Goal: Information Seeking & Learning: Compare options

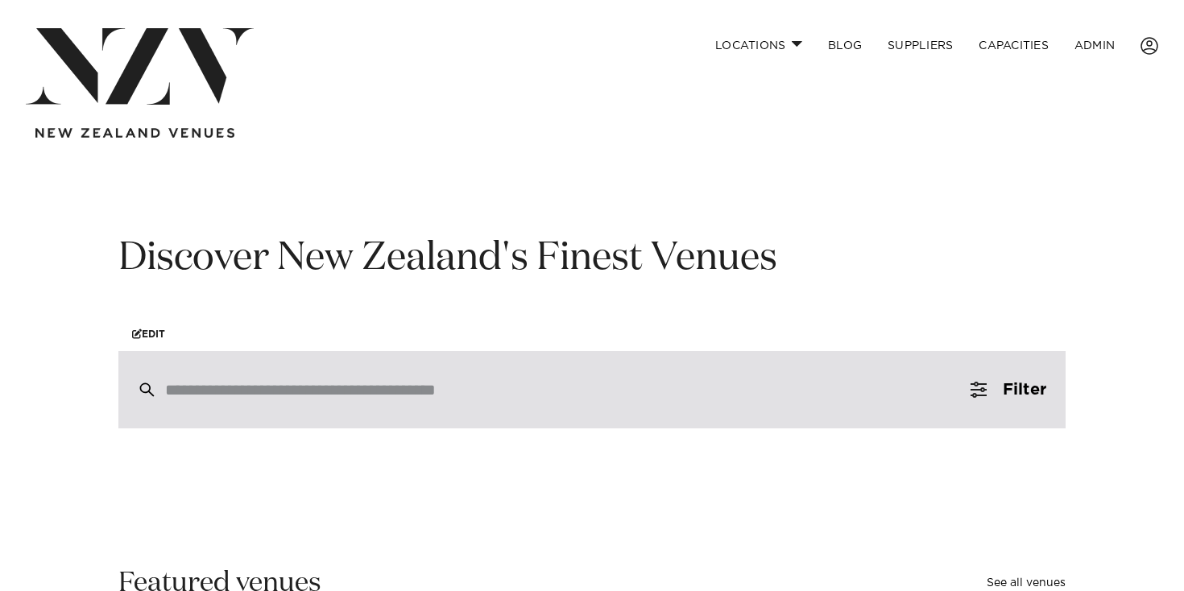
click at [631, 403] on div at bounding box center [591, 389] width 947 height 77
click at [397, 390] on input "search" at bounding box center [557, 390] width 785 height 18
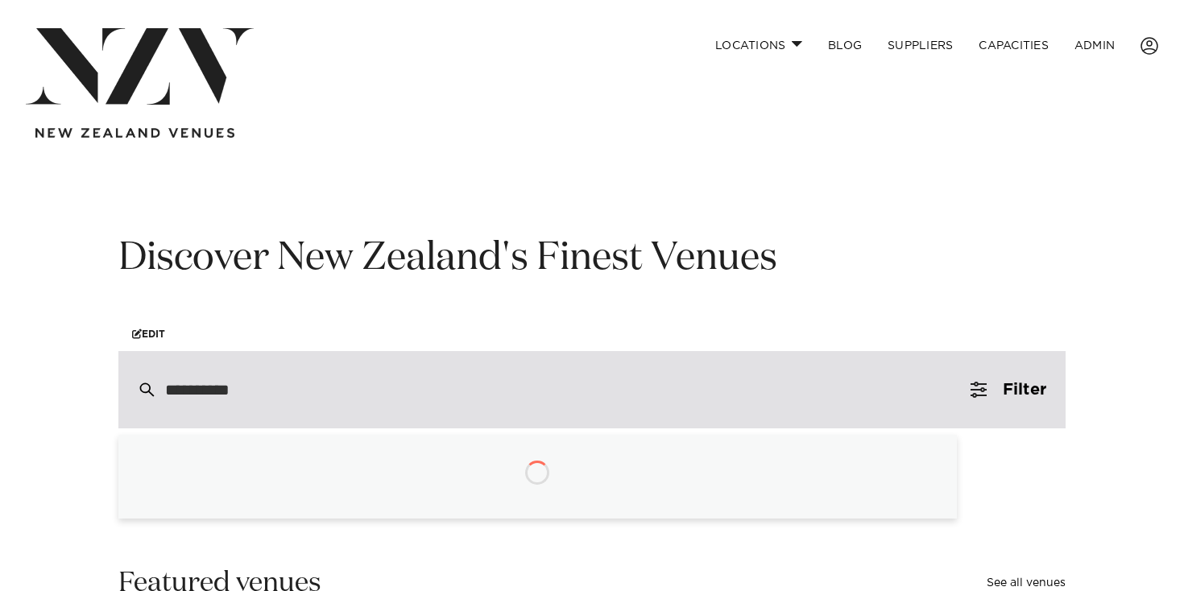
type input "**********"
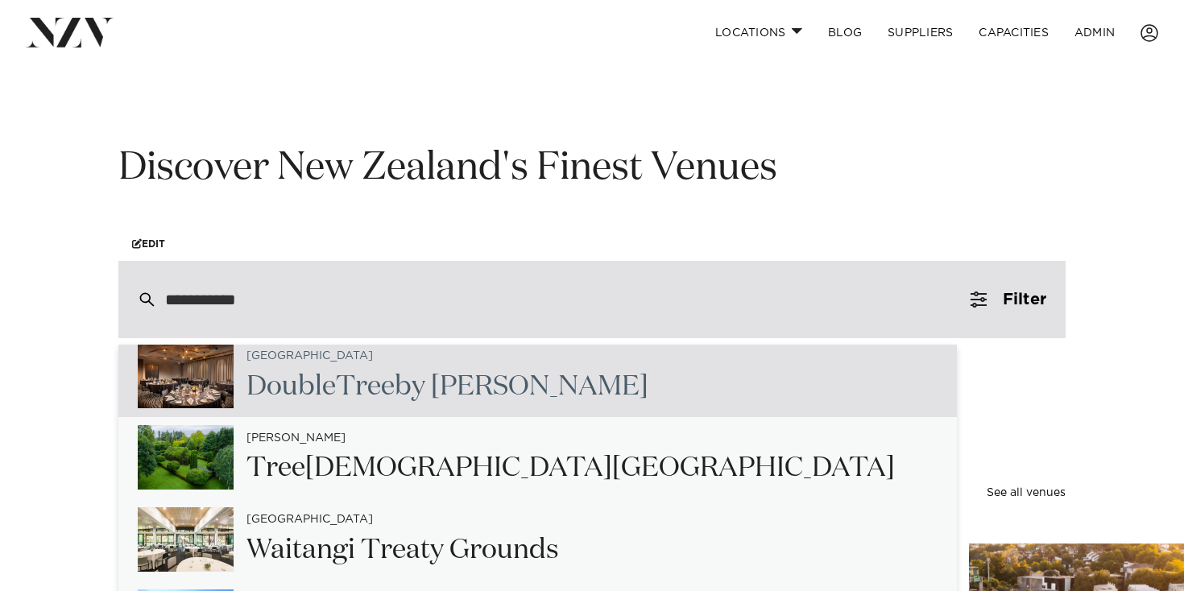
scroll to position [93, 0]
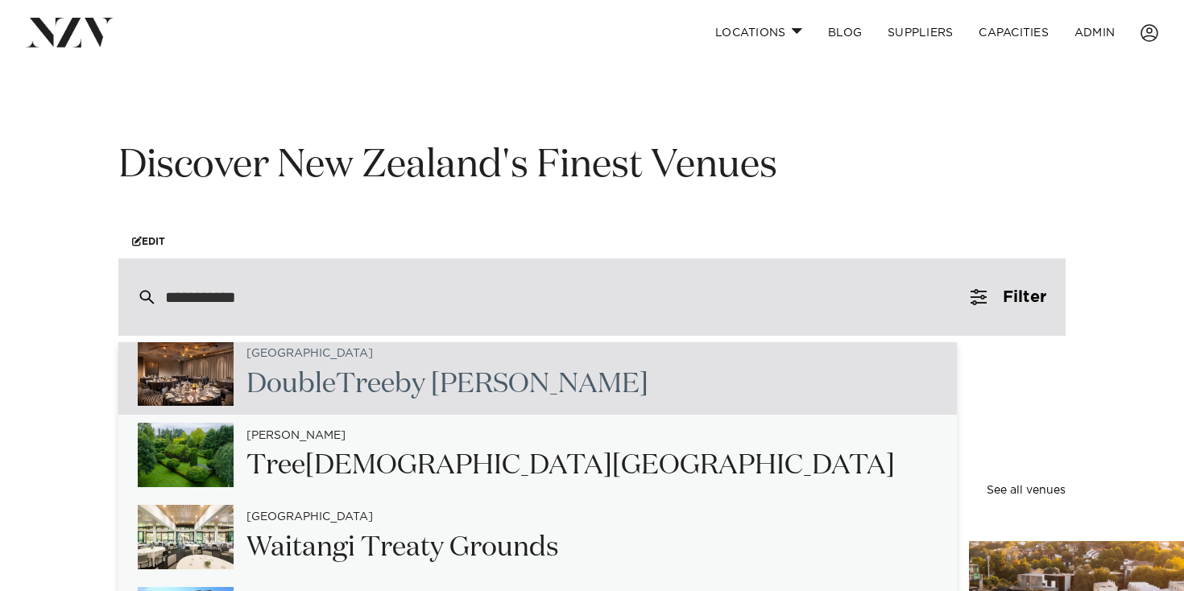
click at [362, 393] on span "Tree" at bounding box center [365, 383] width 59 height 27
type input "**********"
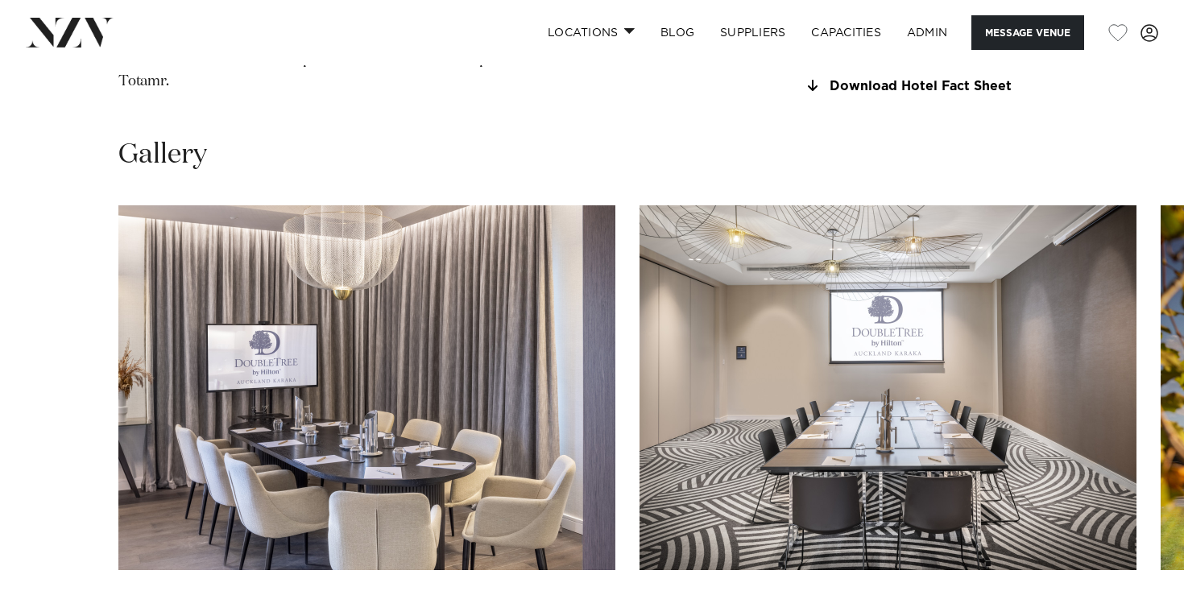
scroll to position [1648, 0]
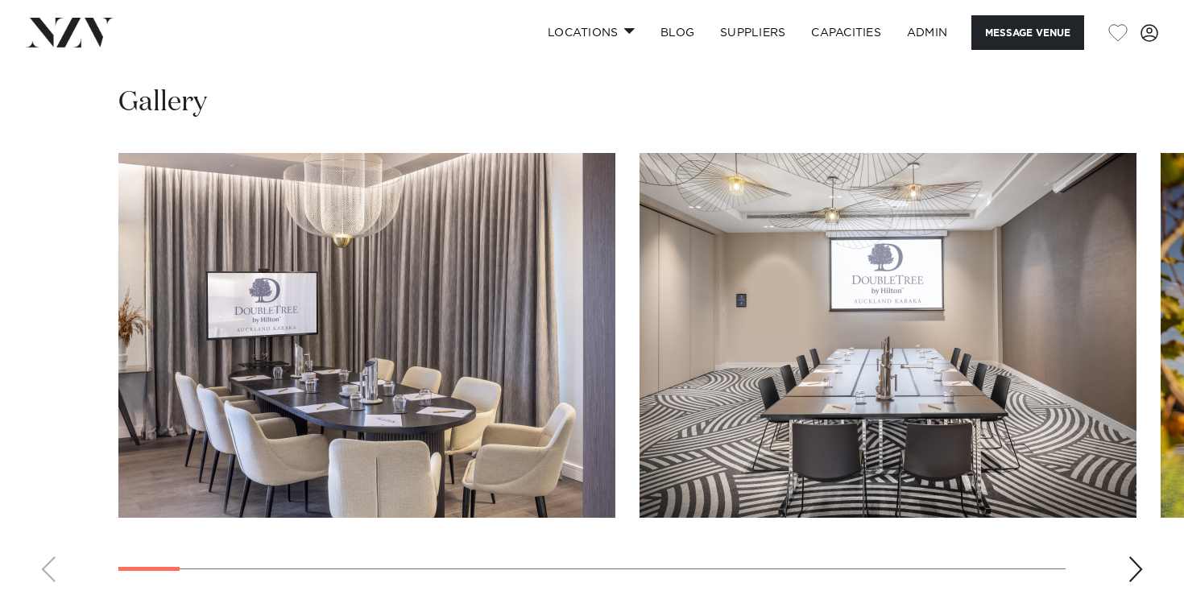
click at [1110, 101] on div "Gallery" at bounding box center [592, 340] width 1158 height 511
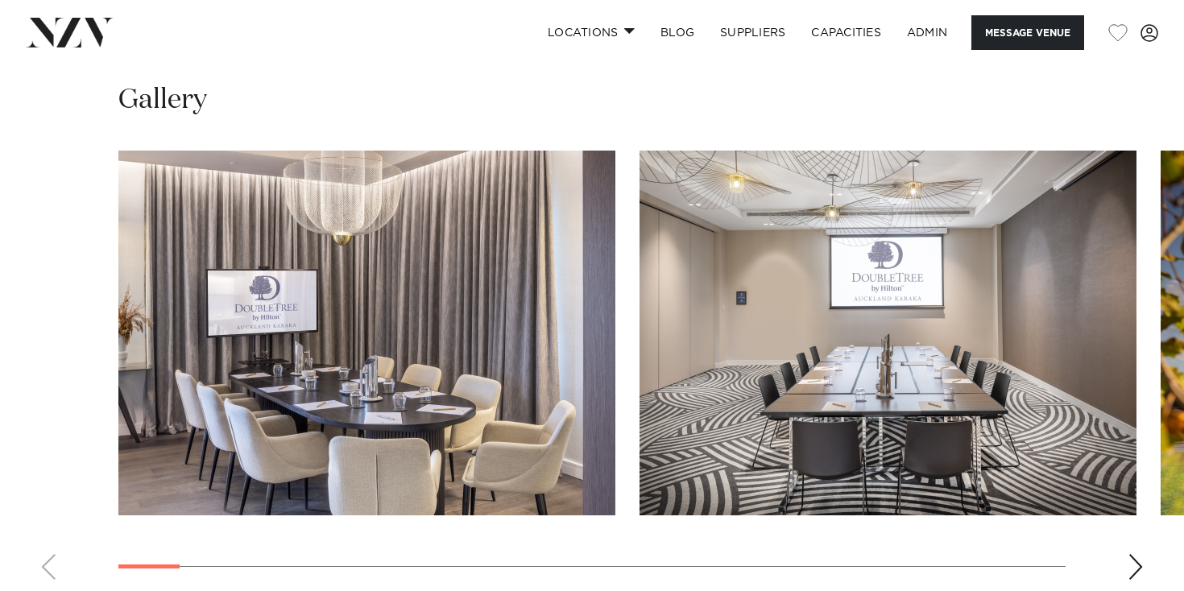
click at [1142, 554] on div "Next slide" at bounding box center [1135, 567] width 16 height 26
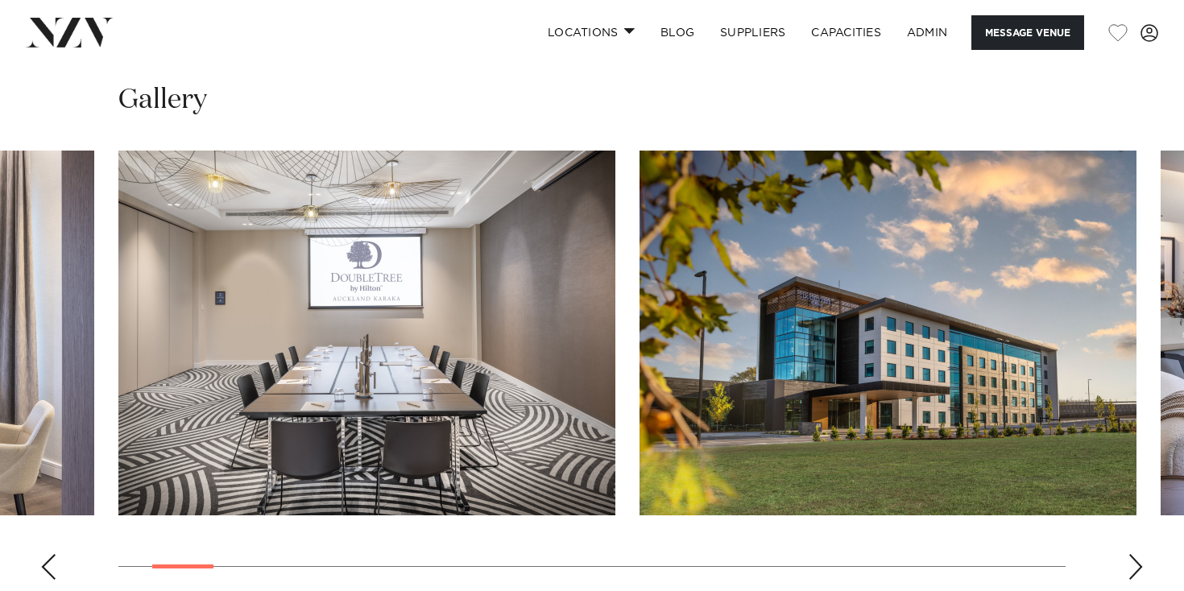
click at [1138, 554] on div "Next slide" at bounding box center [1135, 567] width 16 height 26
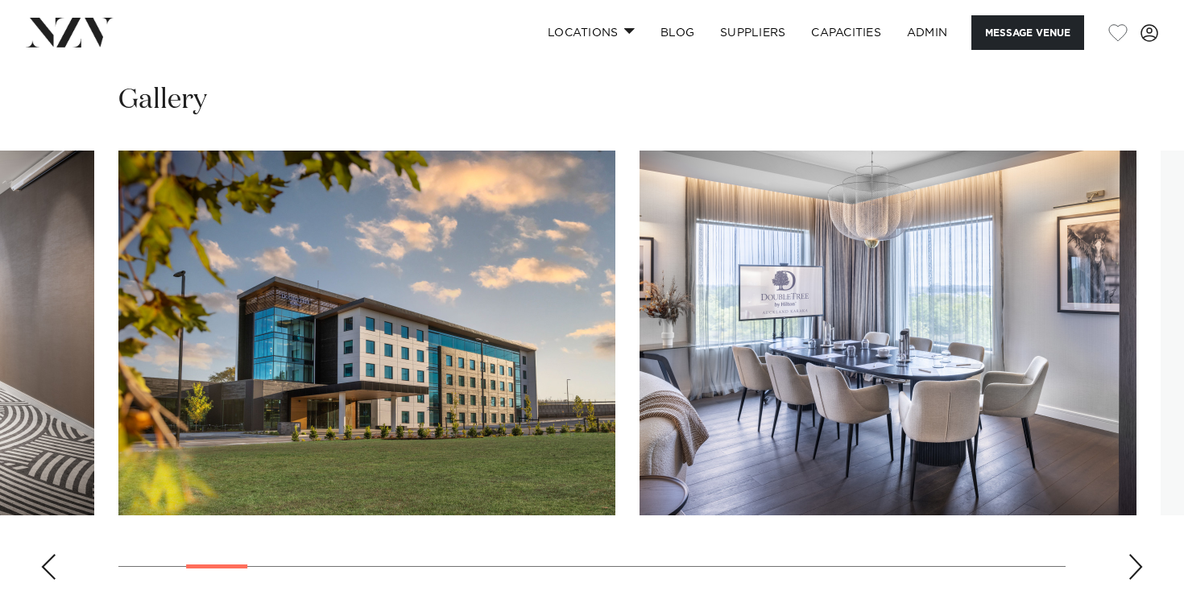
click at [1138, 554] on div "Next slide" at bounding box center [1135, 567] width 16 height 26
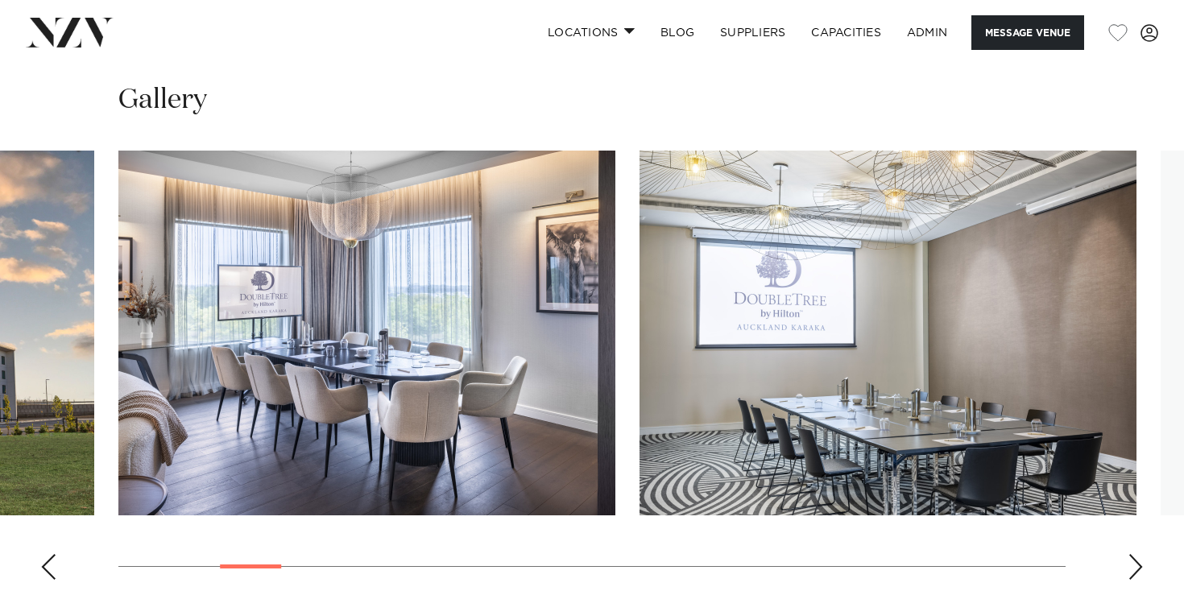
click at [1140, 554] on div "Next slide" at bounding box center [1135, 567] width 16 height 26
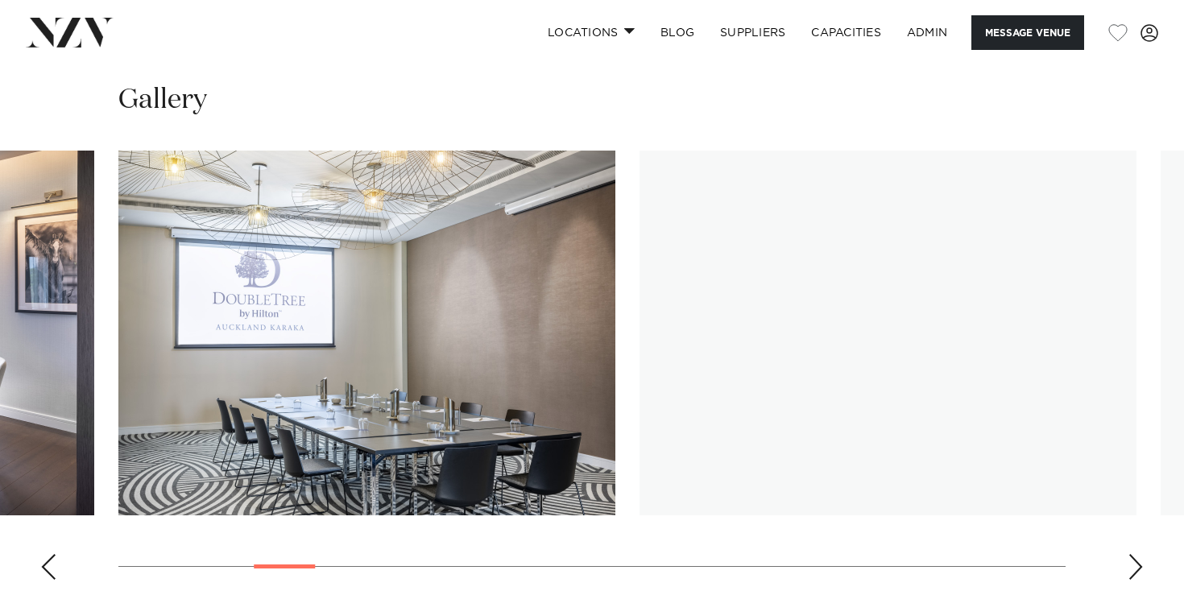
click at [1138, 554] on div "Next slide" at bounding box center [1135, 567] width 16 height 26
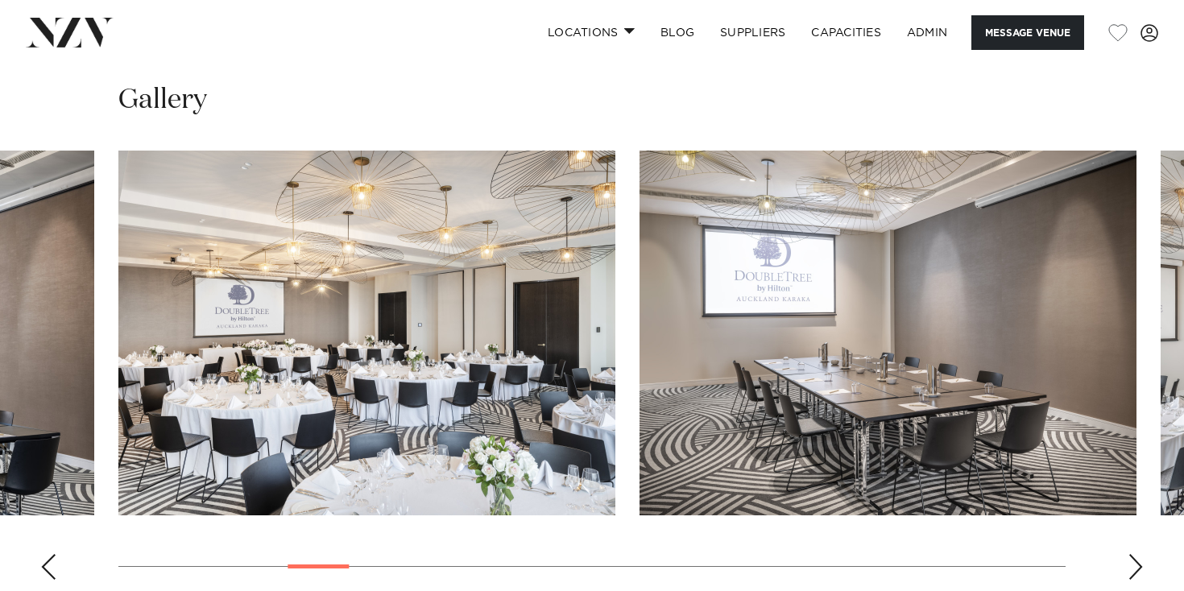
click at [1127, 554] on div "Next slide" at bounding box center [1135, 567] width 16 height 26
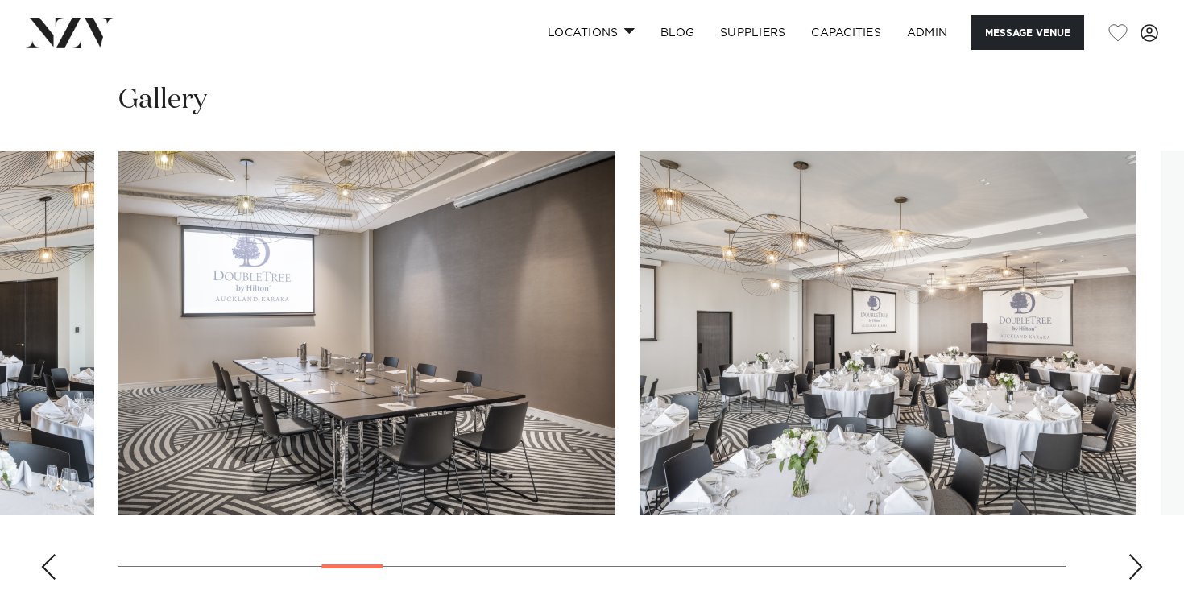
click at [1127, 554] on div "Next slide" at bounding box center [1135, 567] width 16 height 26
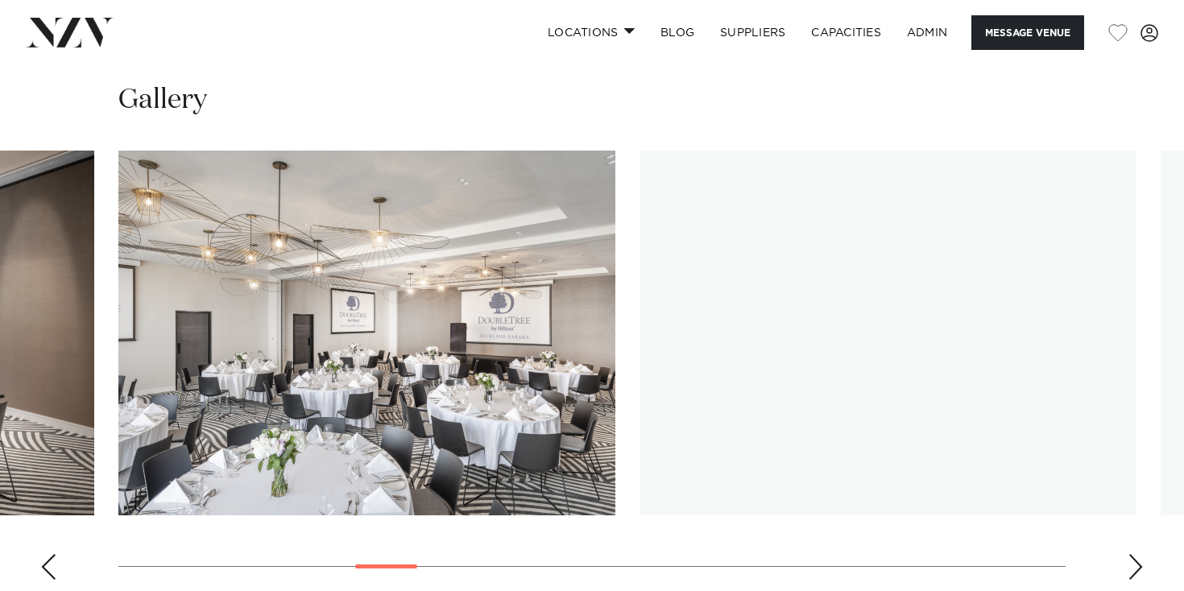
click at [1128, 554] on div "Next slide" at bounding box center [1135, 567] width 16 height 26
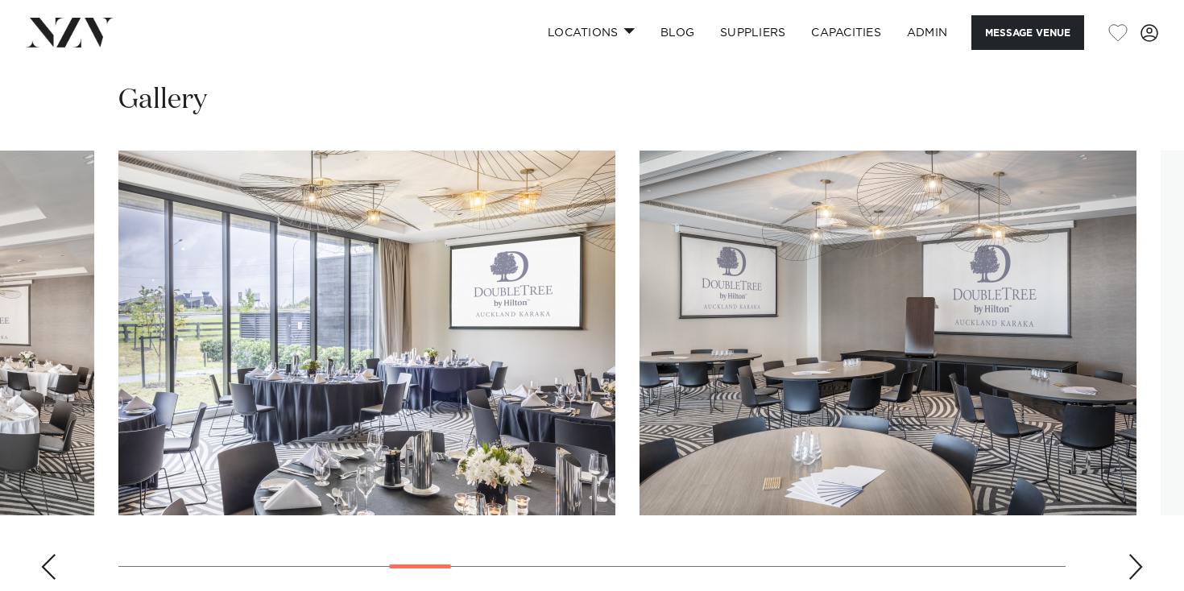
click at [1128, 554] on div "Next slide" at bounding box center [1135, 567] width 16 height 26
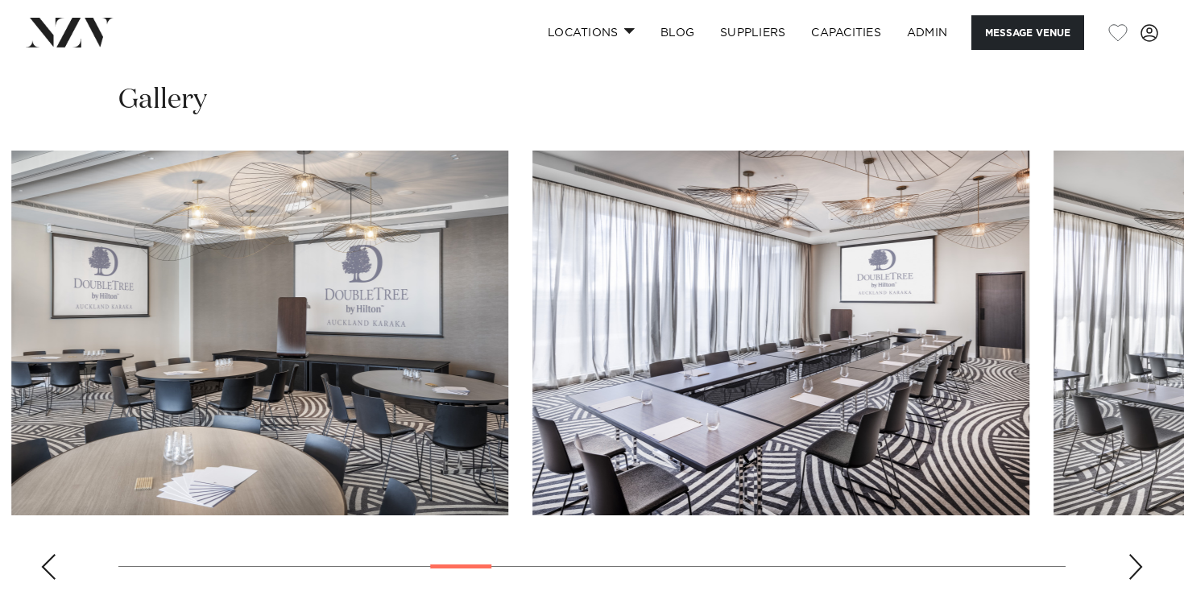
click at [734, 511] on swiper-container at bounding box center [592, 372] width 1184 height 442
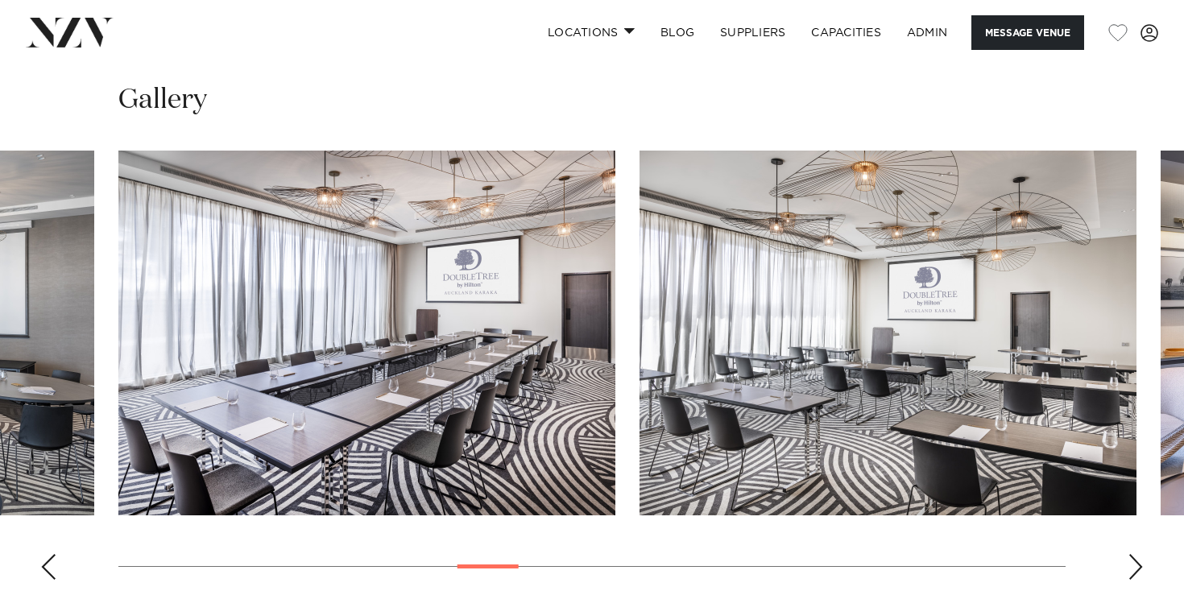
click at [1132, 499] on swiper-container at bounding box center [592, 372] width 1184 height 442
click at [1135, 554] on div "Next slide" at bounding box center [1135, 567] width 16 height 26
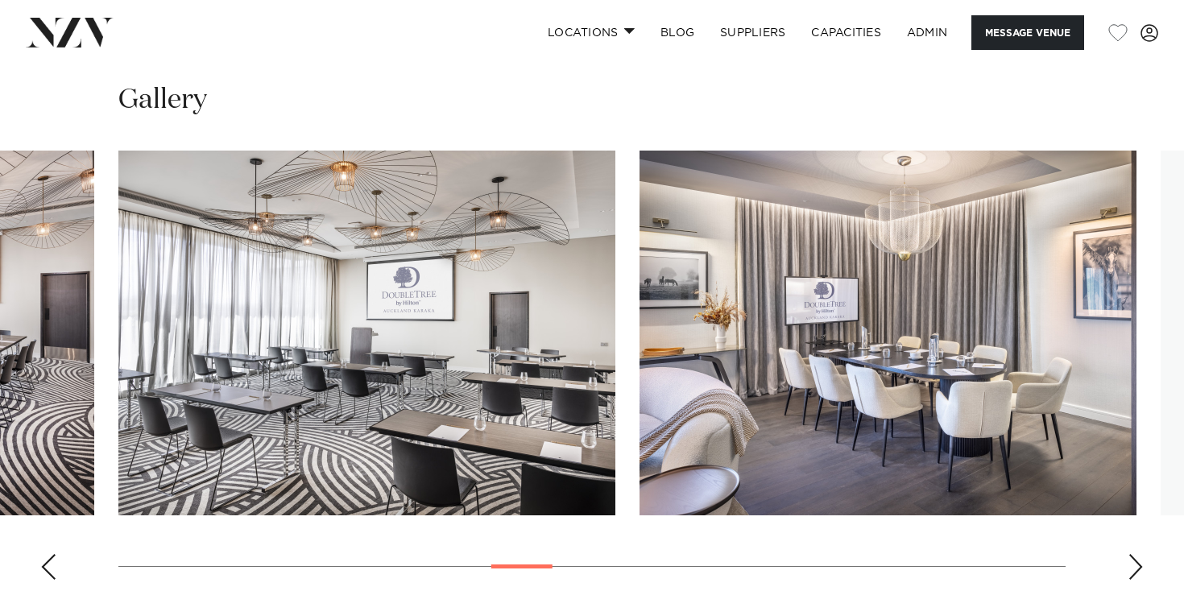
click at [1135, 554] on div "Next slide" at bounding box center [1135, 567] width 16 height 26
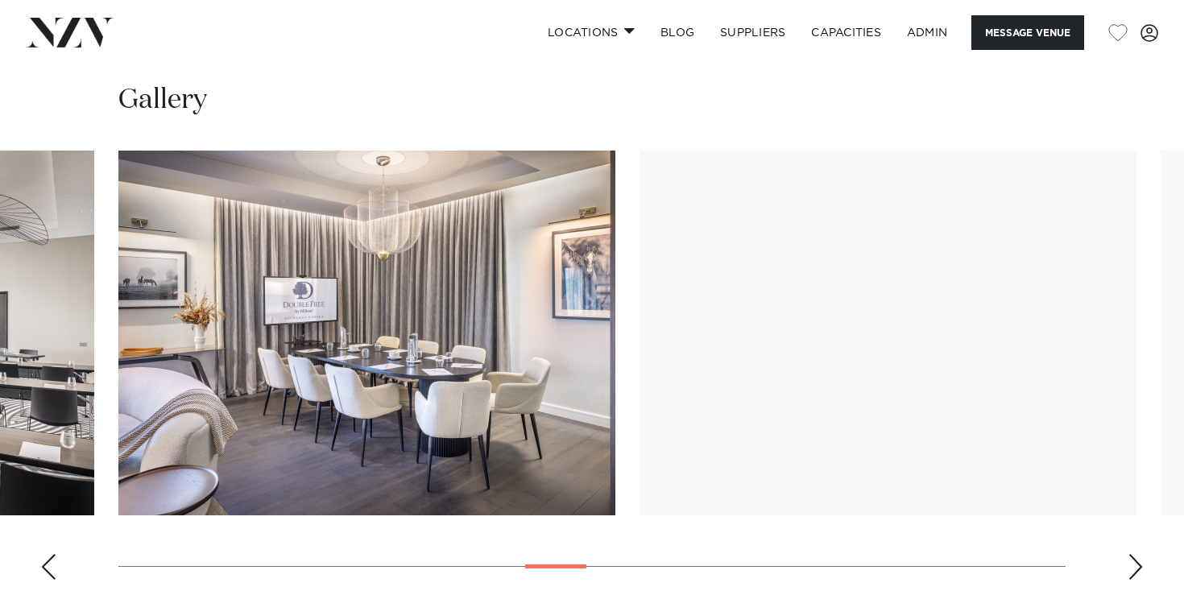
click at [1135, 554] on div "Next slide" at bounding box center [1135, 567] width 16 height 26
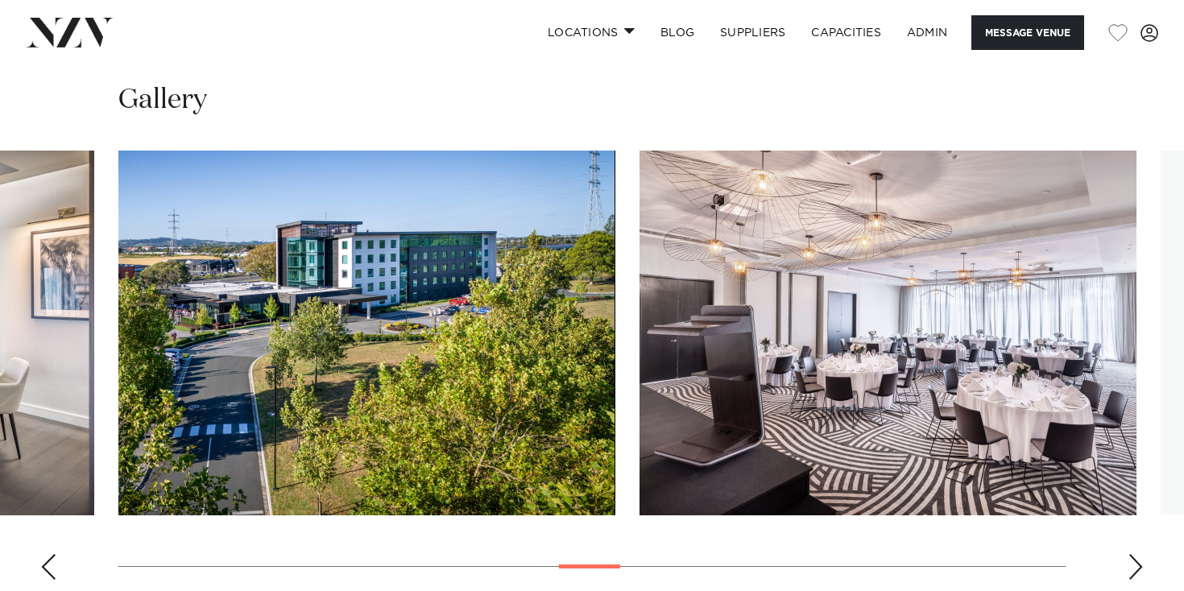
click at [1135, 554] on div "Next slide" at bounding box center [1135, 567] width 16 height 26
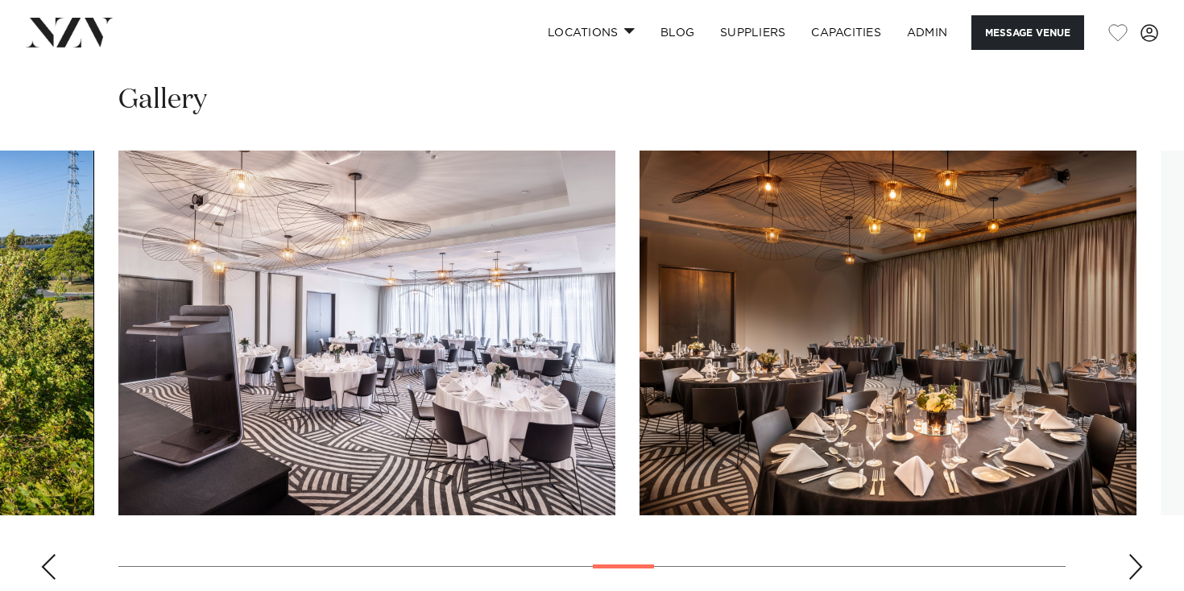
click at [1135, 554] on div "Next slide" at bounding box center [1135, 567] width 16 height 26
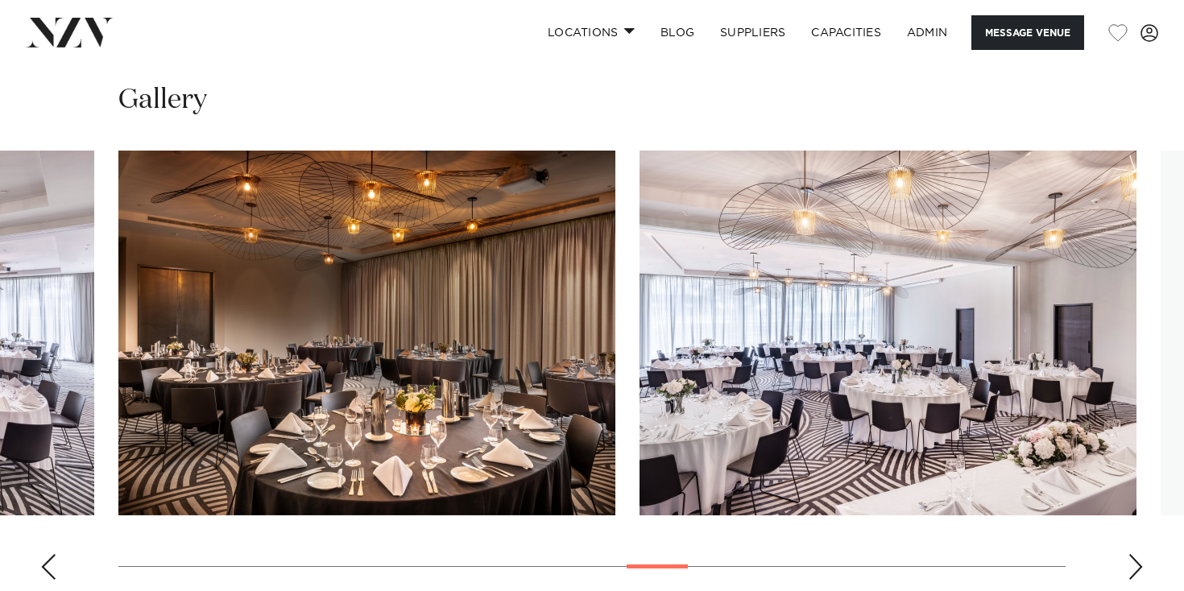
click at [1135, 554] on div "Next slide" at bounding box center [1135, 567] width 16 height 26
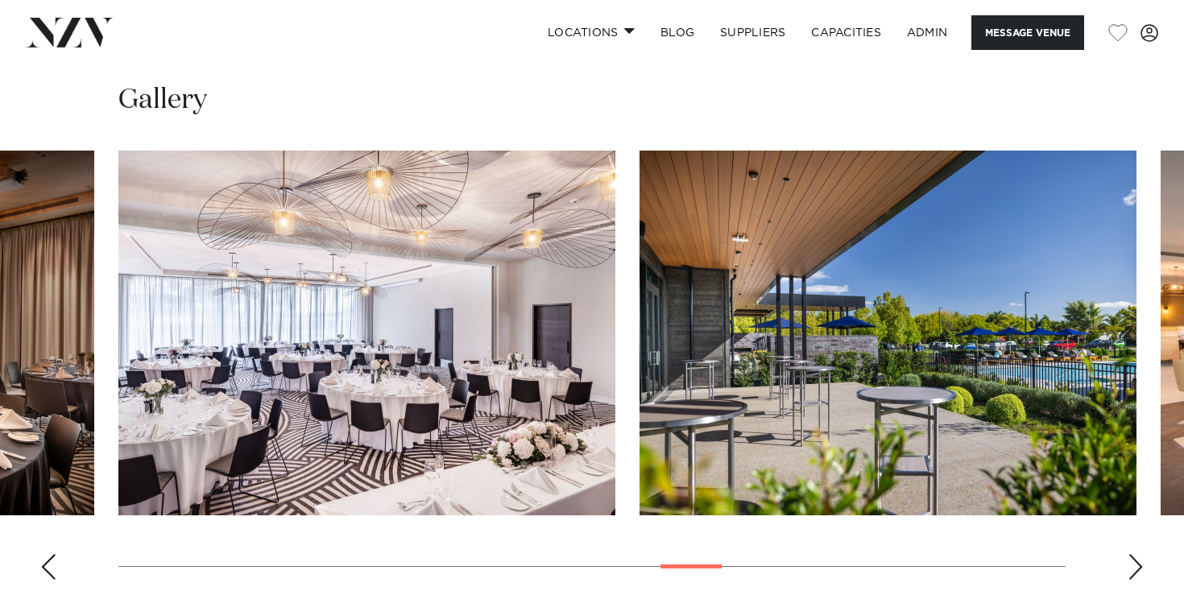
click at [1135, 554] on div "Next slide" at bounding box center [1135, 567] width 16 height 26
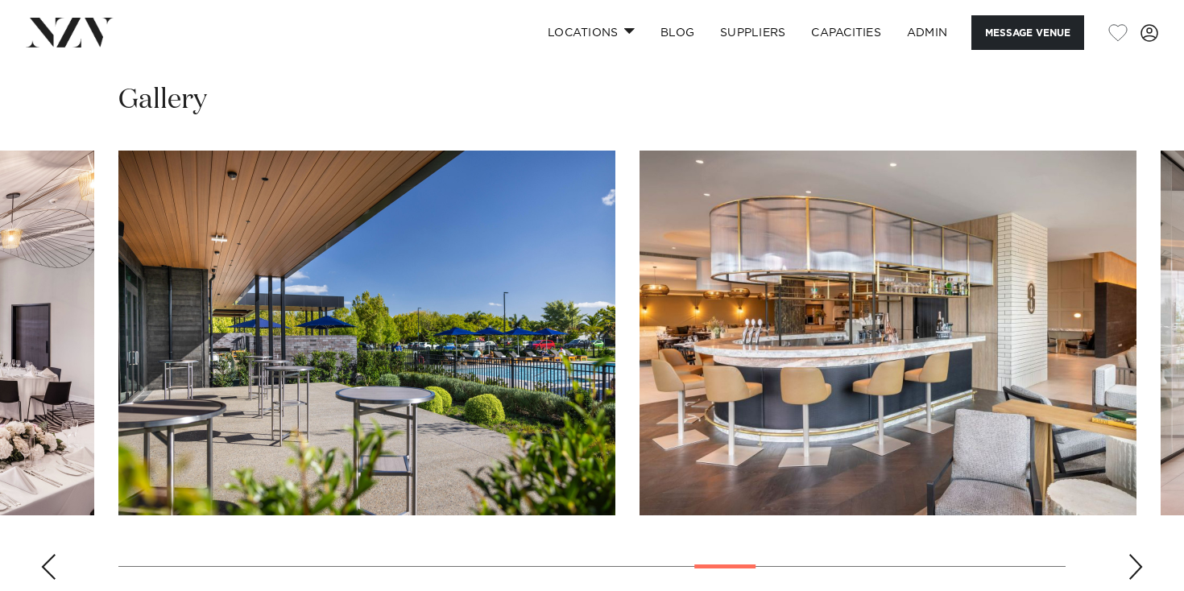
click at [1135, 554] on div "Next slide" at bounding box center [1135, 567] width 16 height 26
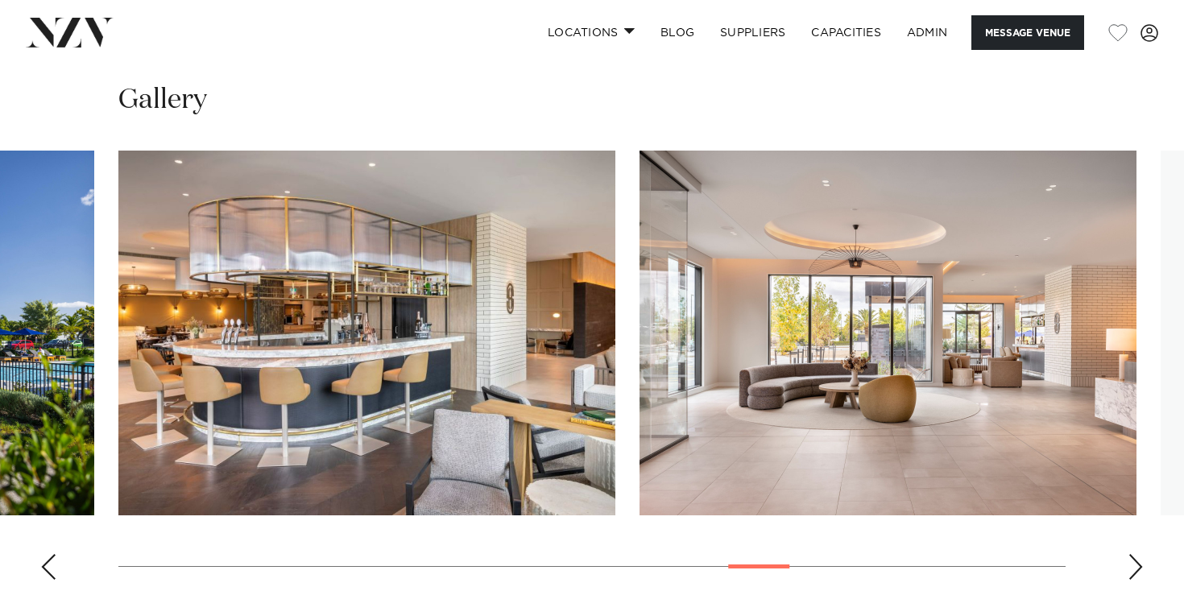
click at [1135, 554] on div "Next slide" at bounding box center [1135, 567] width 16 height 26
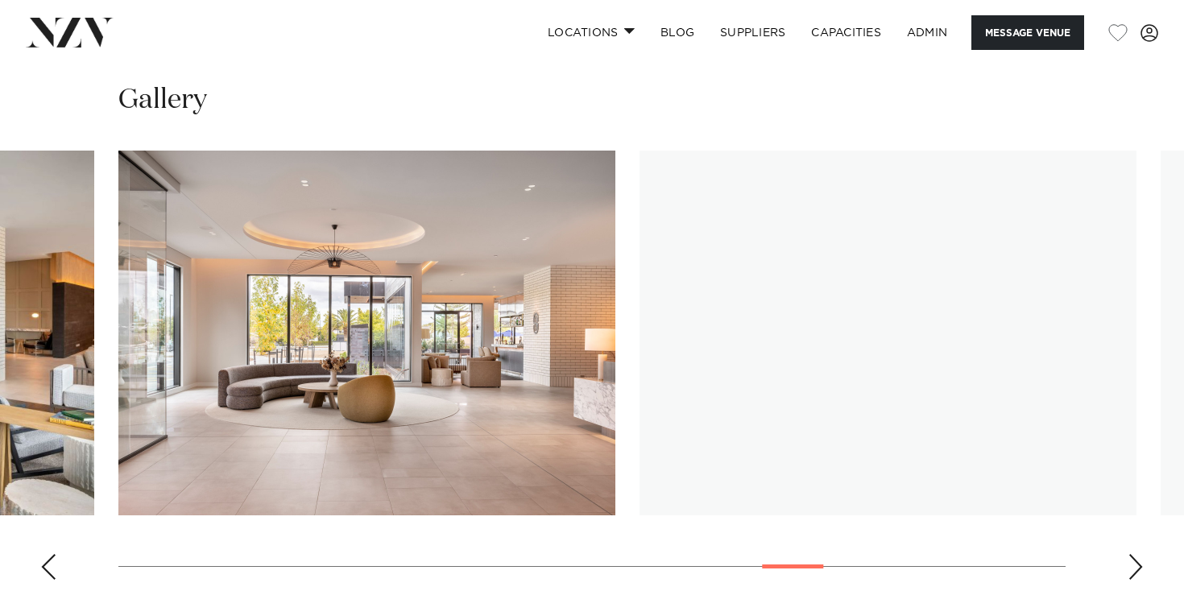
click at [1135, 554] on div "Next slide" at bounding box center [1135, 567] width 16 height 26
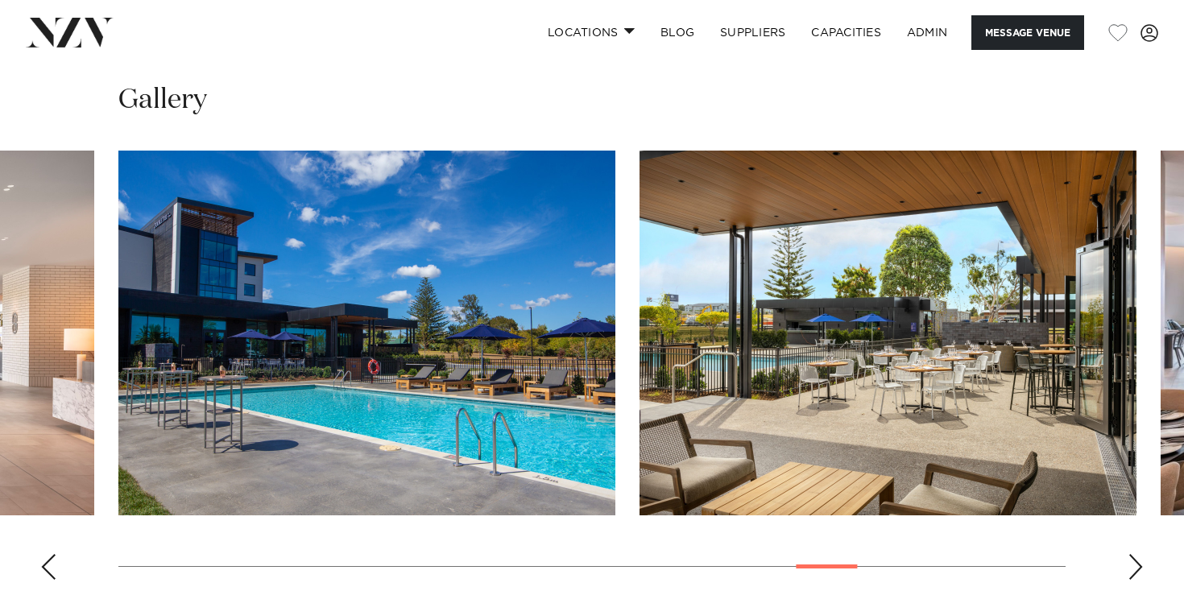
click at [1136, 554] on div "Next slide" at bounding box center [1135, 567] width 16 height 26
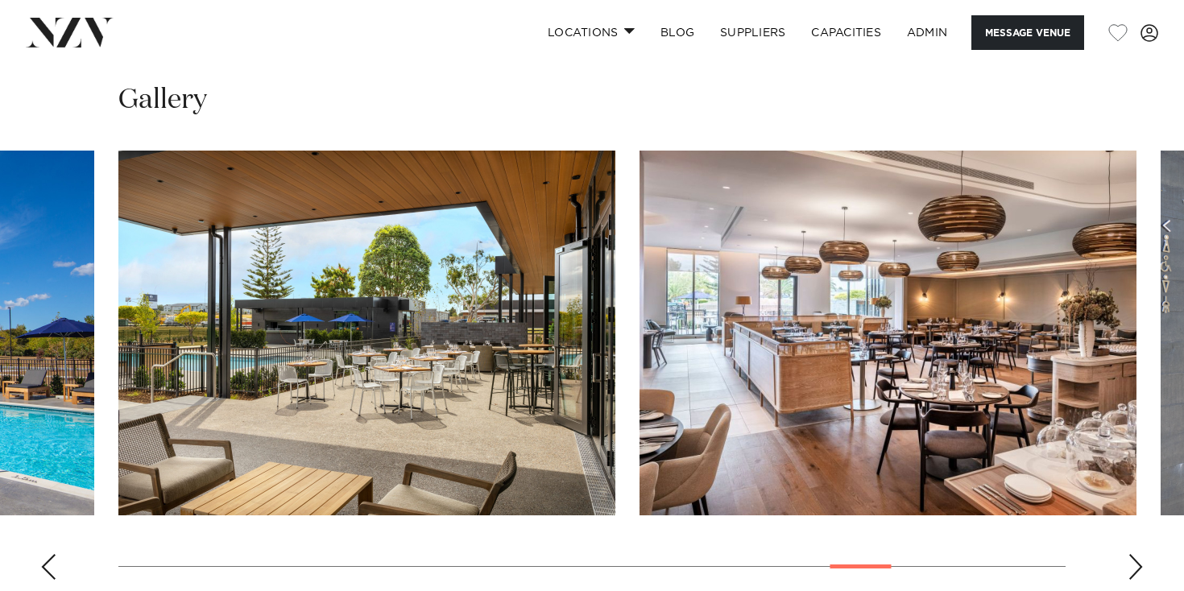
click at [1136, 554] on div "Next slide" at bounding box center [1135, 567] width 16 height 26
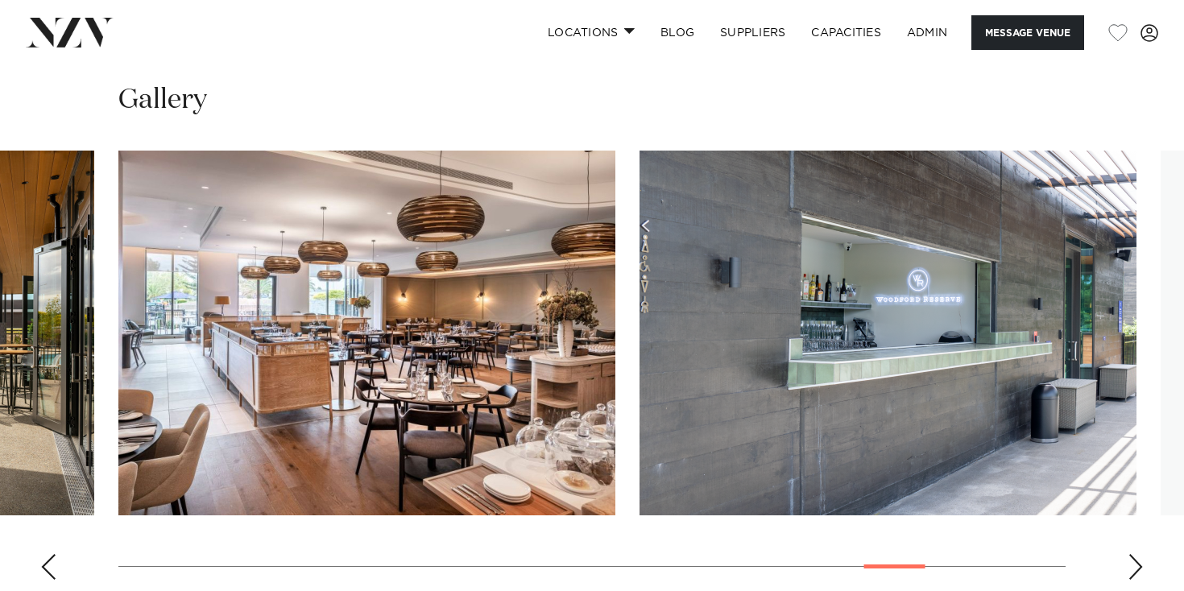
click at [1136, 554] on div "Next slide" at bounding box center [1135, 567] width 16 height 26
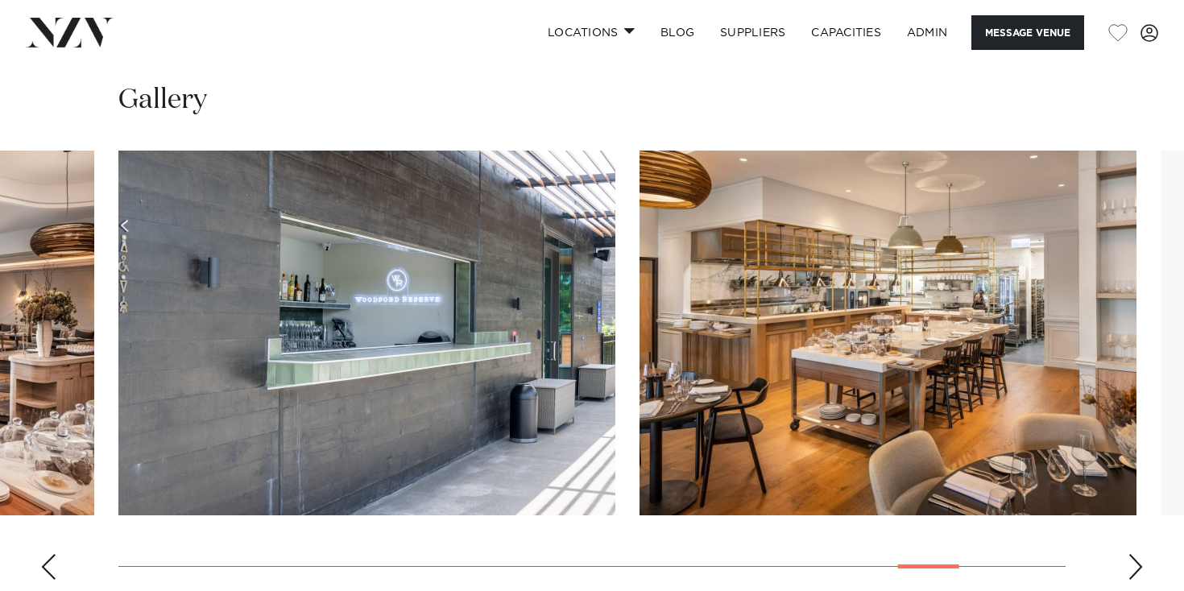
click at [1136, 554] on div "Next slide" at bounding box center [1135, 567] width 16 height 26
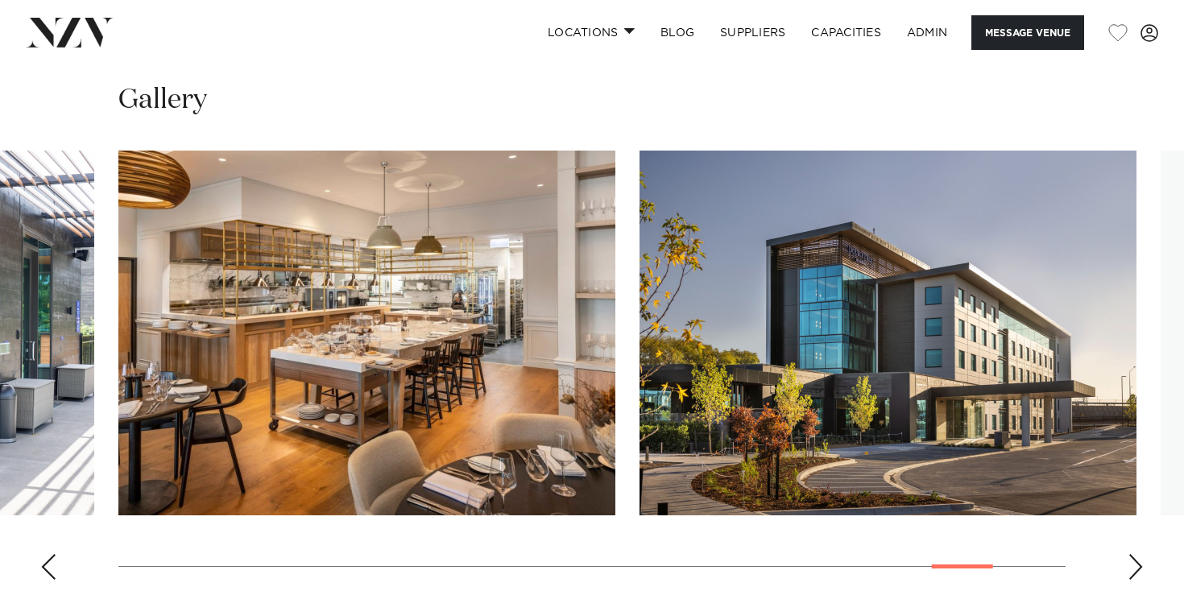
click at [1136, 554] on div "Next slide" at bounding box center [1135, 567] width 16 height 26
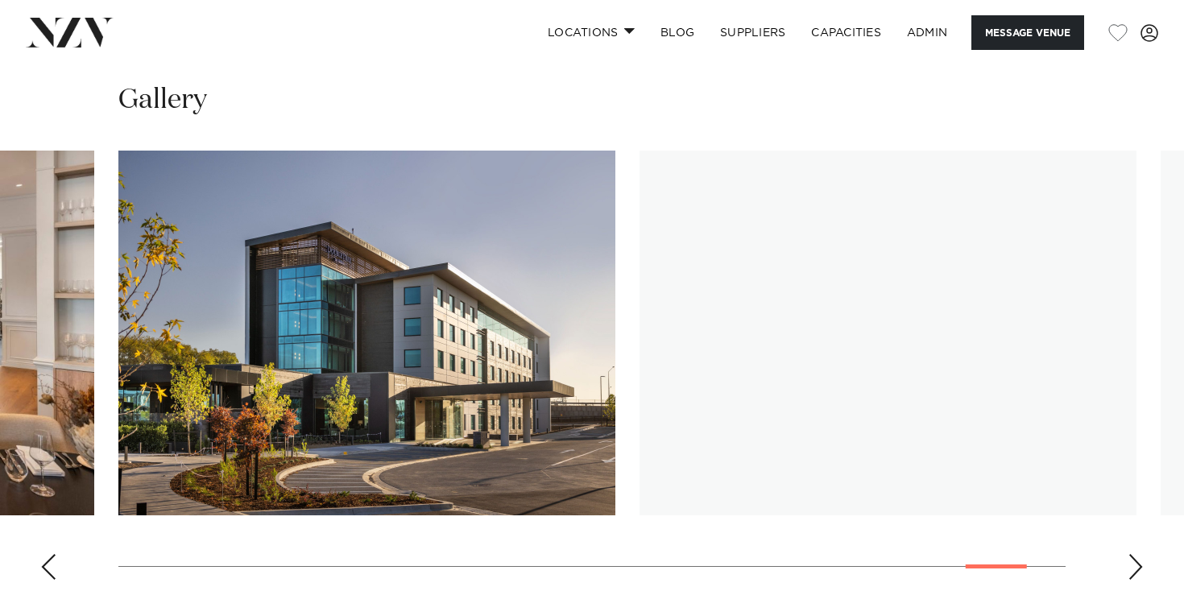
click at [1136, 554] on div "Next slide" at bounding box center [1135, 567] width 16 height 26
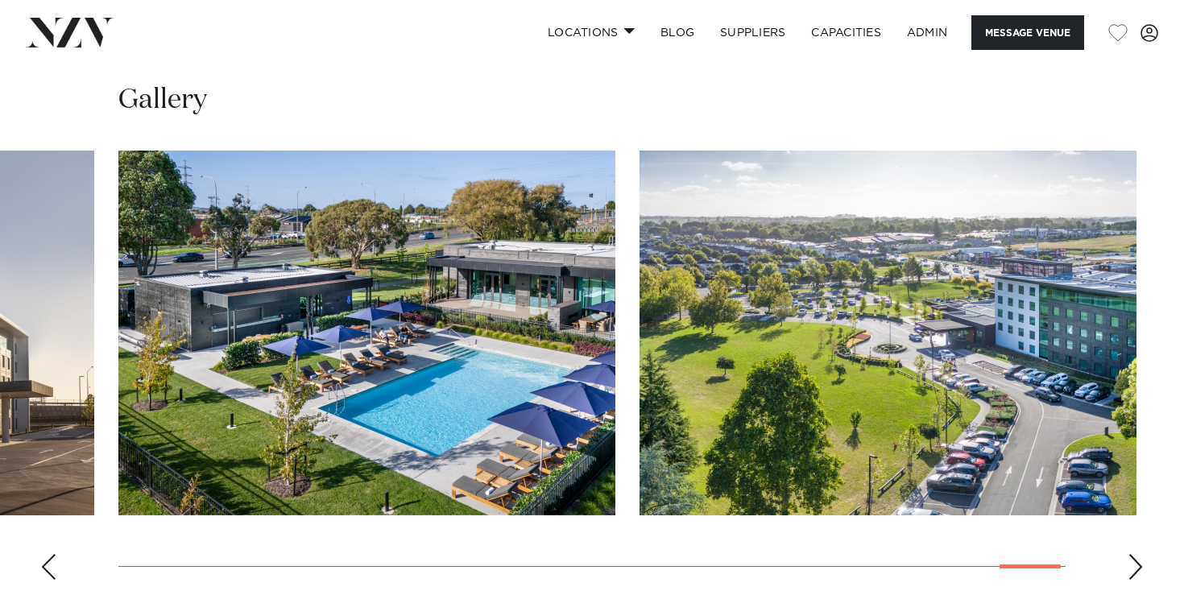
click at [1136, 554] on div "Next slide" at bounding box center [1135, 567] width 16 height 26
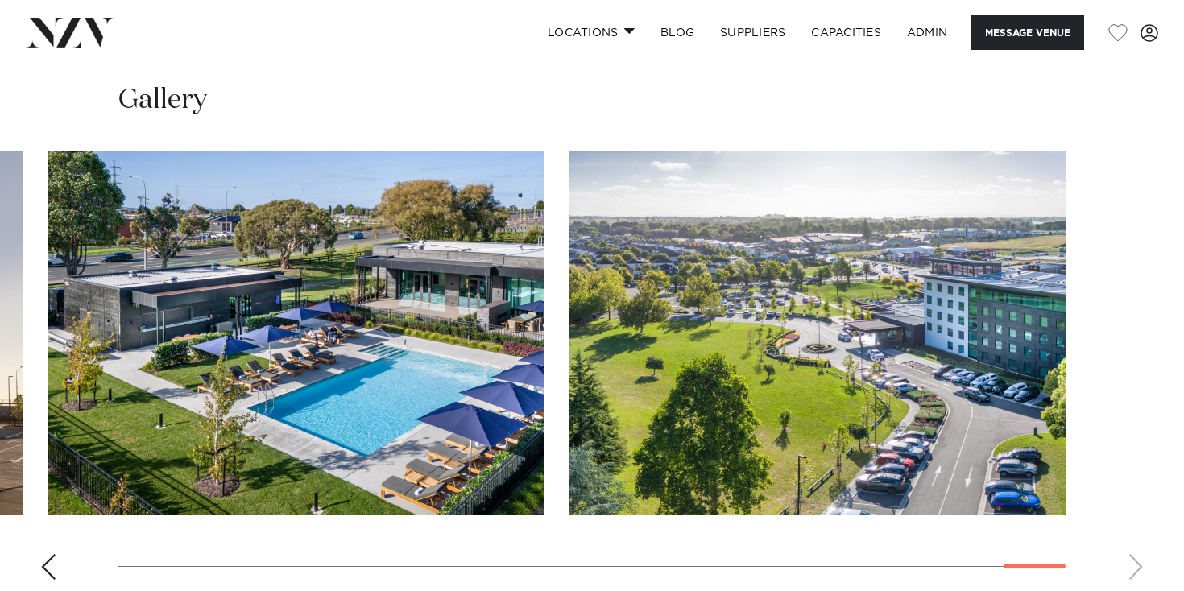
click at [37, 511] on swiper-container at bounding box center [592, 372] width 1184 height 442
click at [41, 554] on div "Previous slide" at bounding box center [48, 567] width 16 height 26
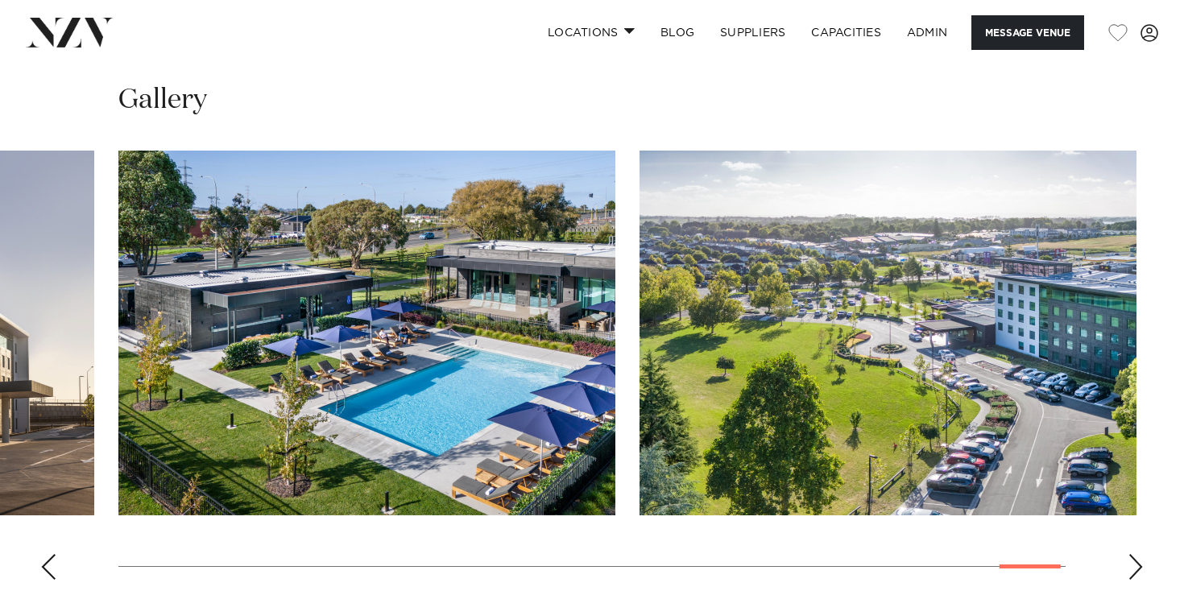
click at [41, 554] on div "Previous slide" at bounding box center [48, 567] width 16 height 26
click at [42, 554] on div "Previous slide" at bounding box center [48, 567] width 16 height 26
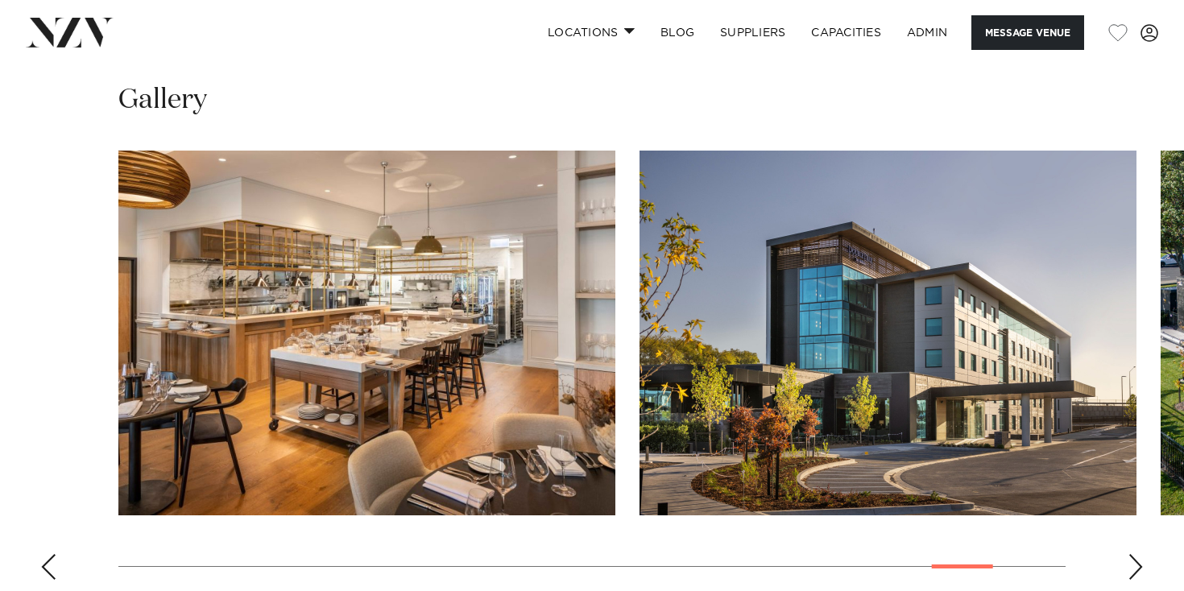
click at [42, 554] on div "Previous slide" at bounding box center [48, 567] width 16 height 26
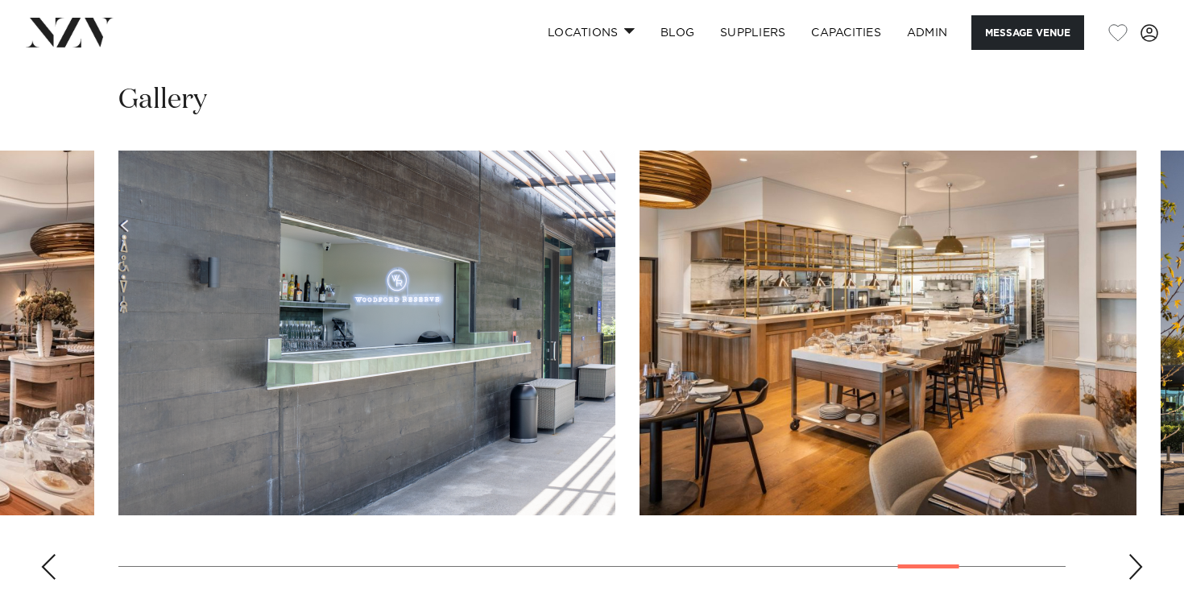
click at [42, 554] on div "Previous slide" at bounding box center [48, 567] width 16 height 26
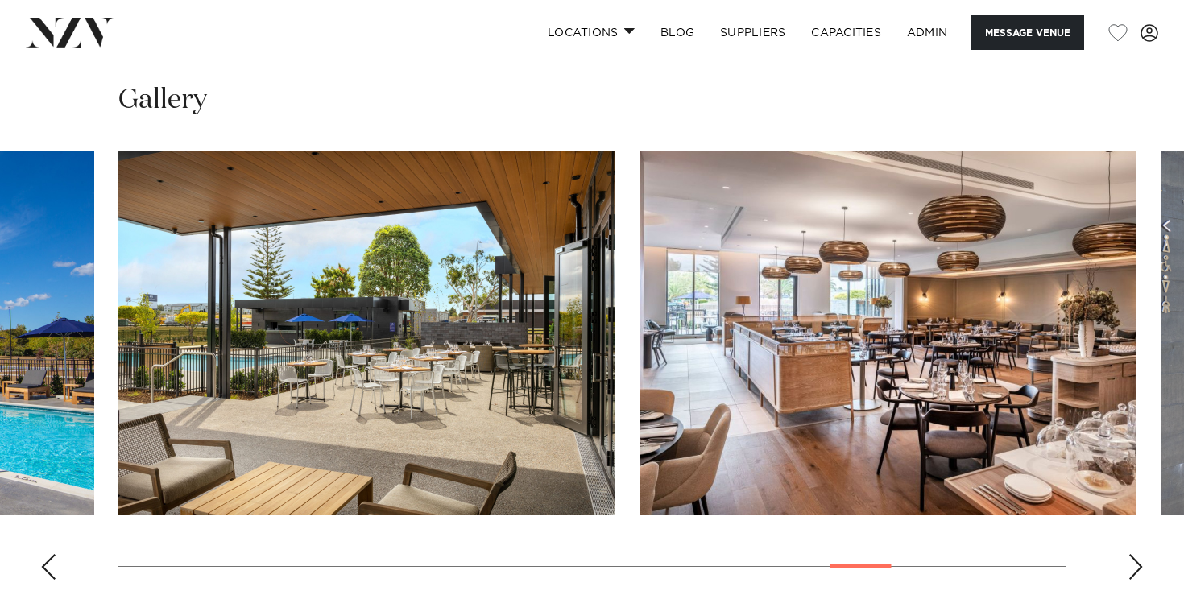
click at [43, 554] on div "Previous slide" at bounding box center [48, 567] width 16 height 26
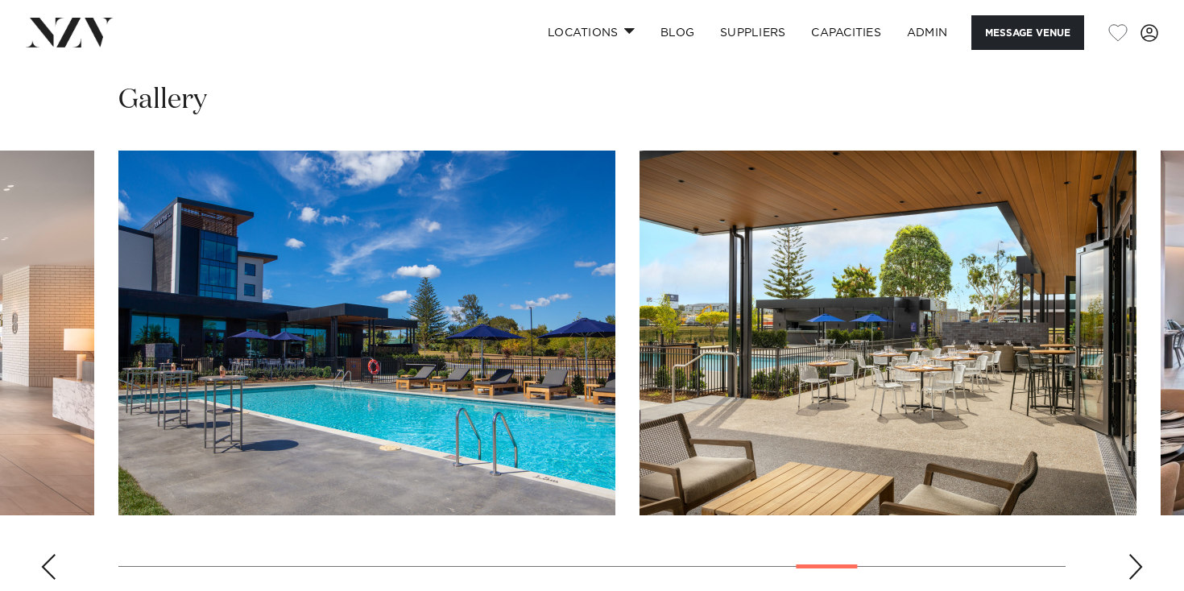
click at [44, 554] on div "Previous slide" at bounding box center [48, 567] width 16 height 26
click at [47, 554] on div "Previous slide" at bounding box center [48, 567] width 16 height 26
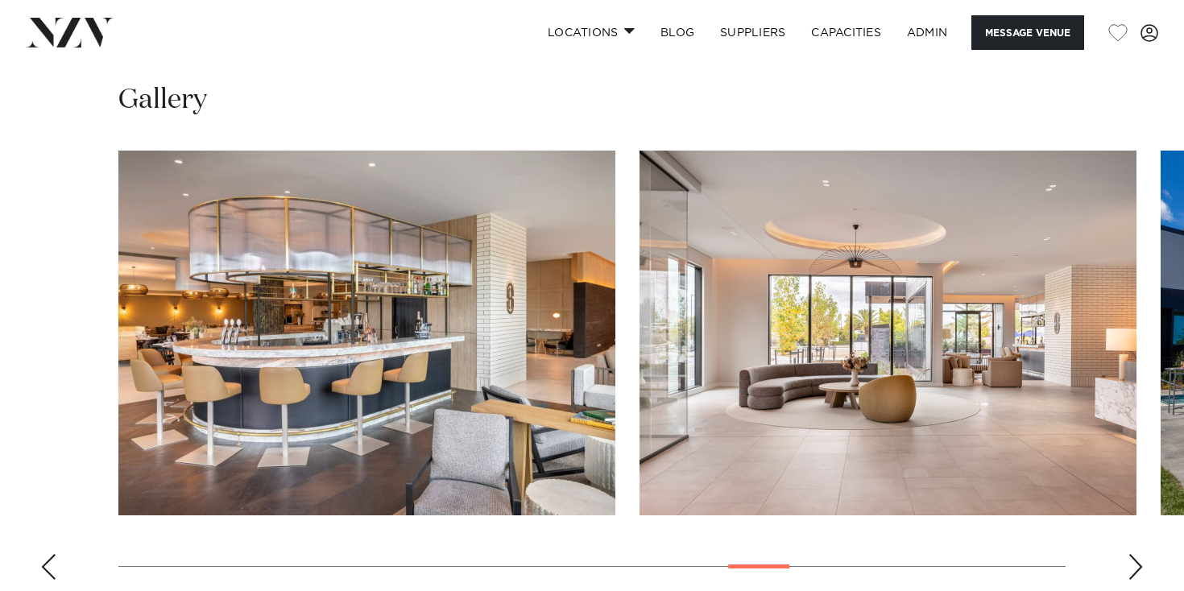
click at [46, 554] on div "Previous slide" at bounding box center [48, 567] width 16 height 26
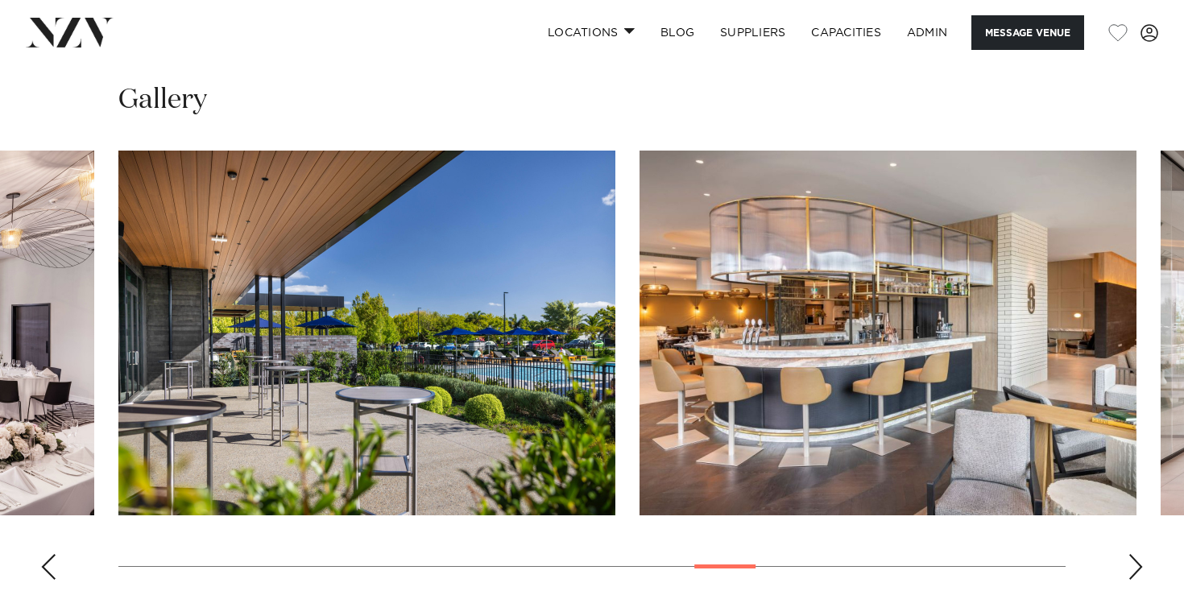
click at [44, 554] on div "Previous slide" at bounding box center [48, 567] width 16 height 26
click at [43, 554] on div "Previous slide" at bounding box center [48, 567] width 16 height 26
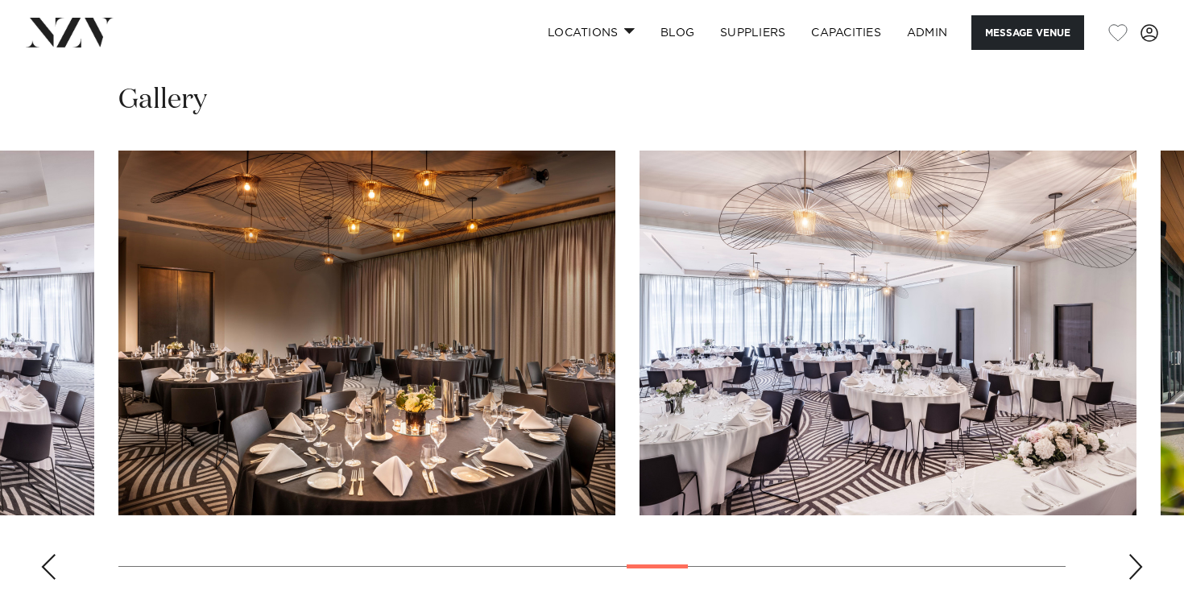
click at [43, 554] on div "Previous slide" at bounding box center [48, 567] width 16 height 26
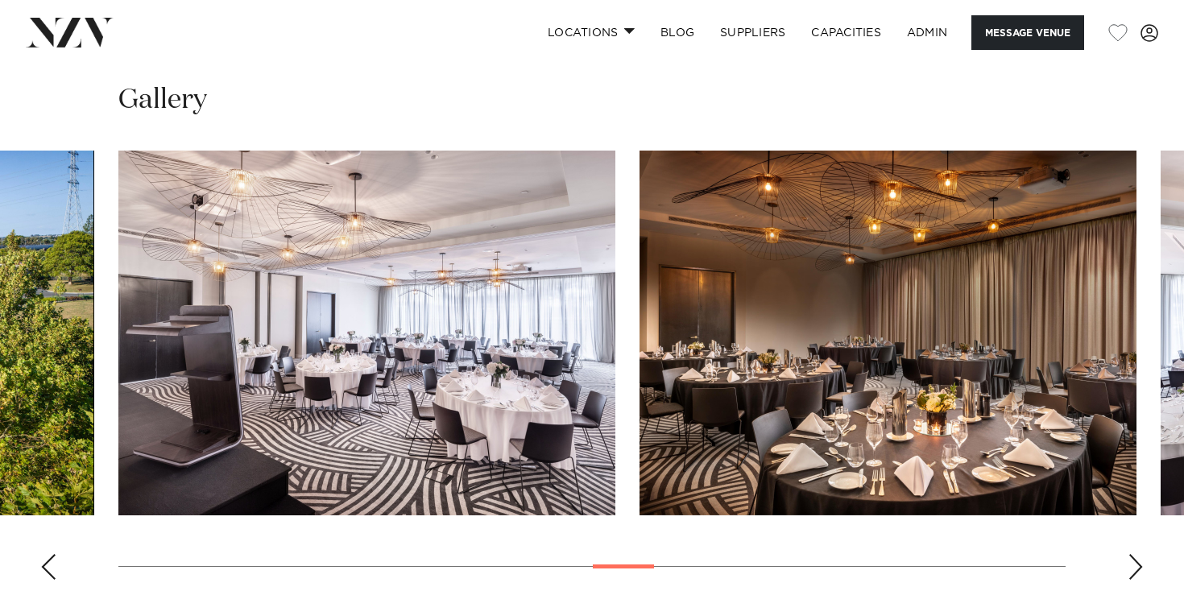
click at [44, 554] on div "Previous slide" at bounding box center [48, 567] width 16 height 26
click at [43, 554] on div "Previous slide" at bounding box center [48, 567] width 16 height 26
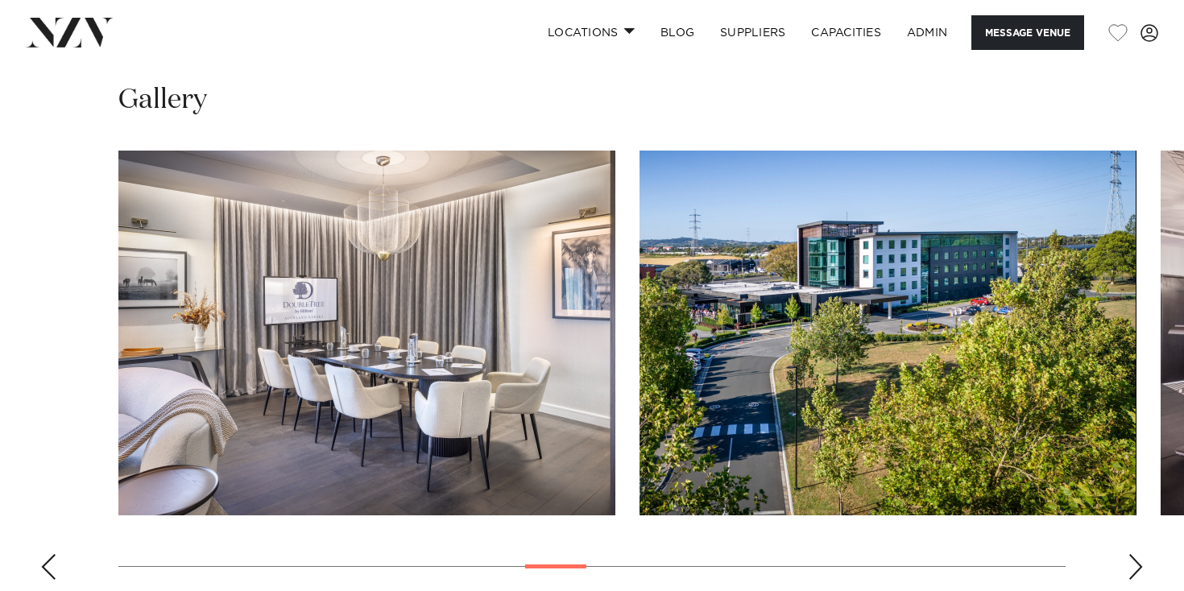
click at [43, 554] on div "Previous slide" at bounding box center [48, 567] width 16 height 26
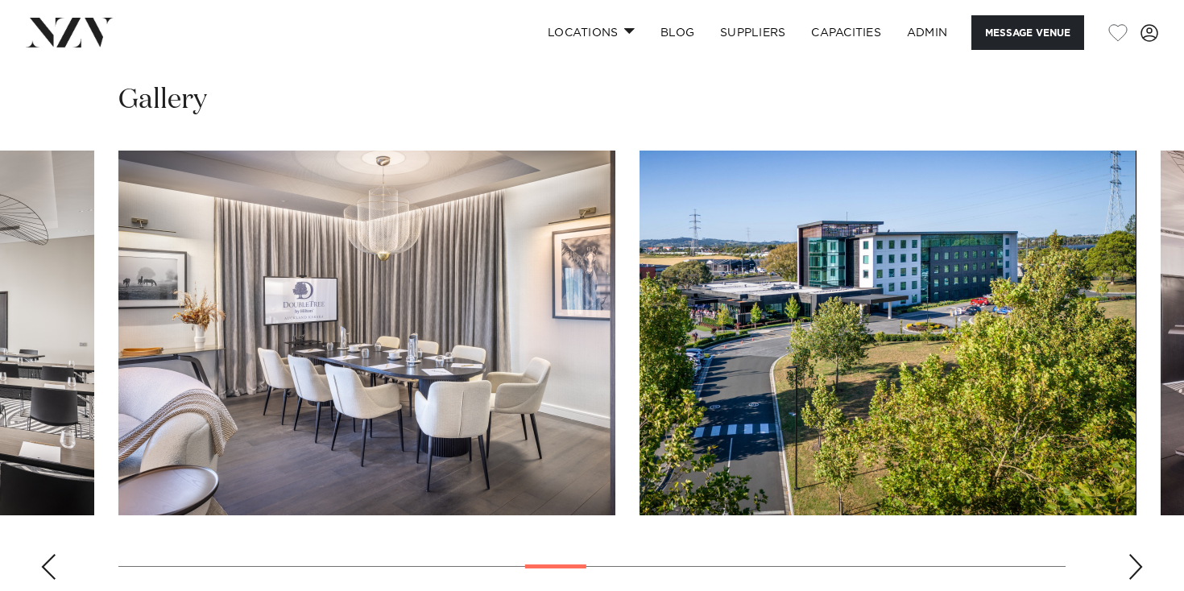
click at [49, 554] on div "Previous slide" at bounding box center [48, 567] width 16 height 26
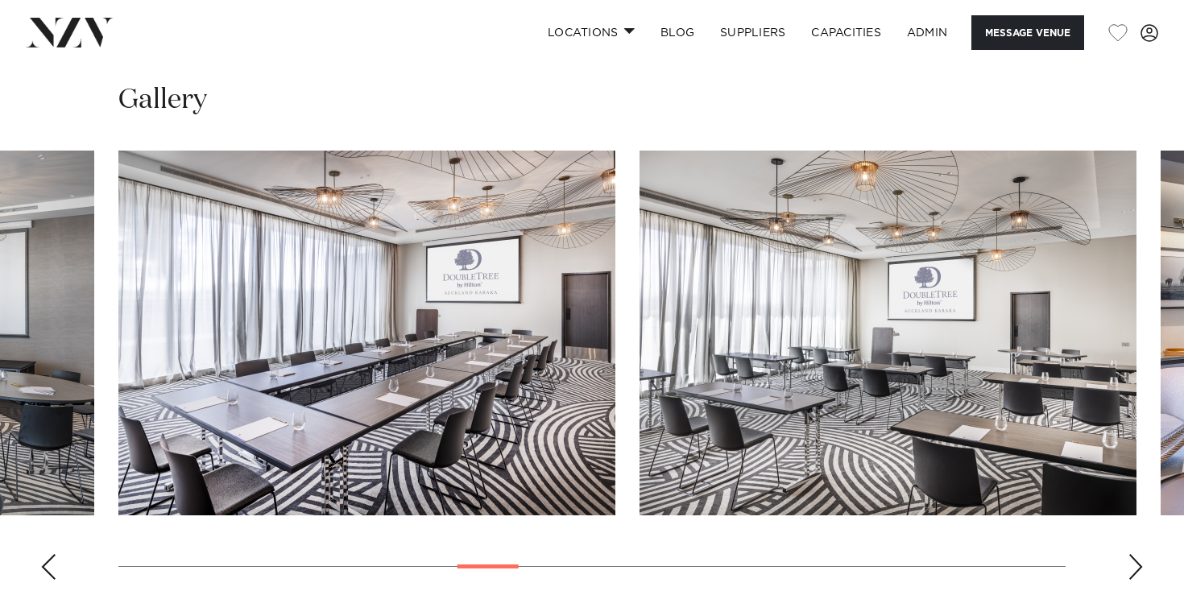
click at [51, 554] on div "Previous slide" at bounding box center [48, 567] width 16 height 26
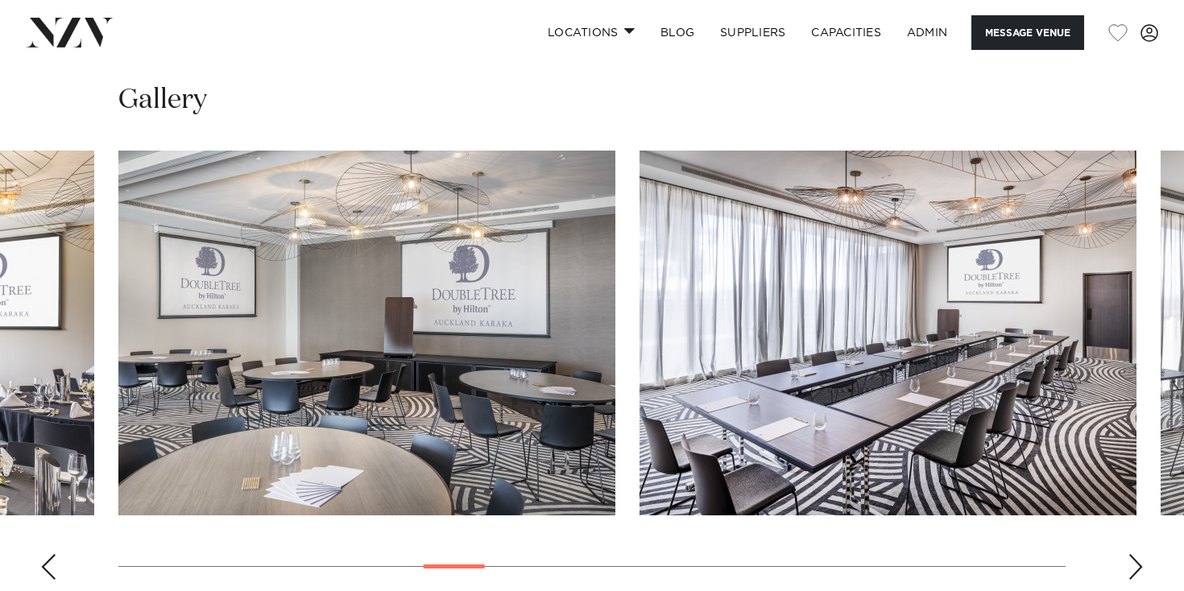
click at [56, 518] on swiper-container at bounding box center [592, 372] width 1184 height 442
click at [59, 519] on swiper-container at bounding box center [592, 372] width 1184 height 442
click at [55, 554] on div "Previous slide" at bounding box center [48, 567] width 16 height 26
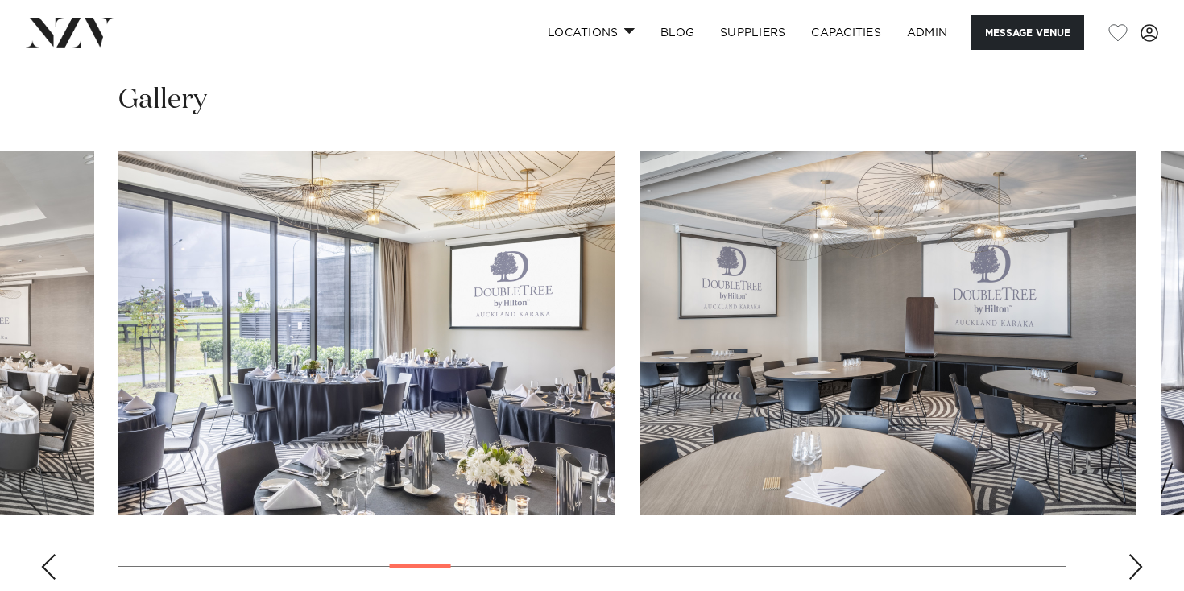
click at [52, 554] on div "Previous slide" at bounding box center [48, 567] width 16 height 26
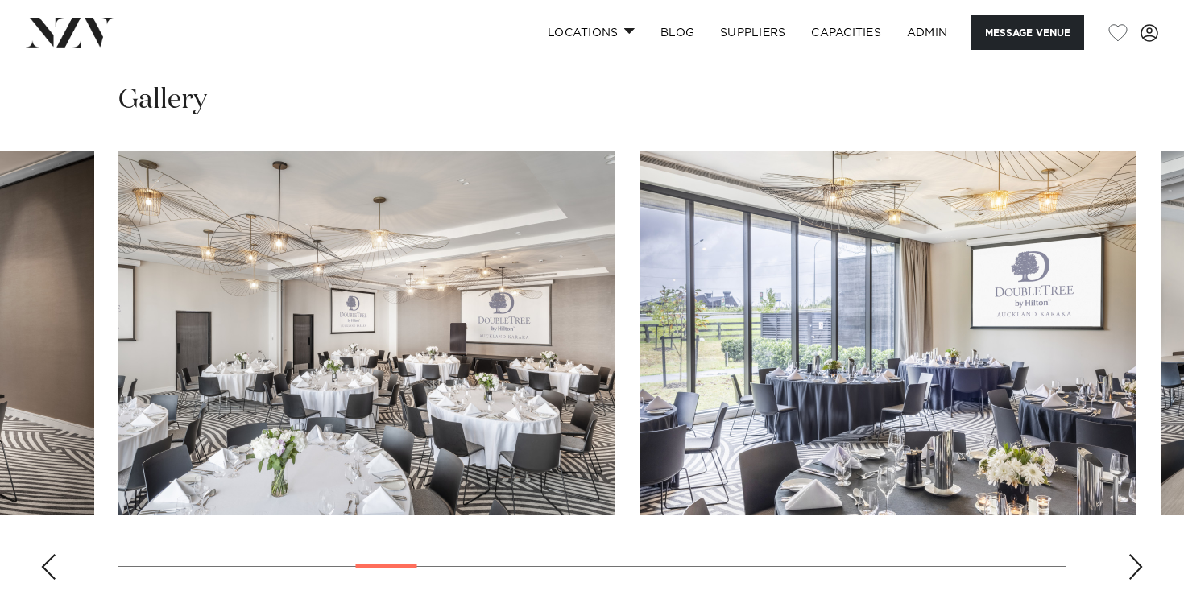
click at [52, 554] on div "Previous slide" at bounding box center [48, 567] width 16 height 26
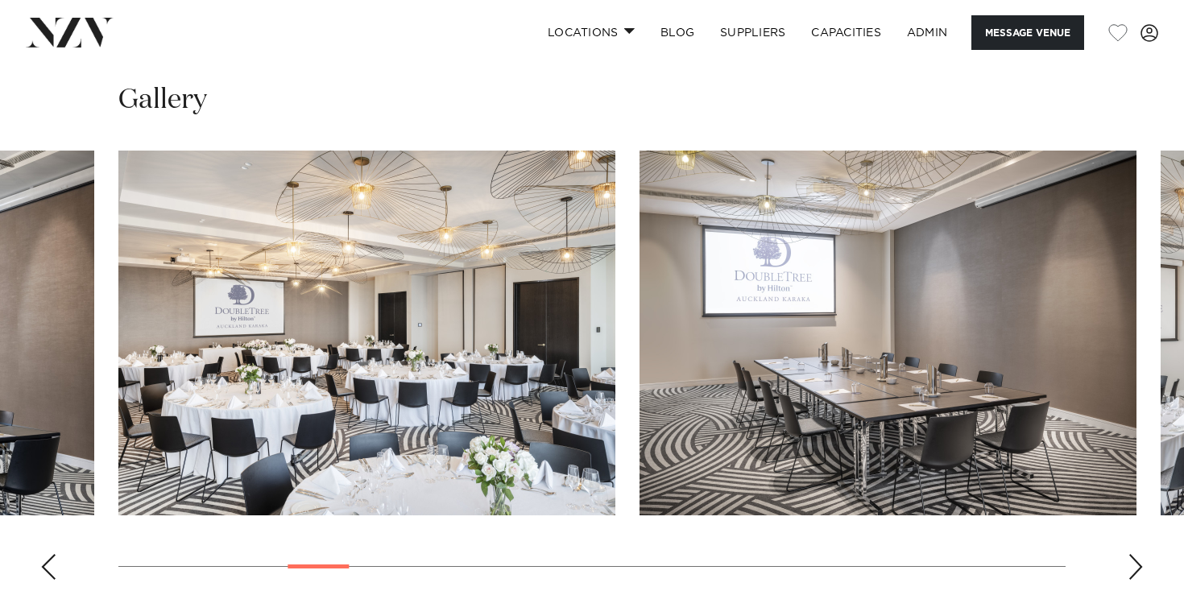
click at [53, 554] on div "Previous slide" at bounding box center [48, 567] width 16 height 26
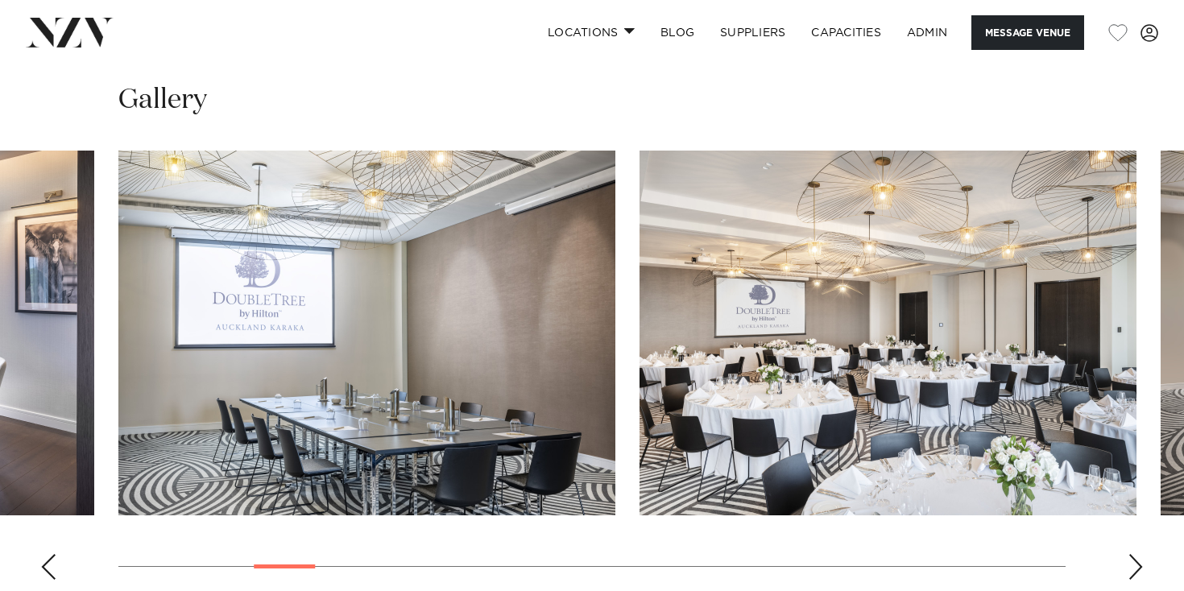
click at [55, 554] on div "Previous slide" at bounding box center [48, 567] width 16 height 26
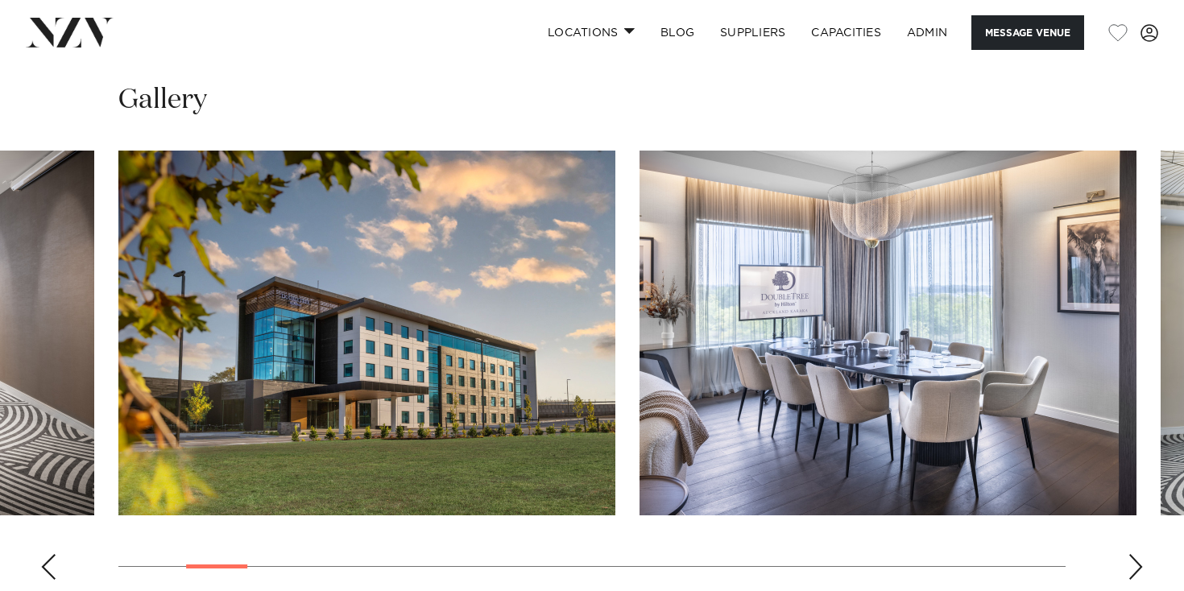
click at [56, 521] on swiper-container at bounding box center [592, 372] width 1184 height 442
click at [62, 523] on swiper-container at bounding box center [592, 372] width 1184 height 442
click at [63, 523] on swiper-container at bounding box center [592, 372] width 1184 height 442
click at [62, 523] on swiper-container at bounding box center [592, 372] width 1184 height 442
click at [54, 554] on div "Previous slide" at bounding box center [48, 567] width 16 height 26
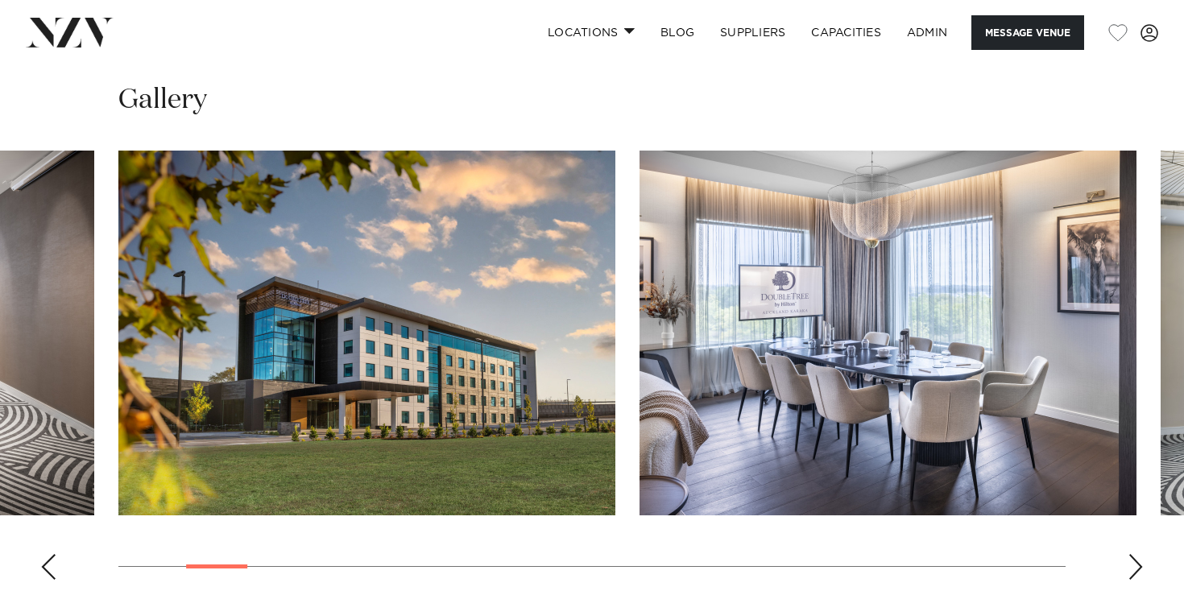
scroll to position [1638, 0]
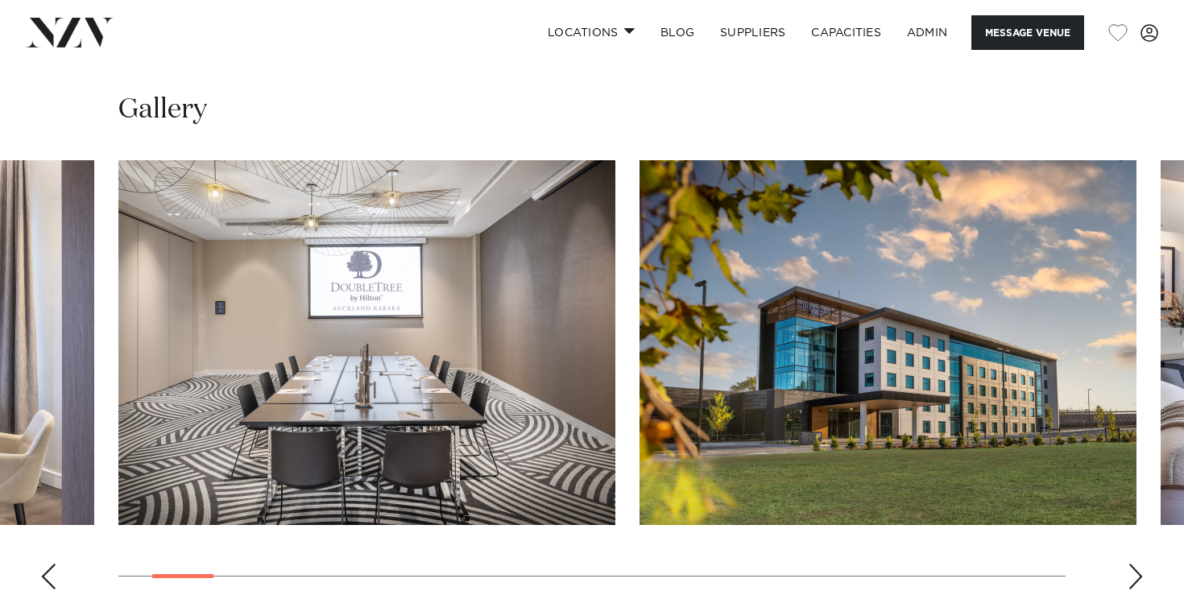
click at [54, 564] on div "Previous slide" at bounding box center [48, 577] width 16 height 26
click at [54, 513] on swiper-container at bounding box center [592, 381] width 1184 height 442
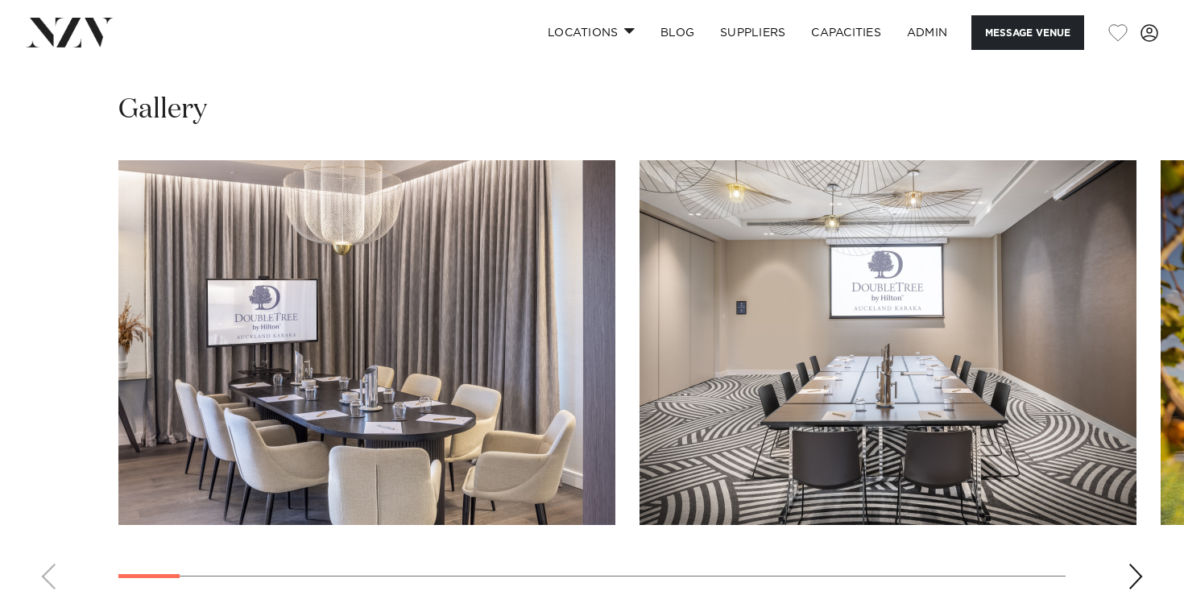
click at [54, 513] on swiper-container at bounding box center [592, 381] width 1184 height 442
click at [50, 517] on swiper-container at bounding box center [592, 381] width 1184 height 442
click at [44, 518] on swiper-container at bounding box center [592, 381] width 1184 height 442
click at [44, 519] on swiper-container at bounding box center [592, 381] width 1184 height 442
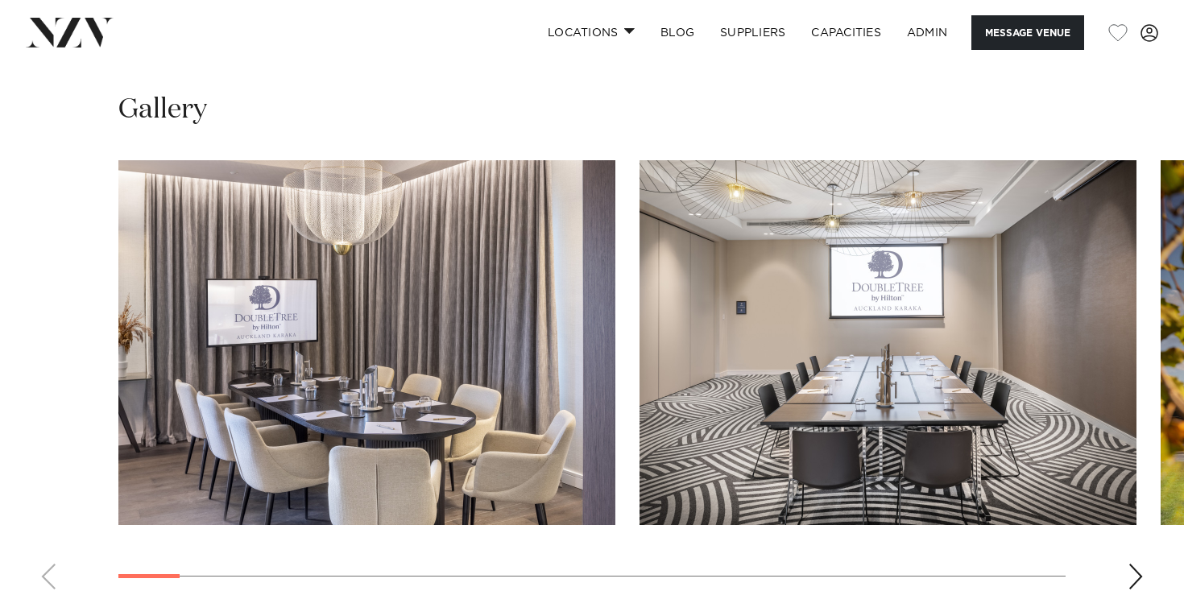
click at [44, 519] on swiper-container at bounding box center [592, 381] width 1184 height 442
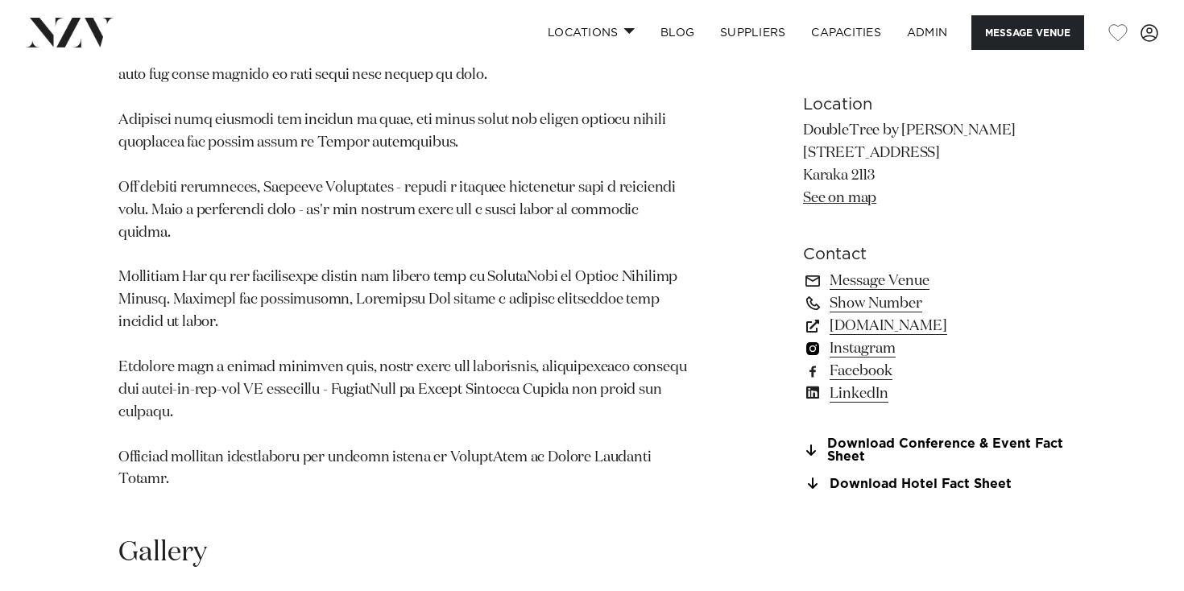
scroll to position [1198, 0]
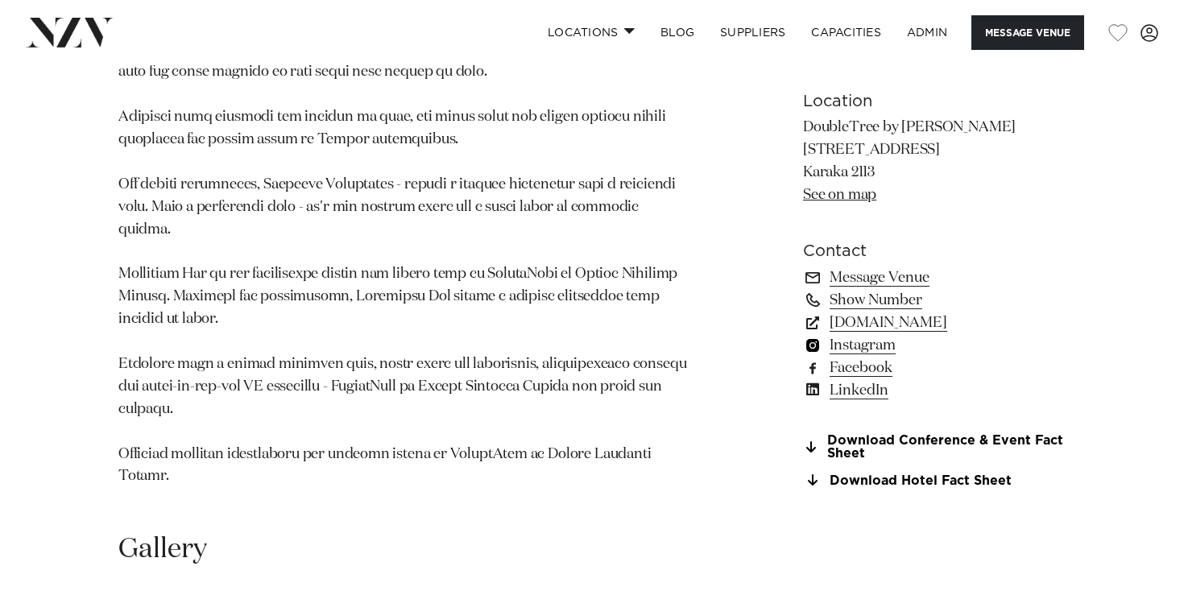
click at [861, 334] on link "Instagram" at bounding box center [934, 345] width 263 height 23
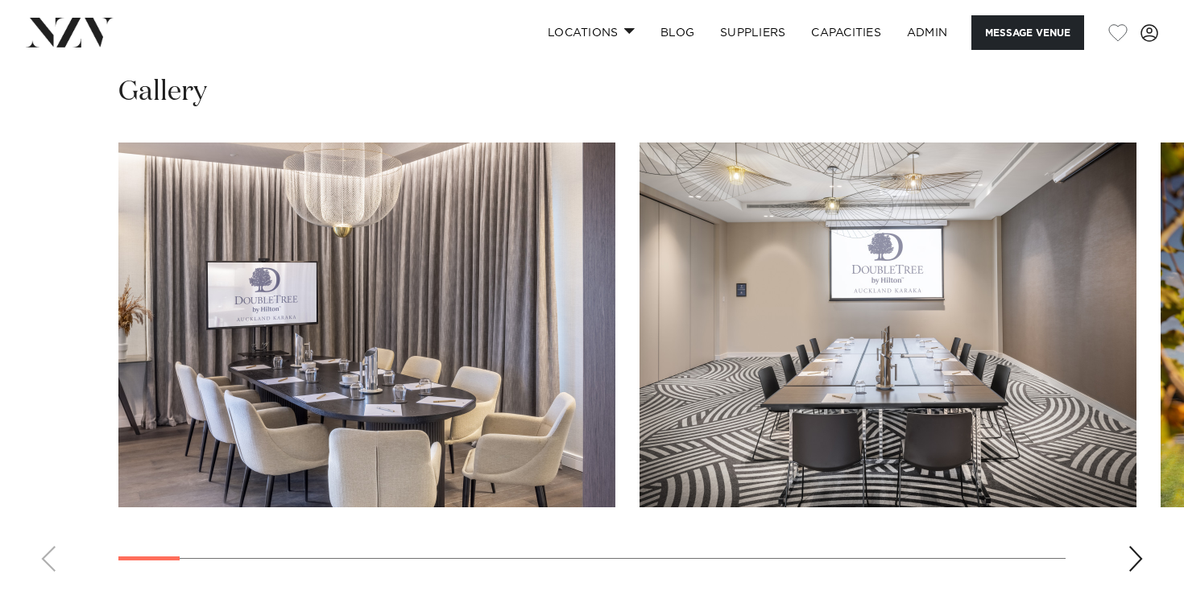
scroll to position [1650, 0]
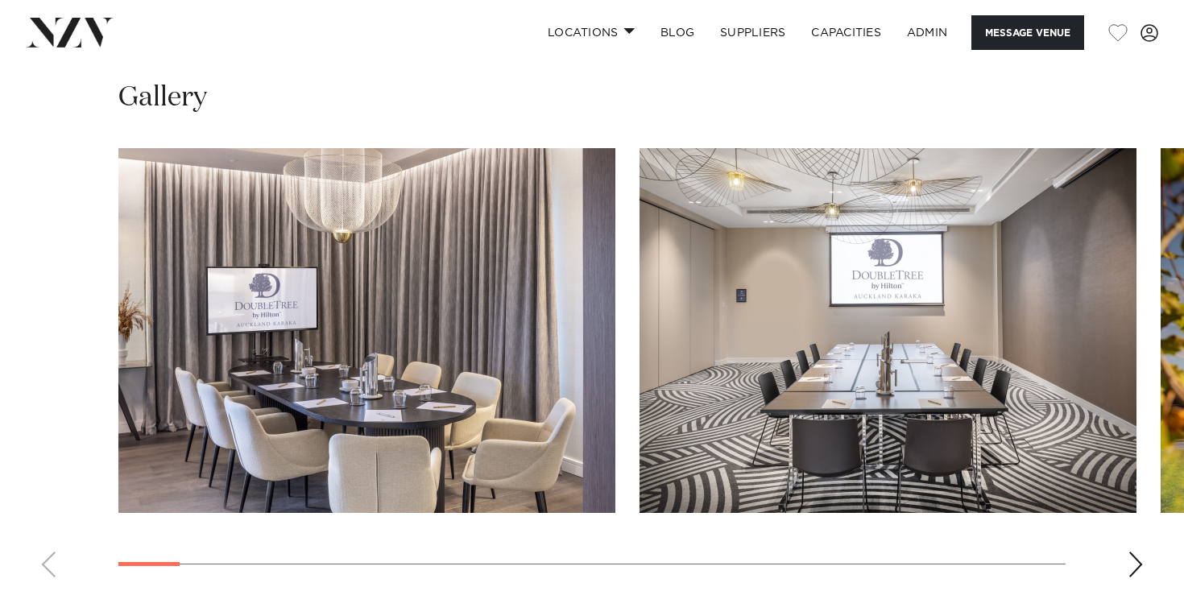
click at [1137, 552] on div "Next slide" at bounding box center [1135, 565] width 16 height 26
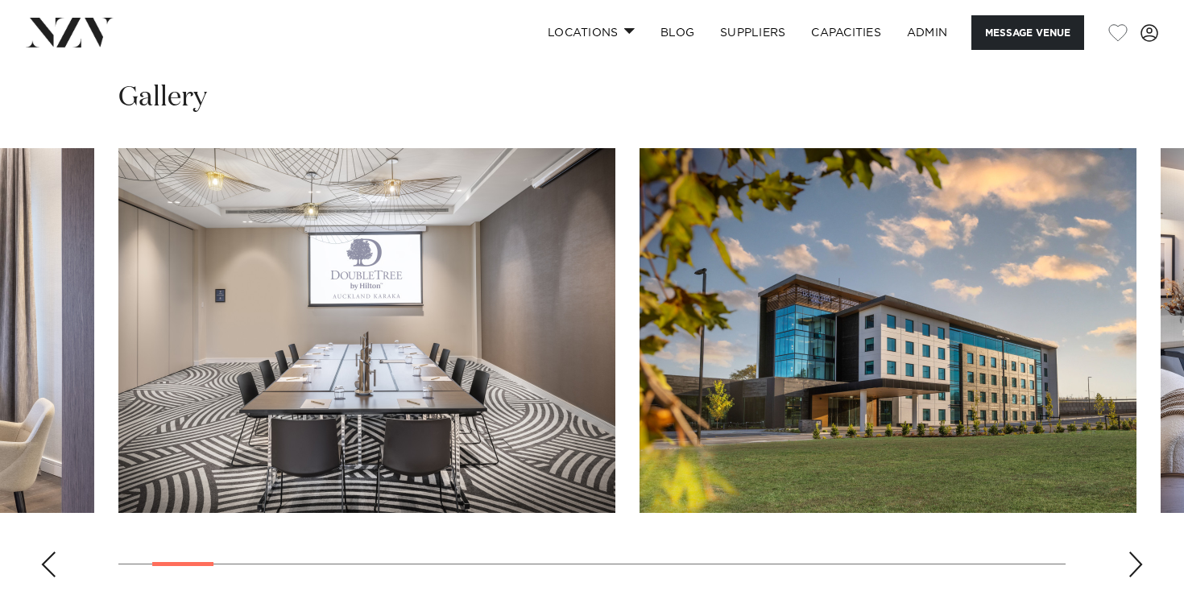
click at [1137, 552] on div "Next slide" at bounding box center [1135, 565] width 16 height 26
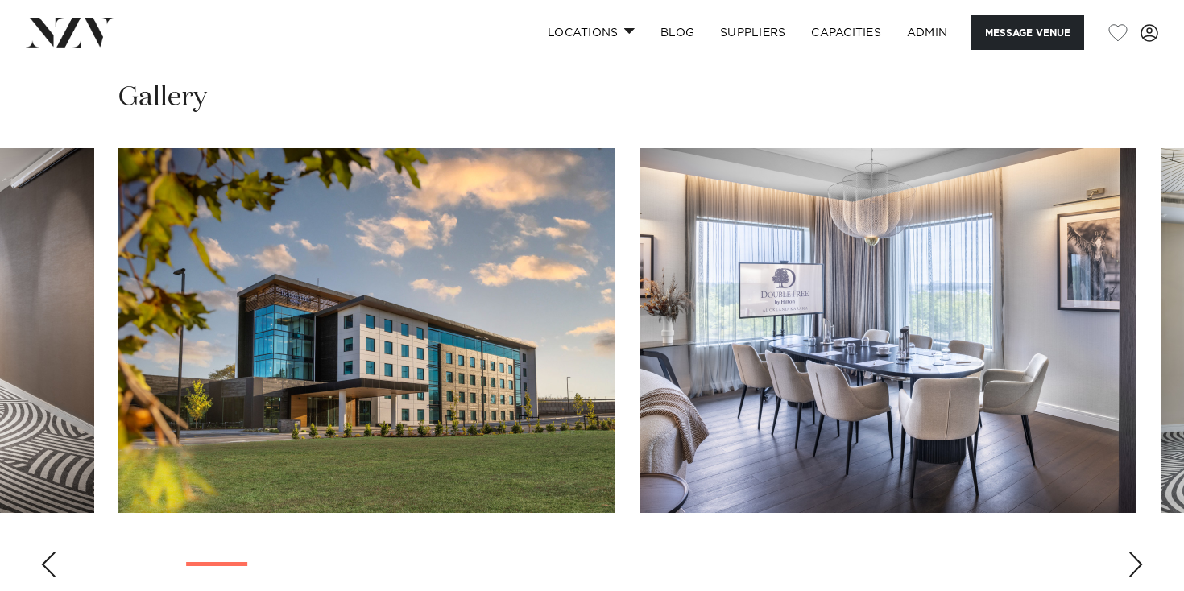
click at [1137, 552] on div "Next slide" at bounding box center [1135, 565] width 16 height 26
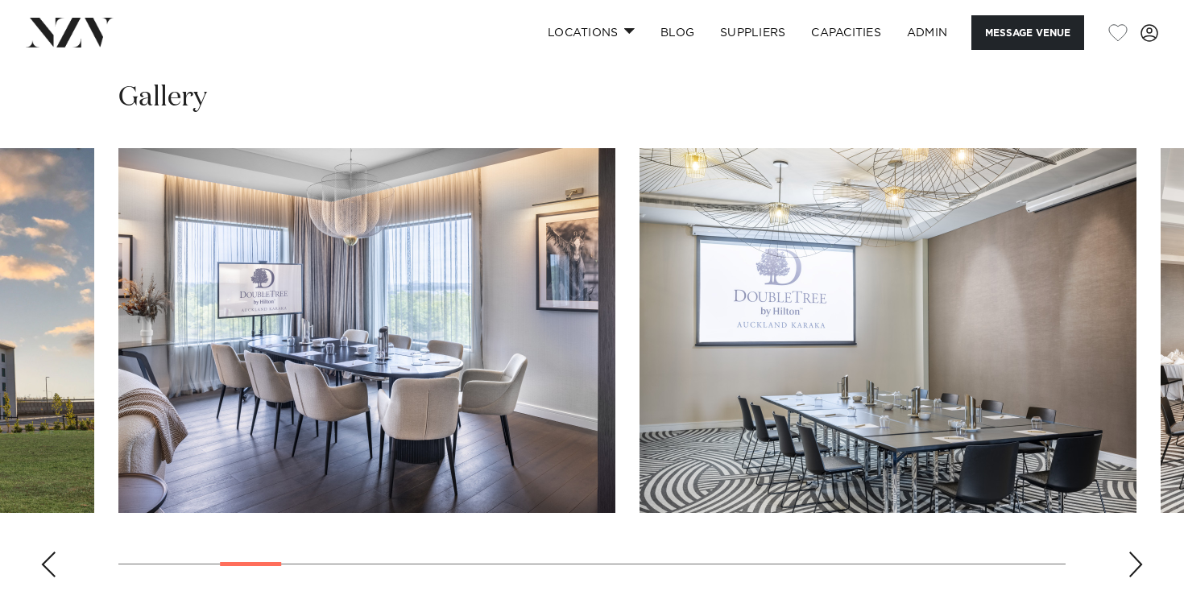
click at [1137, 552] on div "Next slide" at bounding box center [1135, 565] width 16 height 26
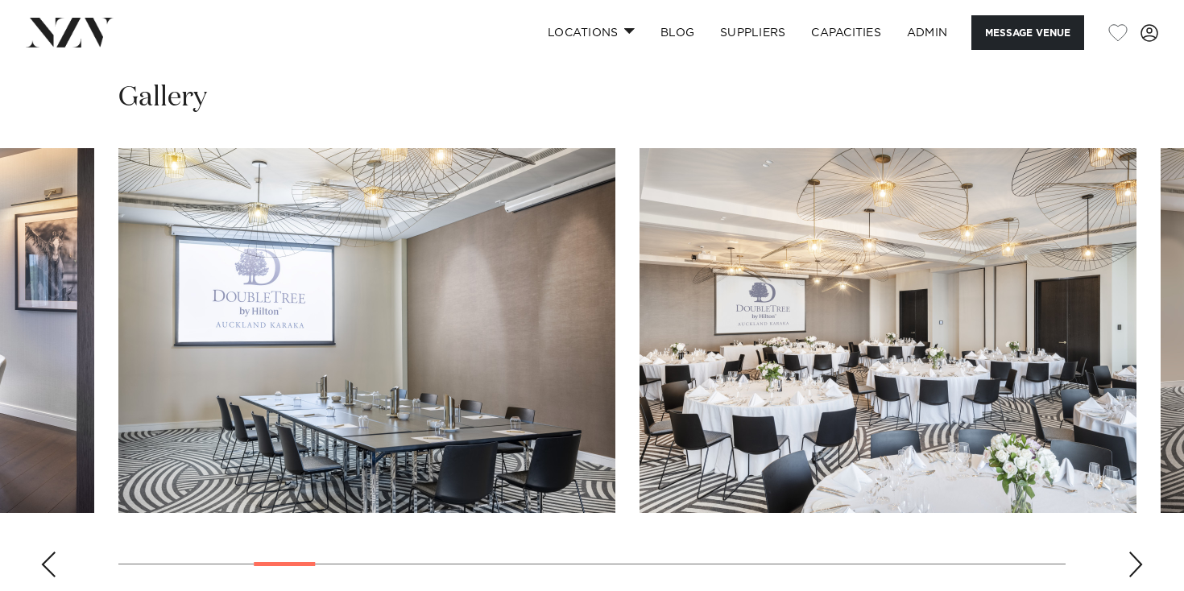
click at [1137, 552] on div "Next slide" at bounding box center [1135, 565] width 16 height 26
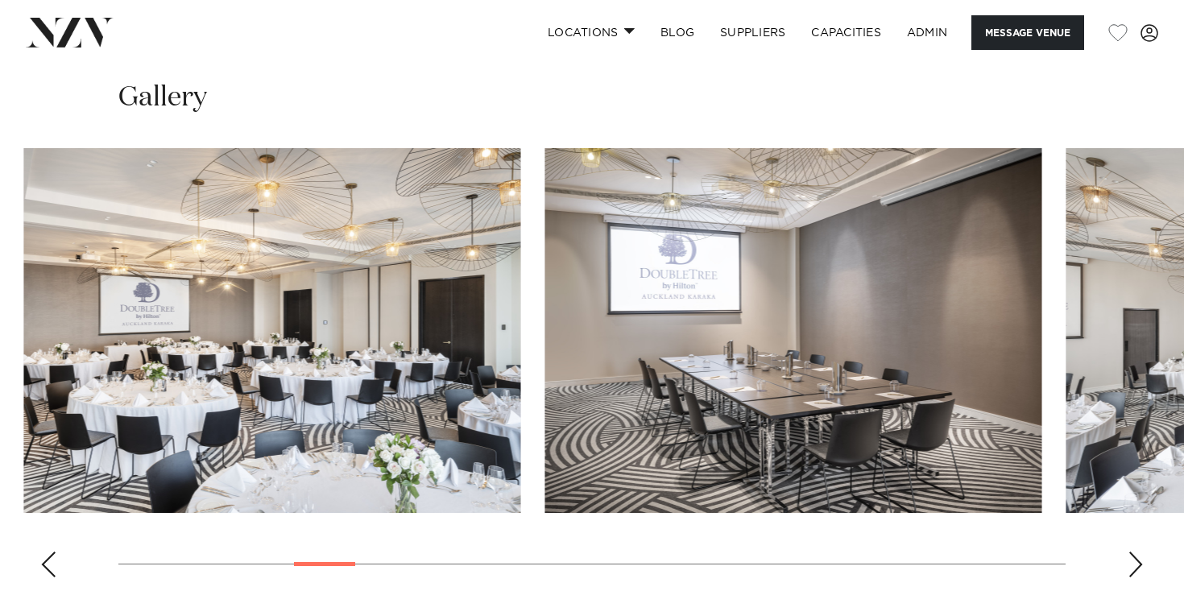
click at [759, 528] on swiper-container at bounding box center [592, 369] width 1184 height 442
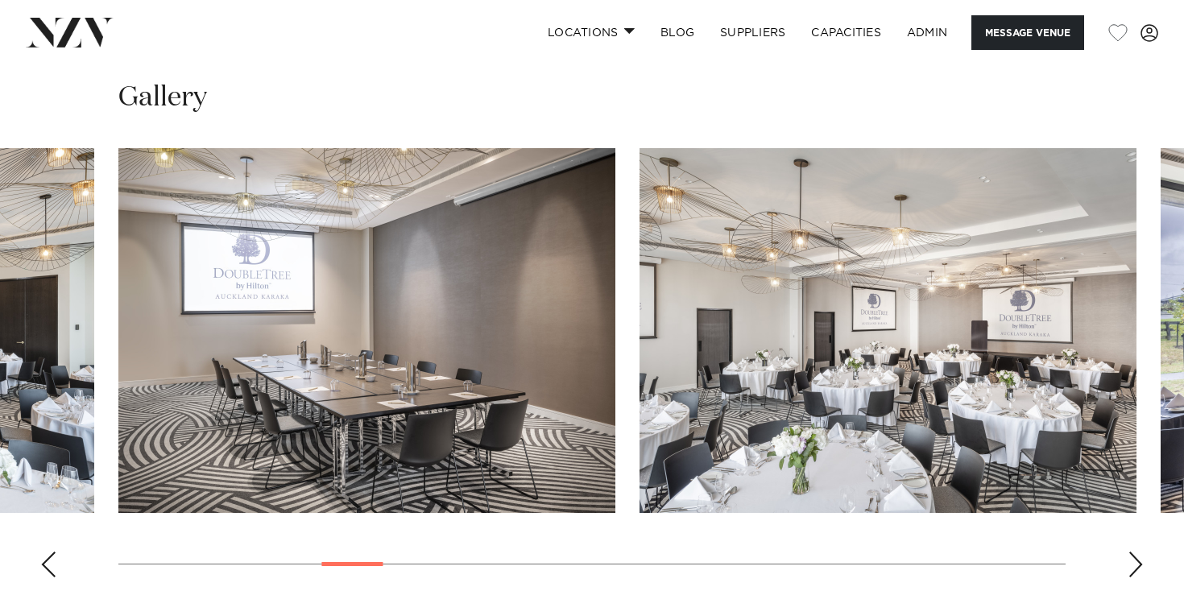
click at [52, 552] on div "Previous slide" at bounding box center [48, 565] width 16 height 26
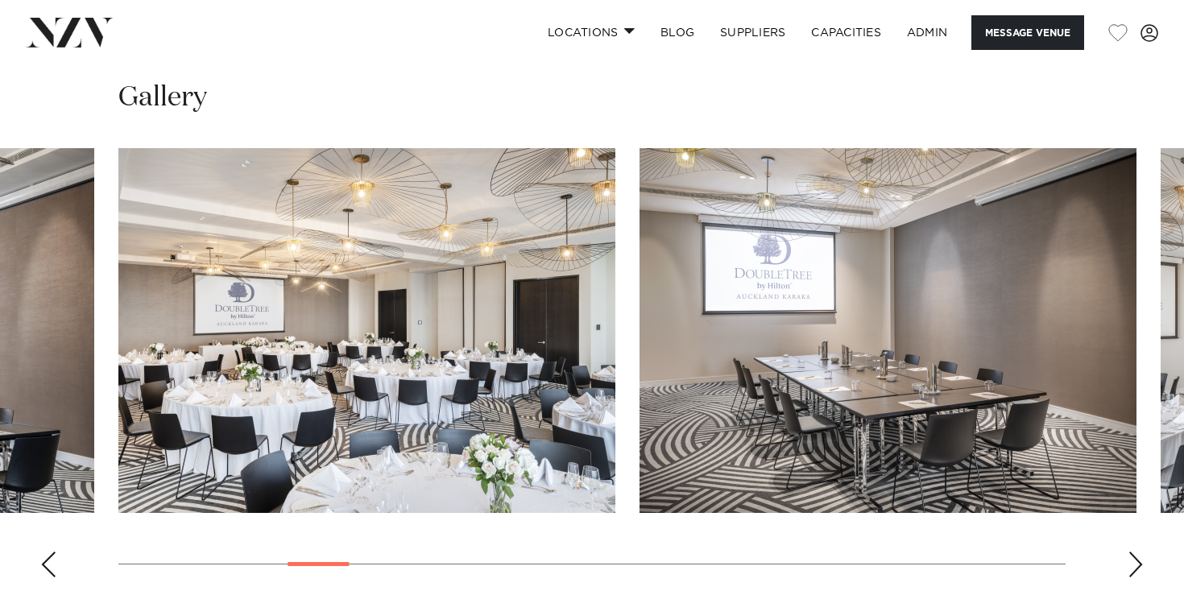
click at [52, 552] on div "Previous slide" at bounding box center [48, 565] width 16 height 26
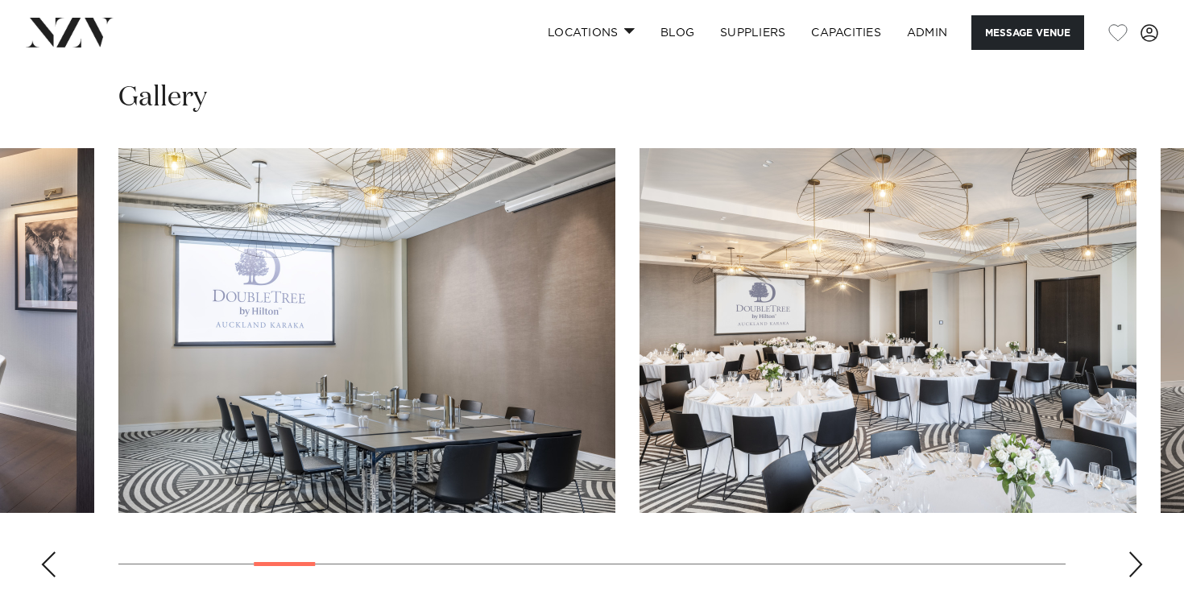
click at [1146, 515] on swiper-container at bounding box center [592, 369] width 1184 height 442
click at [1136, 552] on div "Next slide" at bounding box center [1135, 565] width 16 height 26
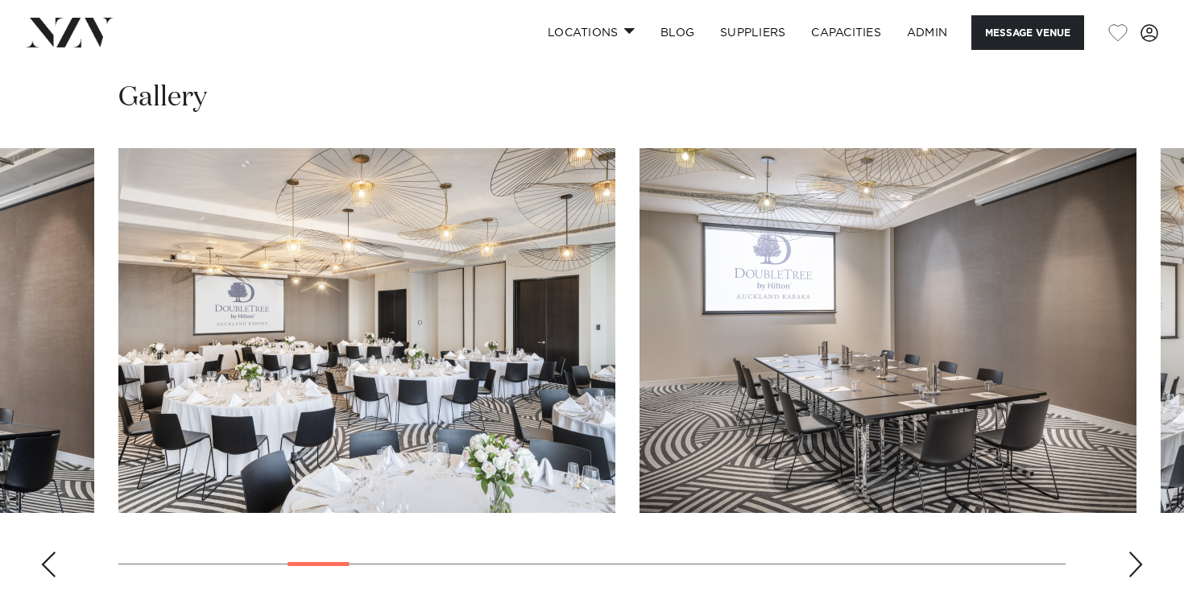
click at [1136, 552] on div "Next slide" at bounding box center [1135, 565] width 16 height 26
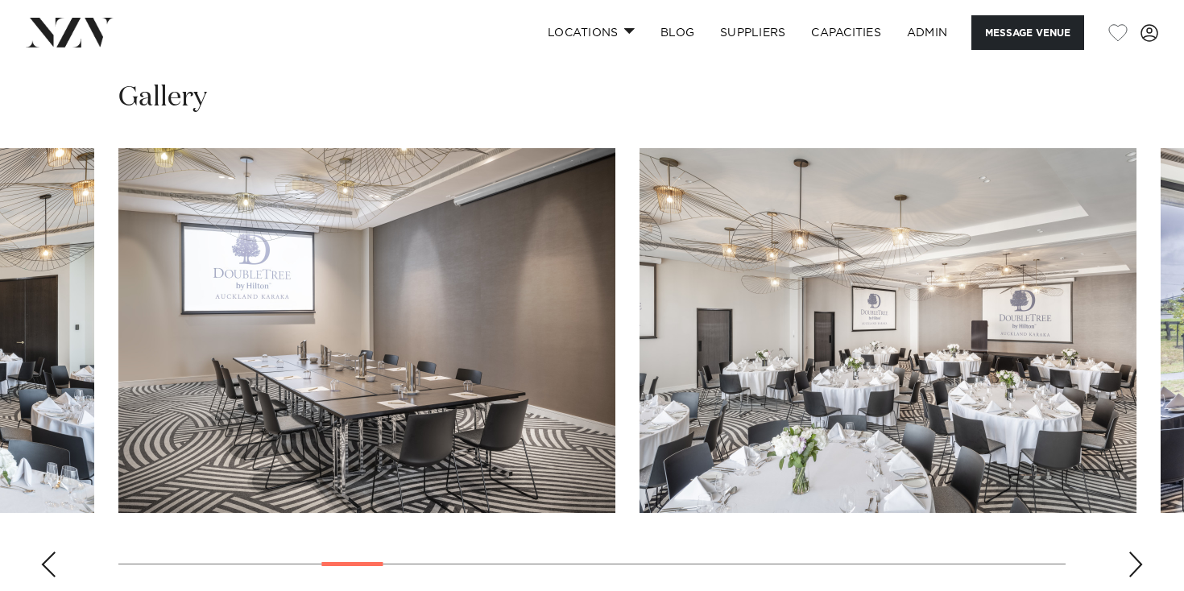
click at [1136, 552] on div "Next slide" at bounding box center [1135, 565] width 16 height 26
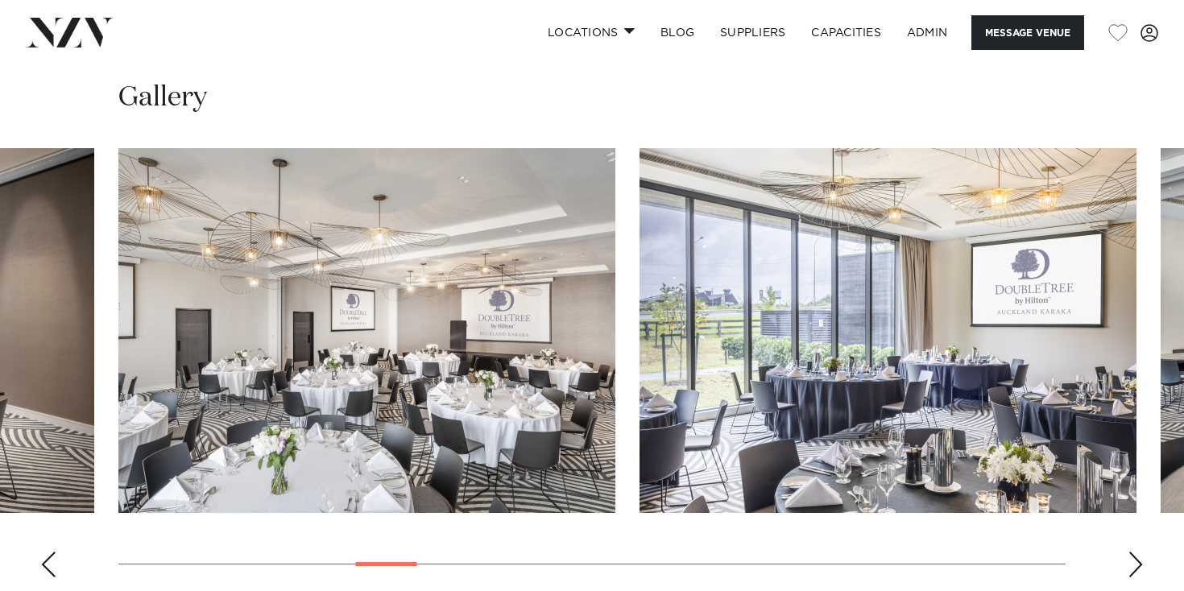
click at [1136, 552] on div "Next slide" at bounding box center [1135, 565] width 16 height 26
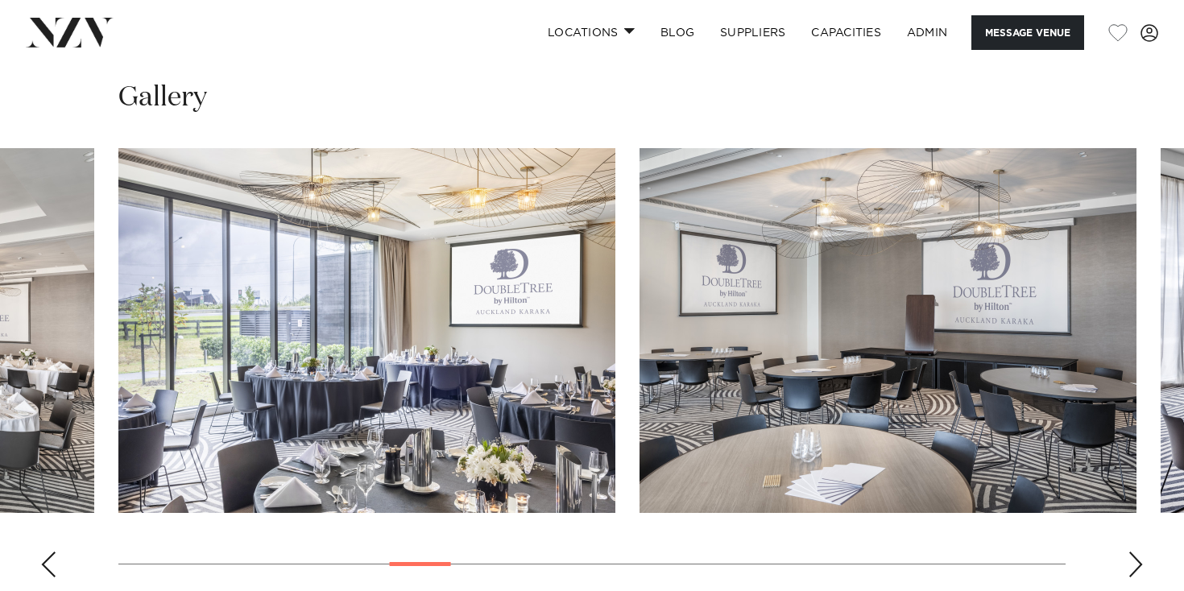
click at [1136, 552] on div "Next slide" at bounding box center [1135, 565] width 16 height 26
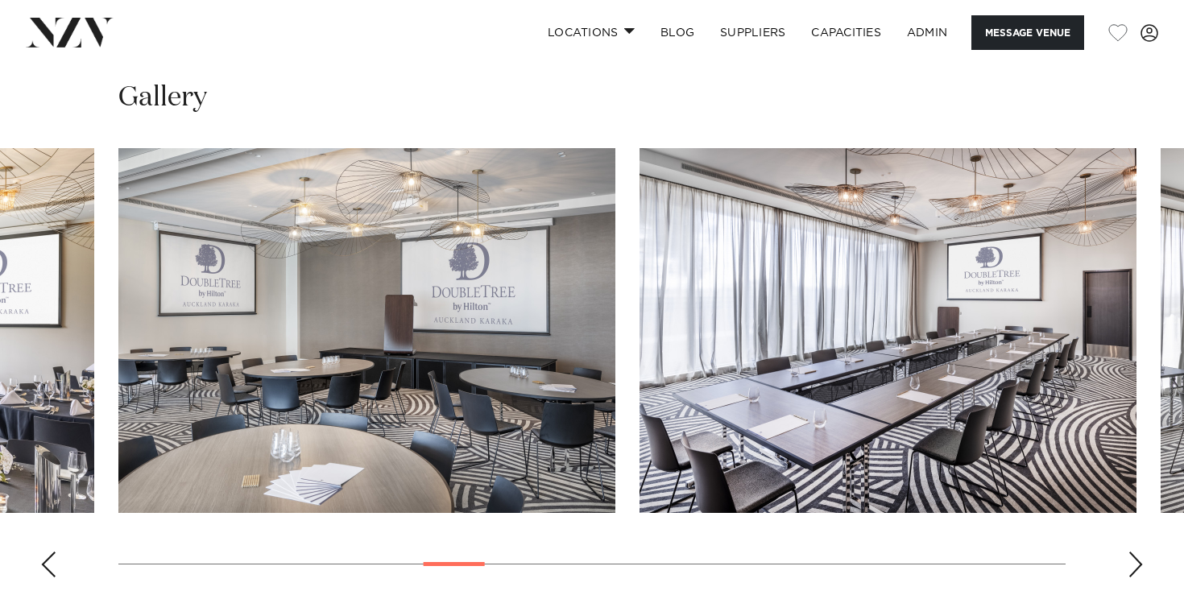
click at [1136, 552] on div "Next slide" at bounding box center [1135, 565] width 16 height 26
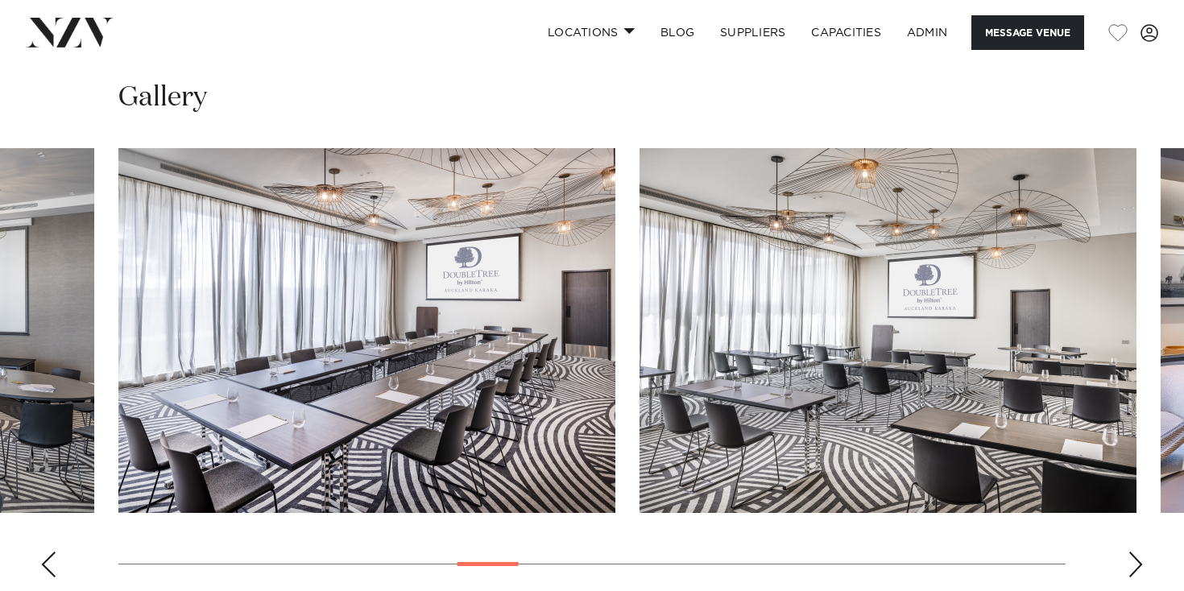
click at [1136, 552] on div "Next slide" at bounding box center [1135, 565] width 16 height 26
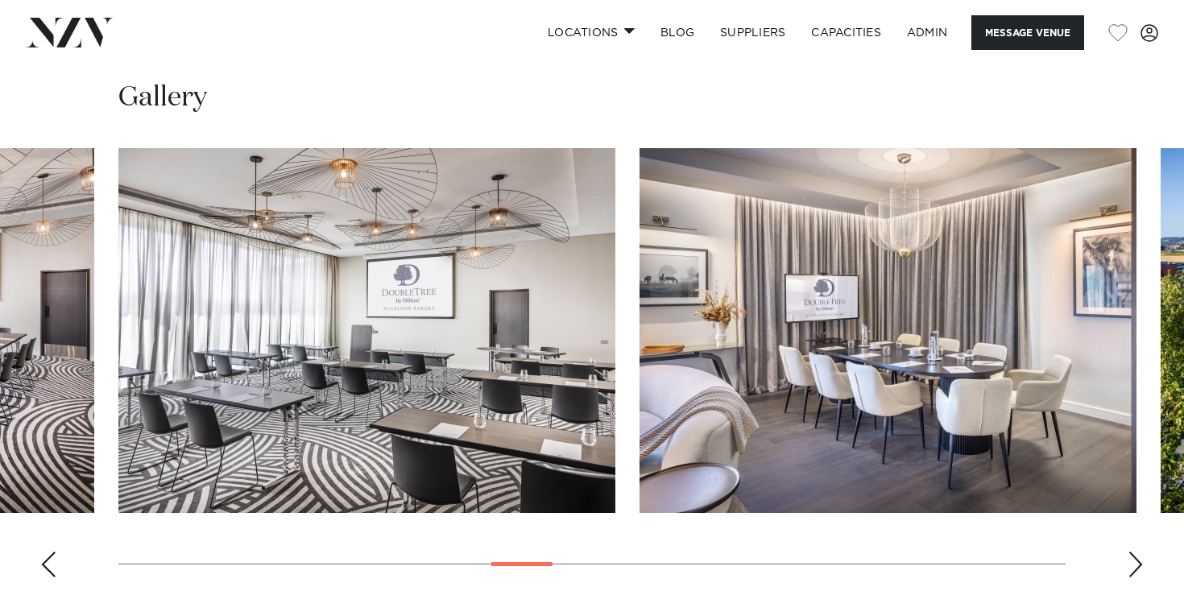
click at [34, 513] on swiper-container at bounding box center [592, 369] width 1184 height 442
click at [52, 552] on div "Previous slide" at bounding box center [48, 565] width 16 height 26
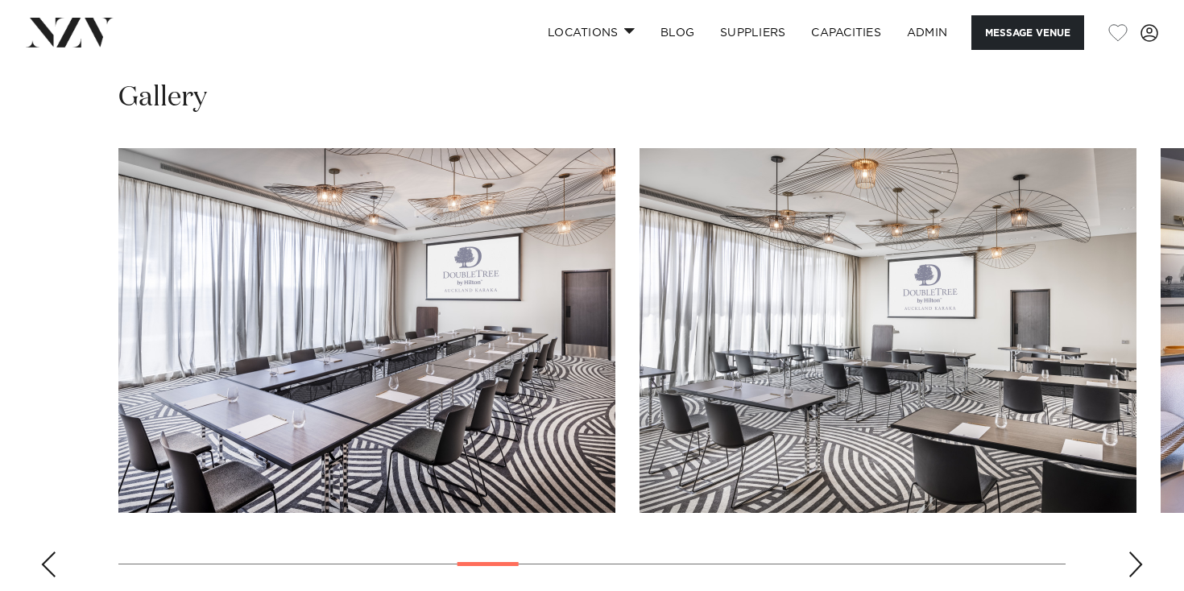
click at [52, 552] on div "Previous slide" at bounding box center [48, 565] width 16 height 26
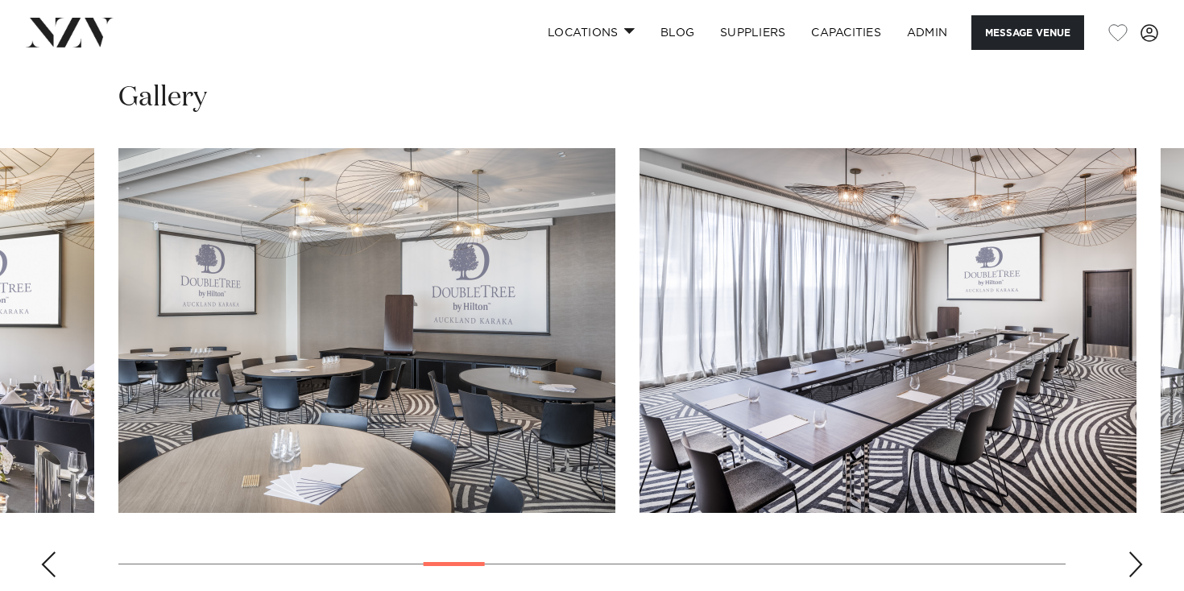
click at [52, 552] on div "Previous slide" at bounding box center [48, 565] width 16 height 26
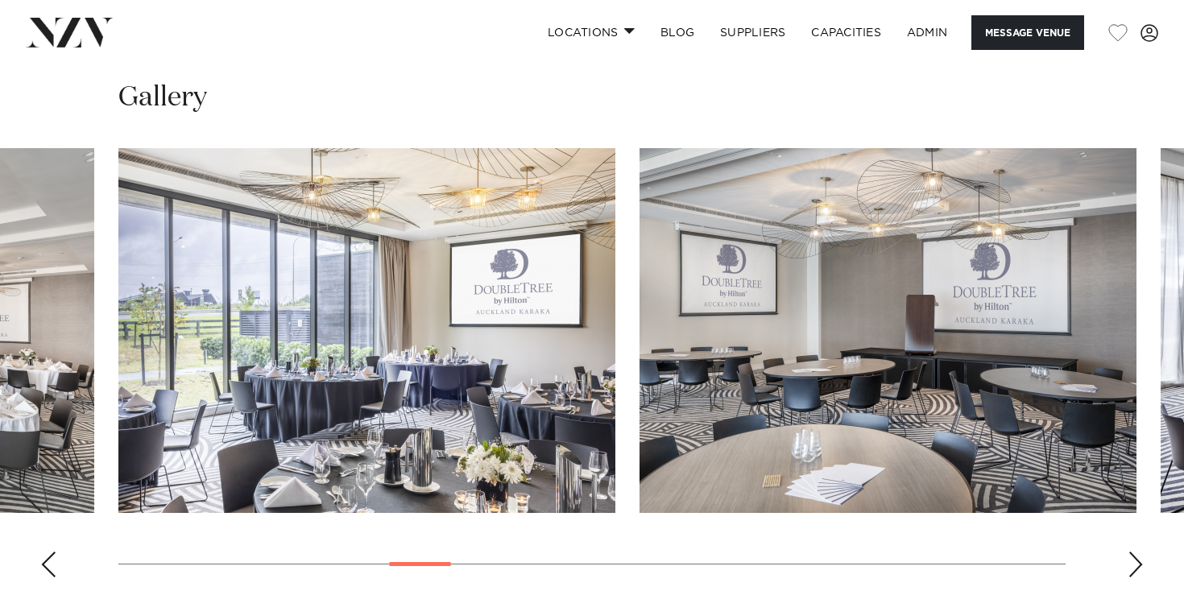
click at [52, 552] on div "Previous slide" at bounding box center [48, 565] width 16 height 26
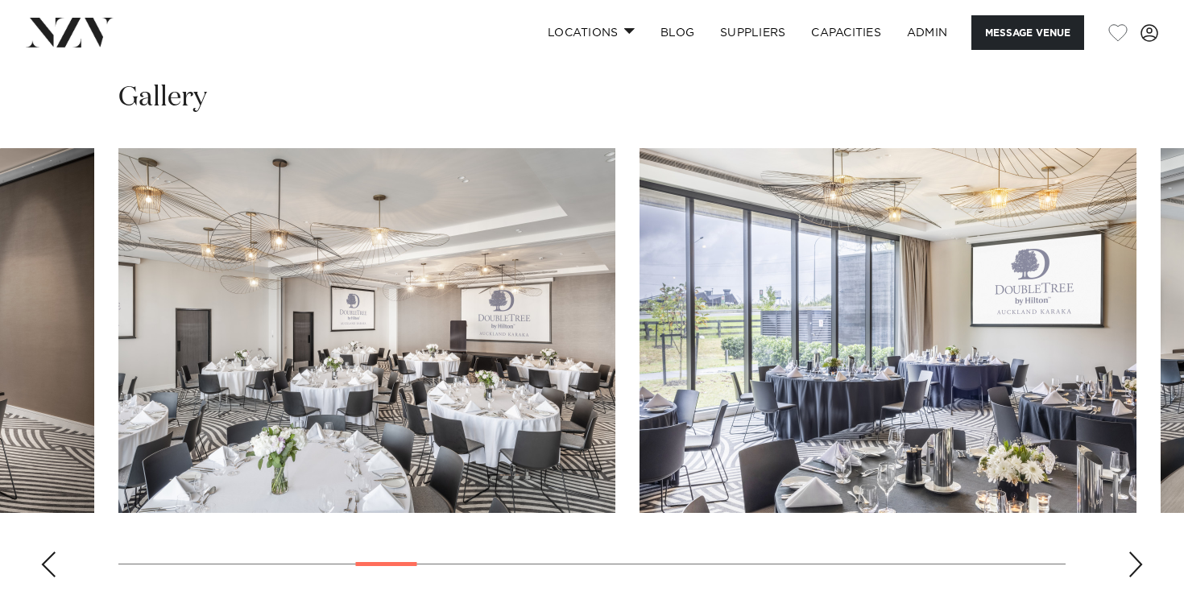
click at [52, 552] on div "Previous slide" at bounding box center [48, 565] width 16 height 26
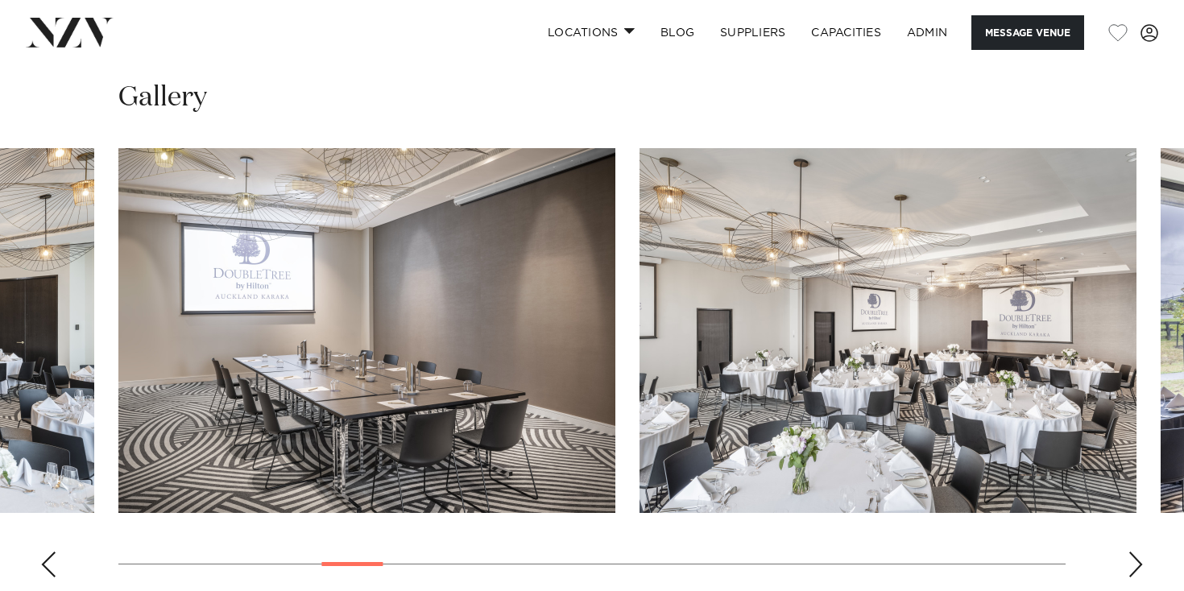
click at [52, 552] on div "Previous slide" at bounding box center [48, 565] width 16 height 26
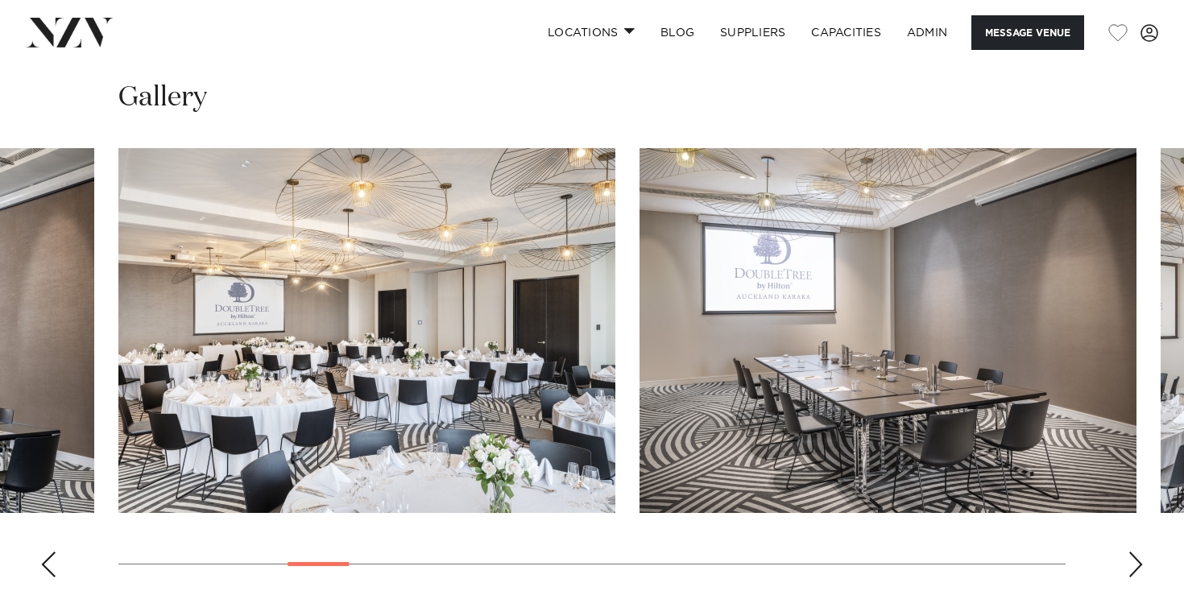
click at [52, 552] on div "Previous slide" at bounding box center [48, 565] width 16 height 26
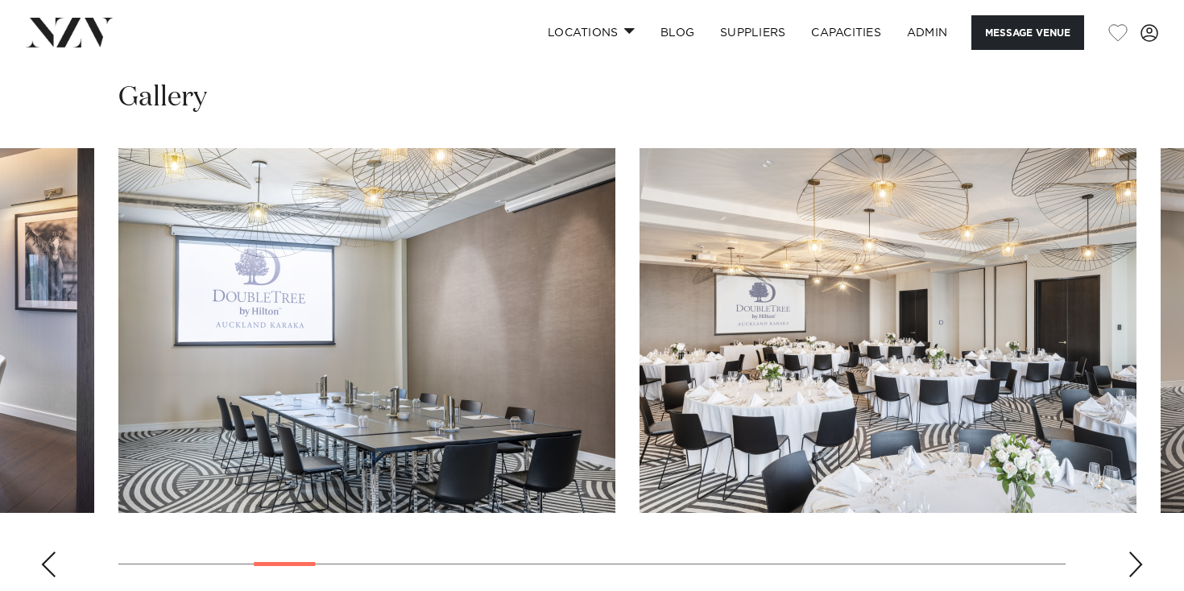
click at [52, 552] on div "Previous slide" at bounding box center [48, 565] width 16 height 26
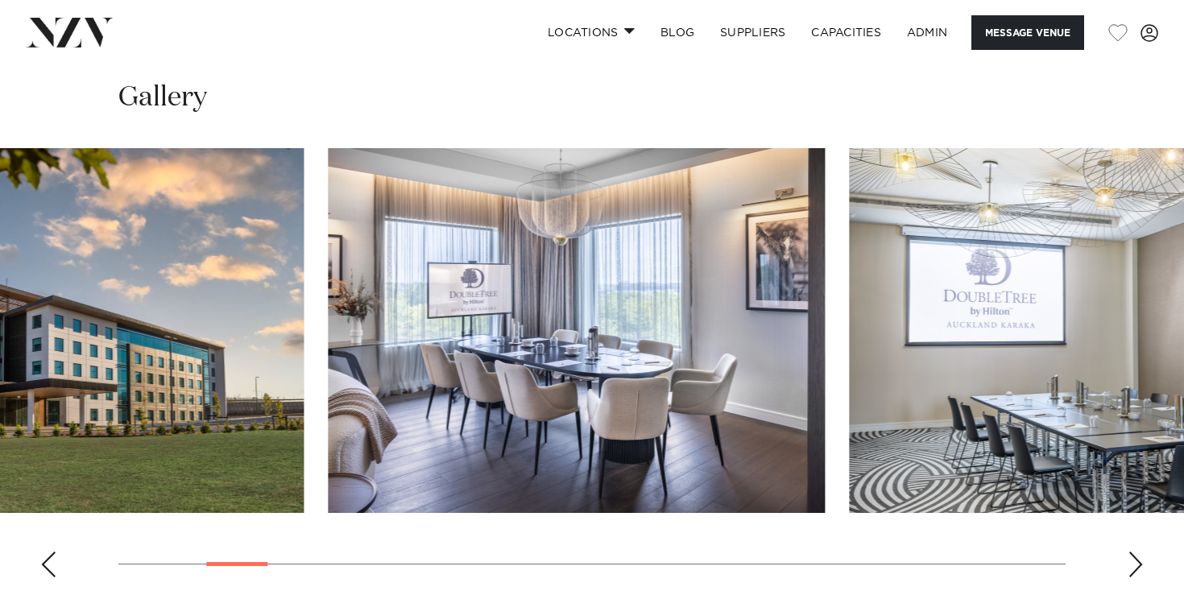
click at [234, 508] on swiper-container at bounding box center [592, 369] width 1184 height 442
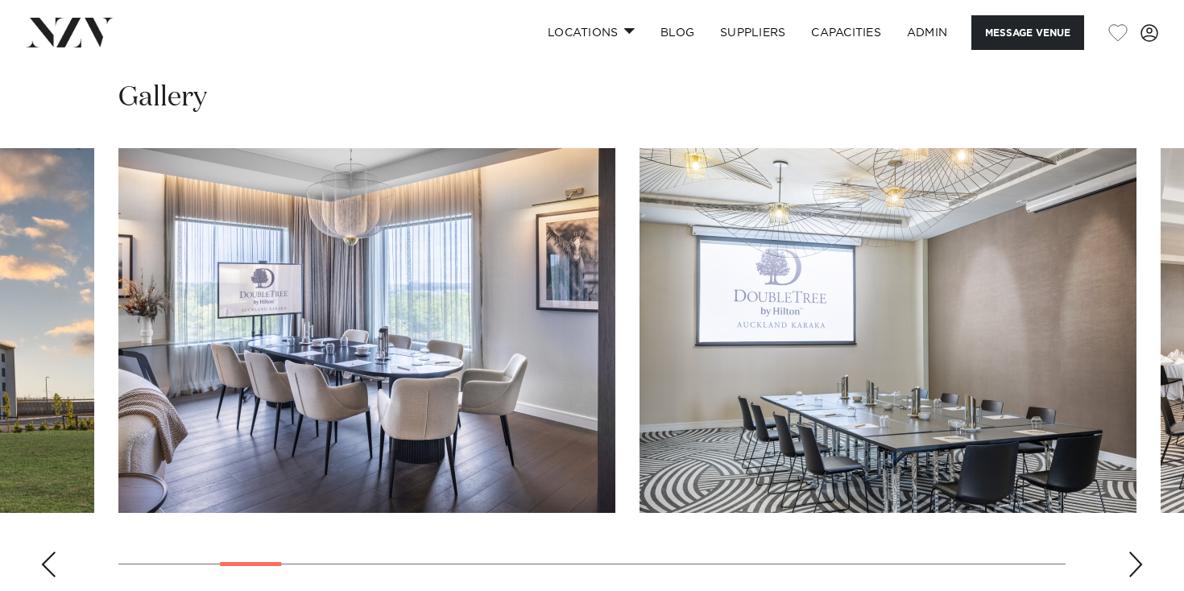
click at [1140, 552] on div "Next slide" at bounding box center [1135, 565] width 16 height 26
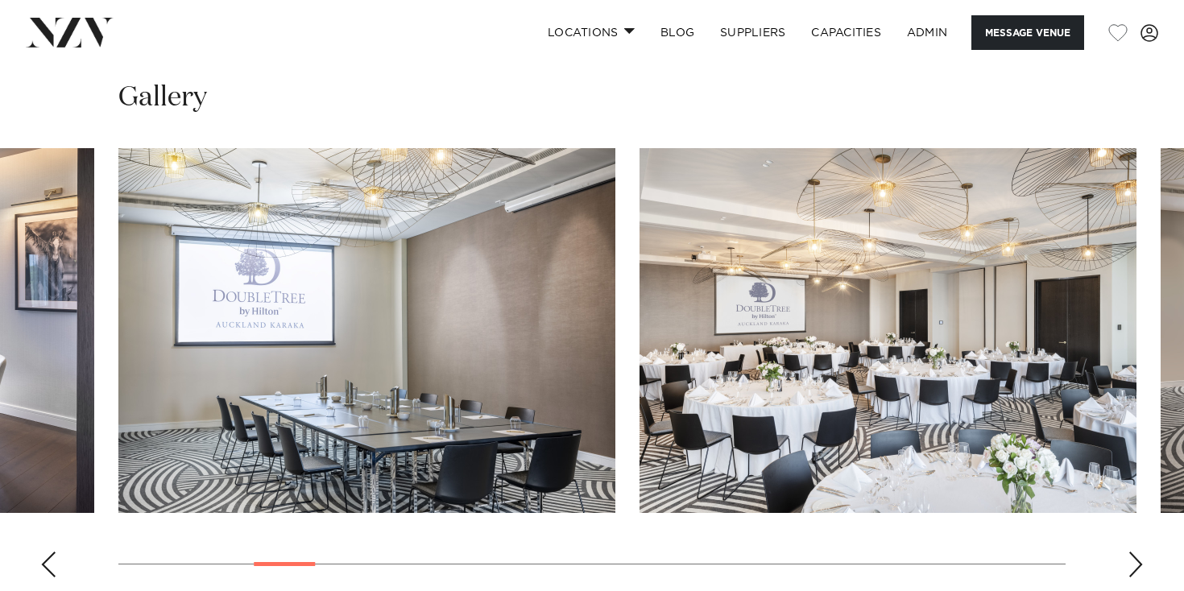
click at [1140, 552] on div "Next slide" at bounding box center [1135, 565] width 16 height 26
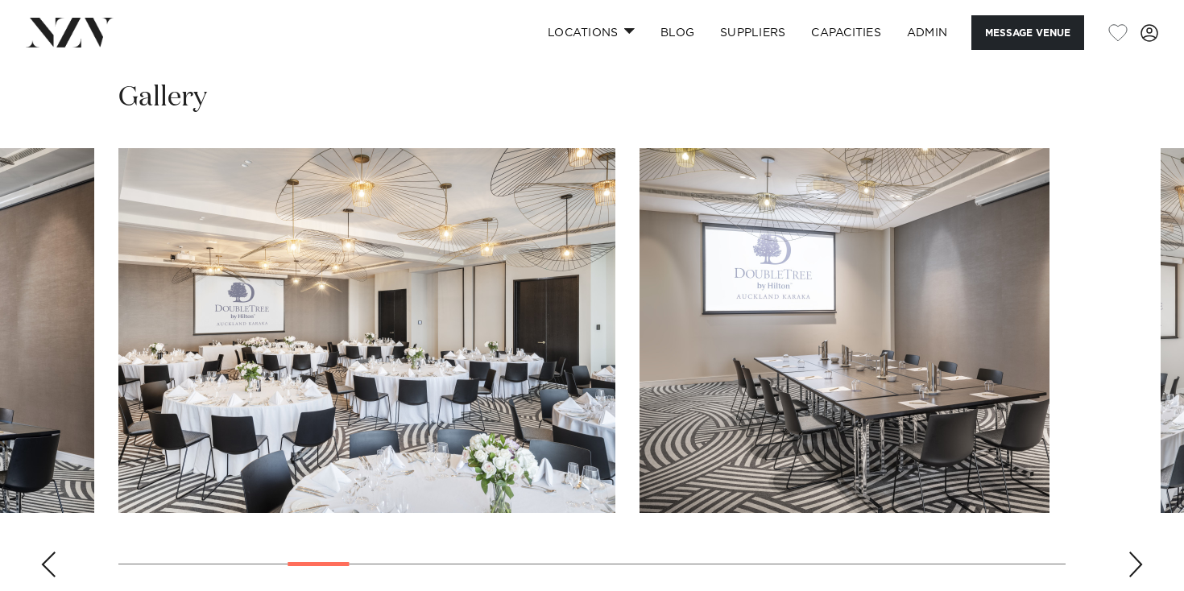
click at [1140, 552] on div "Next slide" at bounding box center [1135, 565] width 16 height 26
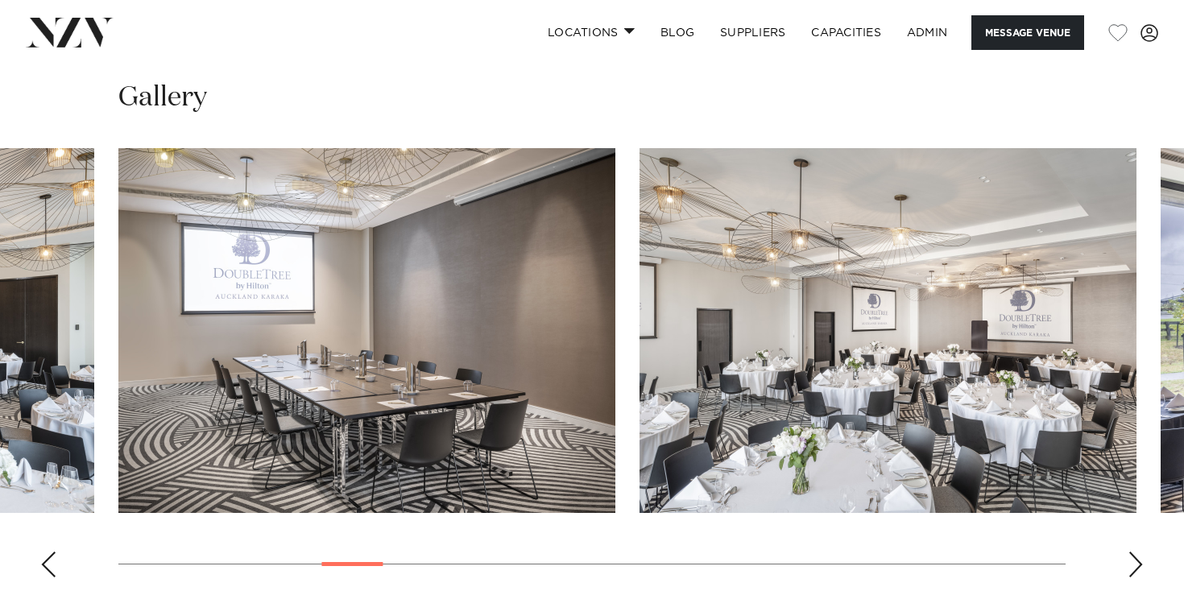
click at [1140, 552] on div "Next slide" at bounding box center [1135, 565] width 16 height 26
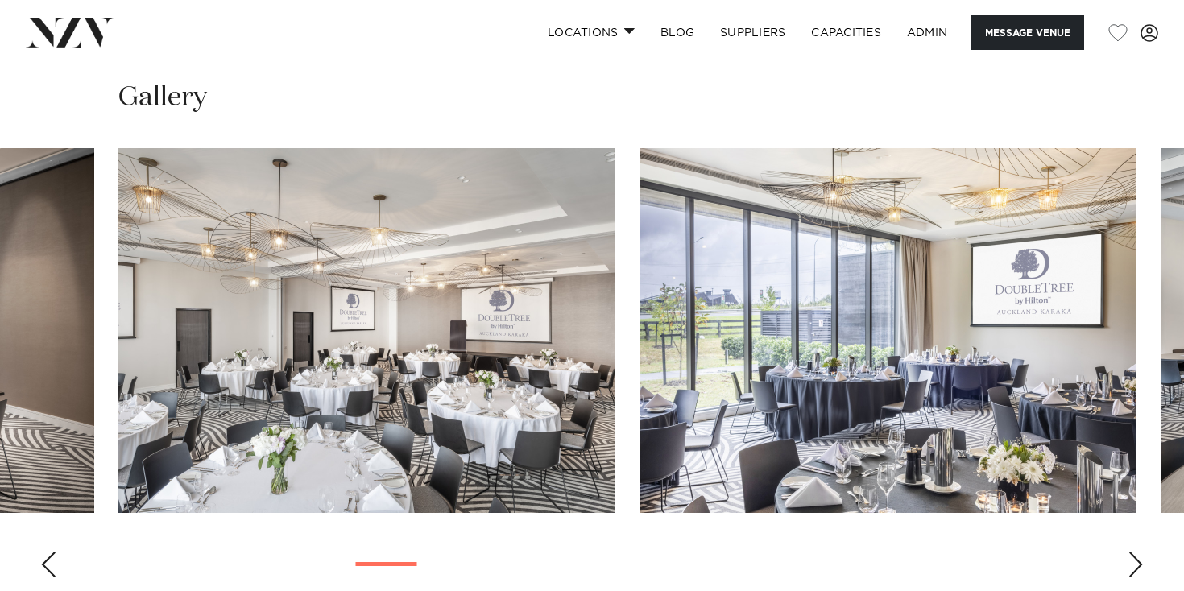
click at [1140, 552] on div "Next slide" at bounding box center [1135, 565] width 16 height 26
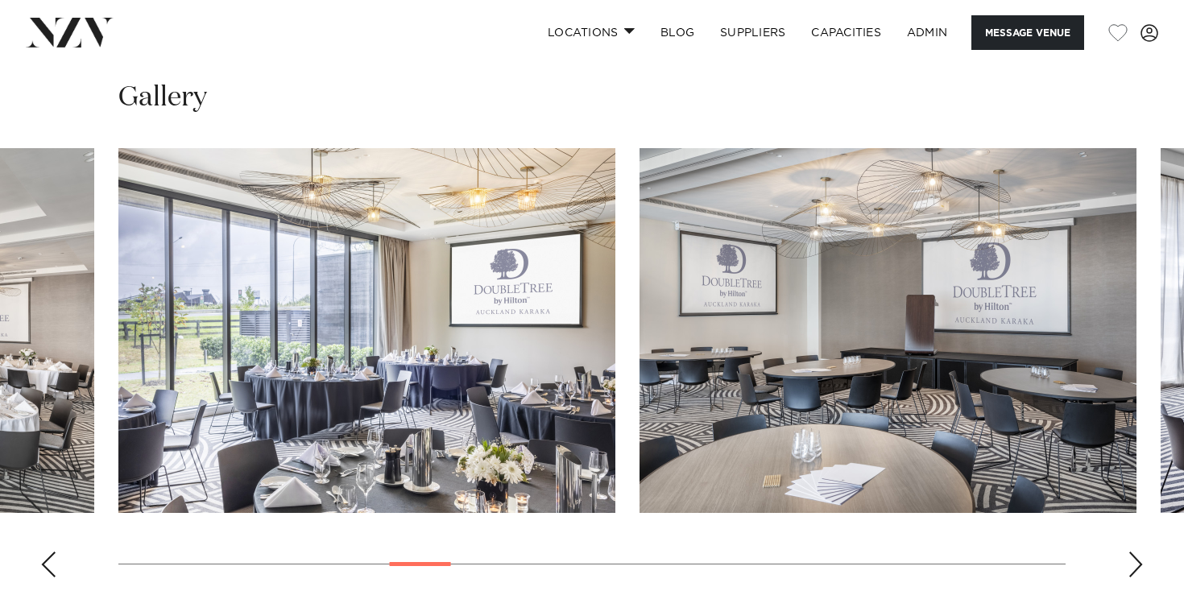
click at [1140, 552] on div "Next slide" at bounding box center [1135, 565] width 16 height 26
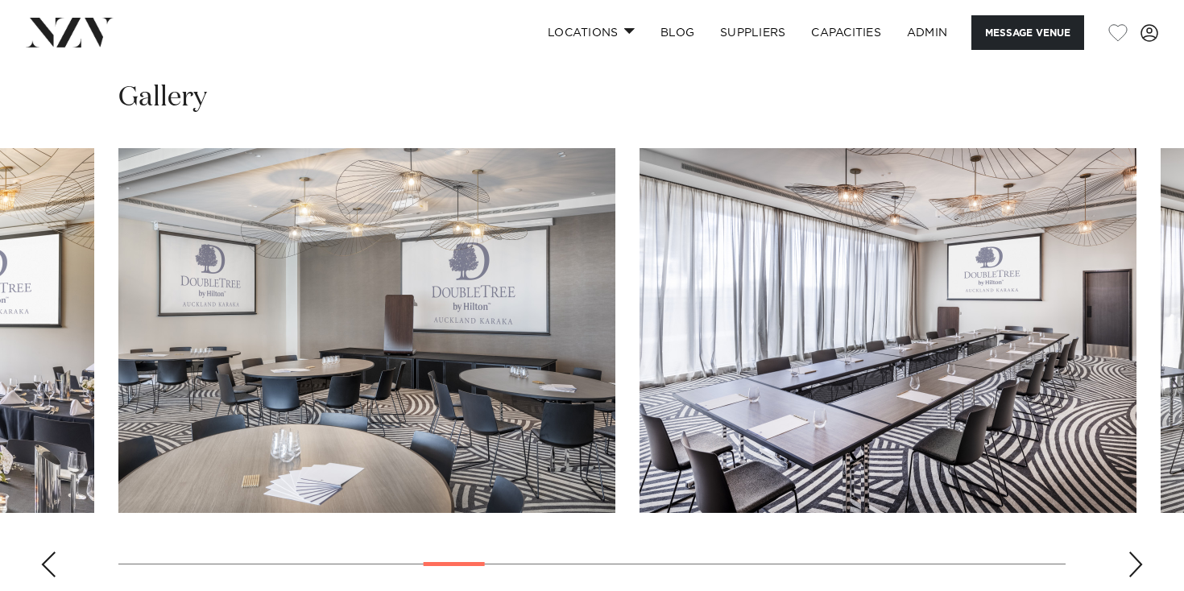
click at [1140, 552] on div "Next slide" at bounding box center [1135, 565] width 16 height 26
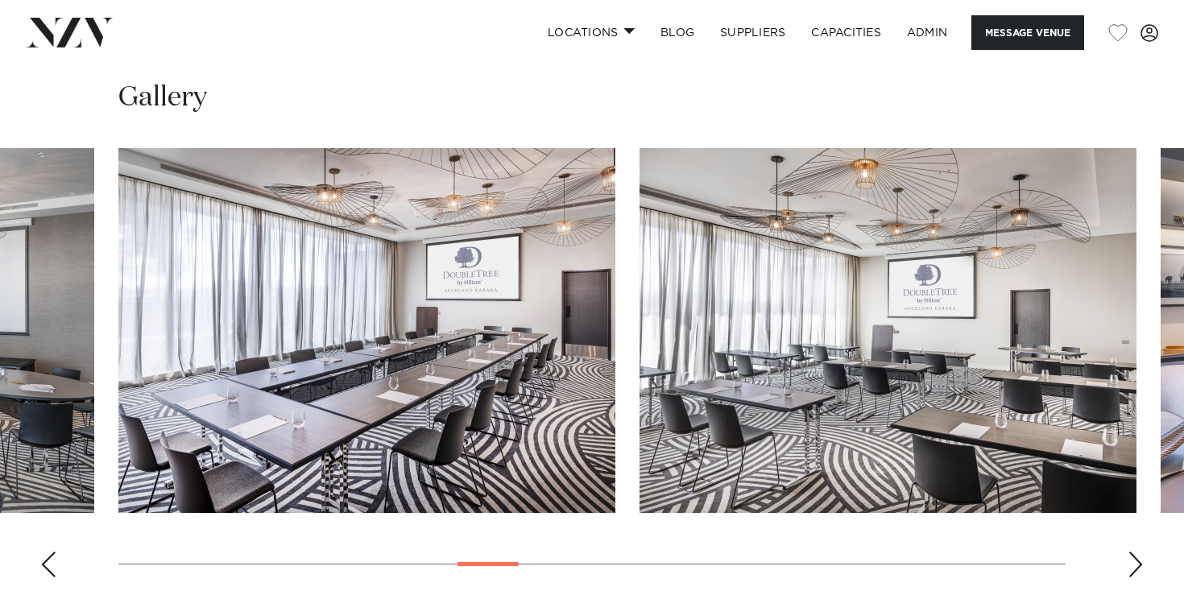
click at [1140, 552] on div "Next slide" at bounding box center [1135, 565] width 16 height 26
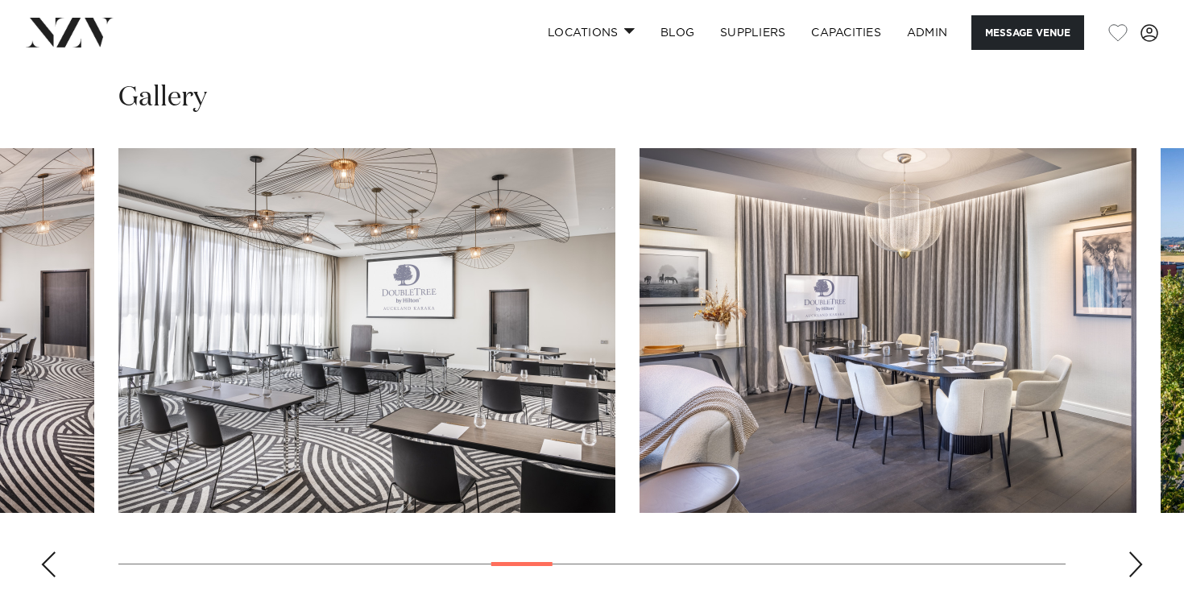
click at [1140, 552] on div "Next slide" at bounding box center [1135, 565] width 16 height 26
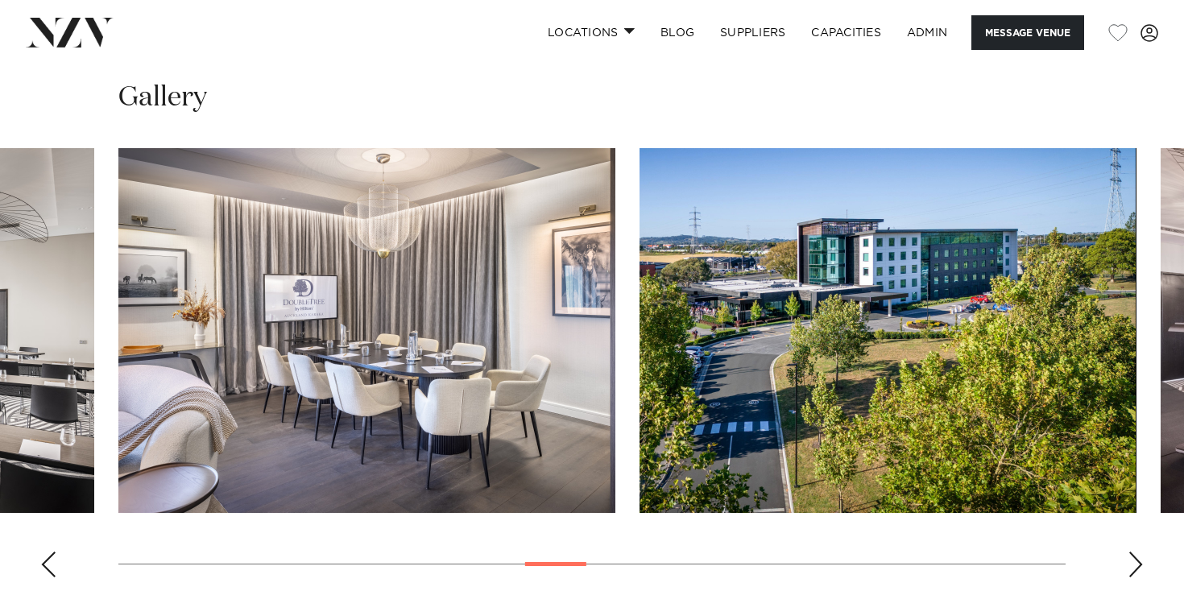
click at [1140, 552] on div "Next slide" at bounding box center [1135, 565] width 16 height 26
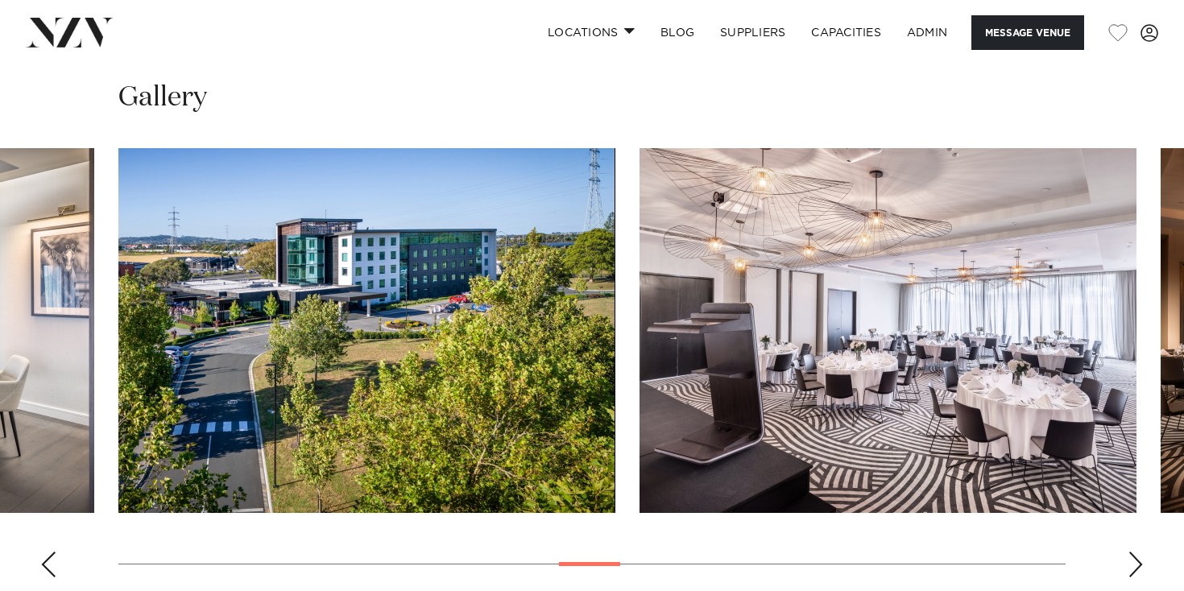
click at [1140, 552] on div "Next slide" at bounding box center [1135, 565] width 16 height 26
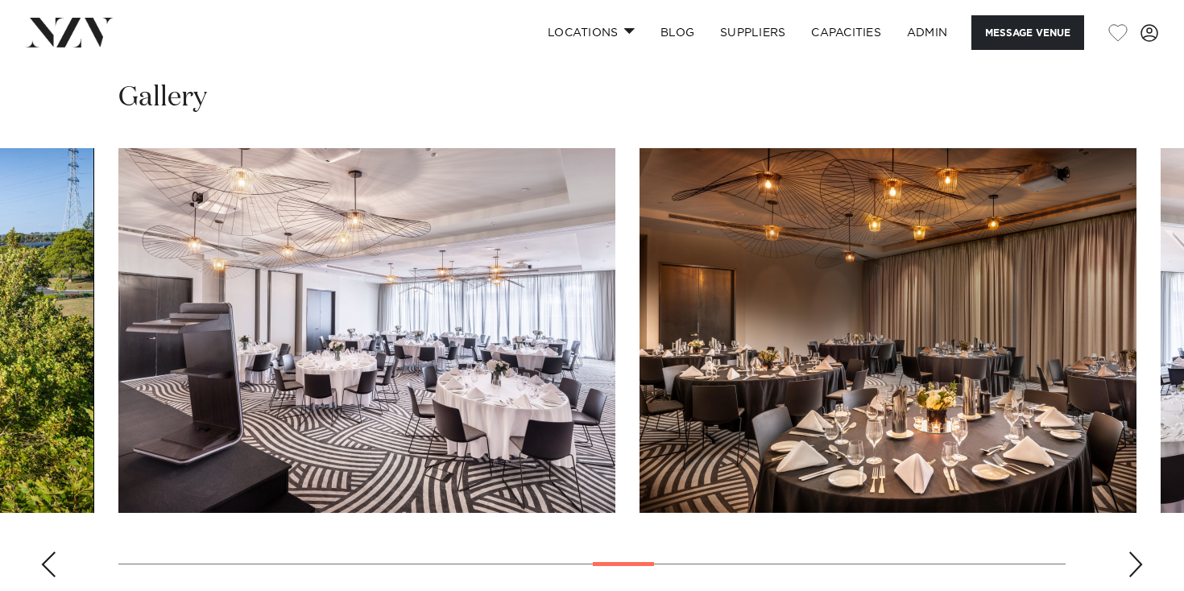
click at [1140, 552] on div "Next slide" at bounding box center [1135, 565] width 16 height 26
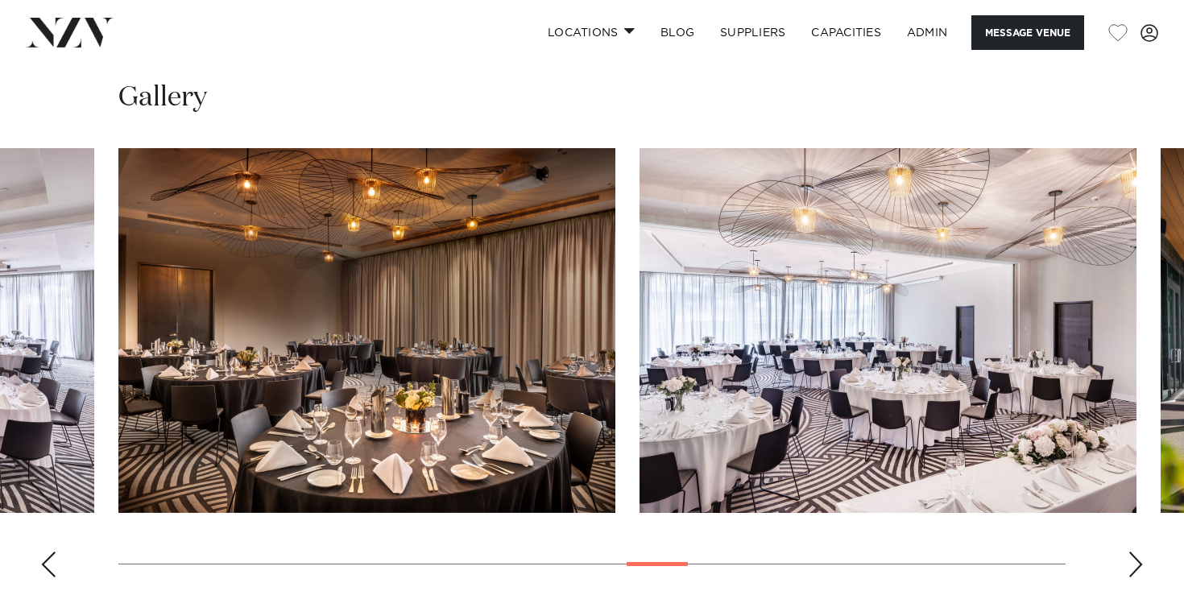
click at [1140, 552] on div "Next slide" at bounding box center [1135, 565] width 16 height 26
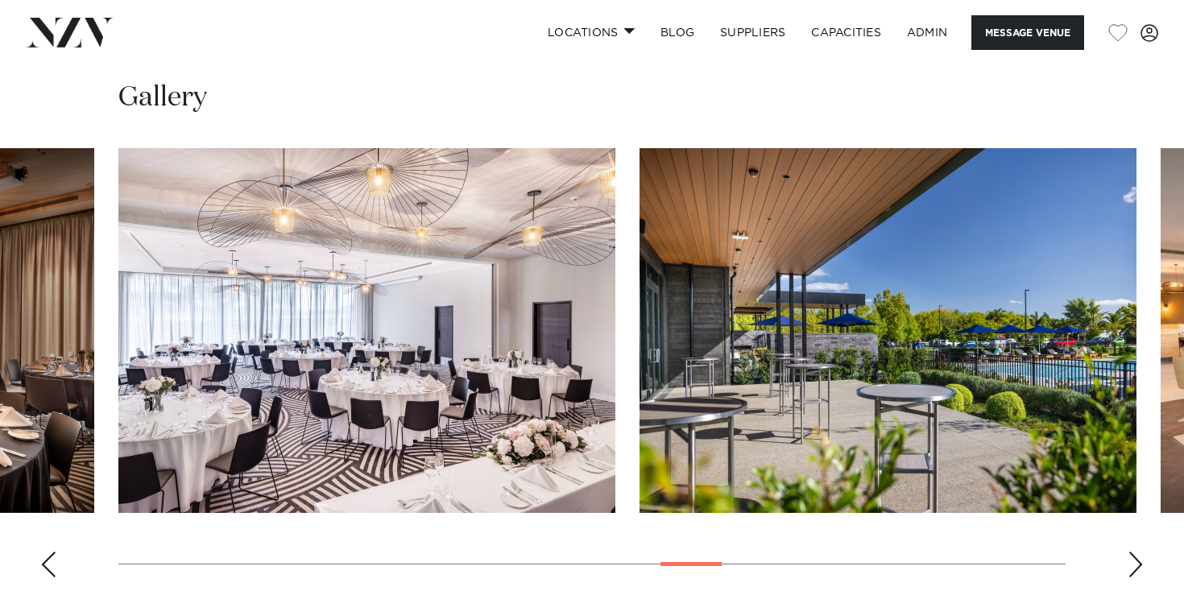
click at [1140, 552] on div "Next slide" at bounding box center [1135, 565] width 16 height 26
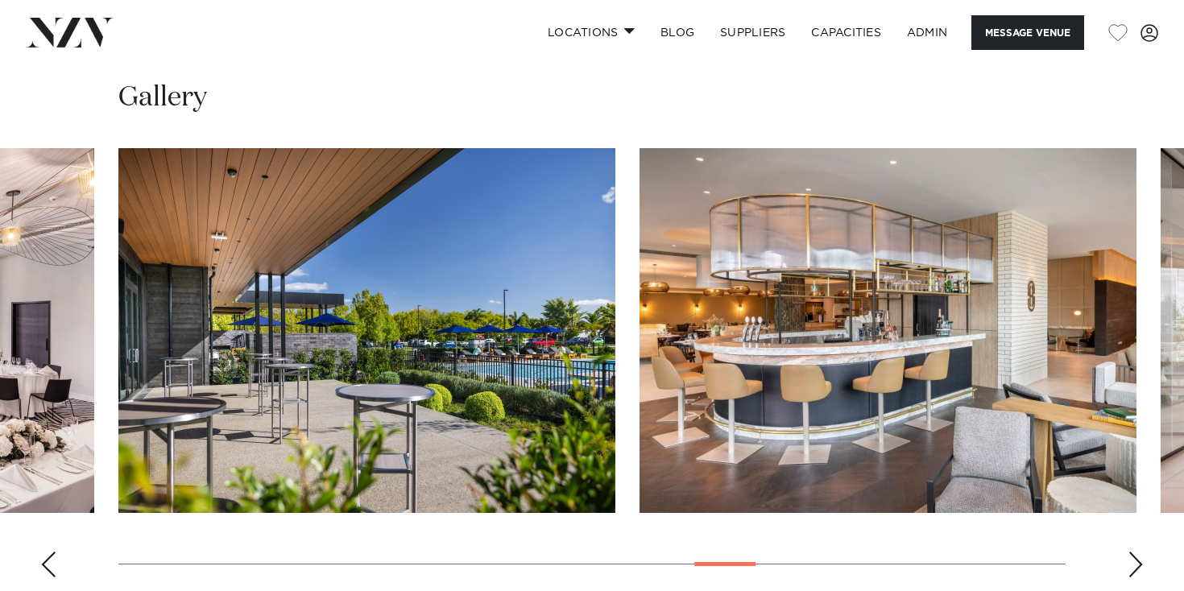
click at [1140, 552] on div "Next slide" at bounding box center [1135, 565] width 16 height 26
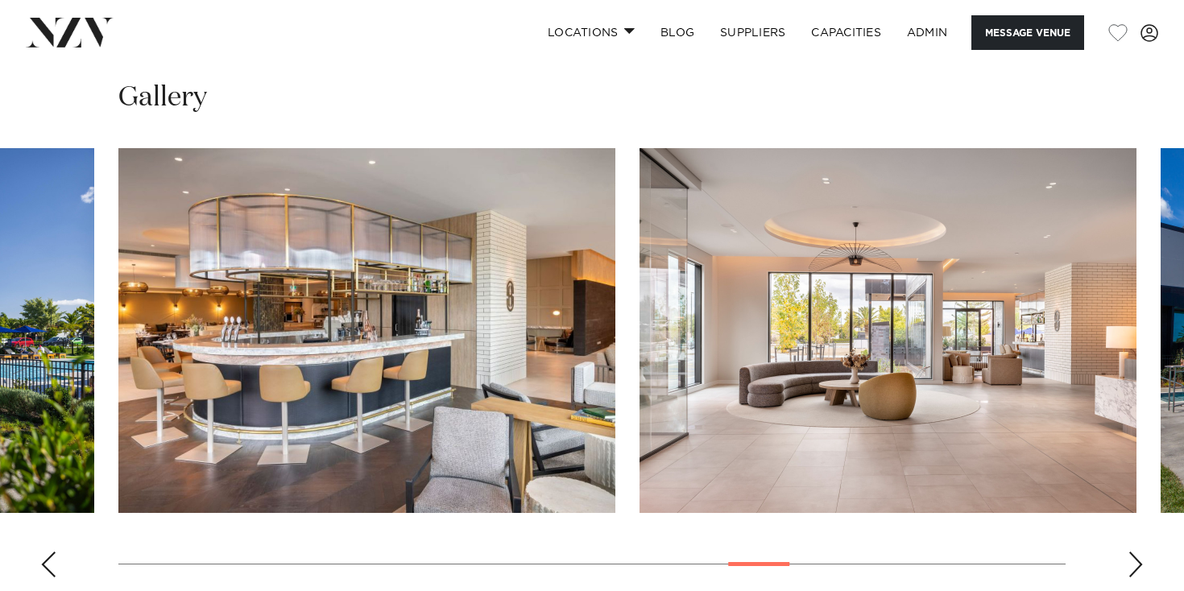
click at [1134, 552] on div "Next slide" at bounding box center [1135, 565] width 16 height 26
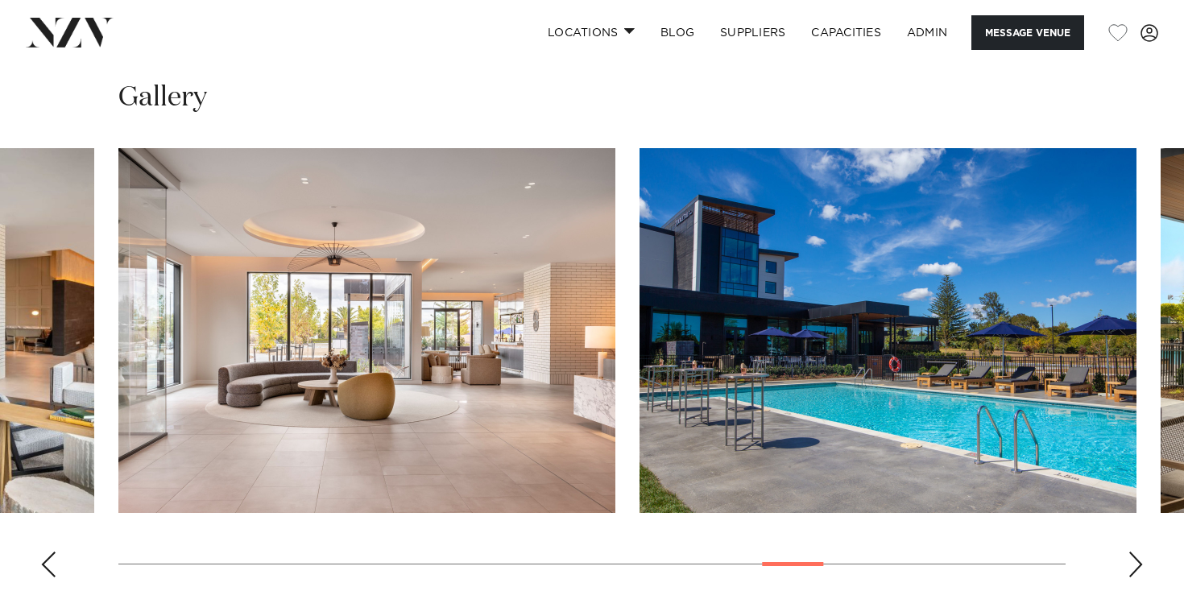
click at [1133, 552] on div "Next slide" at bounding box center [1135, 565] width 16 height 26
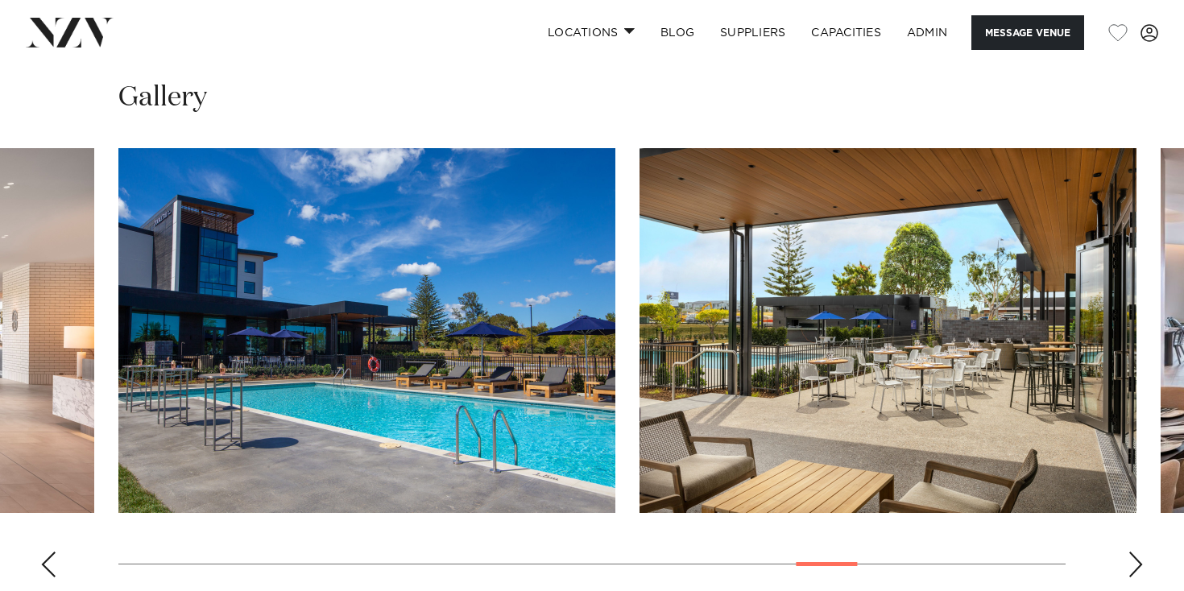
click at [1135, 552] on div "Next slide" at bounding box center [1135, 565] width 16 height 26
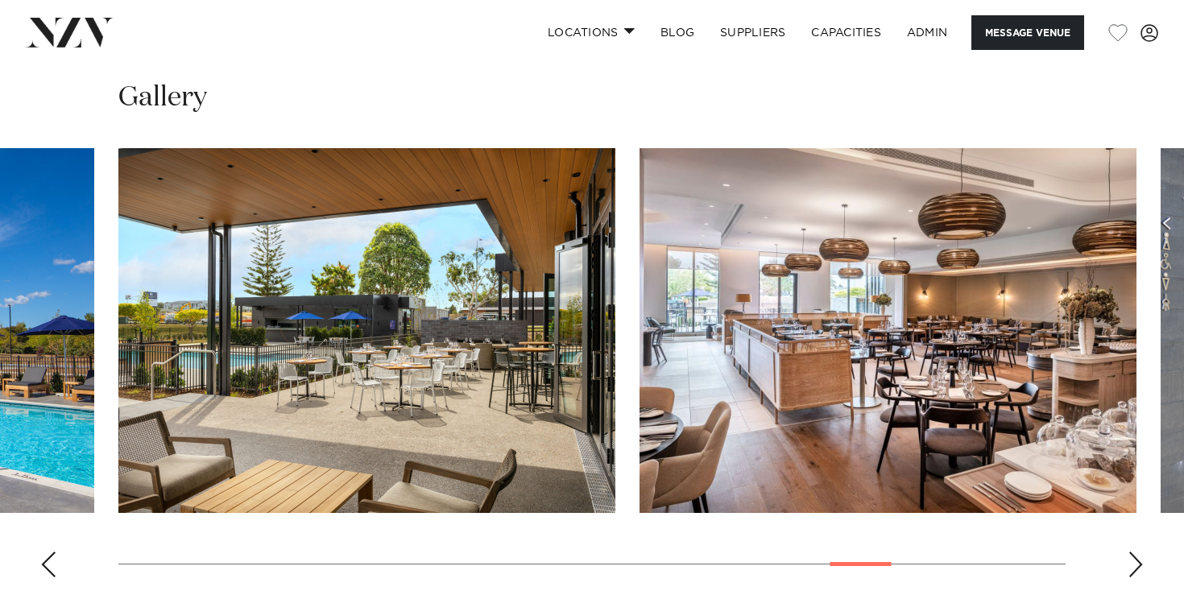
click at [46, 552] on div "Previous slide" at bounding box center [48, 565] width 16 height 26
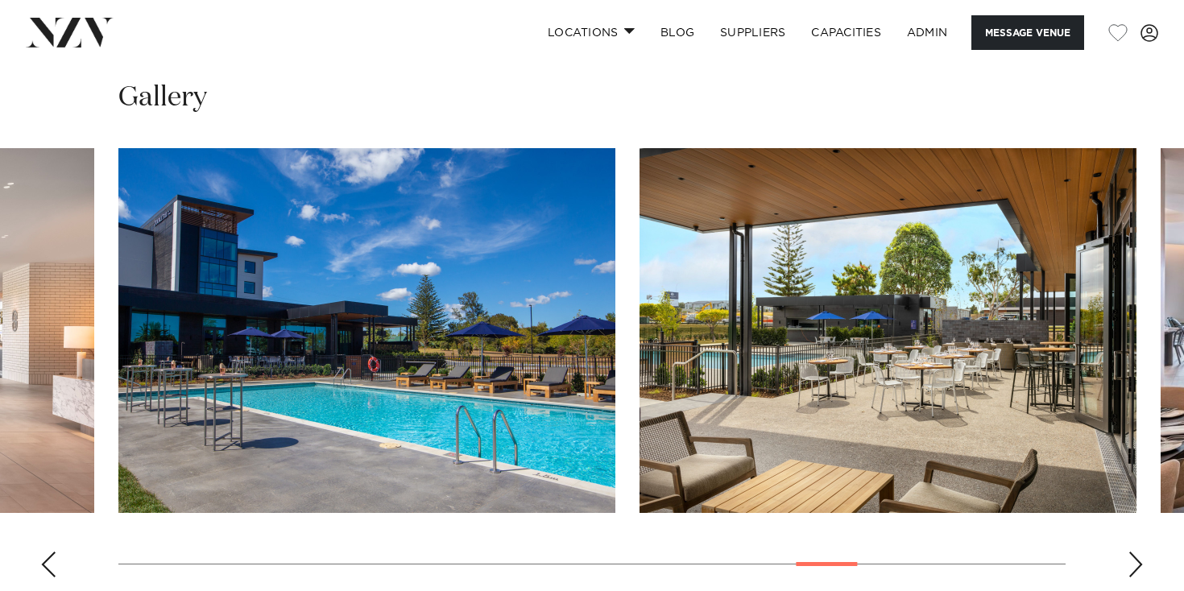
click at [46, 552] on div "Previous slide" at bounding box center [48, 565] width 16 height 26
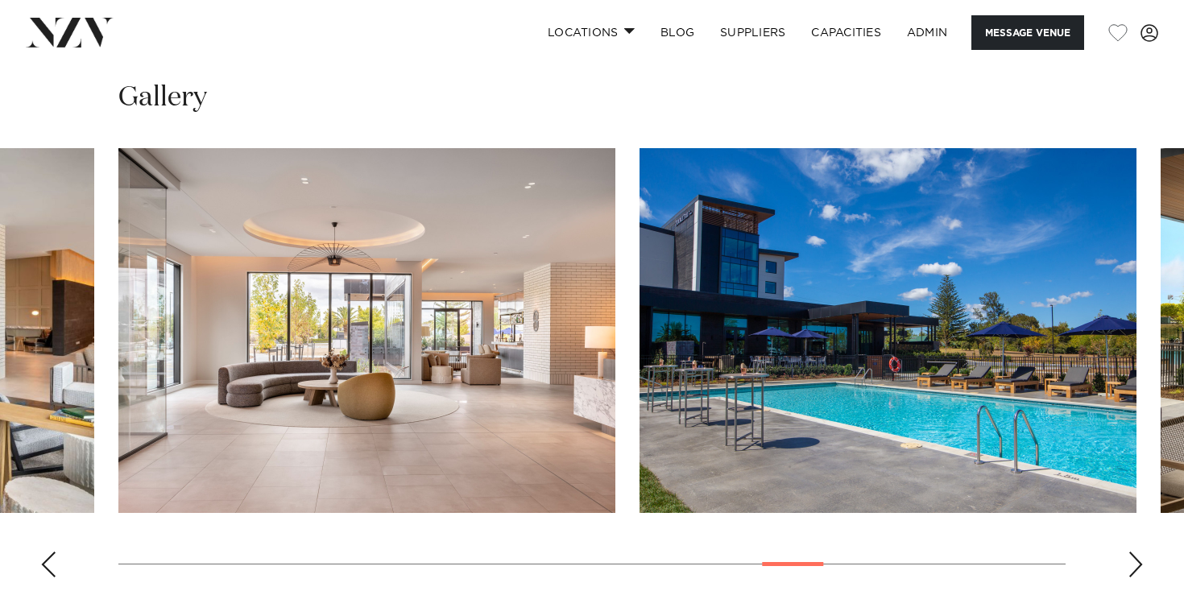
click at [46, 552] on div "Previous slide" at bounding box center [48, 565] width 16 height 26
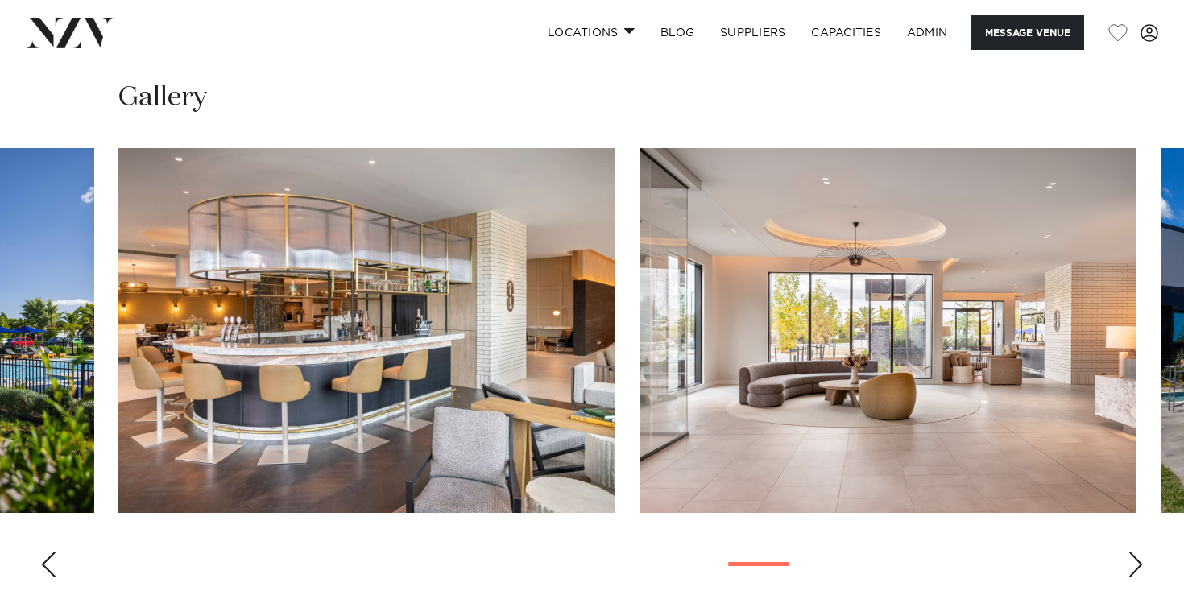
click at [47, 552] on div "Previous slide" at bounding box center [48, 565] width 16 height 26
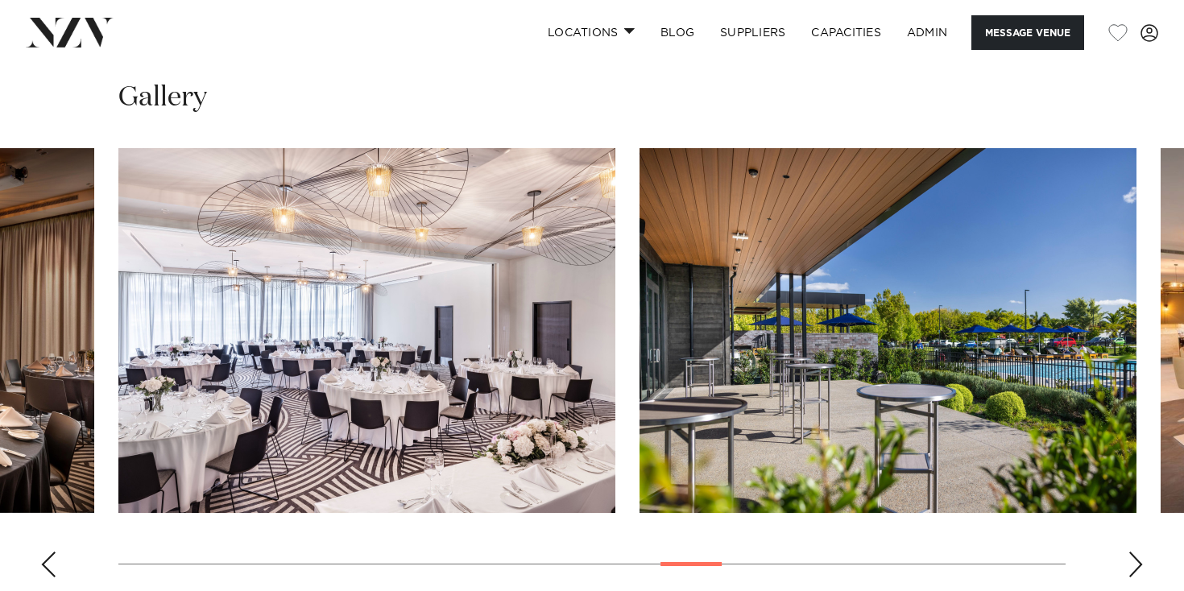
click at [47, 552] on div "Previous slide" at bounding box center [48, 565] width 16 height 26
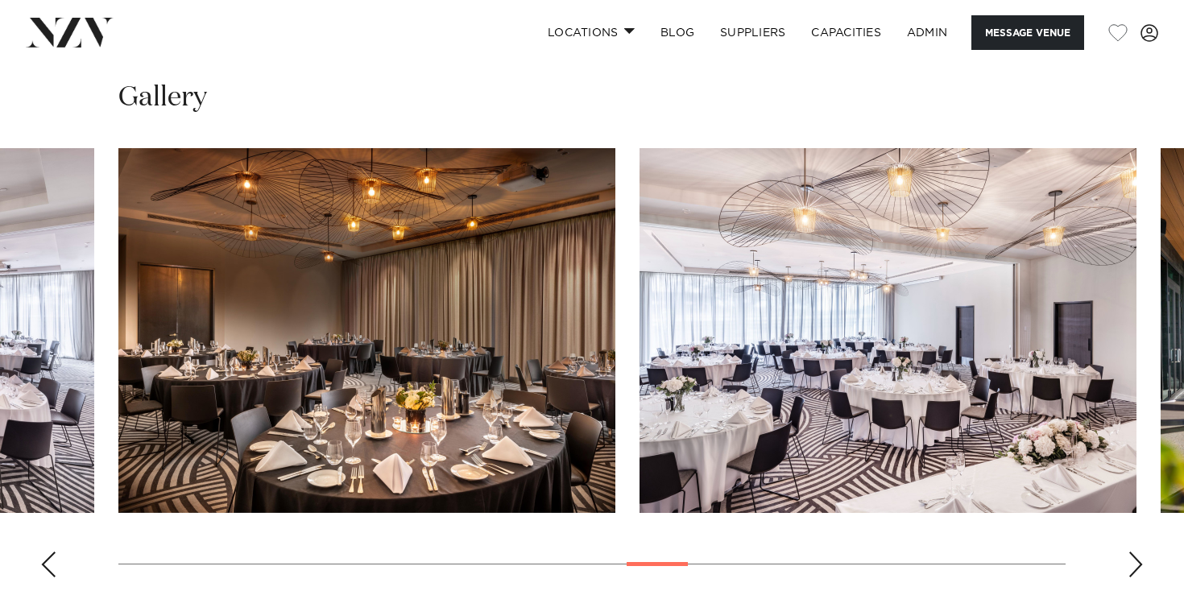
click at [47, 552] on div "Previous slide" at bounding box center [48, 565] width 16 height 26
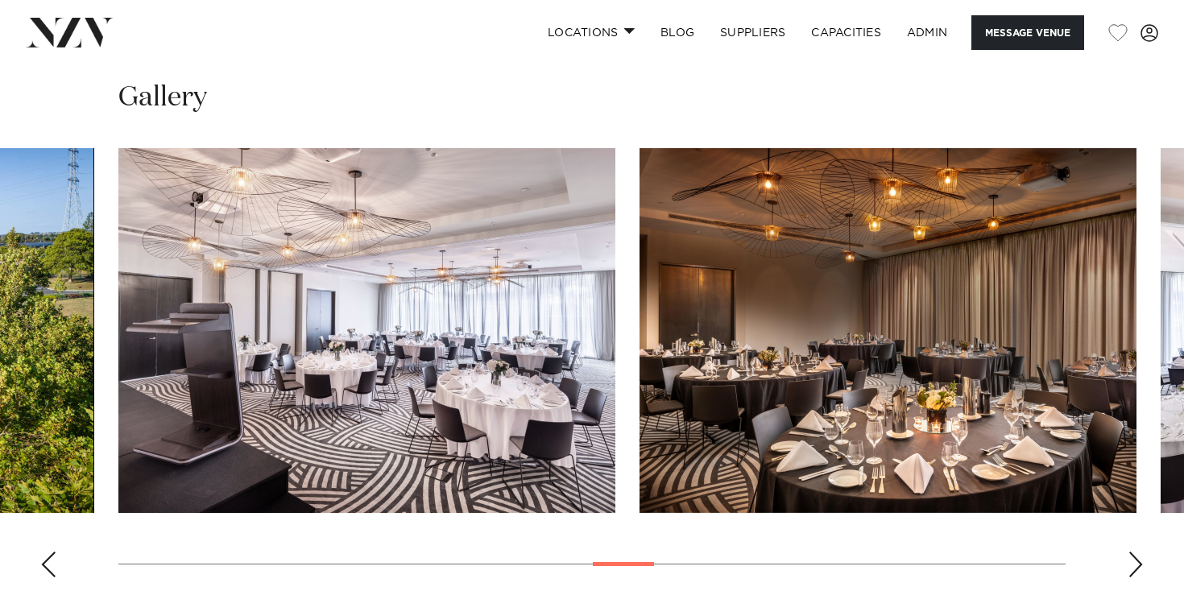
click at [1129, 552] on div "Next slide" at bounding box center [1135, 565] width 16 height 26
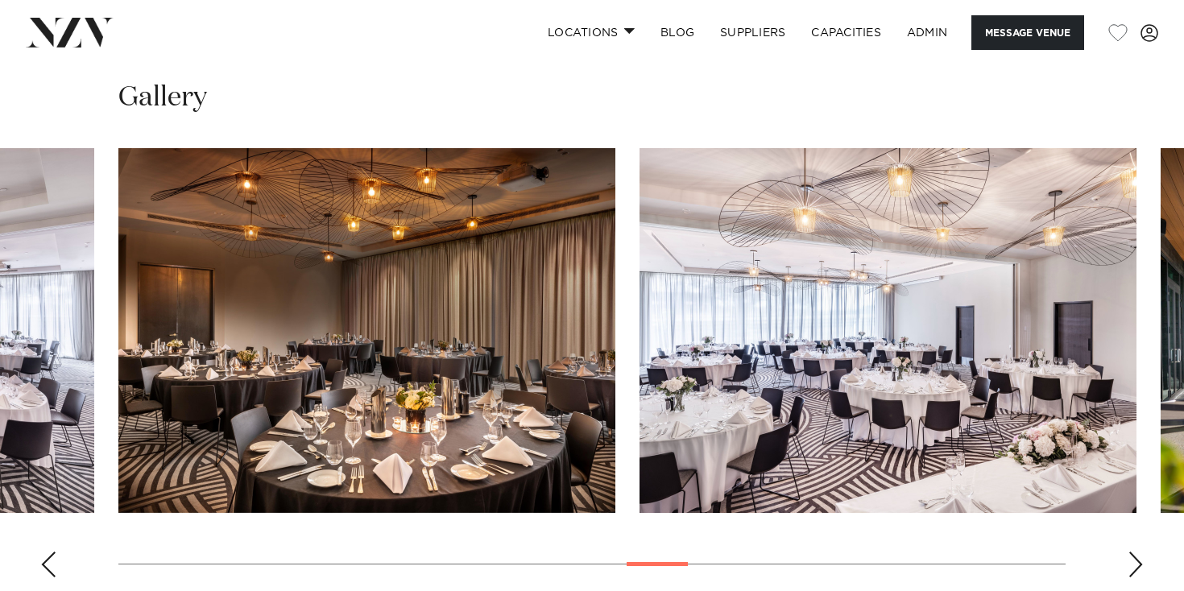
click at [1134, 552] on div "Next slide" at bounding box center [1135, 565] width 16 height 26
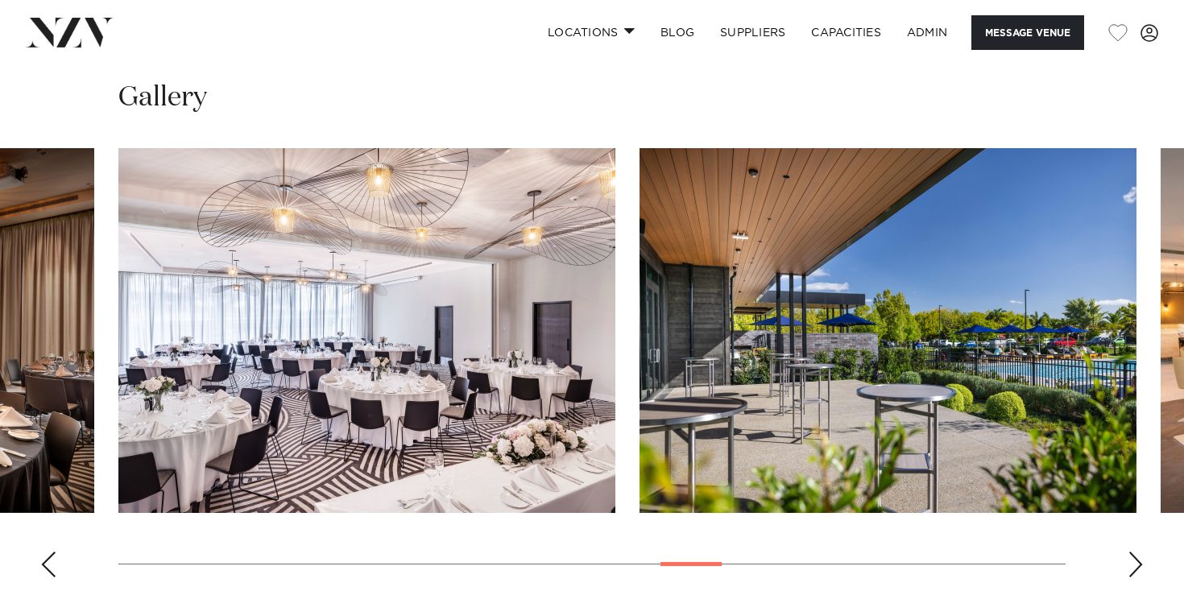
click at [43, 552] on div "Previous slide" at bounding box center [48, 565] width 16 height 26
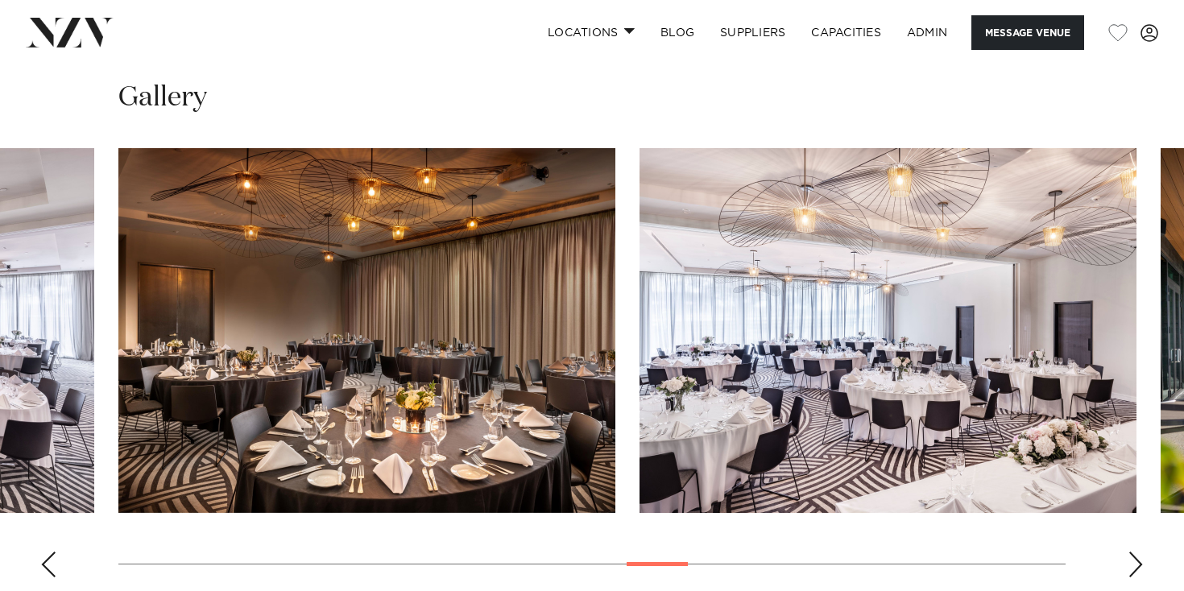
click at [28, 521] on swiper-container at bounding box center [592, 369] width 1184 height 442
click at [48, 552] on div "Previous slide" at bounding box center [48, 565] width 16 height 26
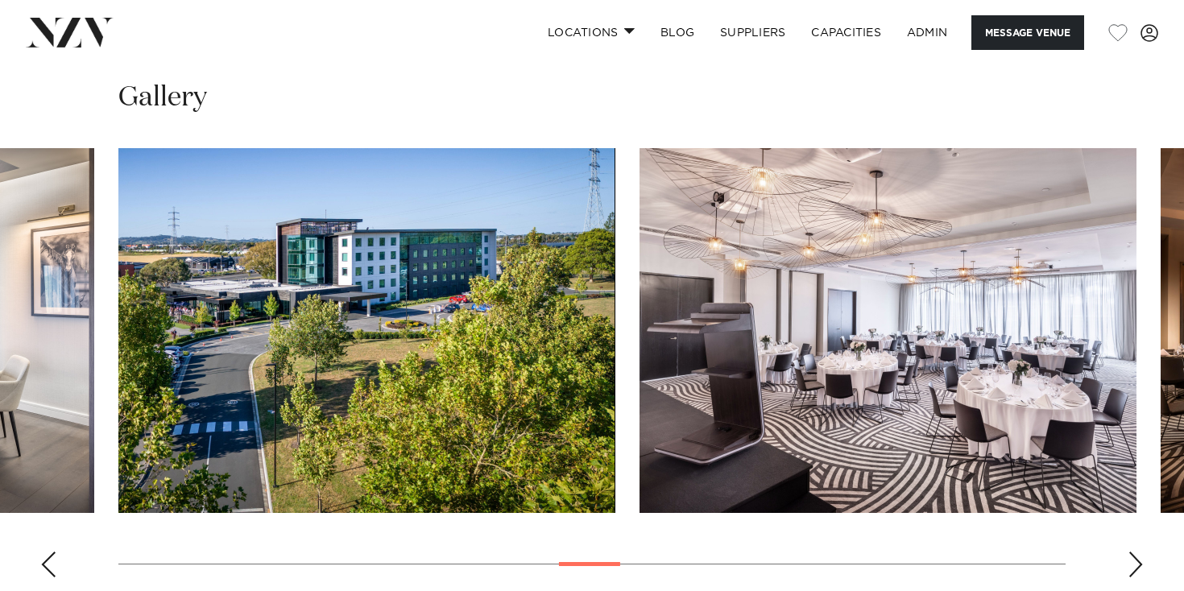
click at [48, 552] on div "Previous slide" at bounding box center [48, 565] width 16 height 26
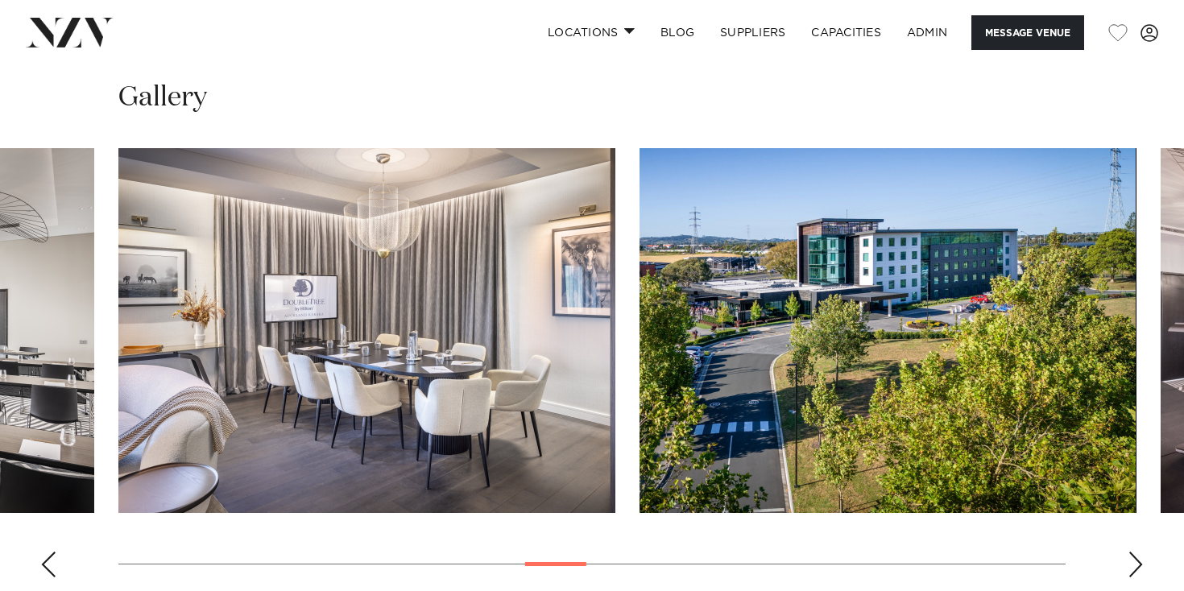
click at [48, 552] on div "Previous slide" at bounding box center [48, 565] width 16 height 26
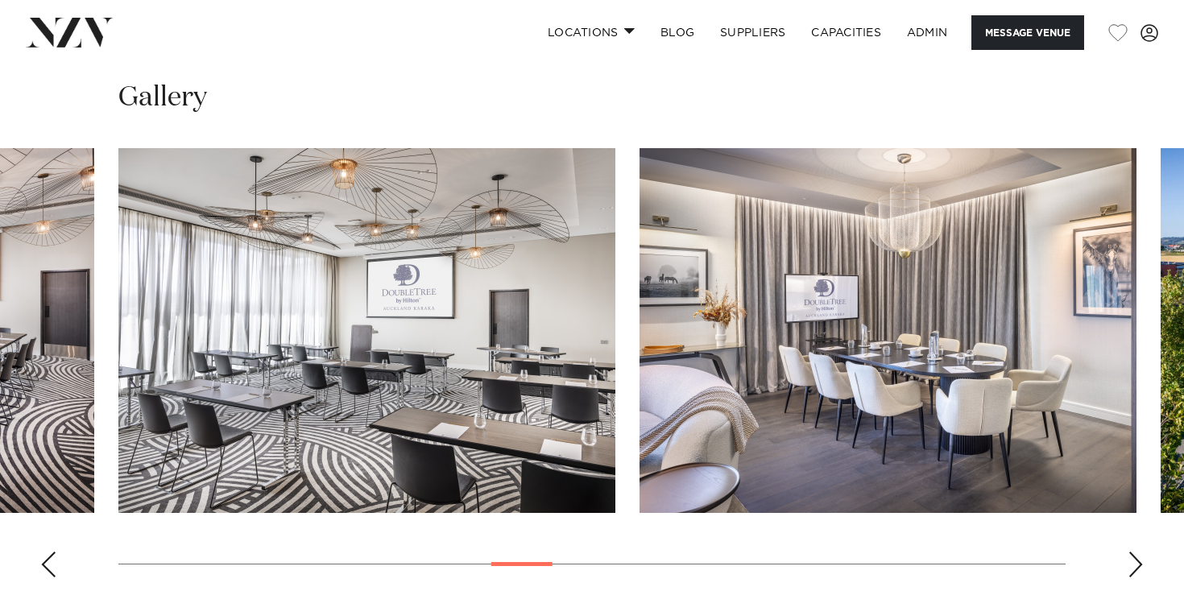
click at [48, 552] on div "Previous slide" at bounding box center [48, 565] width 16 height 26
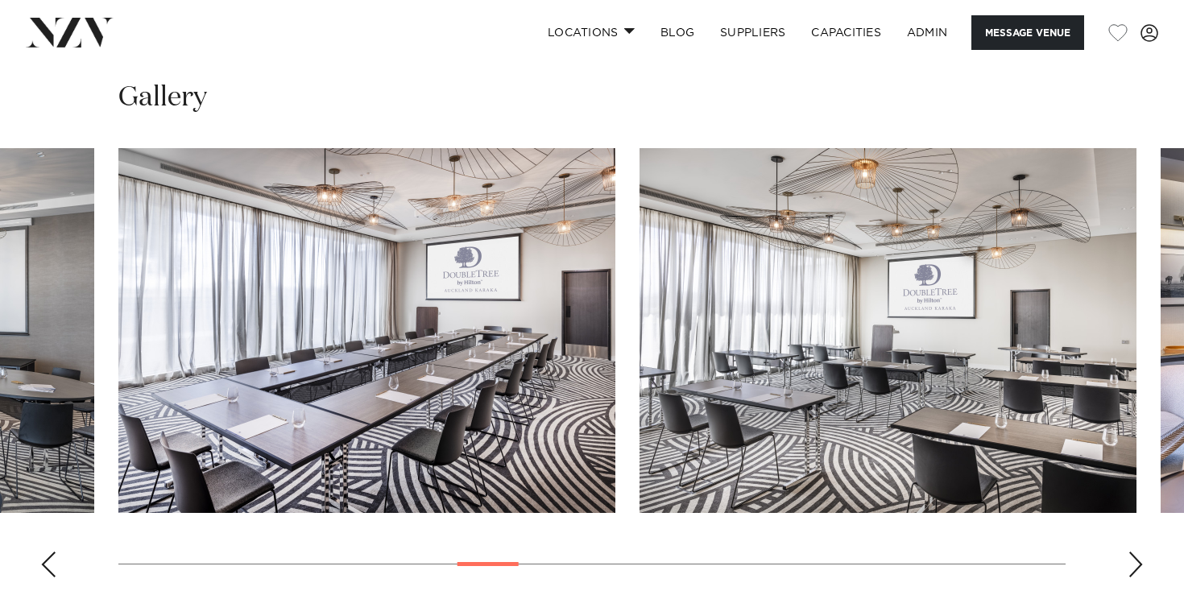
click at [48, 552] on div "Previous slide" at bounding box center [48, 565] width 16 height 26
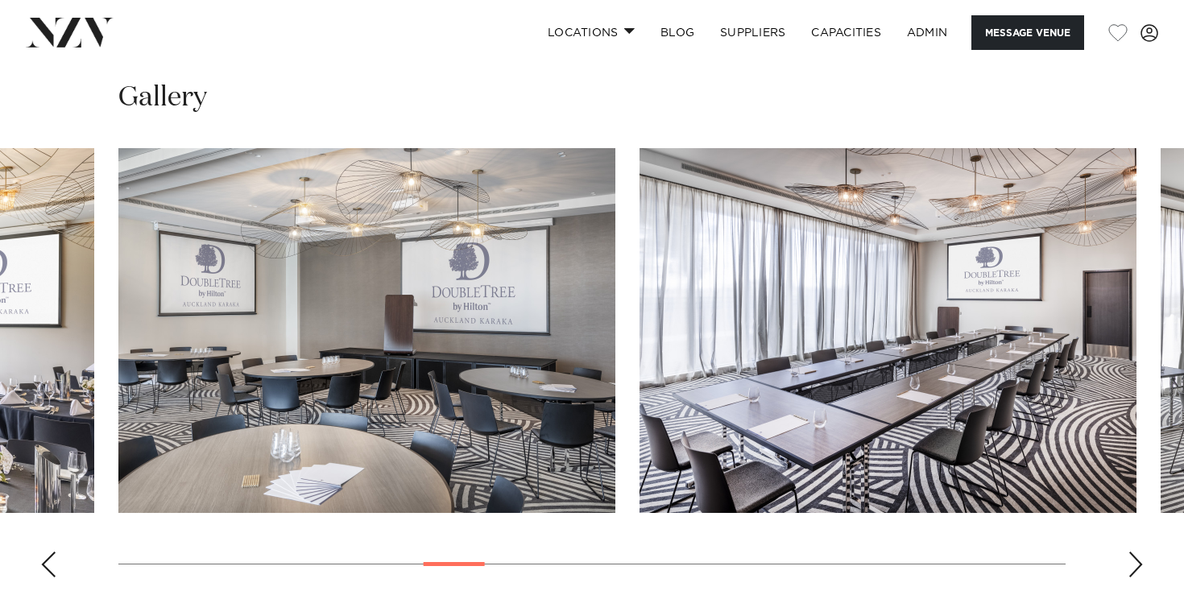
click at [48, 552] on div "Previous slide" at bounding box center [48, 565] width 16 height 26
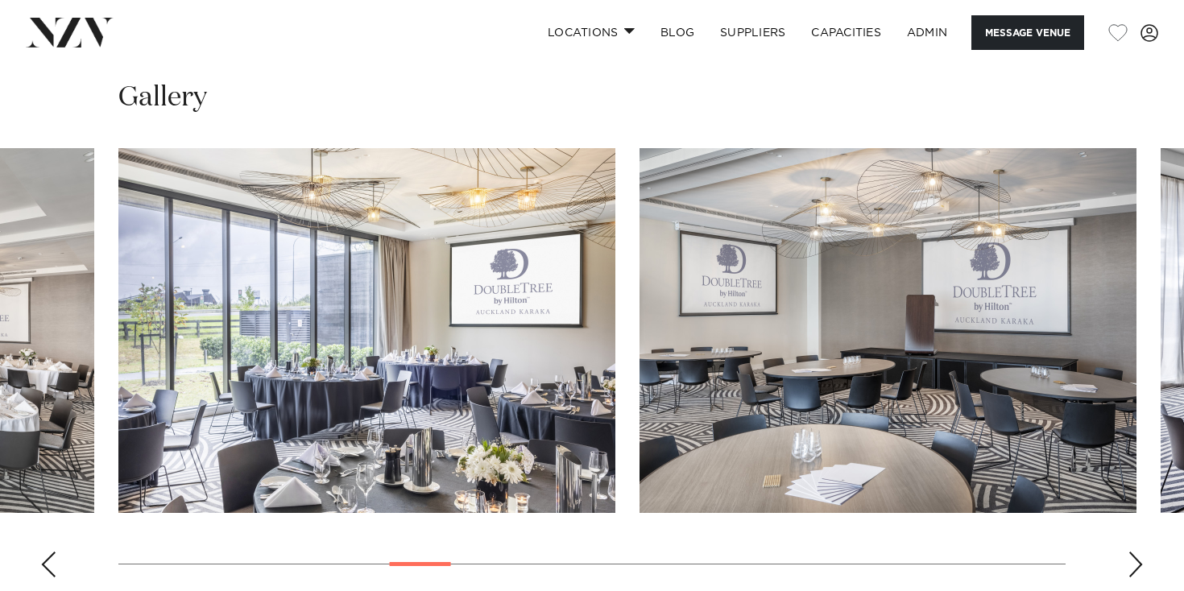
click at [48, 552] on div "Previous slide" at bounding box center [48, 565] width 16 height 26
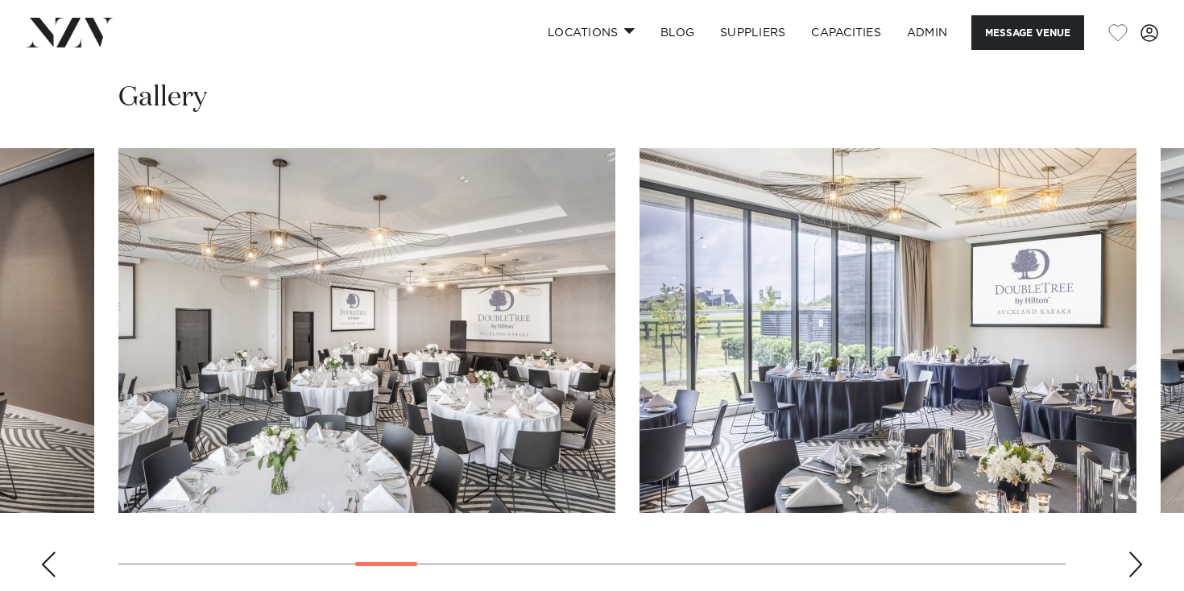
click at [48, 552] on div "Previous slide" at bounding box center [48, 565] width 16 height 26
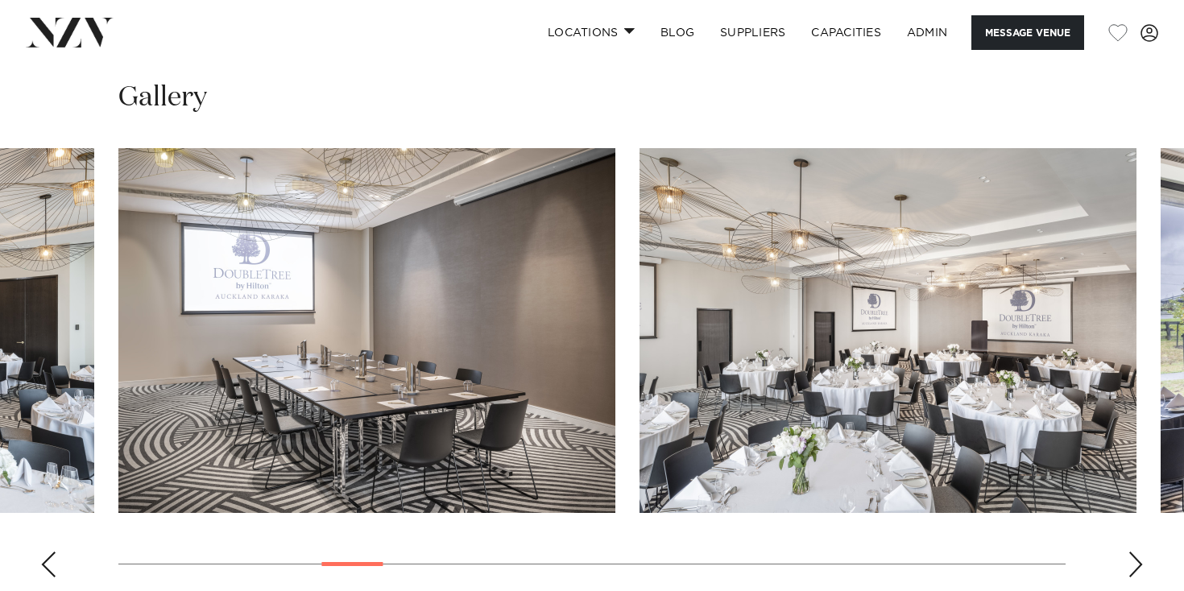
click at [48, 552] on div "Previous slide" at bounding box center [48, 565] width 16 height 26
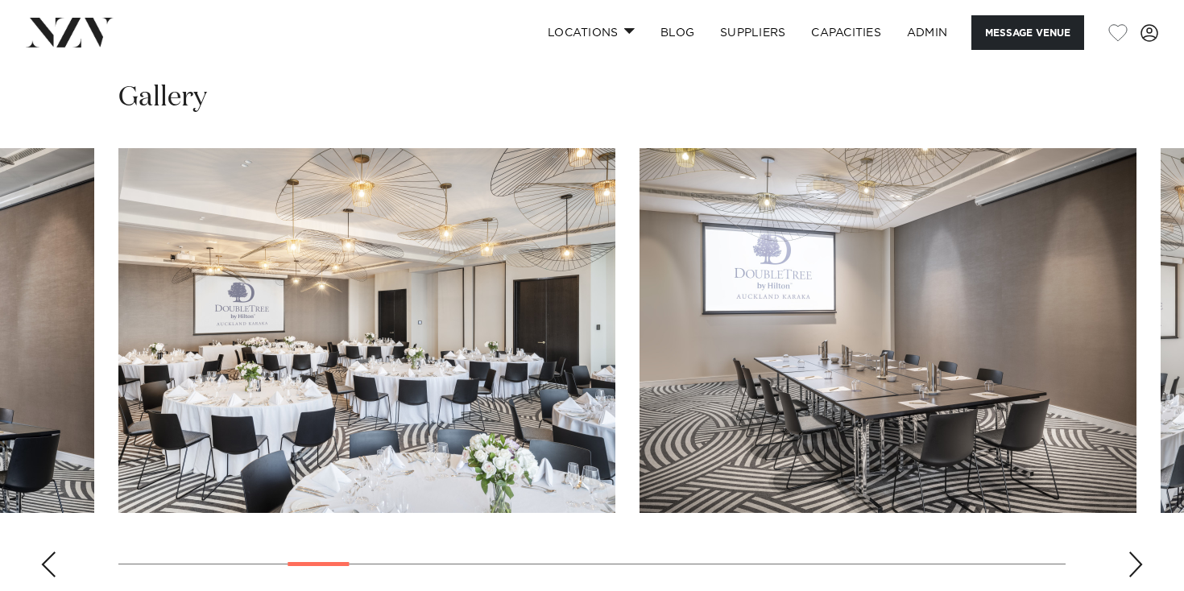
click at [48, 552] on div "Previous slide" at bounding box center [48, 565] width 16 height 26
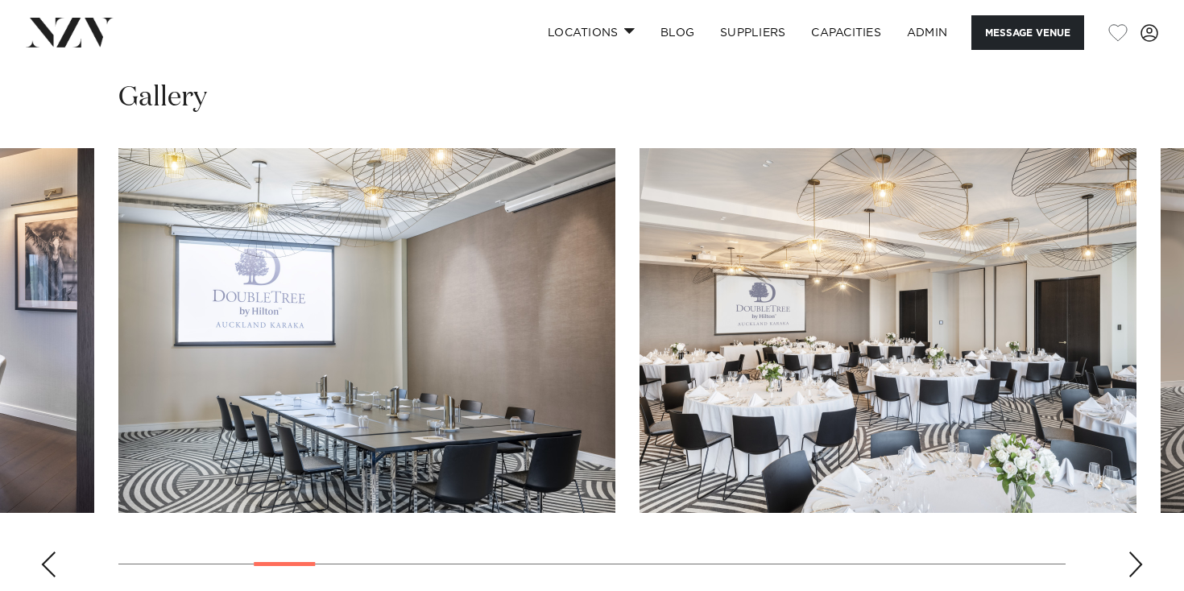
click at [48, 552] on div "Previous slide" at bounding box center [48, 565] width 16 height 26
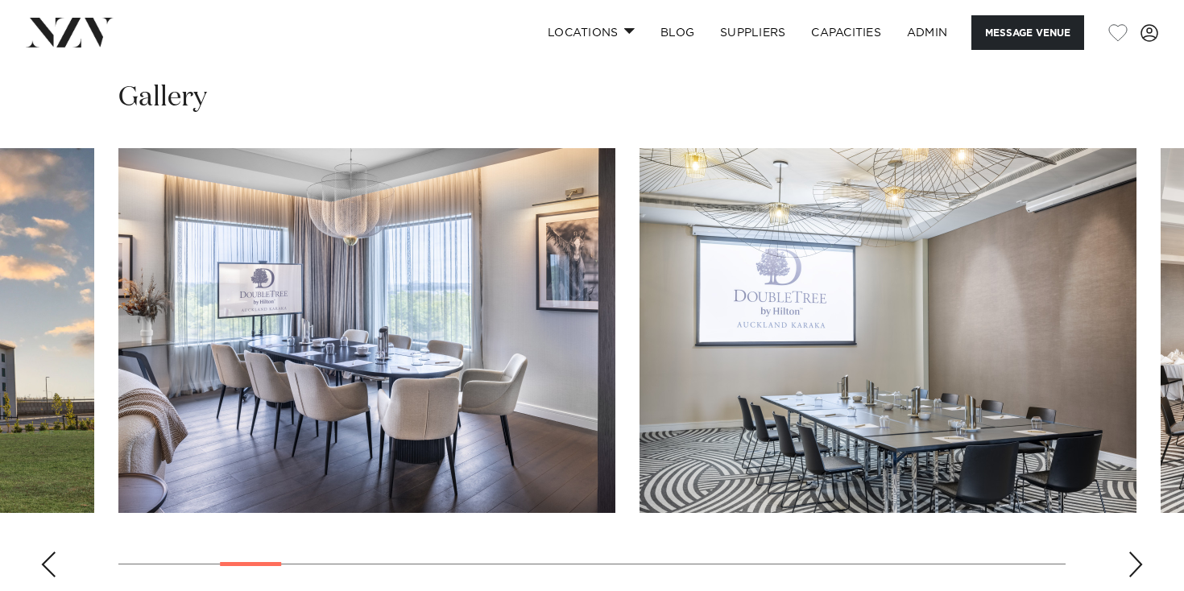
click at [48, 552] on div "Previous slide" at bounding box center [48, 565] width 16 height 26
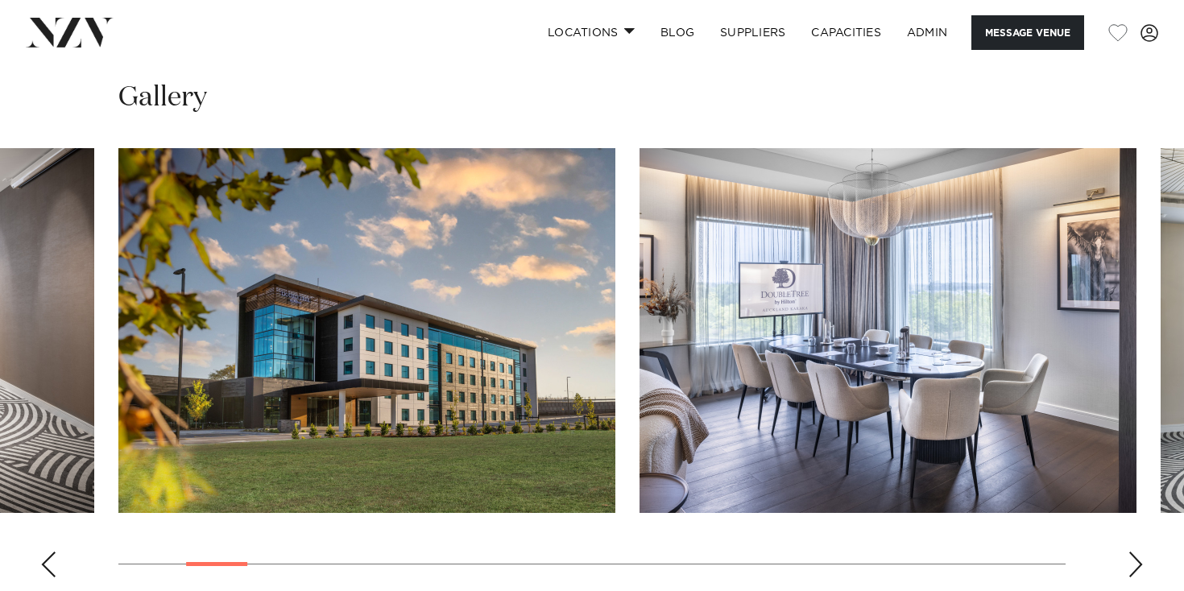
click at [48, 552] on div "Previous slide" at bounding box center [48, 565] width 16 height 26
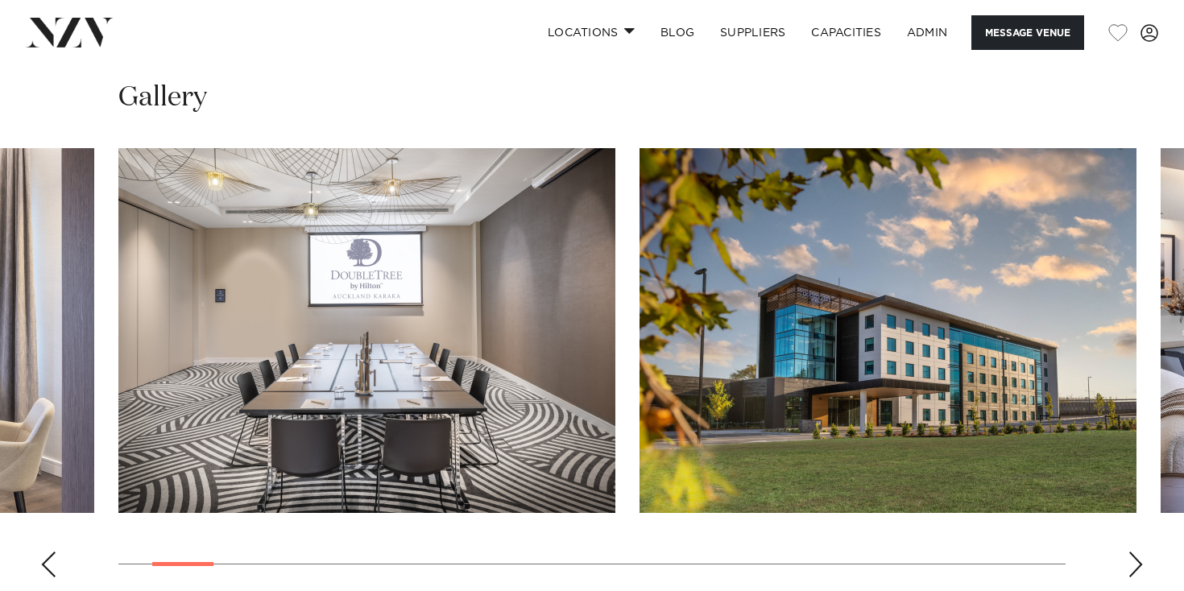
click at [48, 552] on div "Previous slide" at bounding box center [48, 565] width 16 height 26
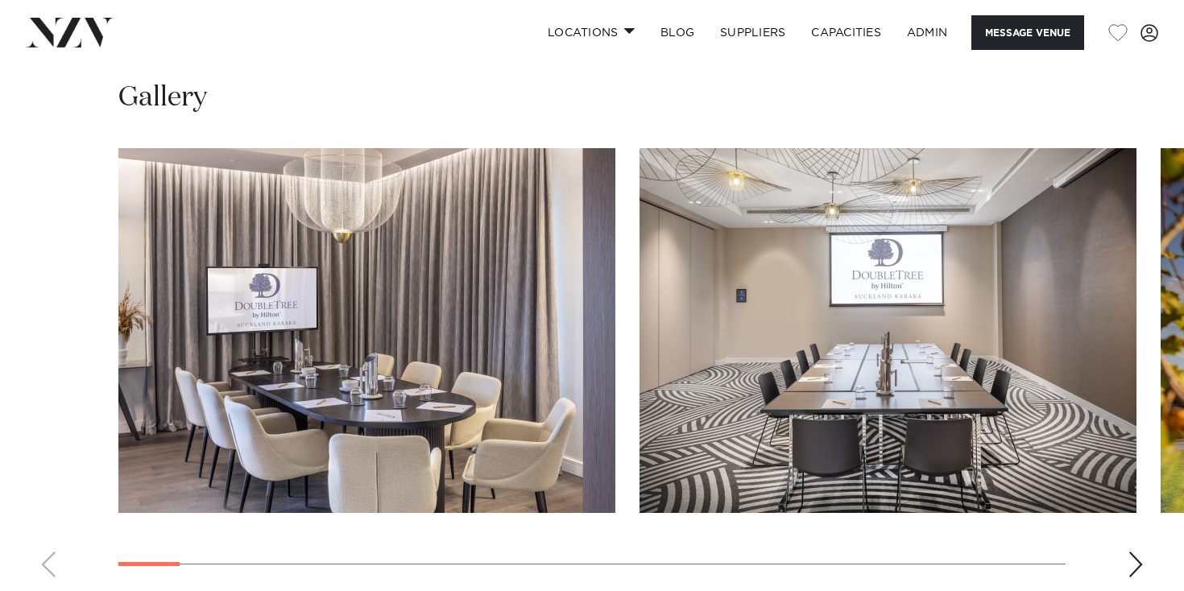
click at [48, 513] on swiper-container at bounding box center [592, 369] width 1184 height 442
click at [1139, 552] on div "Next slide" at bounding box center [1135, 565] width 16 height 26
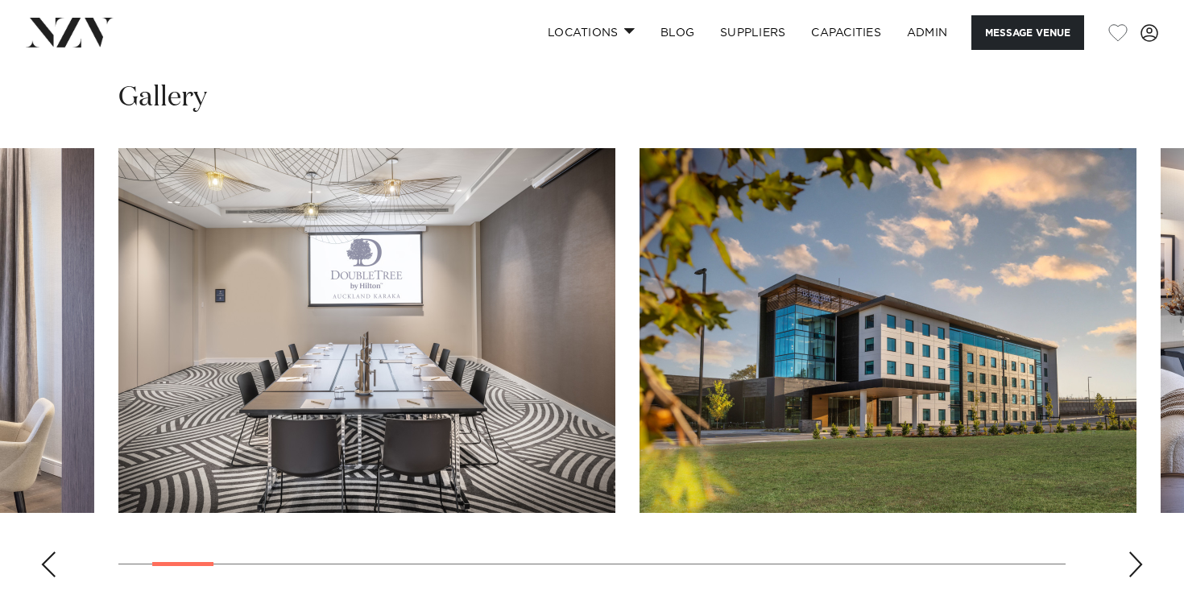
click at [1138, 552] on div "Next slide" at bounding box center [1135, 565] width 16 height 26
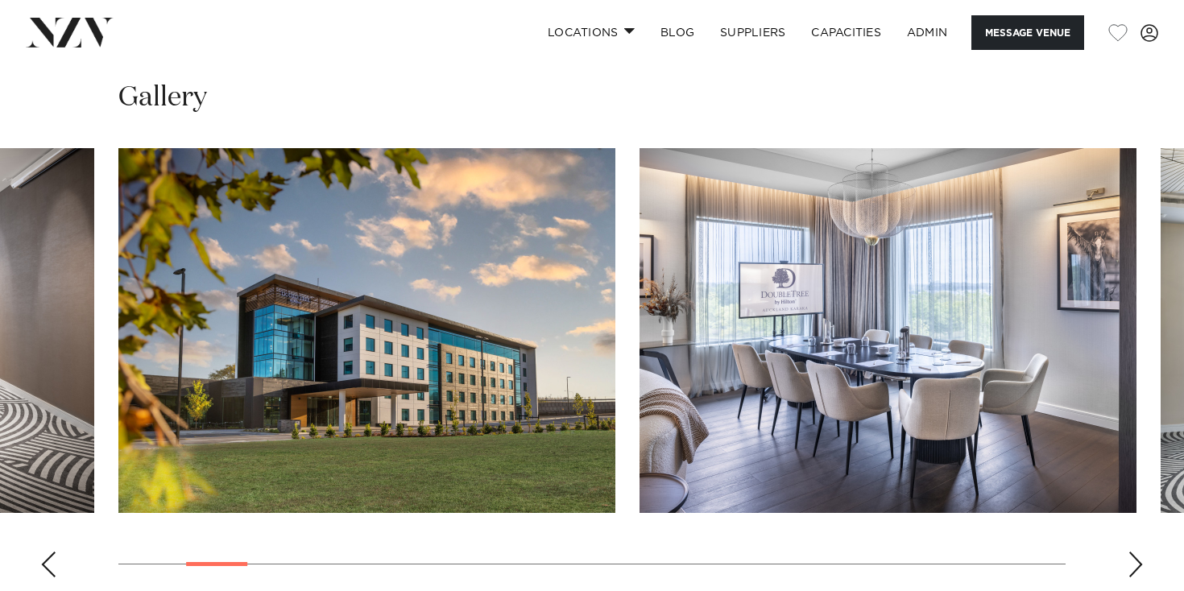
click at [1138, 552] on div "Next slide" at bounding box center [1135, 565] width 16 height 26
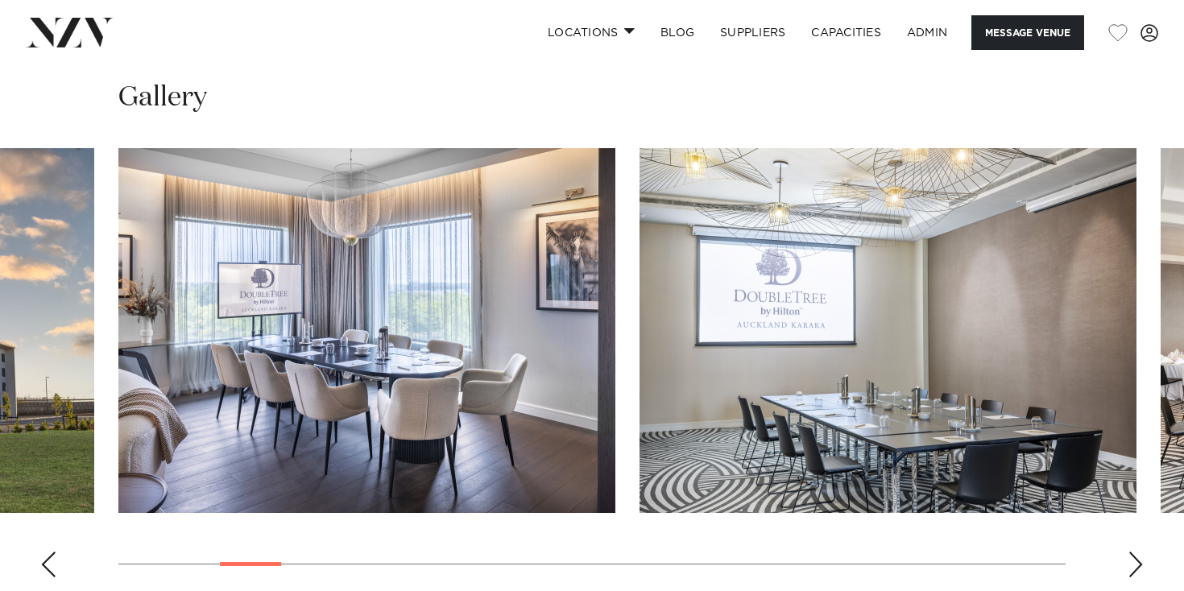
click at [1138, 552] on div "Next slide" at bounding box center [1135, 565] width 16 height 26
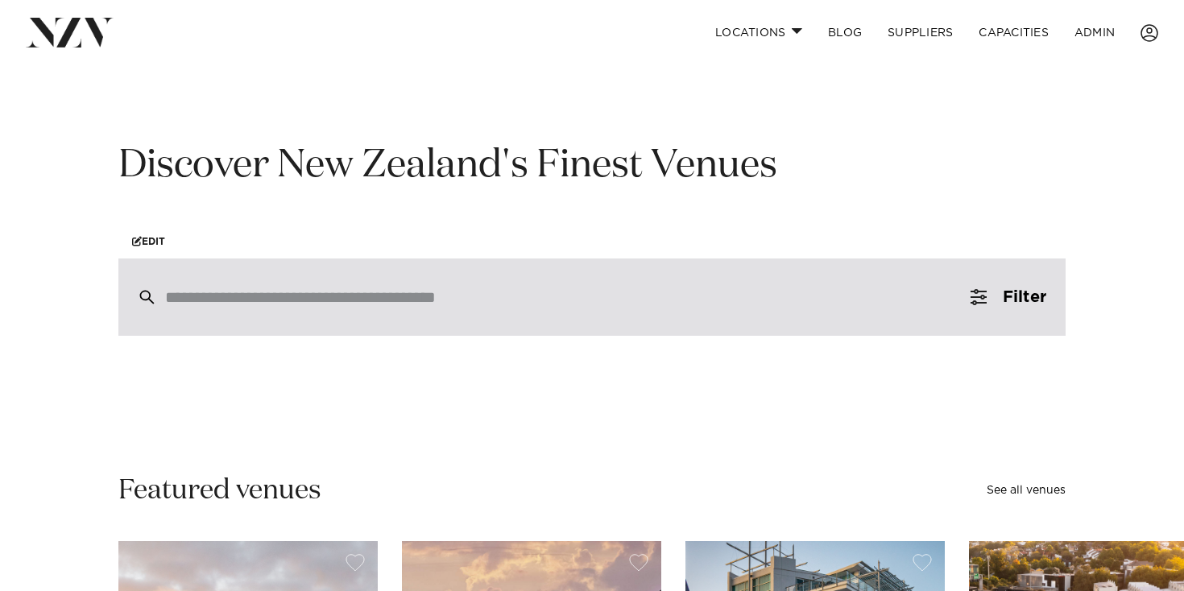
click at [382, 300] on input "search" at bounding box center [557, 297] width 785 height 18
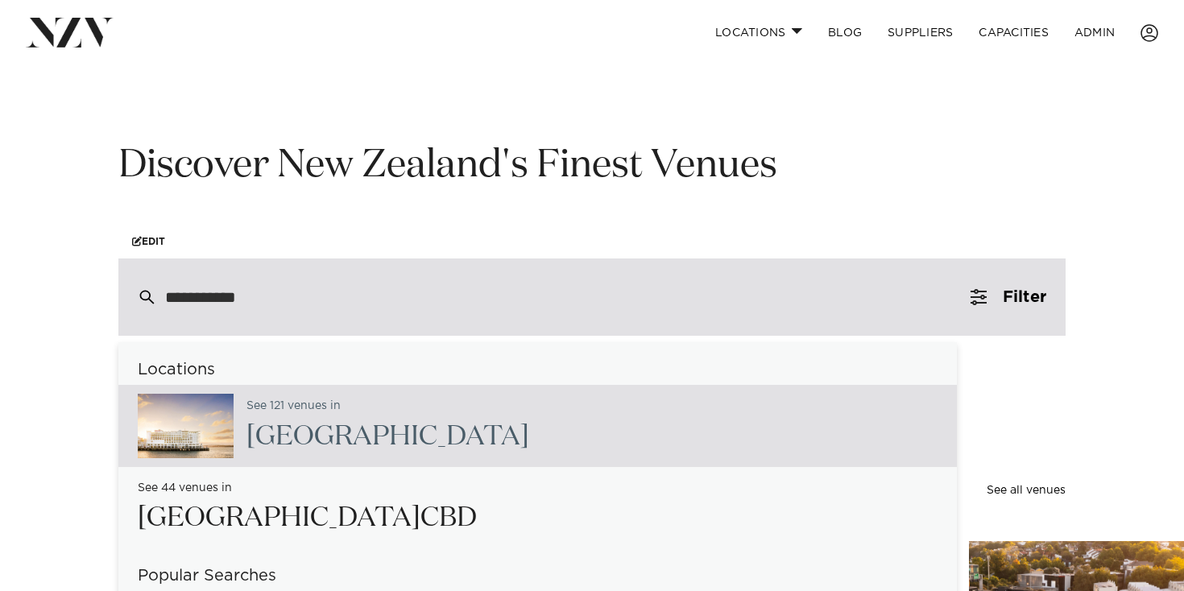
click at [281, 285] on div "**********" at bounding box center [591, 297] width 947 height 77
type input "**"
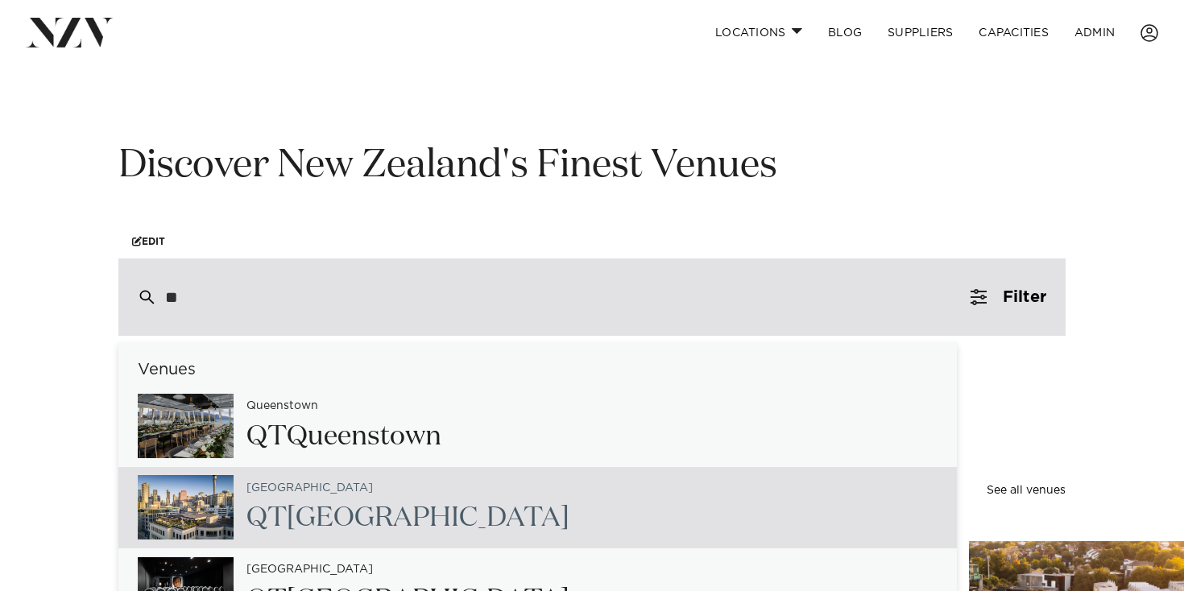
scroll to position [20, 0]
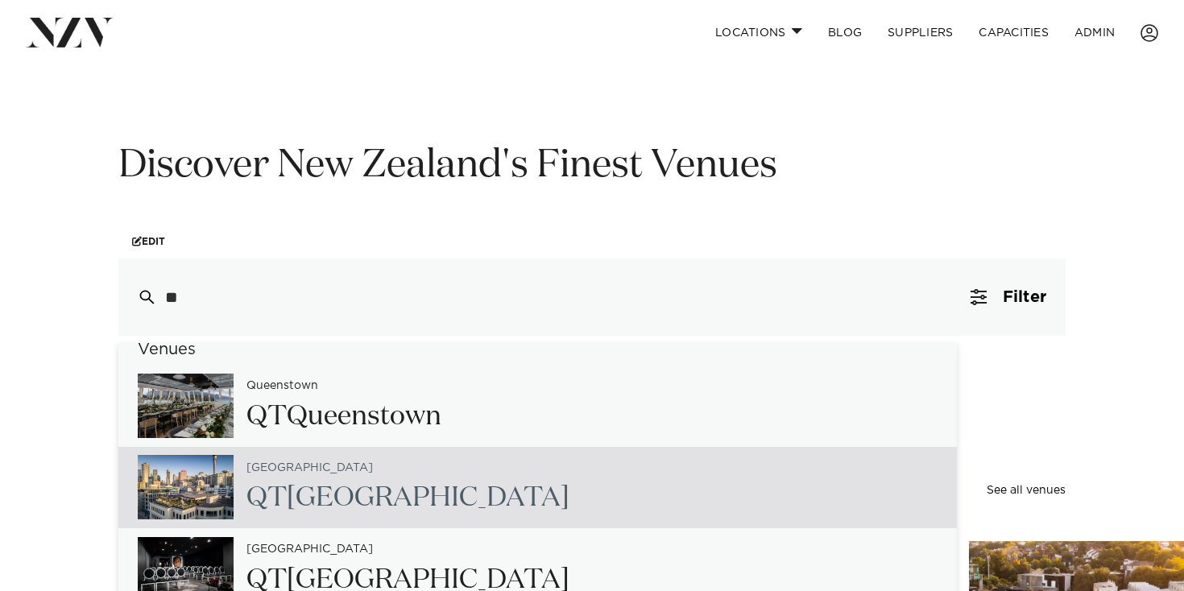
drag, startPoint x: 427, startPoint y: 469, endPoint x: 437, endPoint y: 470, distance: 10.6
click at [435, 470] on div "Auckland QT Auckland" at bounding box center [537, 488] width 838 height 82
type input "**********"
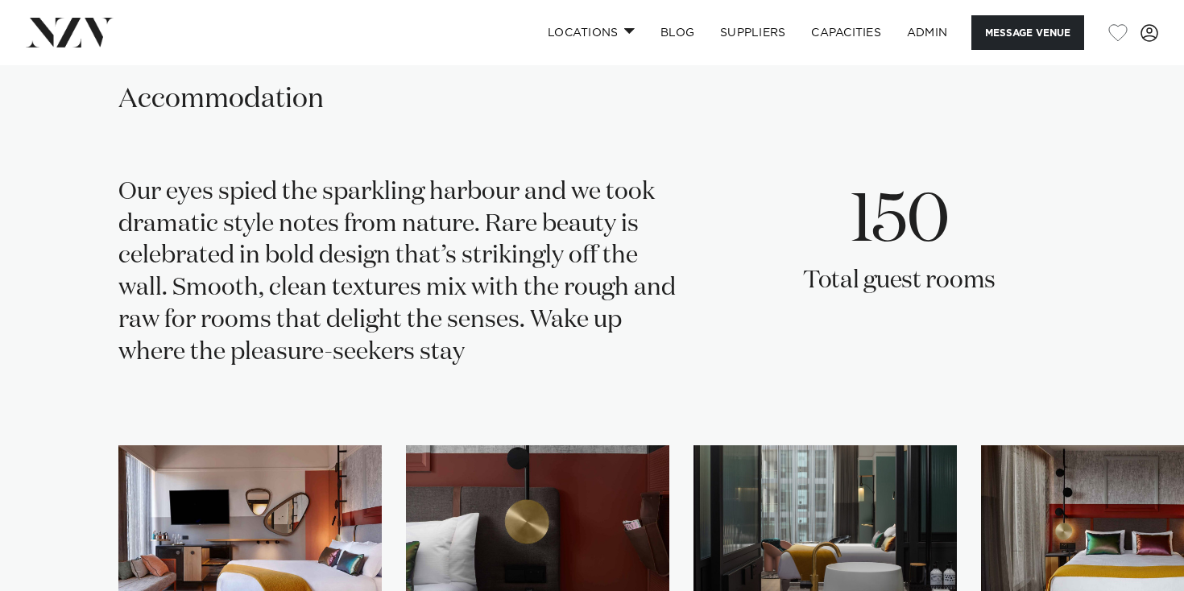
scroll to position [4035, 0]
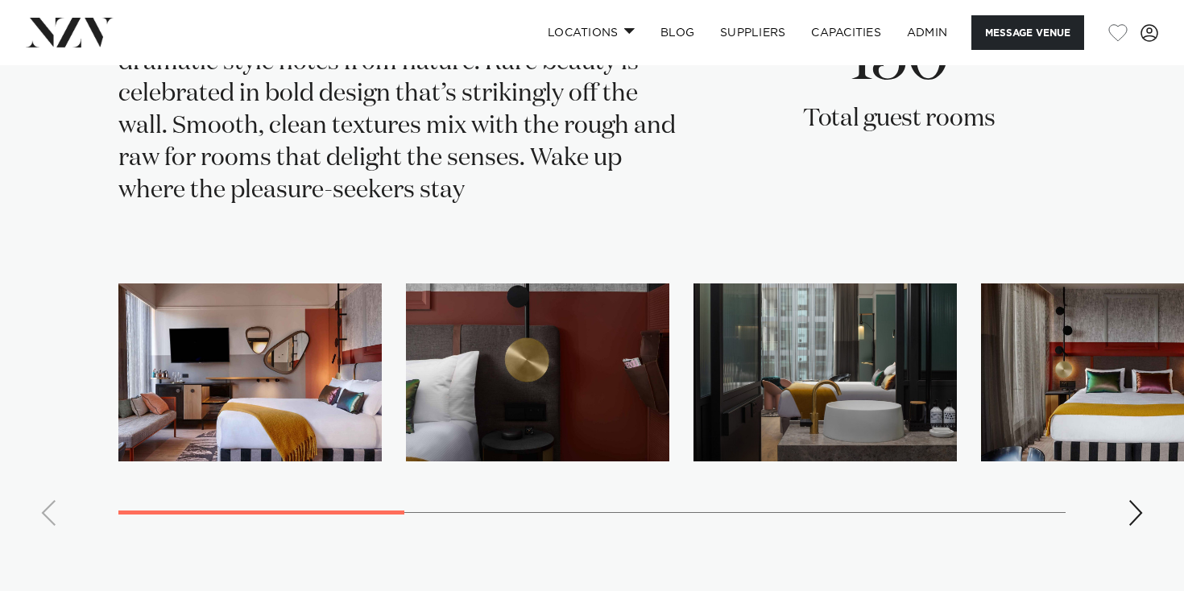
click at [1127, 500] on div "Next slide" at bounding box center [1135, 513] width 16 height 26
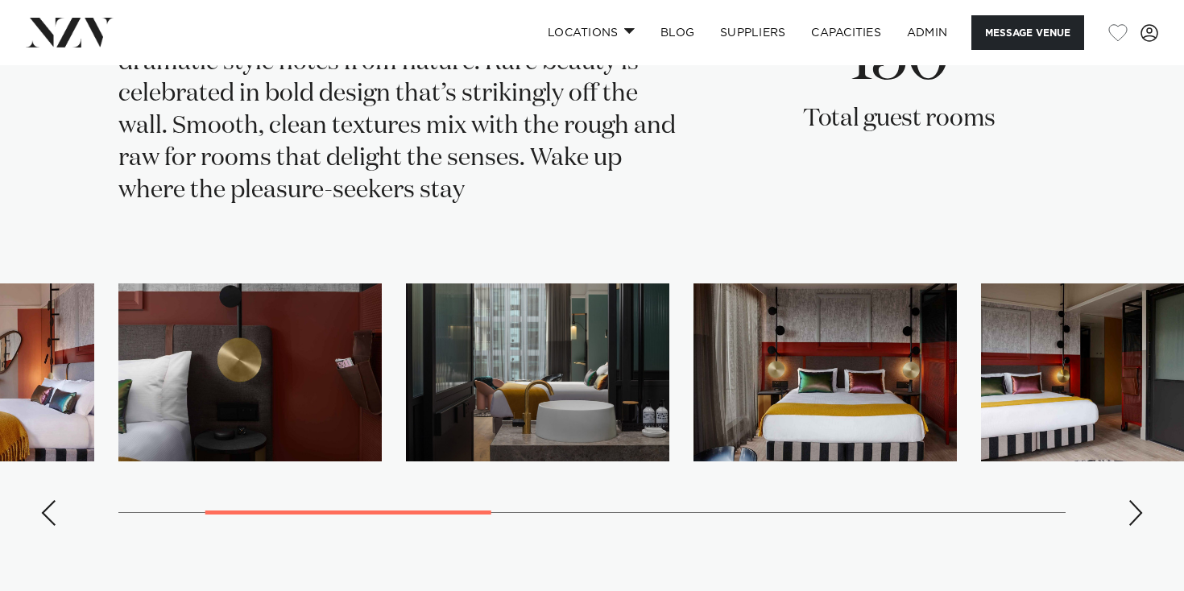
click at [1136, 500] on div "Next slide" at bounding box center [1135, 513] width 16 height 26
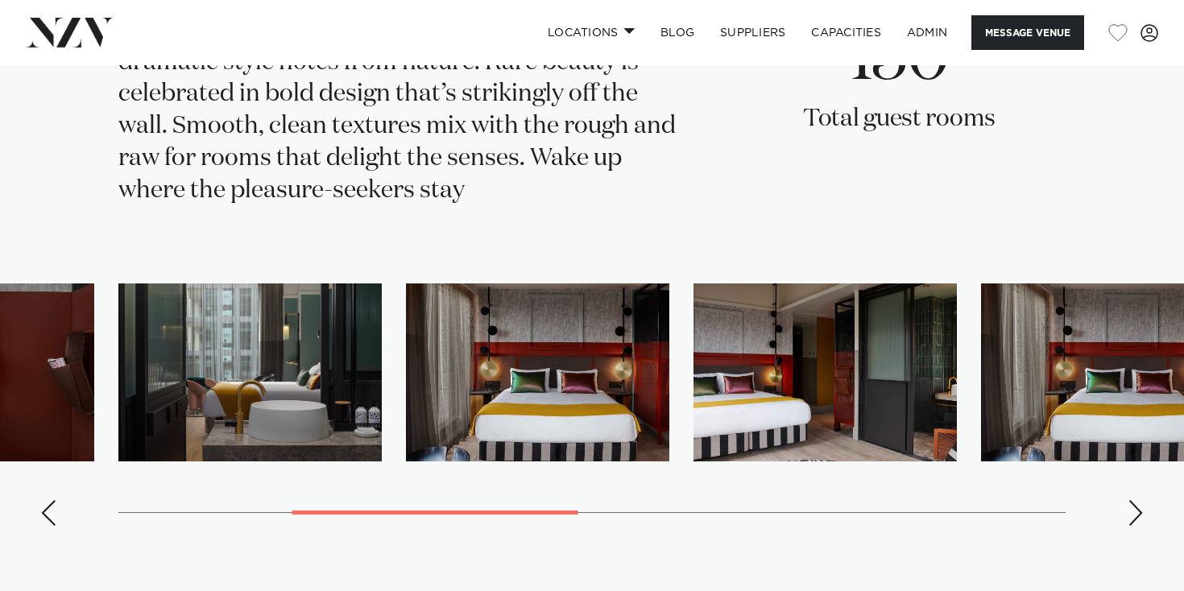
click at [1136, 500] on div "Next slide" at bounding box center [1135, 513] width 16 height 26
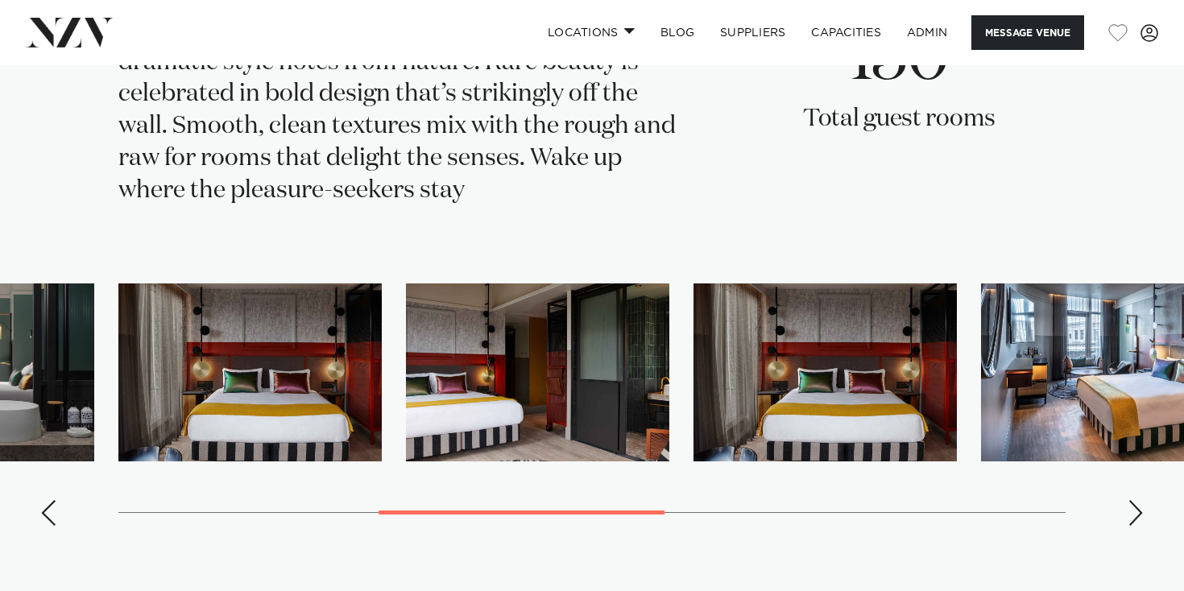
click at [1136, 500] on div "Next slide" at bounding box center [1135, 513] width 16 height 26
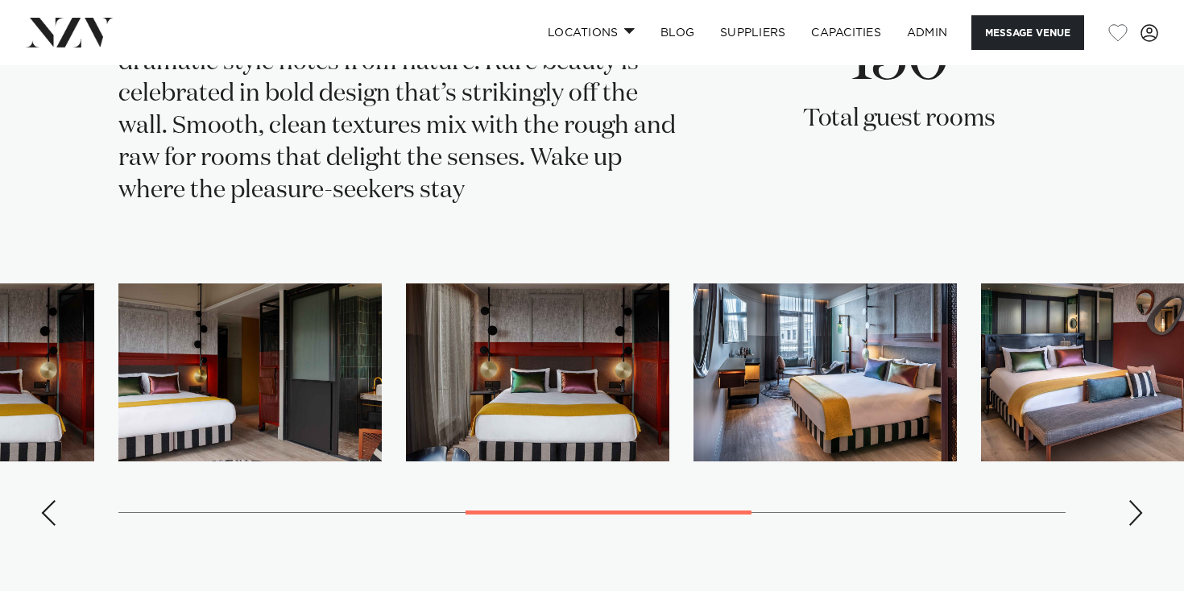
click at [1136, 500] on div "Next slide" at bounding box center [1135, 513] width 16 height 26
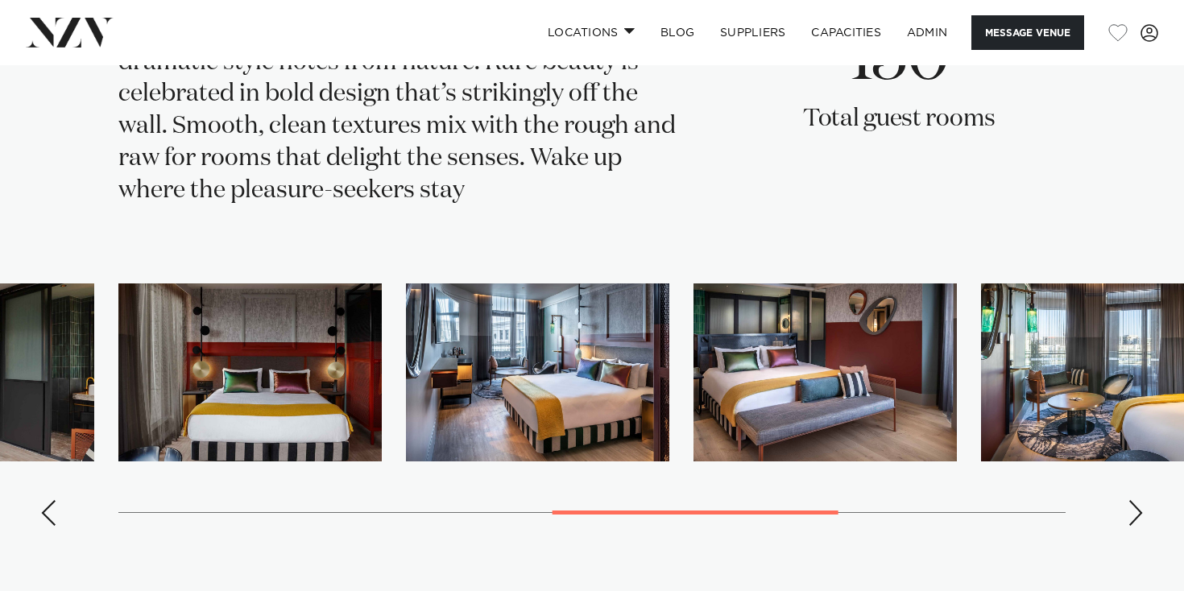
click at [1136, 500] on div "Next slide" at bounding box center [1135, 513] width 16 height 26
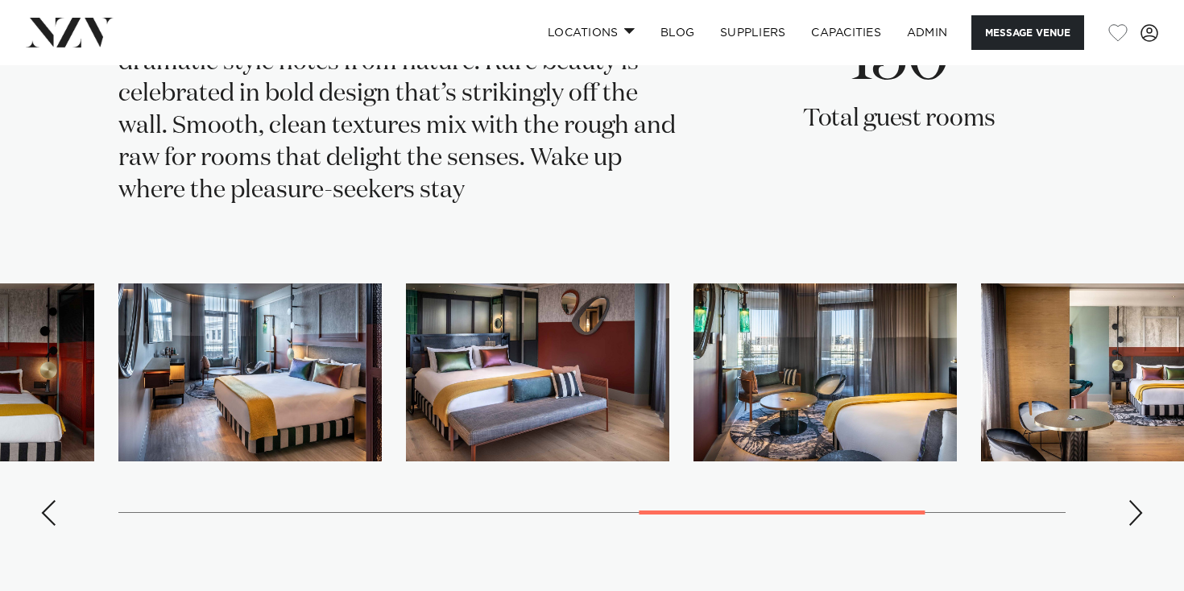
click at [1136, 500] on div "Next slide" at bounding box center [1135, 513] width 16 height 26
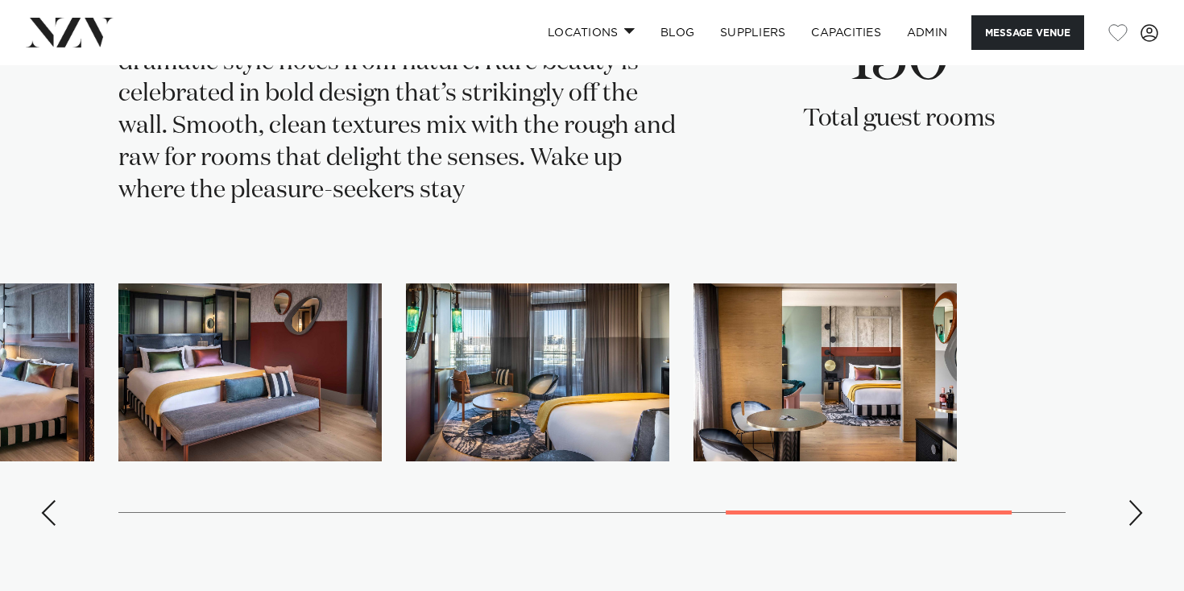
click at [1136, 500] on div "Next slide" at bounding box center [1135, 513] width 16 height 26
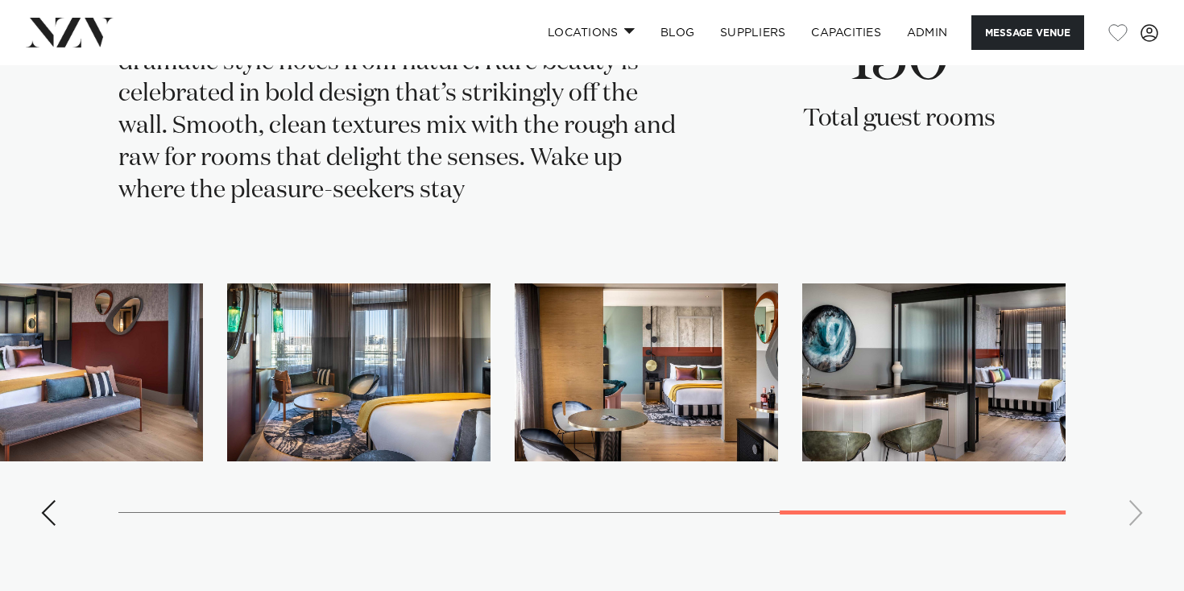
click at [1136, 457] on swiper-container at bounding box center [592, 410] width 1184 height 255
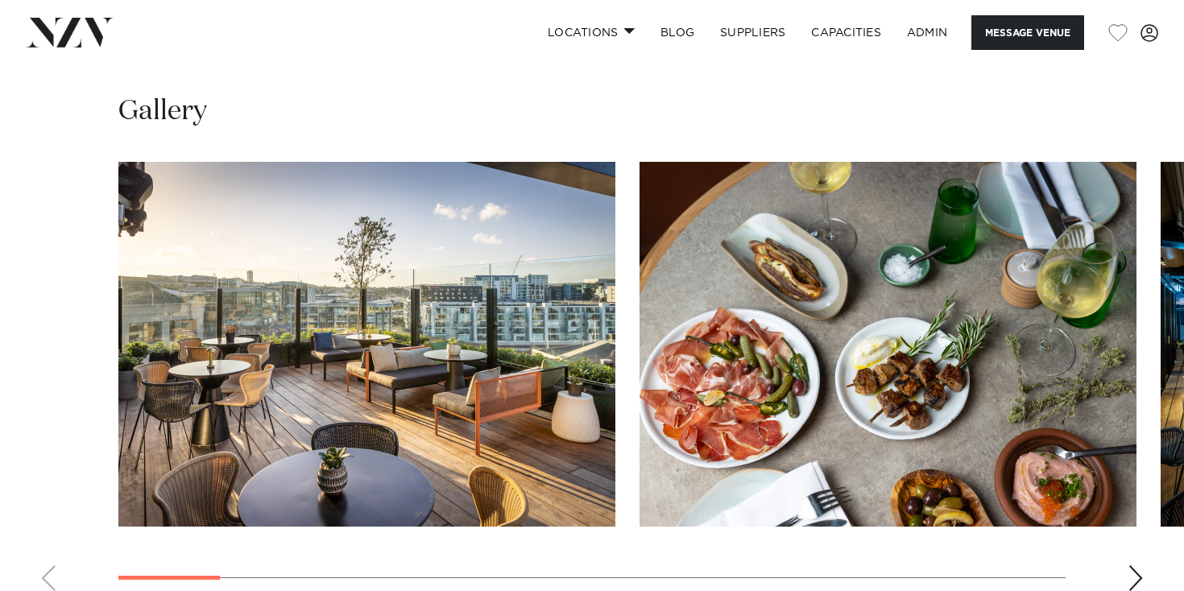
scroll to position [2158, 0]
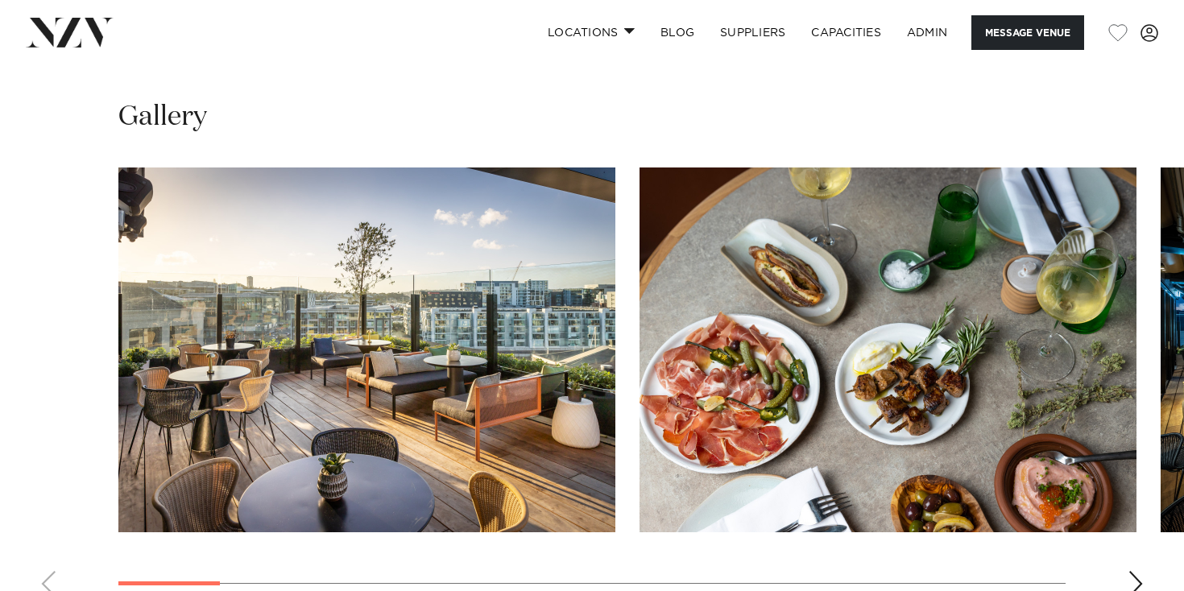
click at [1143, 571] on div "Next slide" at bounding box center [1135, 584] width 16 height 26
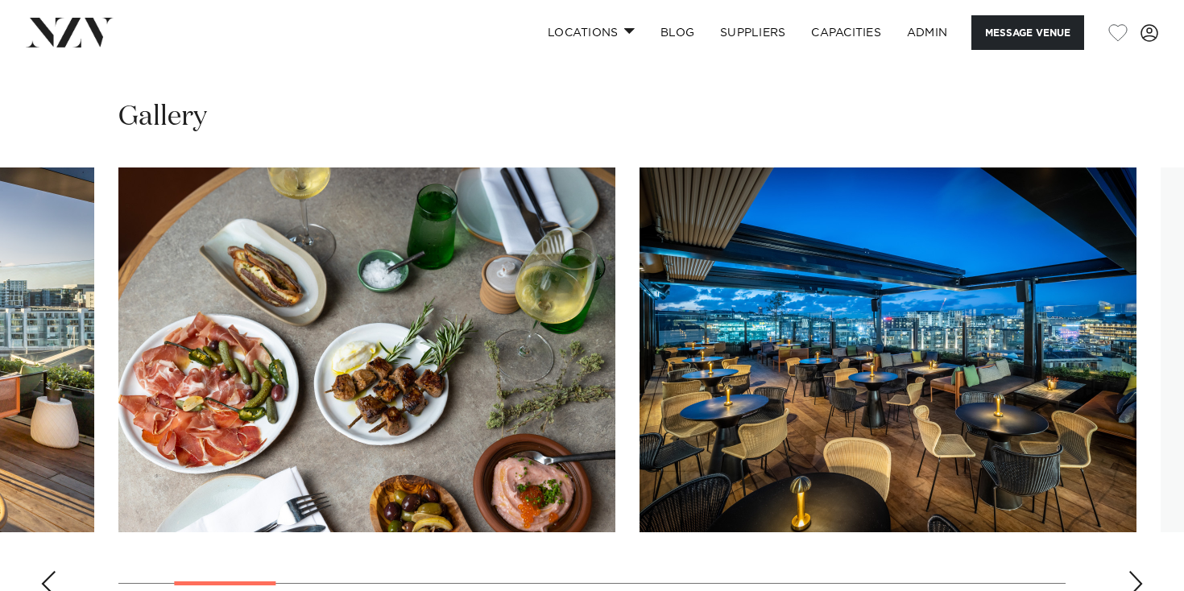
click at [1143, 571] on div "Next slide" at bounding box center [1135, 584] width 16 height 26
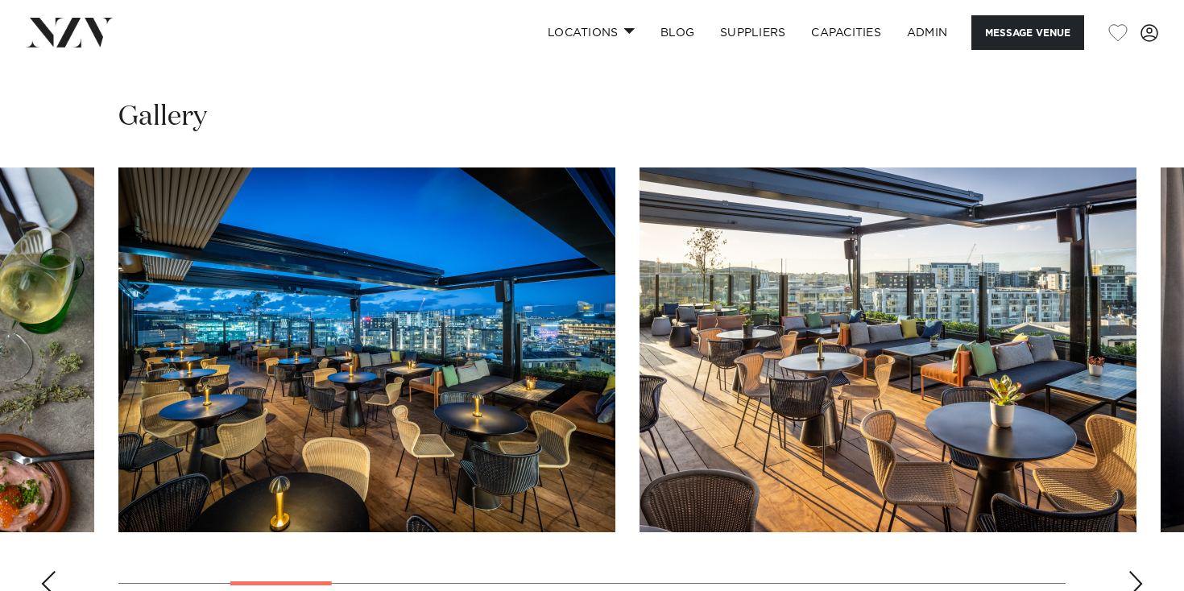
click at [1143, 571] on div "Next slide" at bounding box center [1135, 584] width 16 height 26
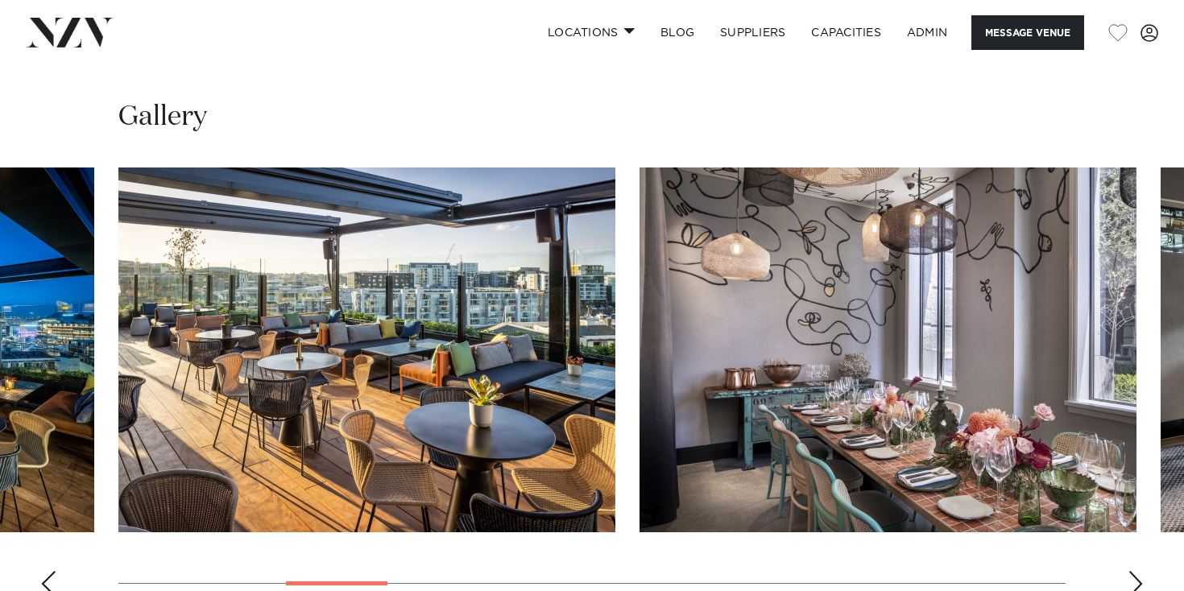
click at [1143, 571] on div "Next slide" at bounding box center [1135, 584] width 16 height 26
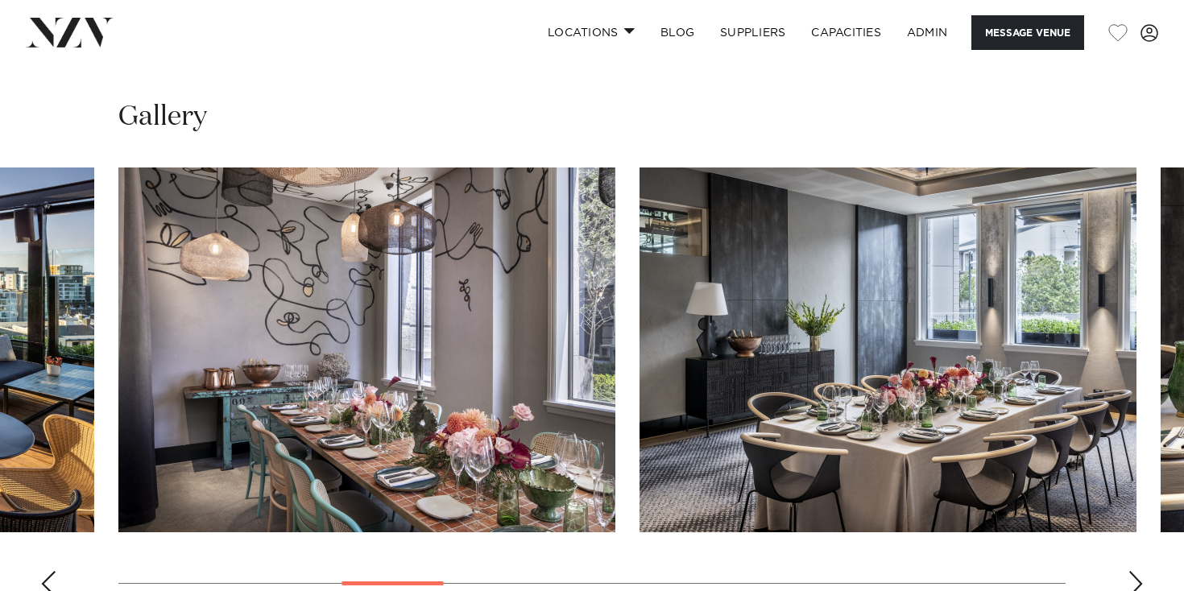
click at [1143, 571] on div "Next slide" at bounding box center [1135, 584] width 16 height 26
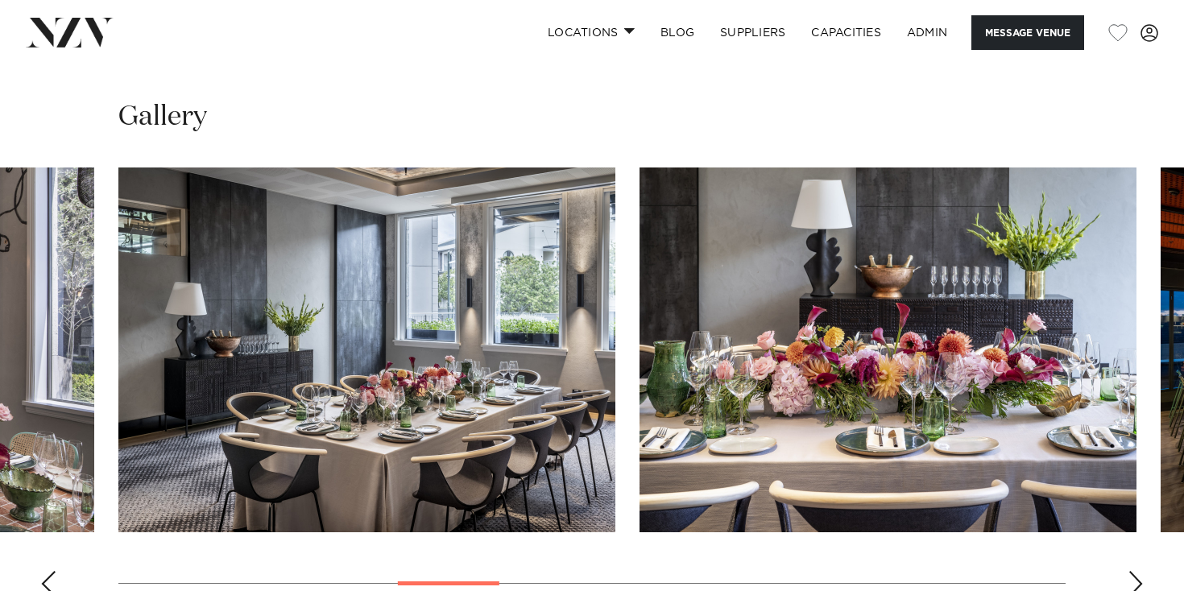
click at [52, 571] on div "Previous slide" at bounding box center [48, 584] width 16 height 26
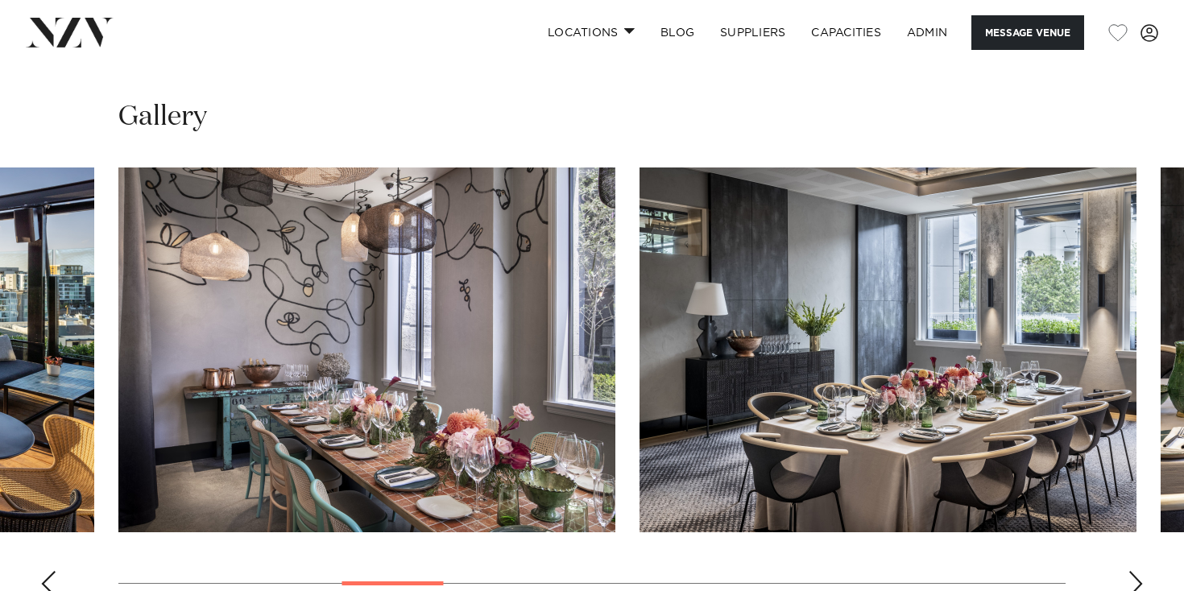
click at [1139, 518] on swiper-container at bounding box center [592, 389] width 1184 height 442
click at [1137, 571] on div "Next slide" at bounding box center [1135, 584] width 16 height 26
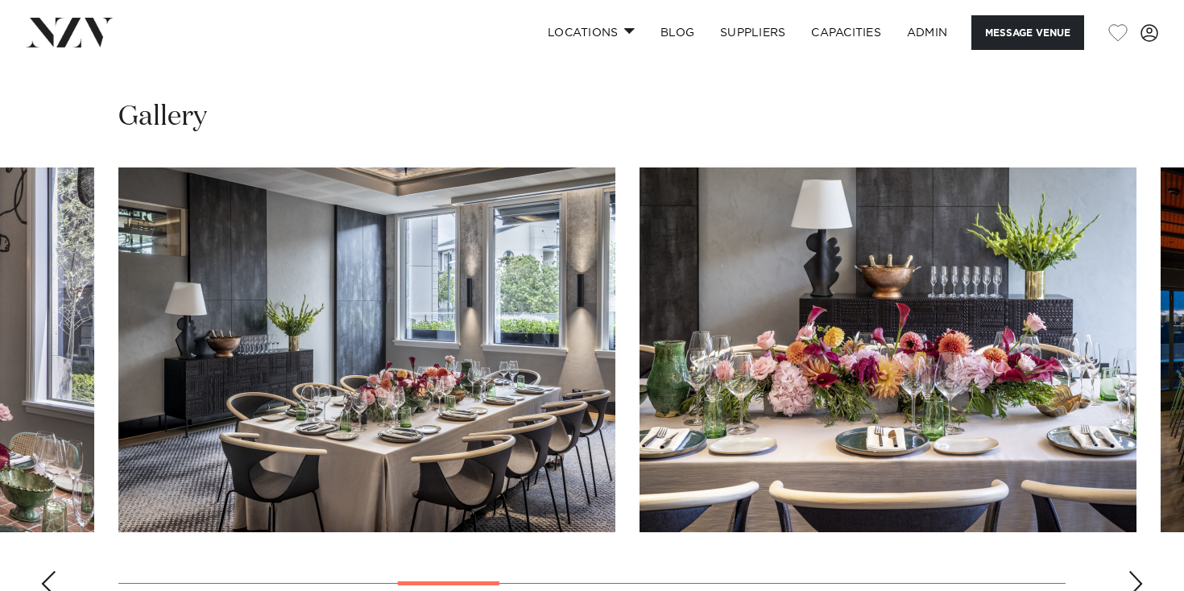
click at [1137, 571] on div "Next slide" at bounding box center [1135, 584] width 16 height 26
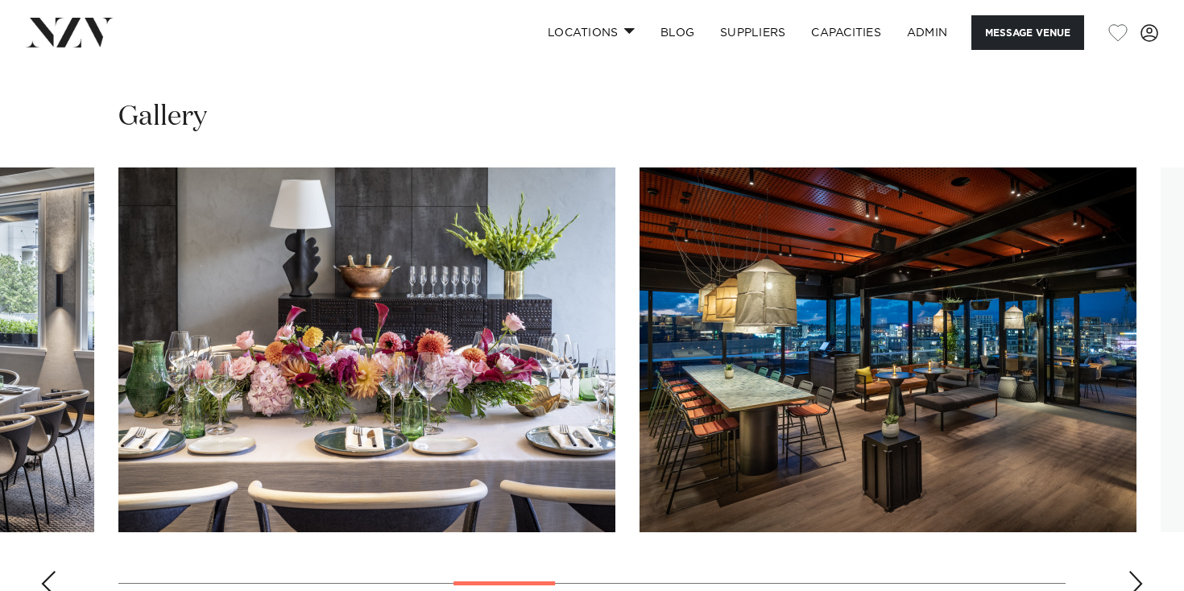
click at [1137, 571] on div "Next slide" at bounding box center [1135, 584] width 16 height 26
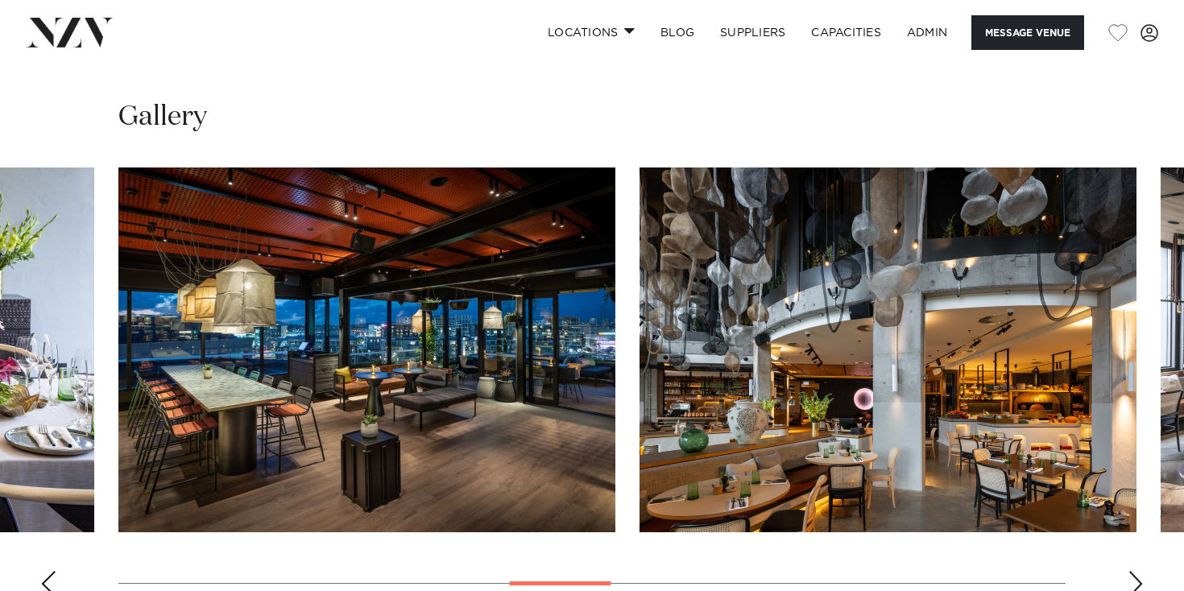
click at [1137, 571] on div "Next slide" at bounding box center [1135, 584] width 16 height 26
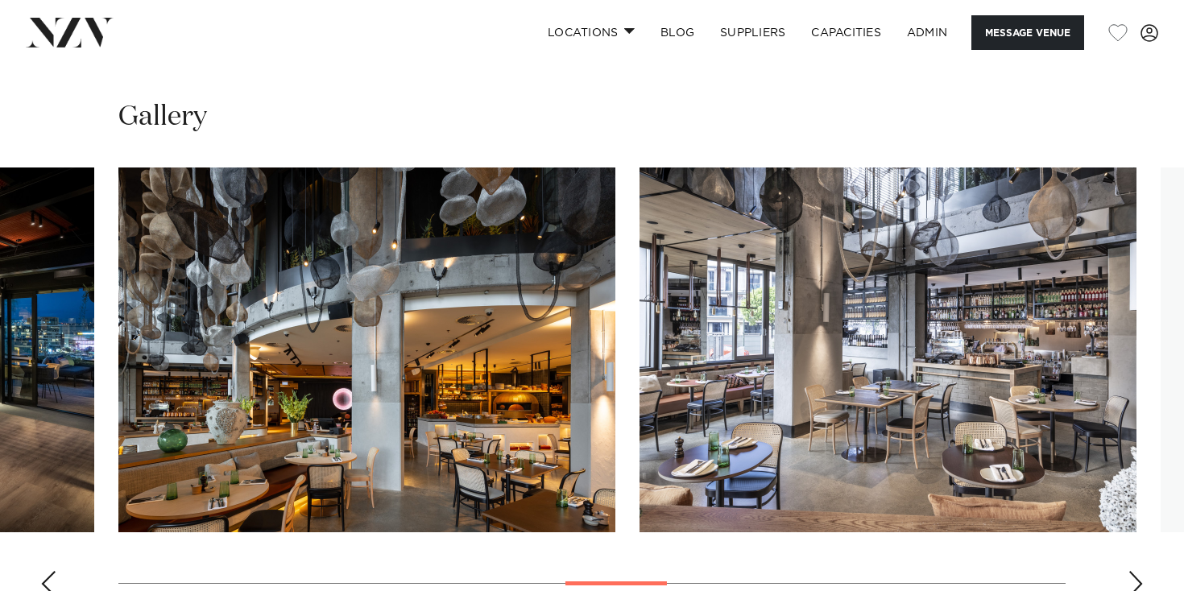
click at [1137, 571] on div "Next slide" at bounding box center [1135, 584] width 16 height 26
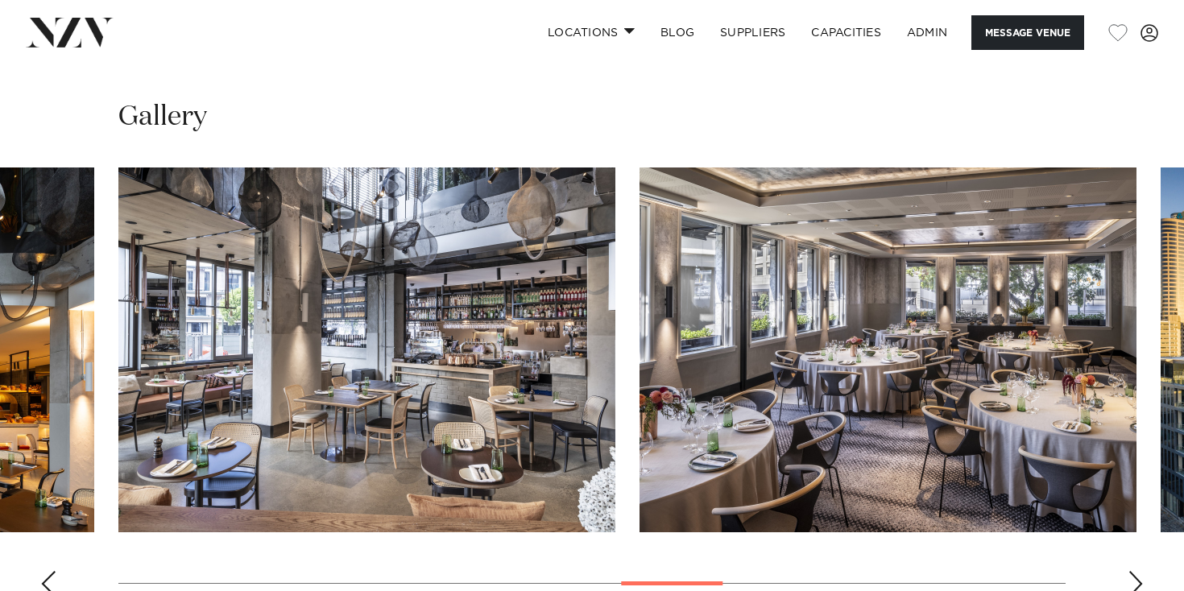
click at [1137, 571] on div "Next slide" at bounding box center [1135, 584] width 16 height 26
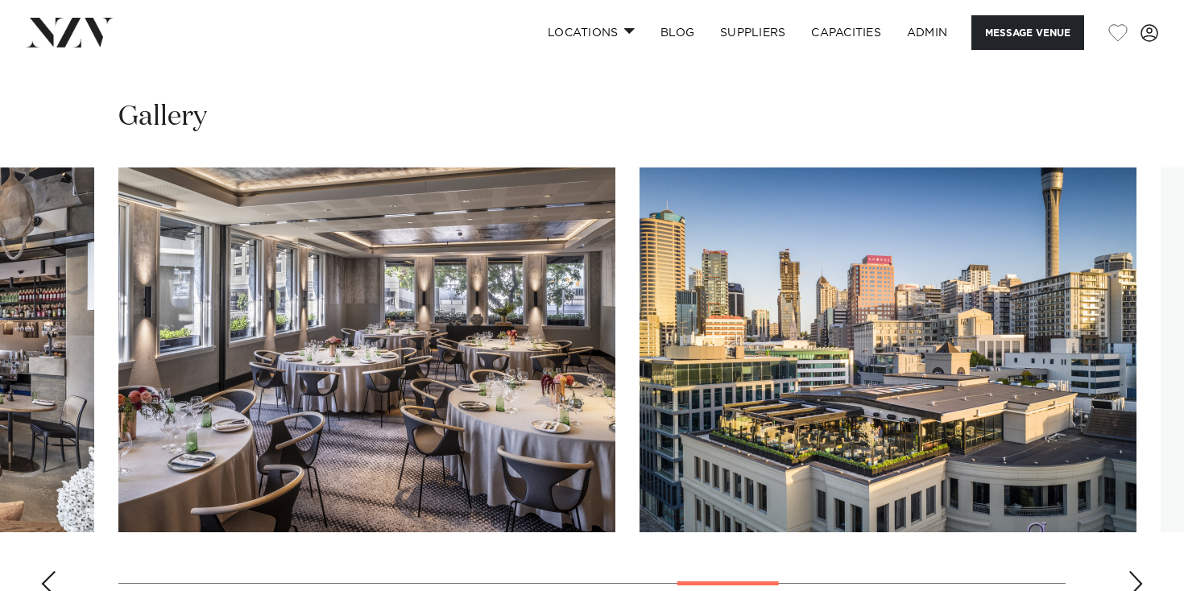
click at [1137, 571] on div "Next slide" at bounding box center [1135, 584] width 16 height 26
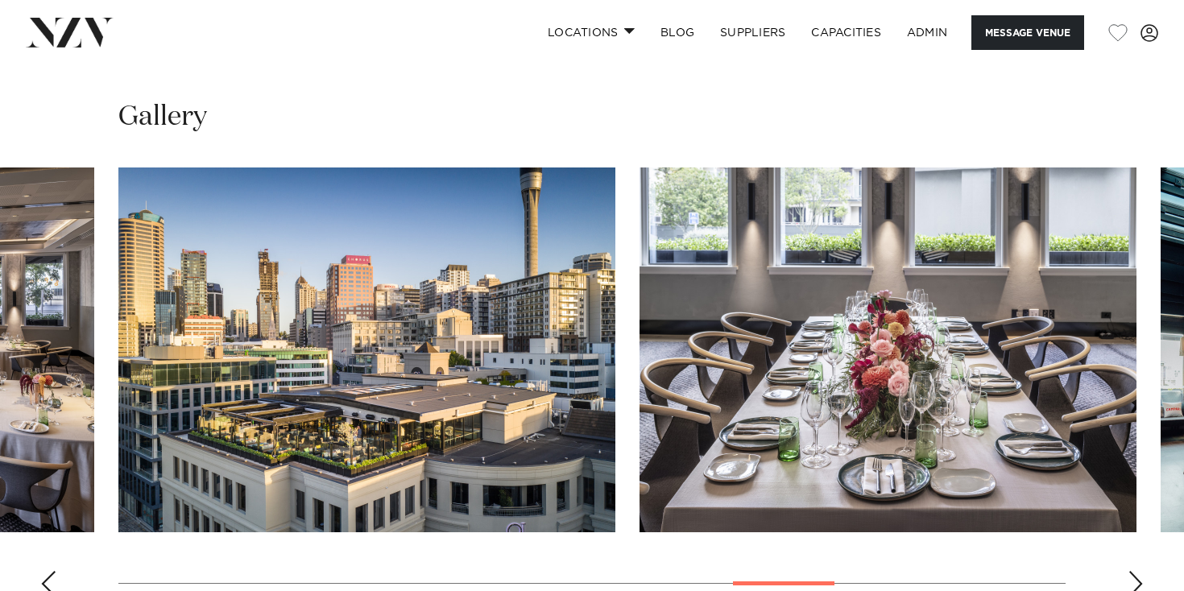
click at [1137, 571] on div "Next slide" at bounding box center [1135, 584] width 16 height 26
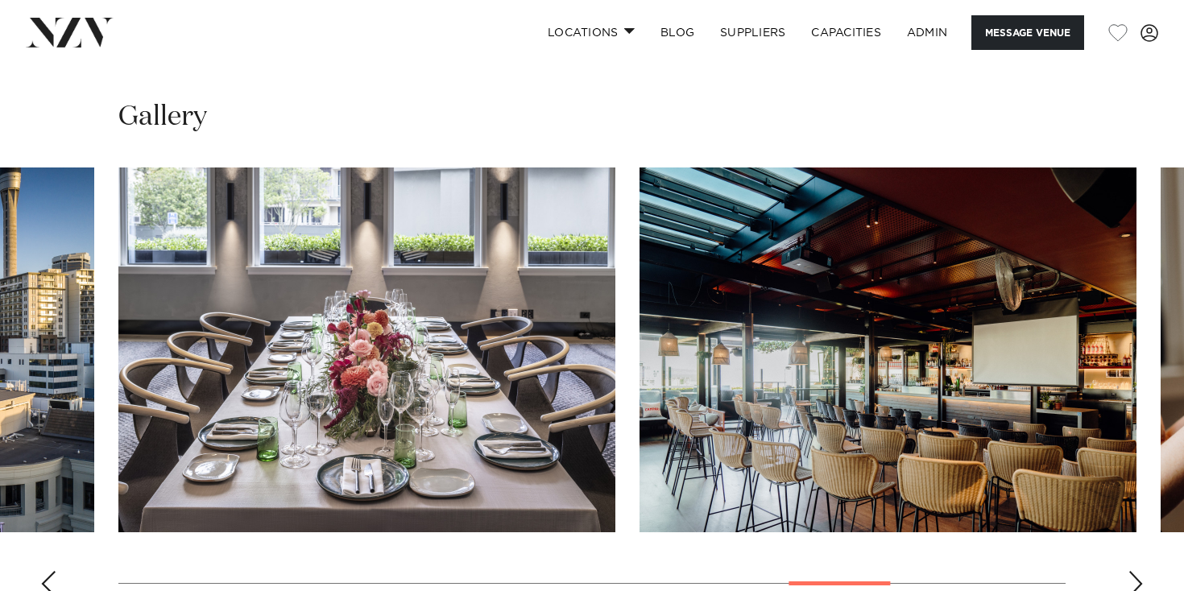
click at [1137, 571] on div "Next slide" at bounding box center [1135, 584] width 16 height 26
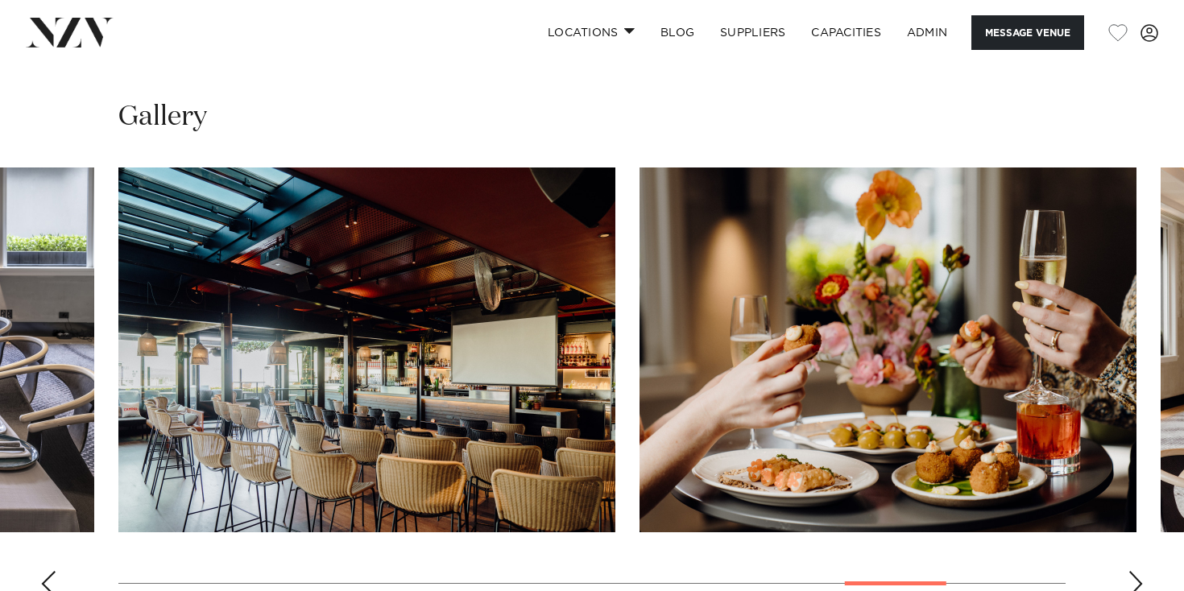
click at [1137, 571] on div "Next slide" at bounding box center [1135, 584] width 16 height 26
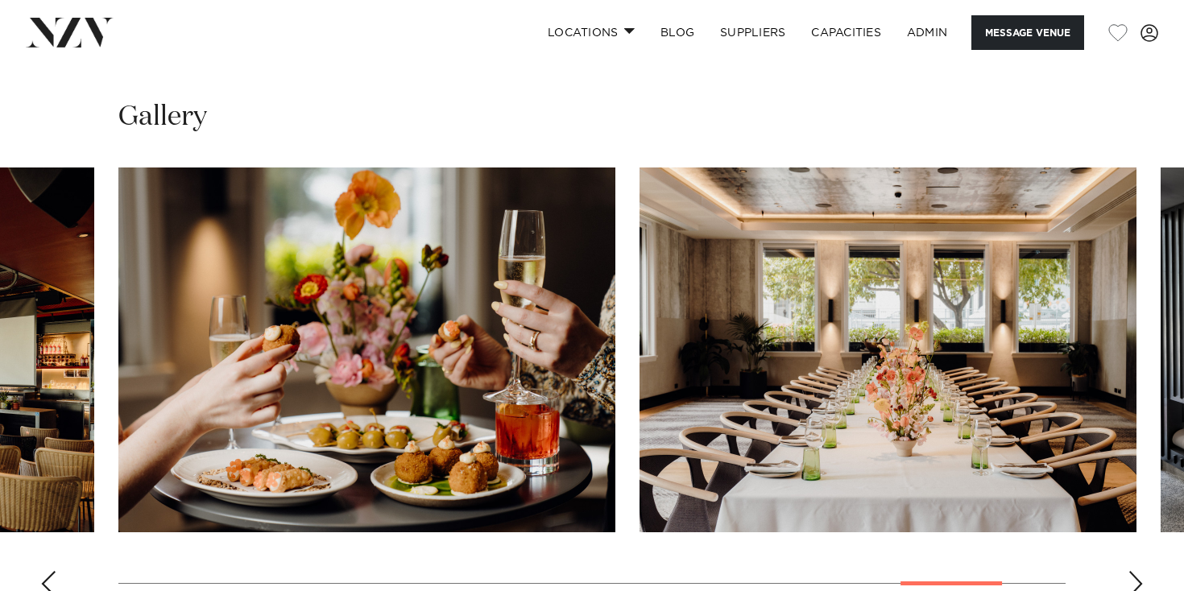
click at [1137, 571] on div "Next slide" at bounding box center [1135, 584] width 16 height 26
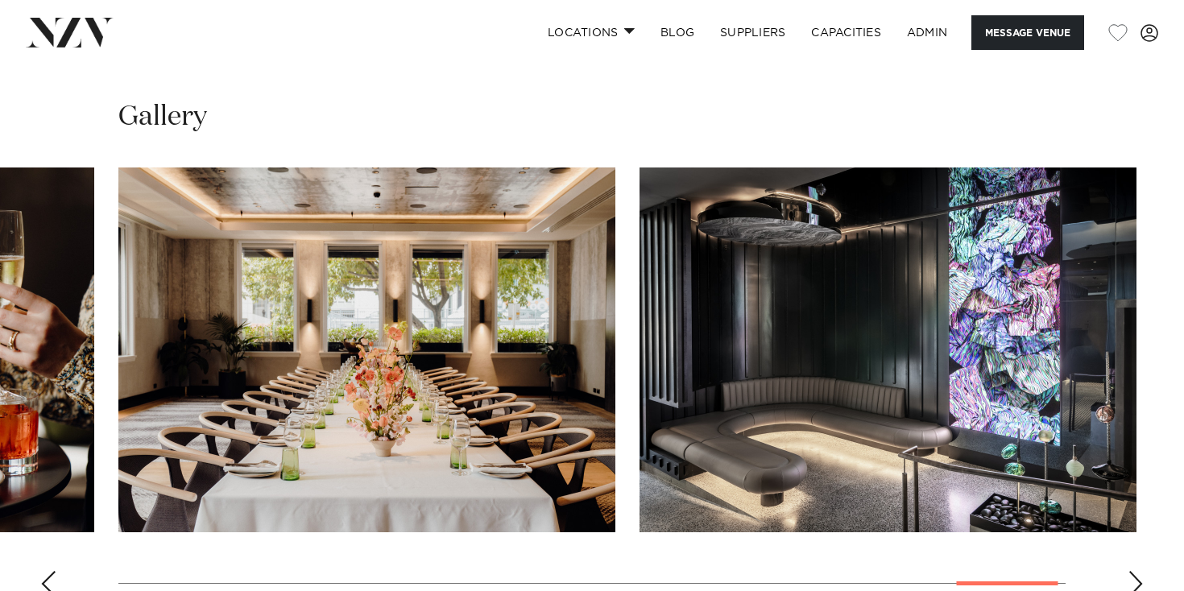
click at [1137, 571] on div "Next slide" at bounding box center [1135, 584] width 16 height 26
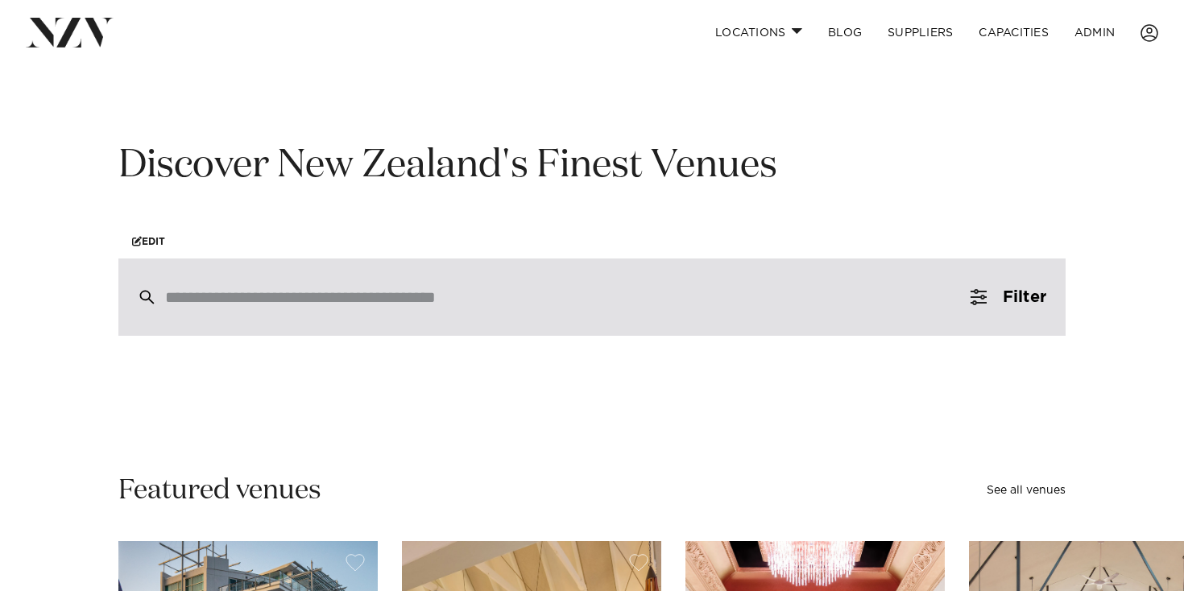
drag, startPoint x: 342, startPoint y: 323, endPoint x: 347, endPoint y: 336, distance: 13.8
click at [342, 323] on div at bounding box center [591, 297] width 947 height 77
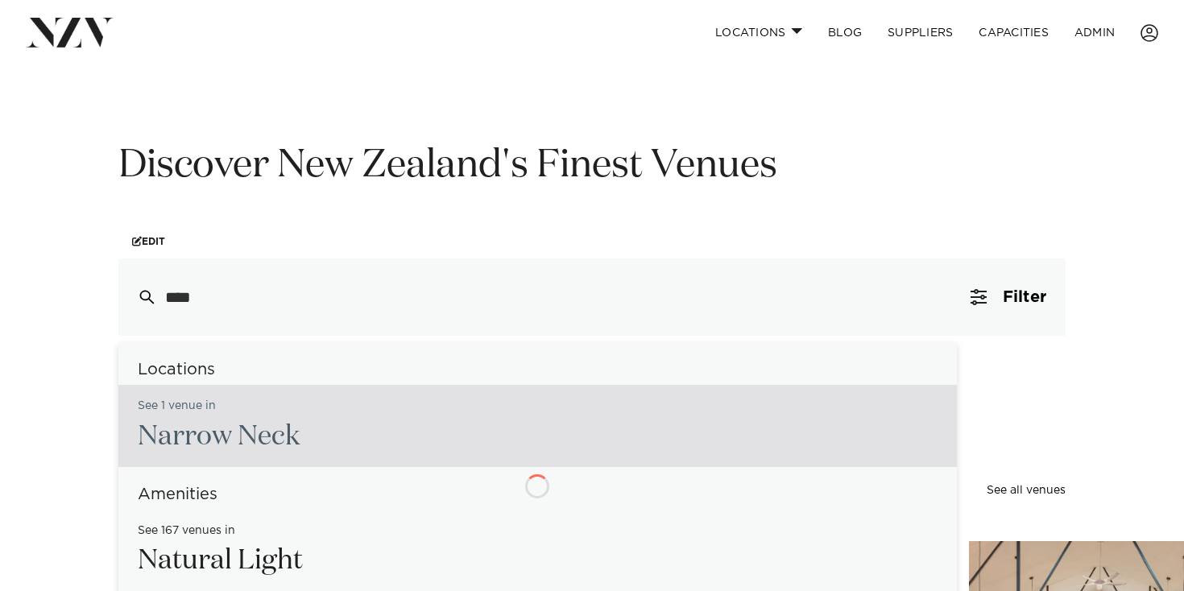
type input "*****"
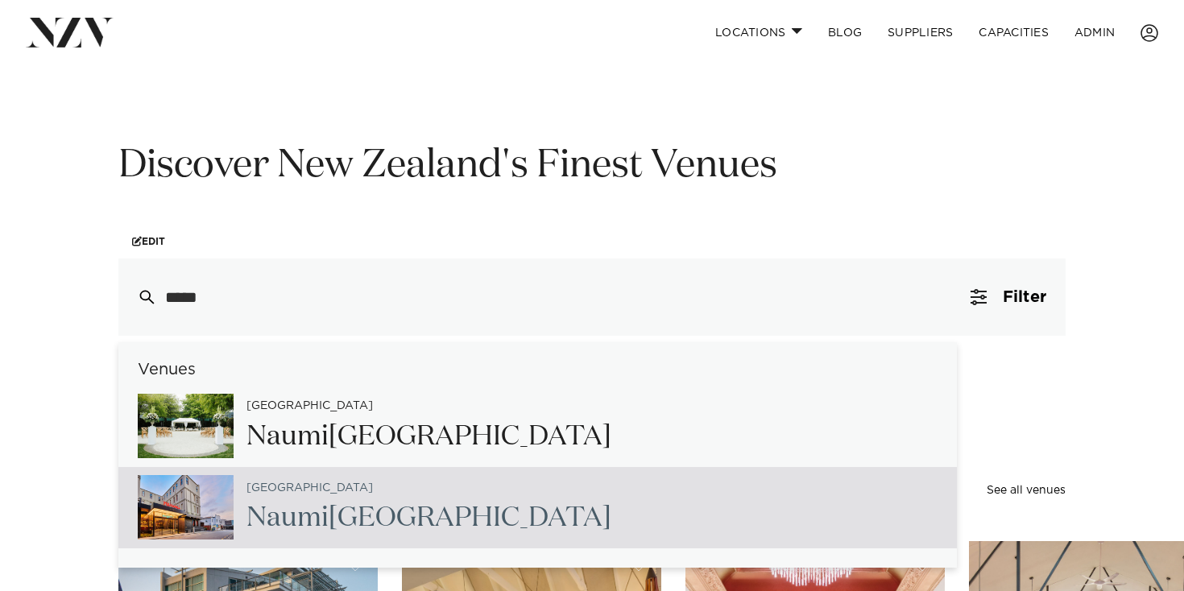
click at [365, 526] on h2 "[GEOGRAPHIC_DATA]" at bounding box center [428, 518] width 365 height 36
type input "**********"
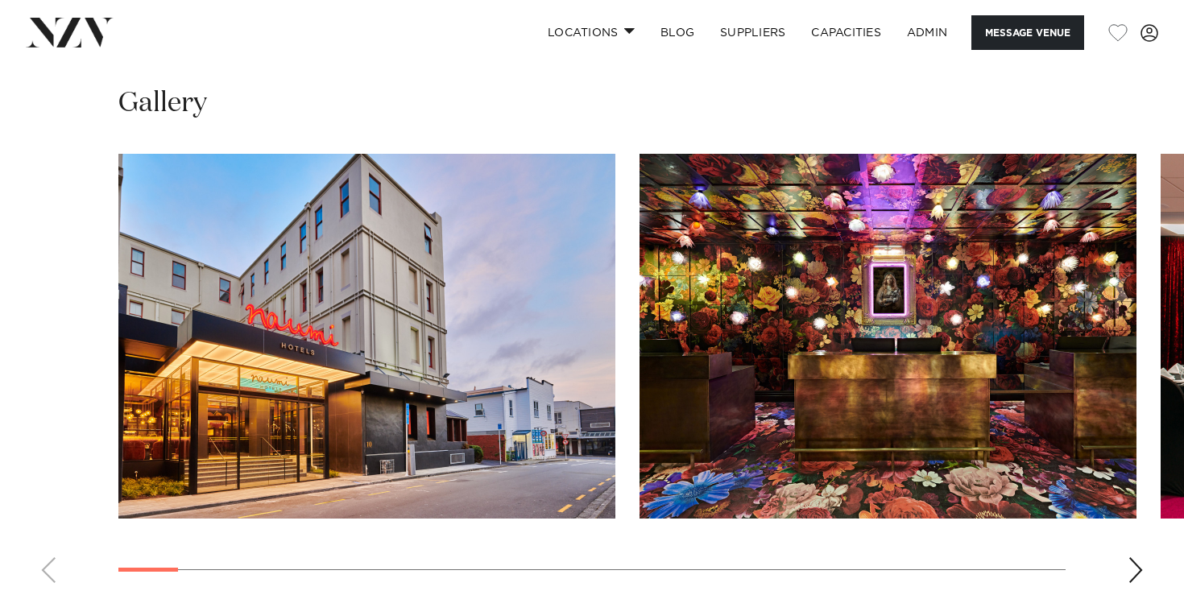
scroll to position [1637, 0]
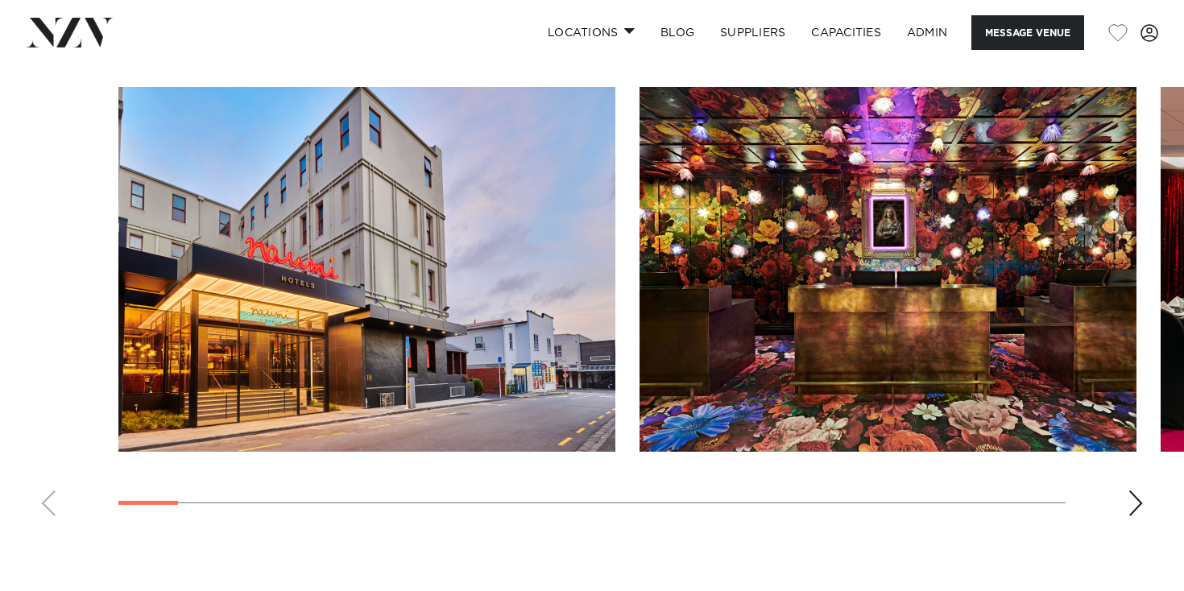
click at [1143, 513] on swiper-container at bounding box center [592, 308] width 1184 height 442
click at [1136, 510] on div "Next slide" at bounding box center [1135, 503] width 16 height 26
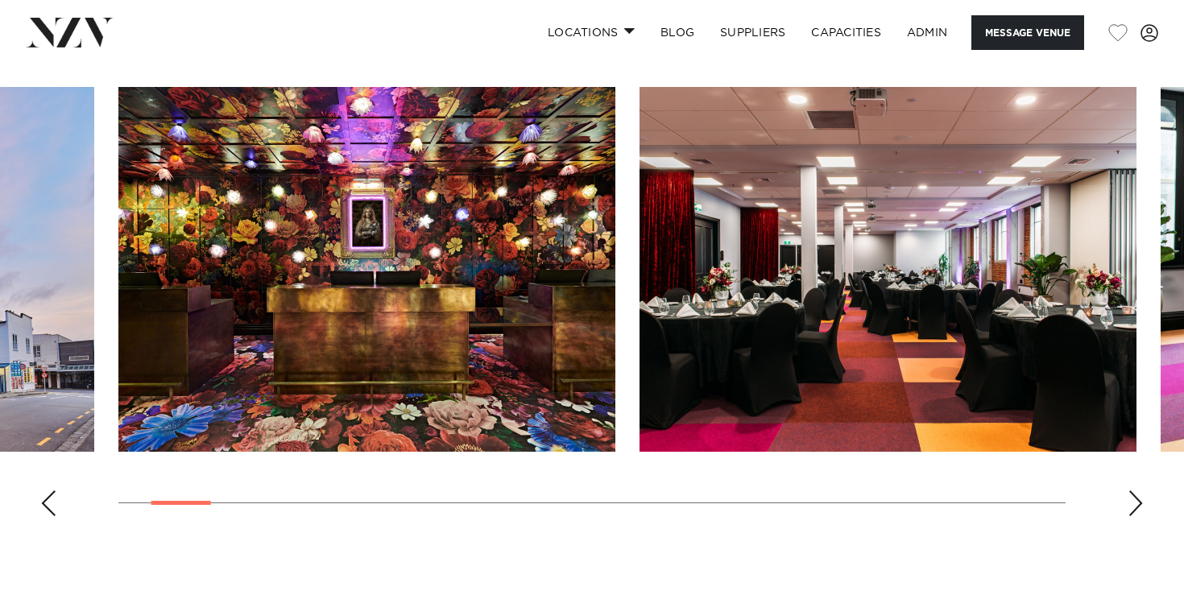
click at [1136, 510] on div "Next slide" at bounding box center [1135, 503] width 16 height 26
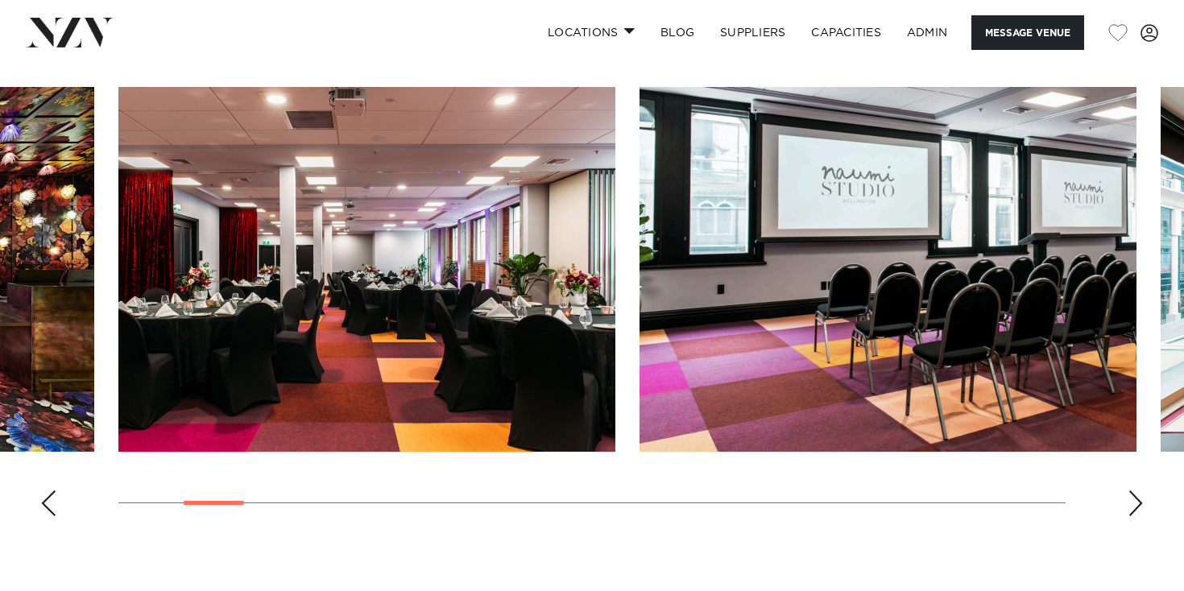
click at [1136, 510] on div "Next slide" at bounding box center [1135, 503] width 16 height 26
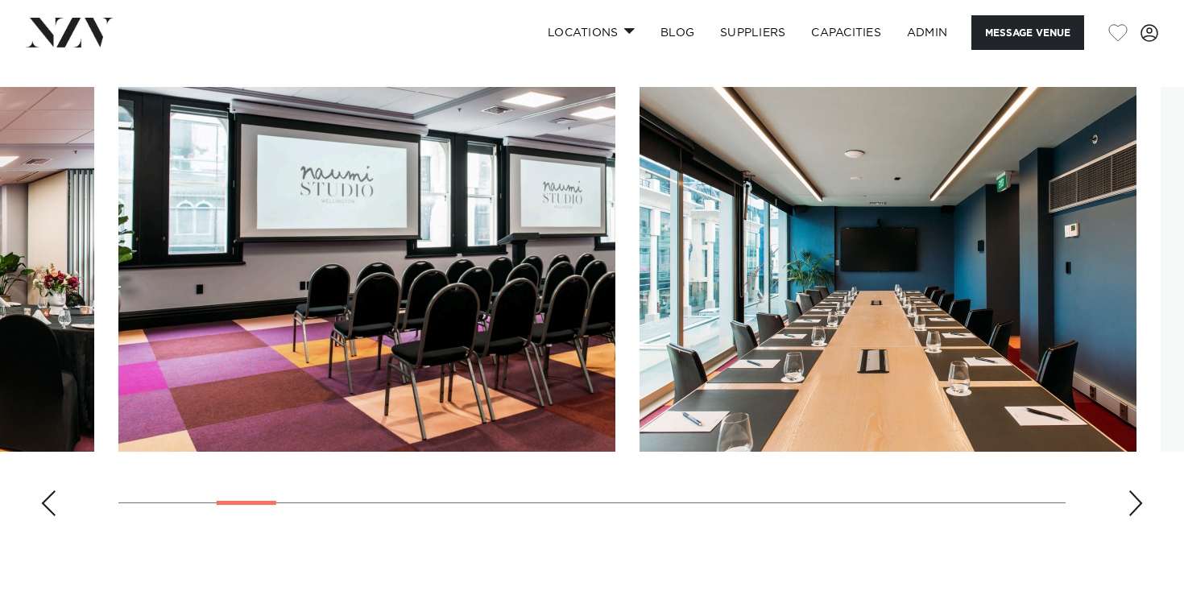
click at [1136, 510] on div "Next slide" at bounding box center [1135, 503] width 16 height 26
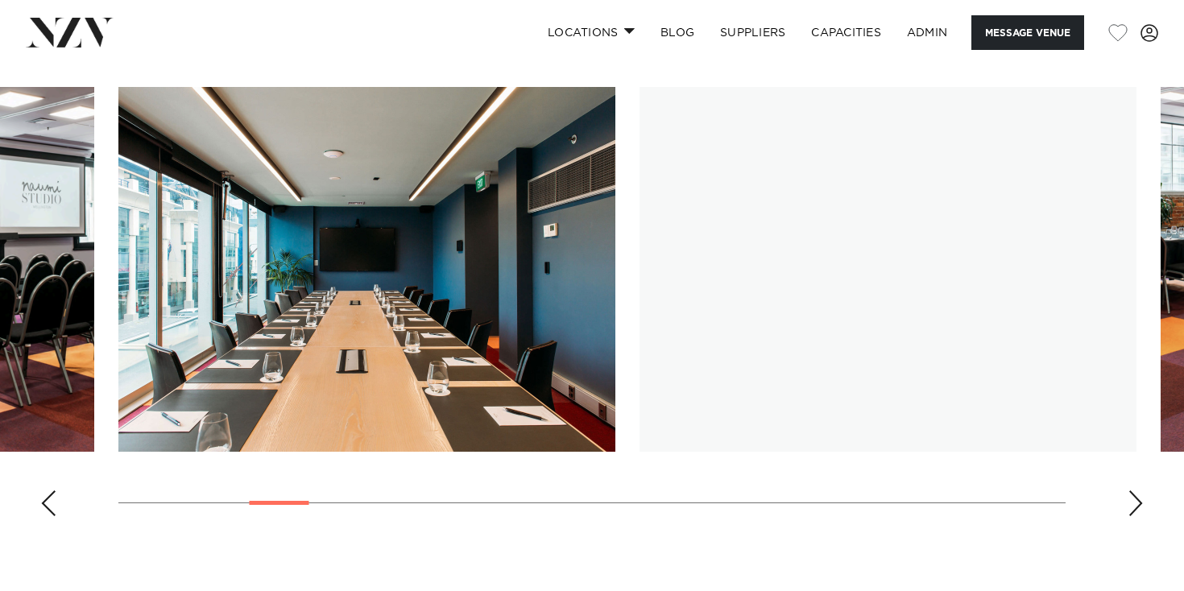
click at [1136, 510] on div "Next slide" at bounding box center [1135, 503] width 16 height 26
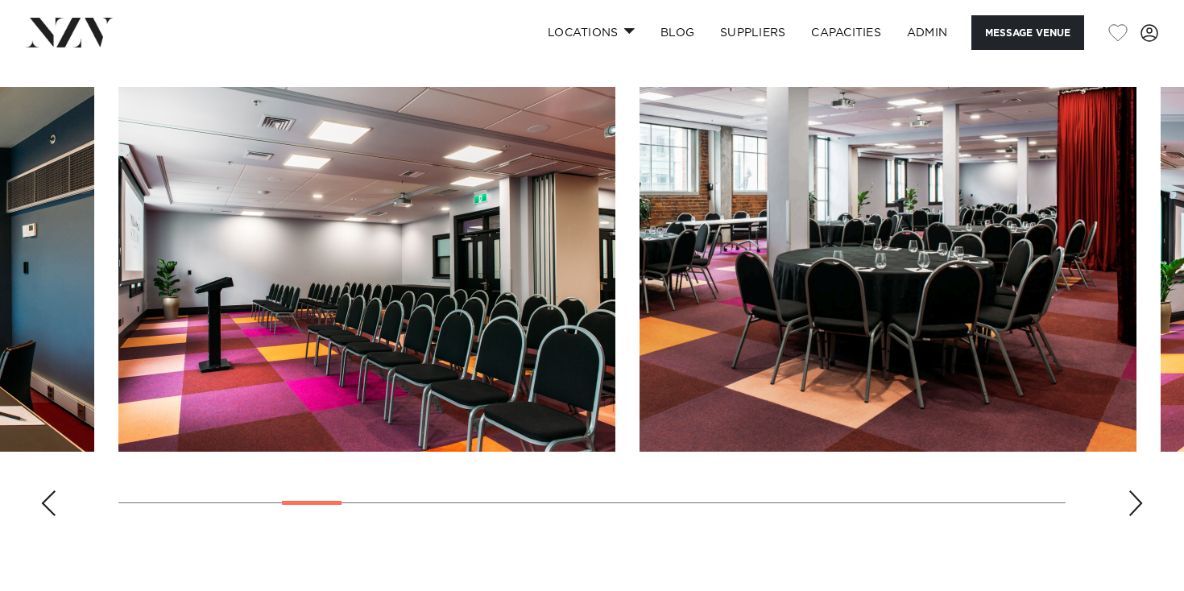
click at [1136, 510] on div "Next slide" at bounding box center [1135, 503] width 16 height 26
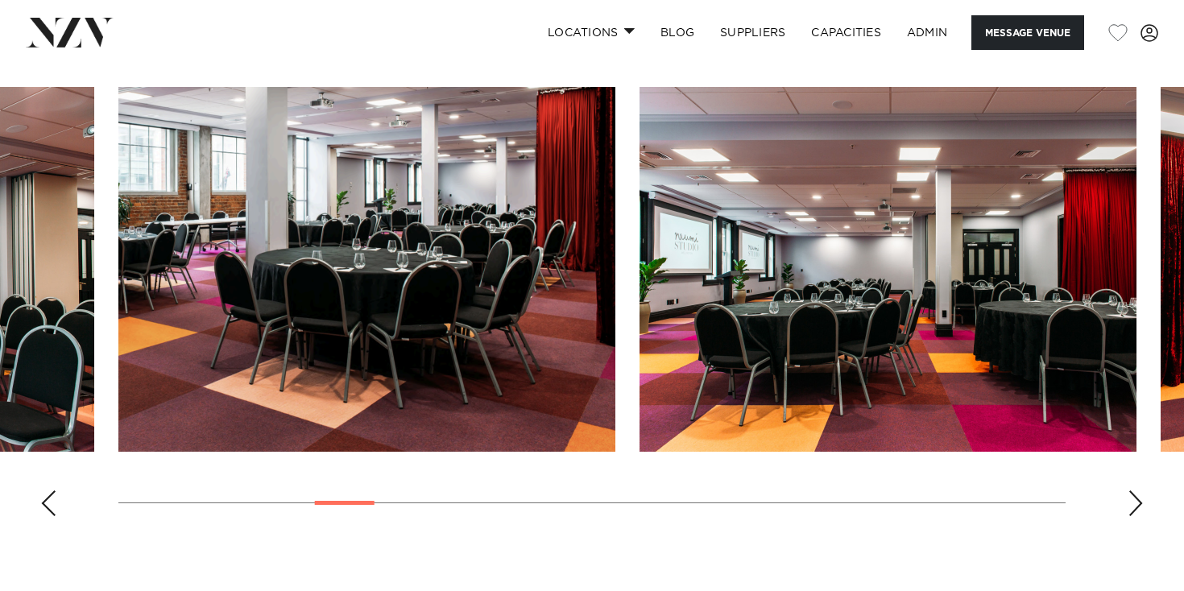
click at [40, 515] on div "Previous slide" at bounding box center [48, 503] width 16 height 26
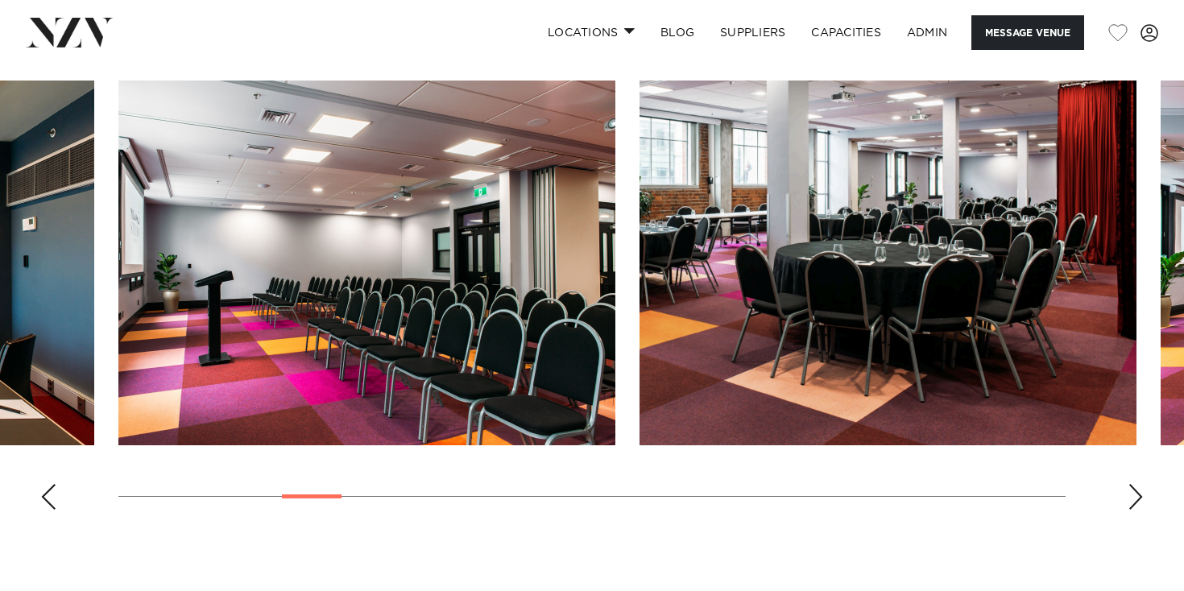
scroll to position [1648, 0]
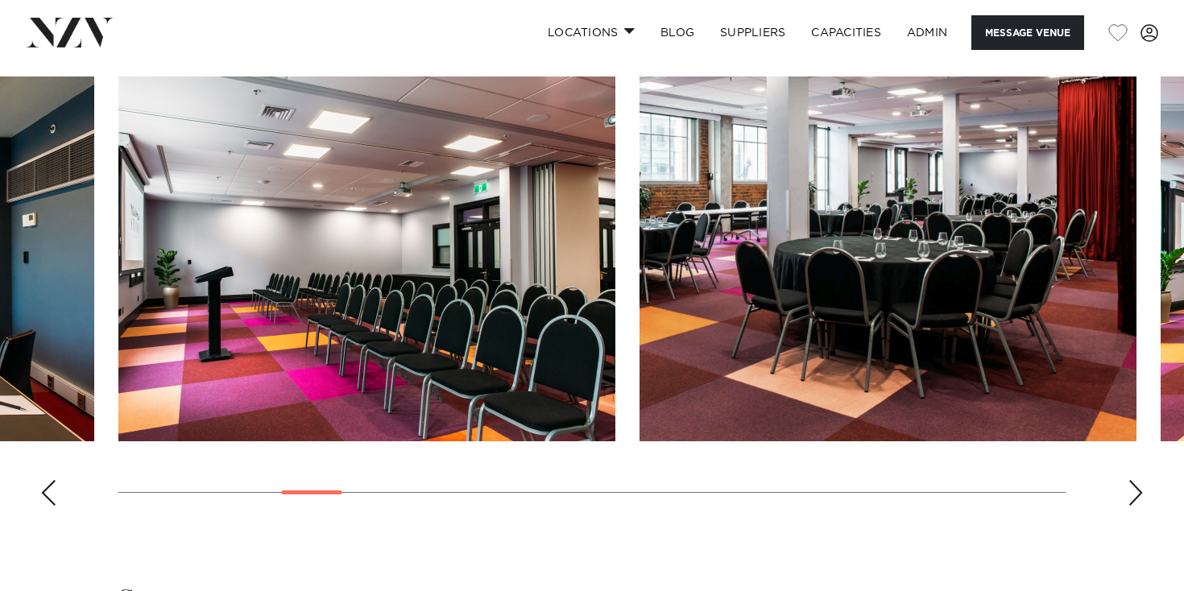
click at [1138, 502] on div "Next slide" at bounding box center [1135, 493] width 16 height 26
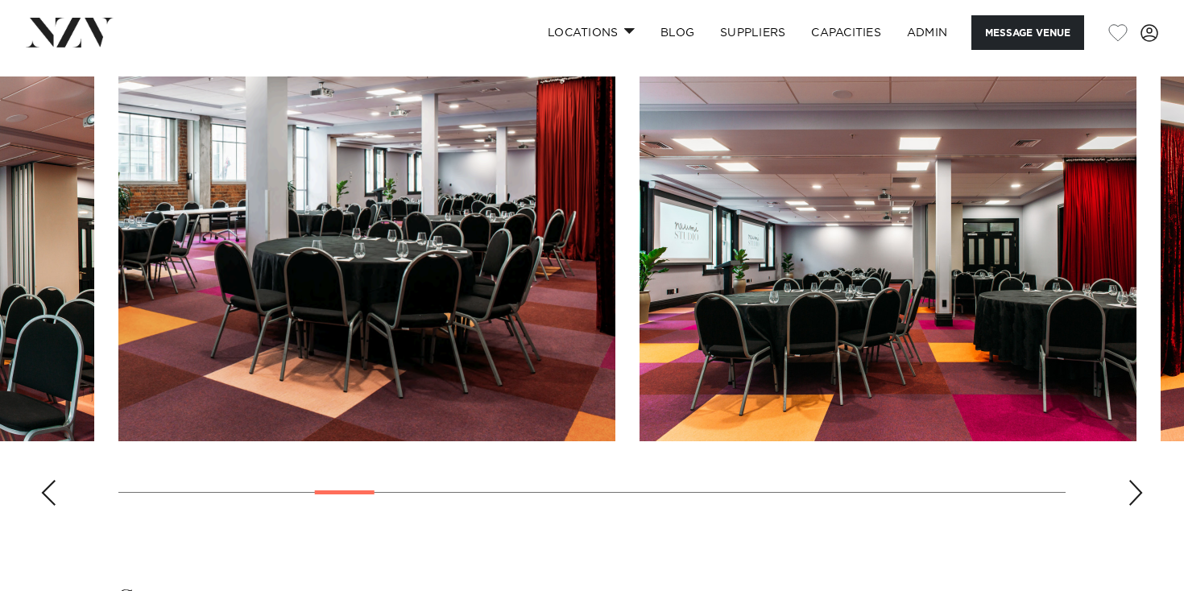
scroll to position [1643, 0]
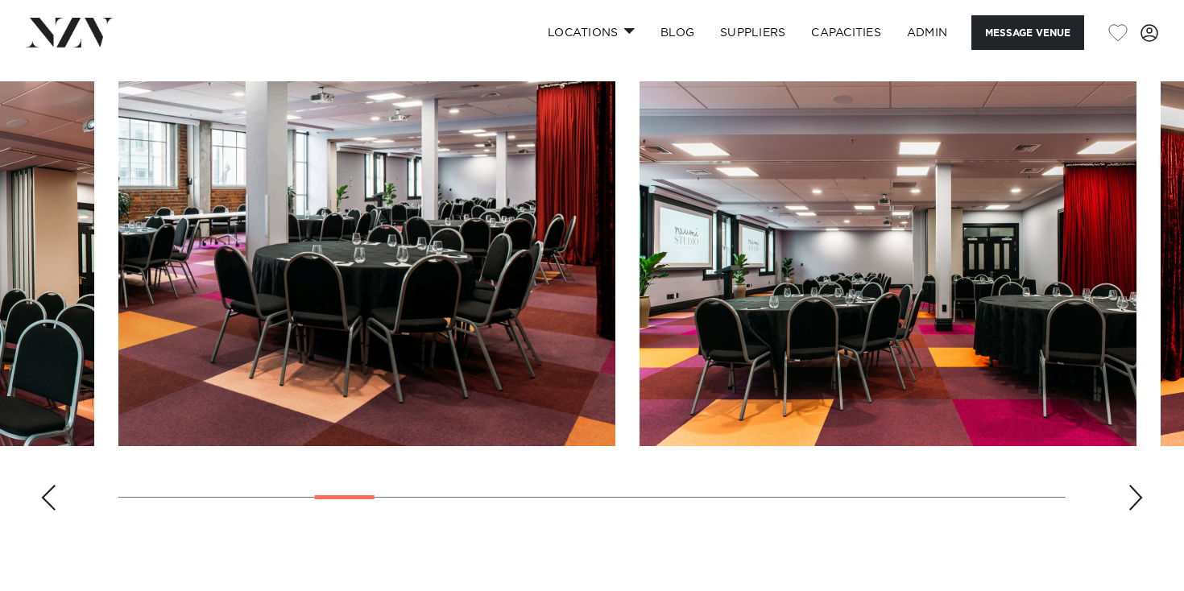
click at [1138, 502] on div "Next slide" at bounding box center [1135, 498] width 16 height 26
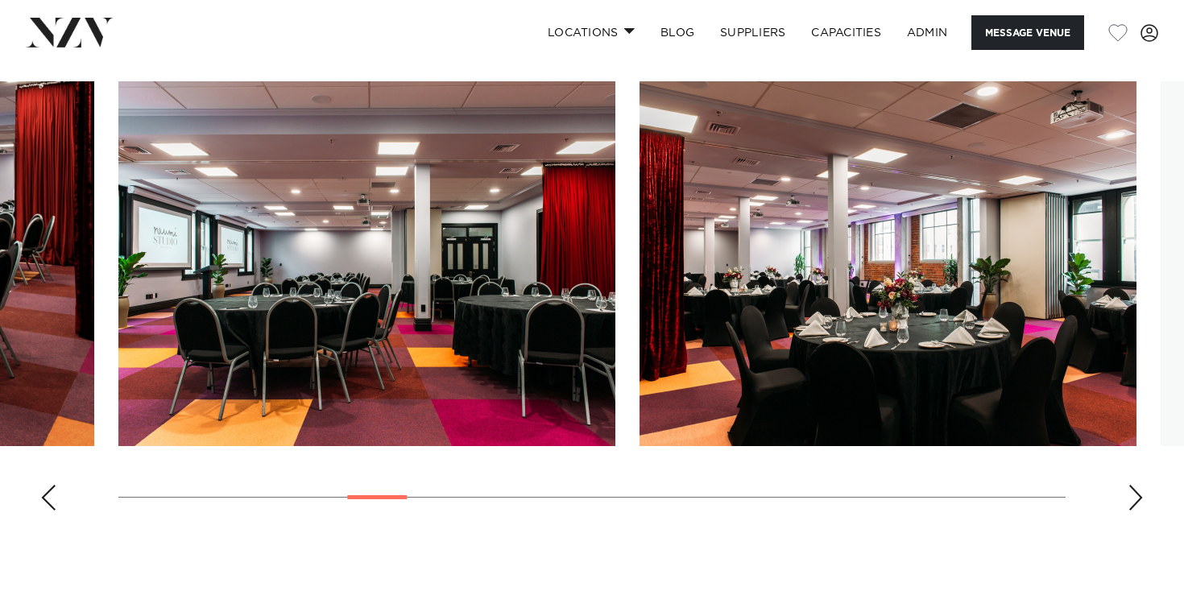
click at [1138, 502] on div "Next slide" at bounding box center [1135, 498] width 16 height 26
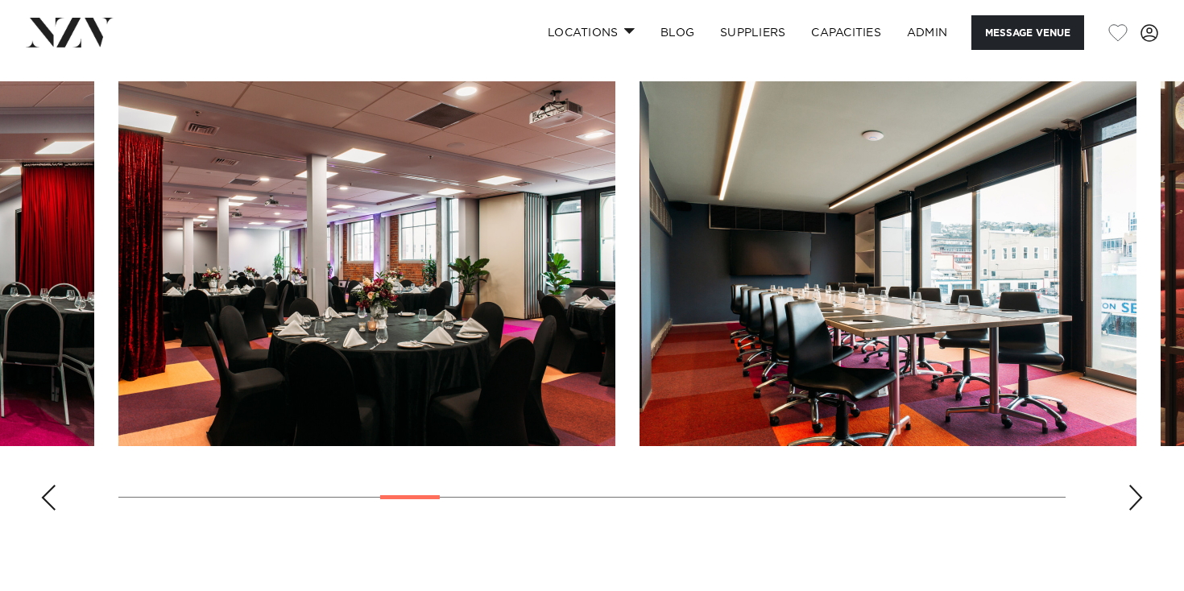
click at [1138, 502] on div "Next slide" at bounding box center [1135, 498] width 16 height 26
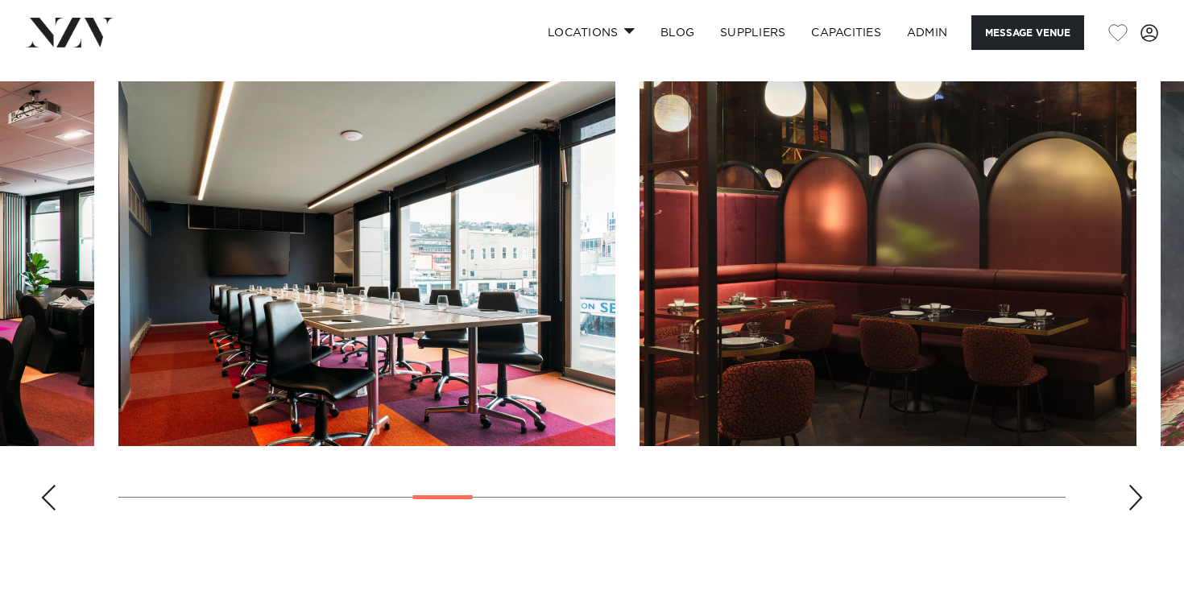
click at [1138, 502] on div "Next slide" at bounding box center [1135, 498] width 16 height 26
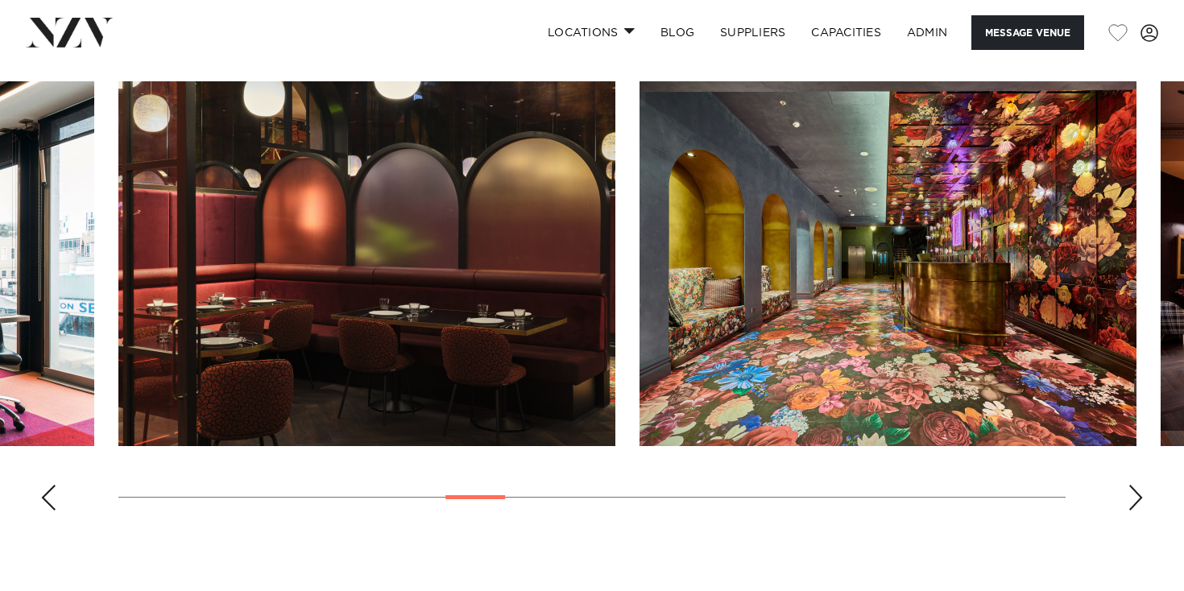
click at [1131, 501] on div "Next slide" at bounding box center [1135, 498] width 16 height 26
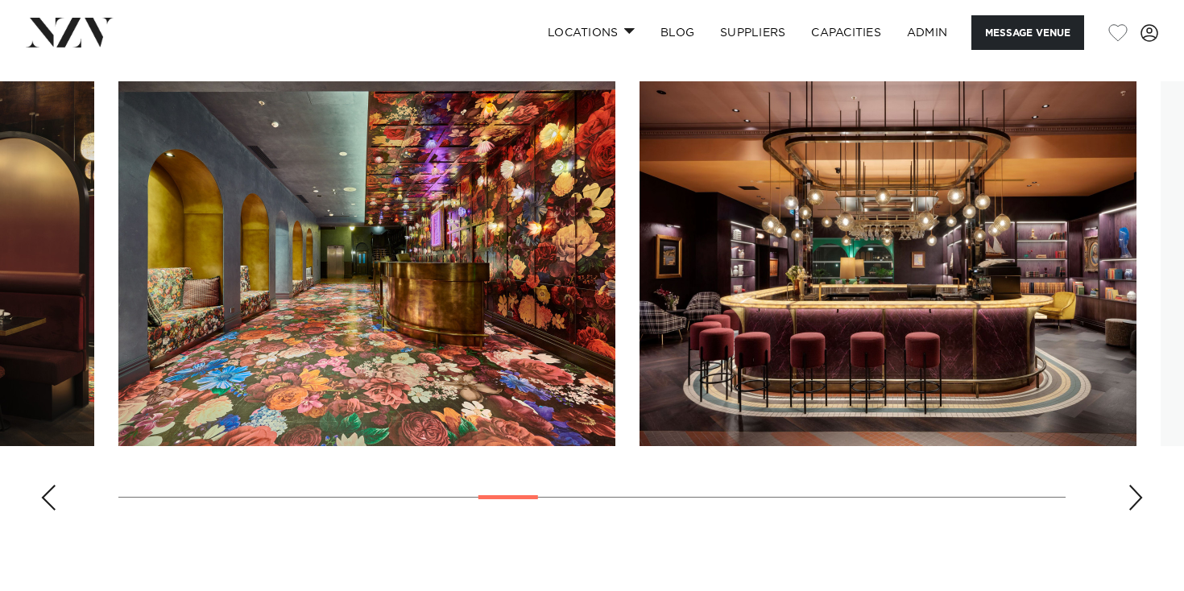
click at [1131, 501] on div "Next slide" at bounding box center [1135, 498] width 16 height 26
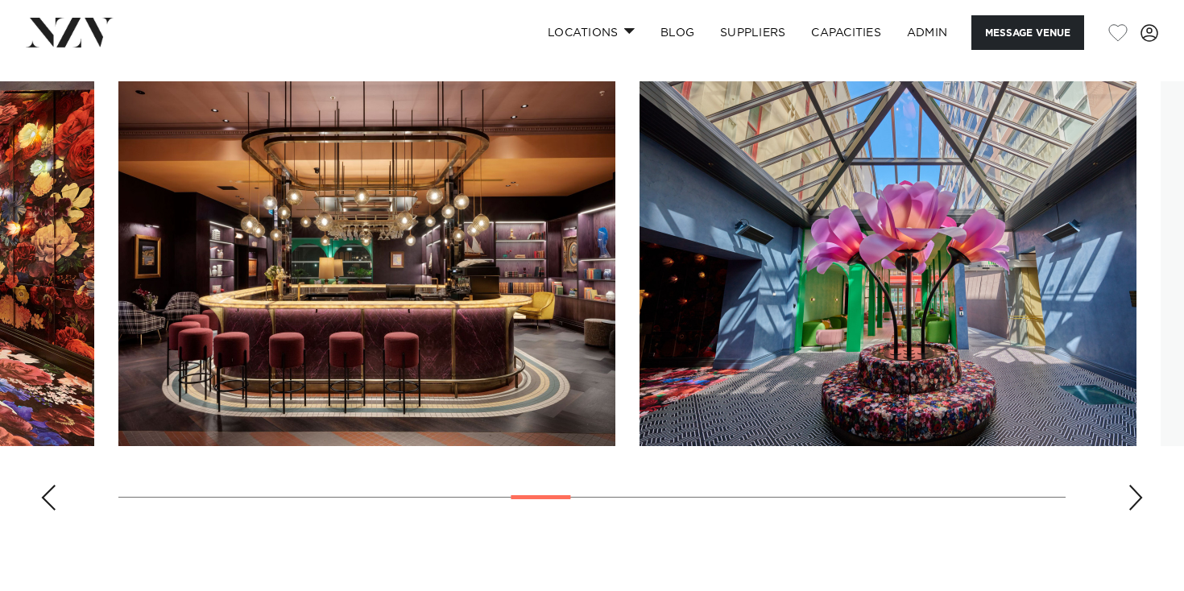
click at [1131, 501] on div "Next slide" at bounding box center [1135, 498] width 16 height 26
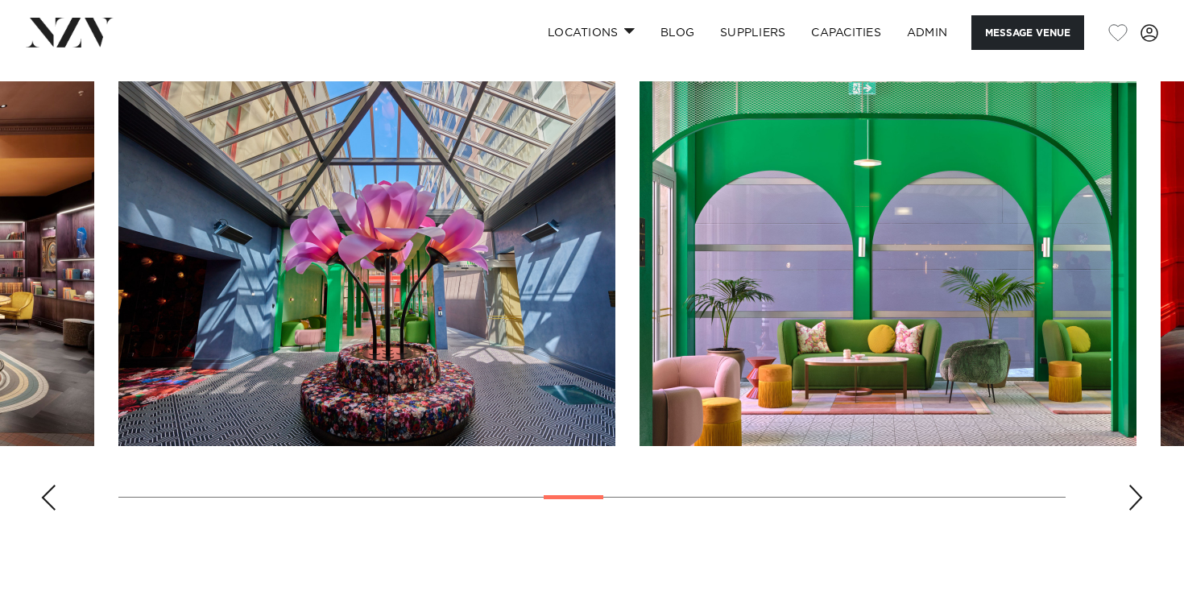
click at [1131, 501] on div "Next slide" at bounding box center [1135, 498] width 16 height 26
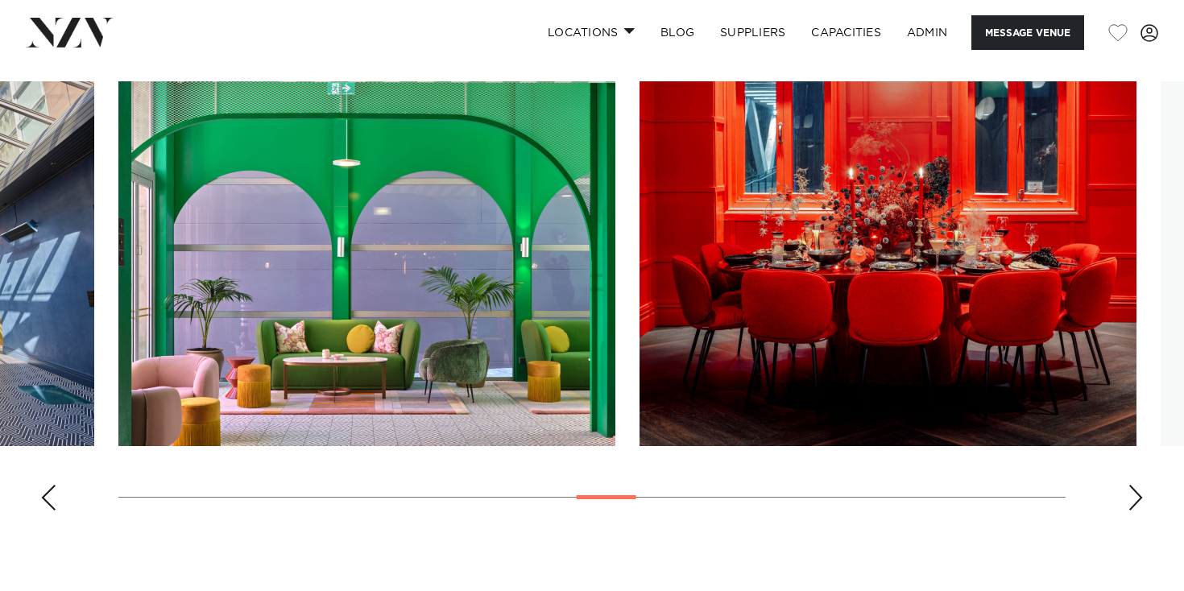
click at [1132, 501] on div "Next slide" at bounding box center [1135, 498] width 16 height 26
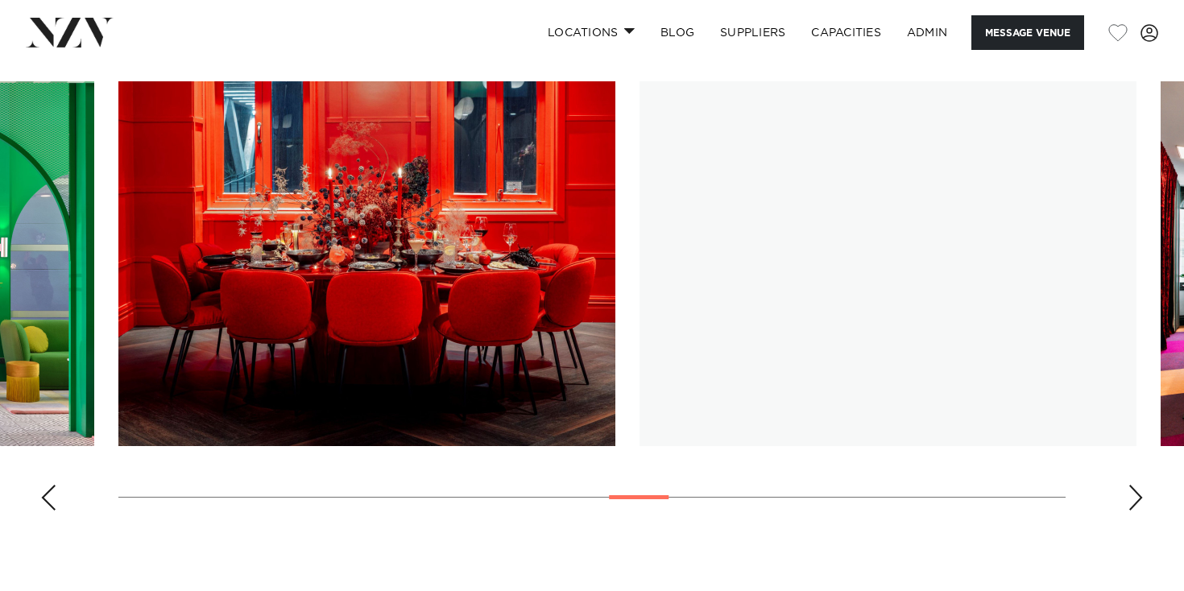
click at [1133, 500] on div "Next slide" at bounding box center [1135, 498] width 16 height 26
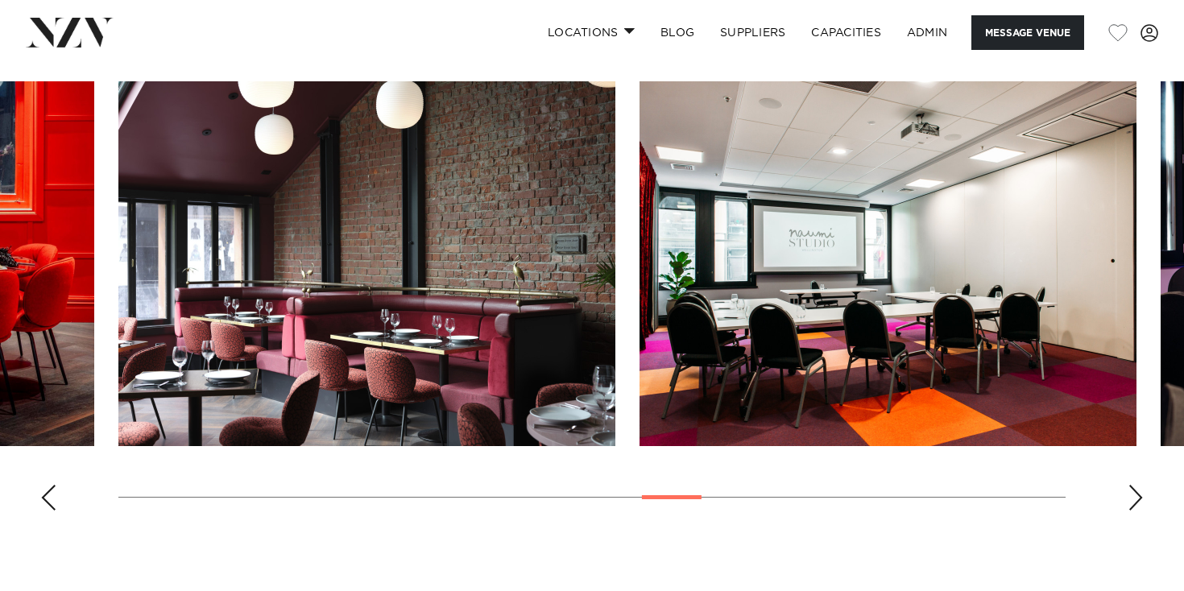
click at [1127, 501] on swiper-container at bounding box center [592, 302] width 1184 height 442
click at [1134, 496] on div "Next slide" at bounding box center [1135, 498] width 16 height 26
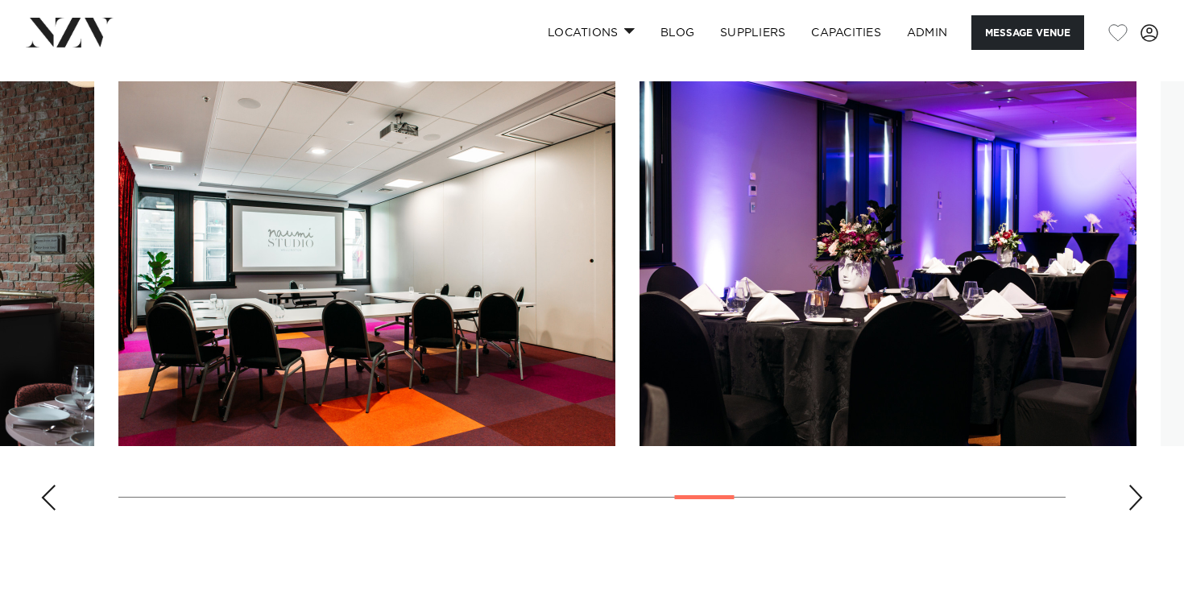
click at [1134, 496] on div "Next slide" at bounding box center [1135, 498] width 16 height 26
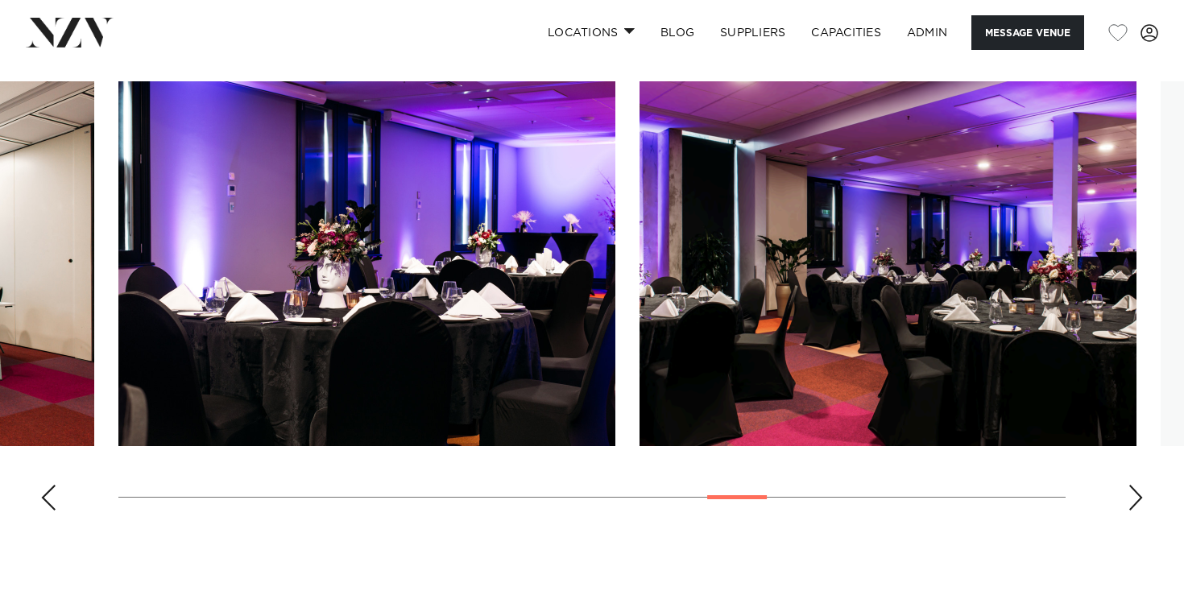
click at [1134, 497] on div "Next slide" at bounding box center [1135, 498] width 16 height 26
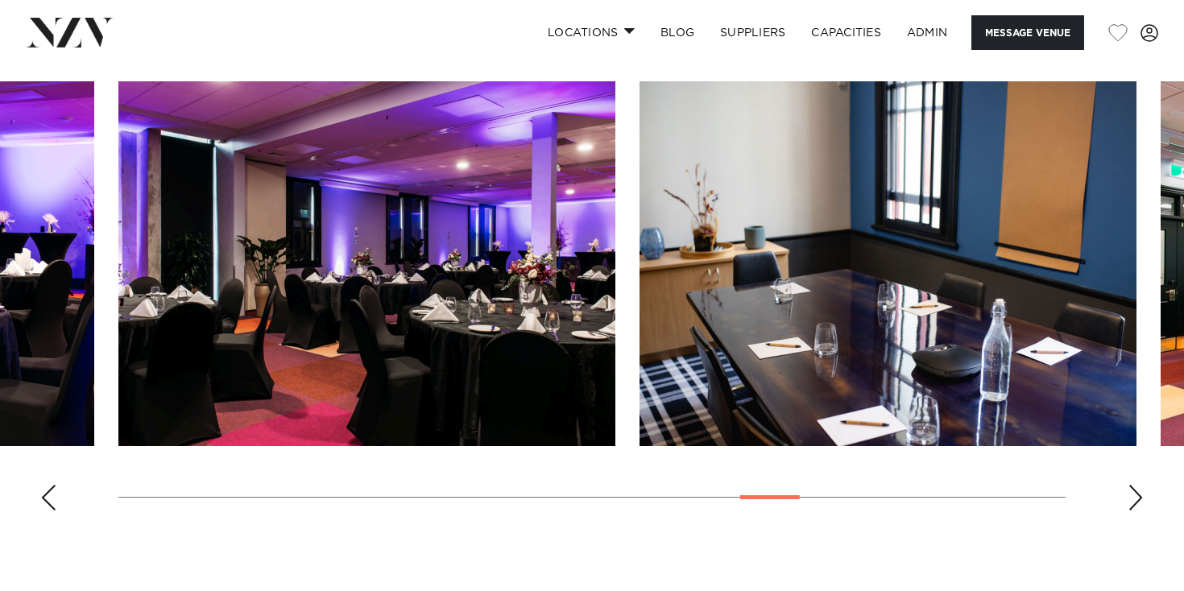
click at [1132, 497] on div "Next slide" at bounding box center [1135, 498] width 16 height 26
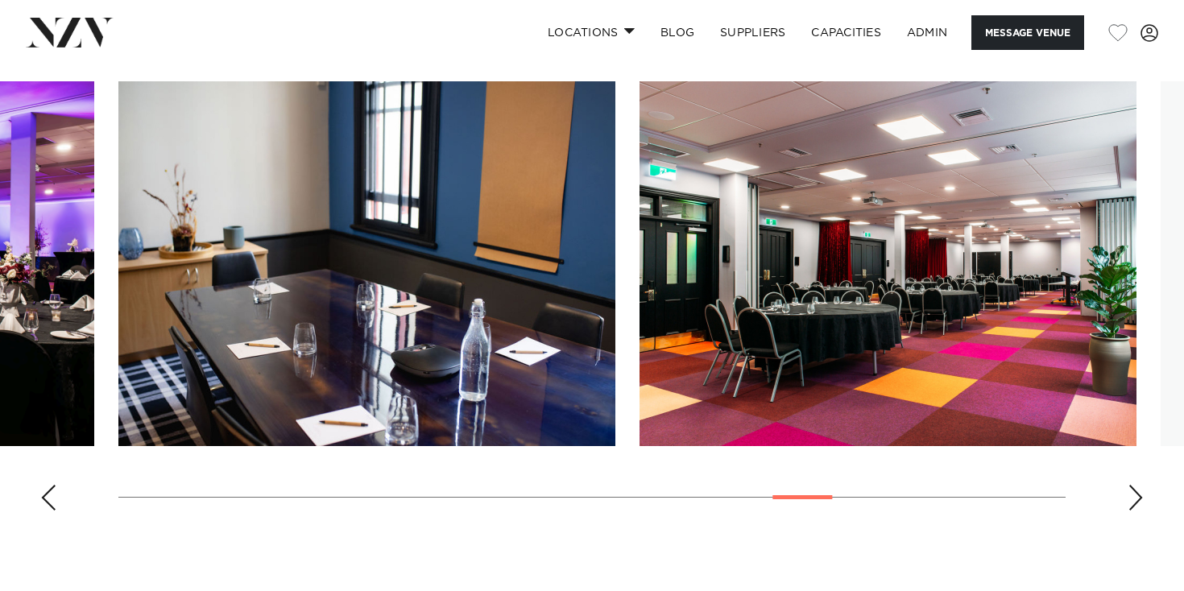
click at [1132, 497] on div "Next slide" at bounding box center [1135, 498] width 16 height 26
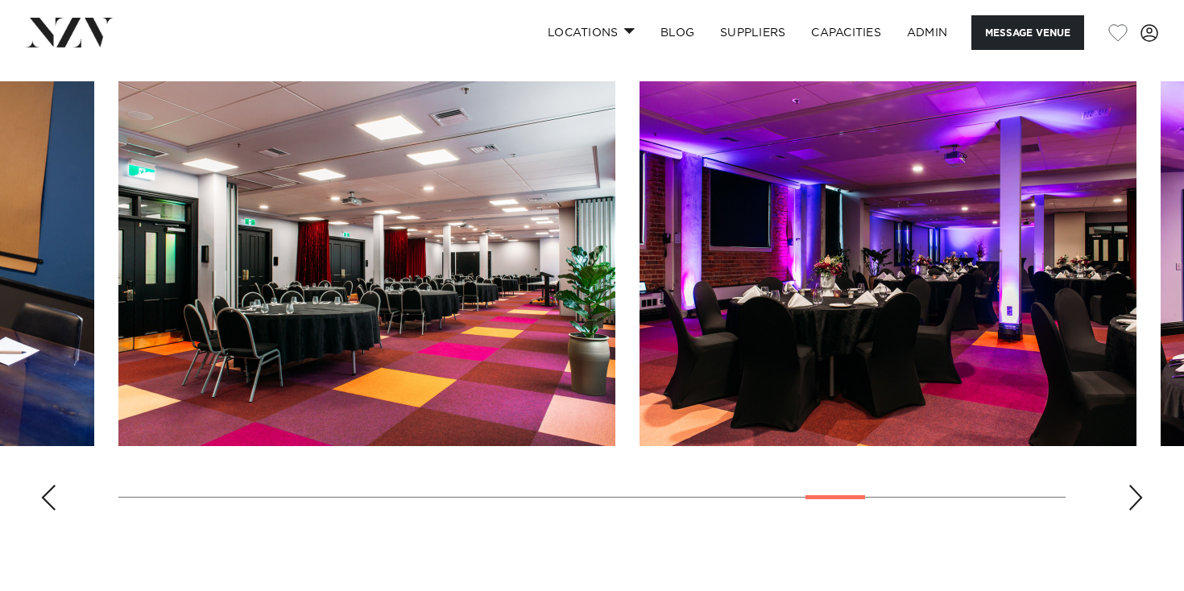
click at [1132, 497] on div "Next slide" at bounding box center [1135, 498] width 16 height 26
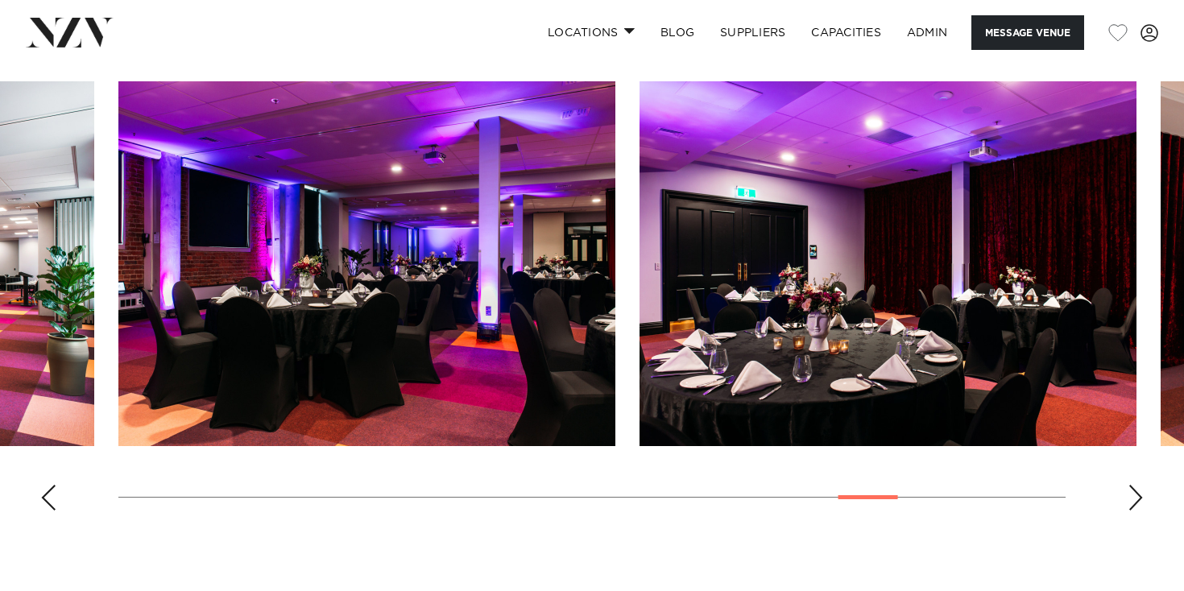
click at [1132, 497] on div "Next slide" at bounding box center [1135, 498] width 16 height 26
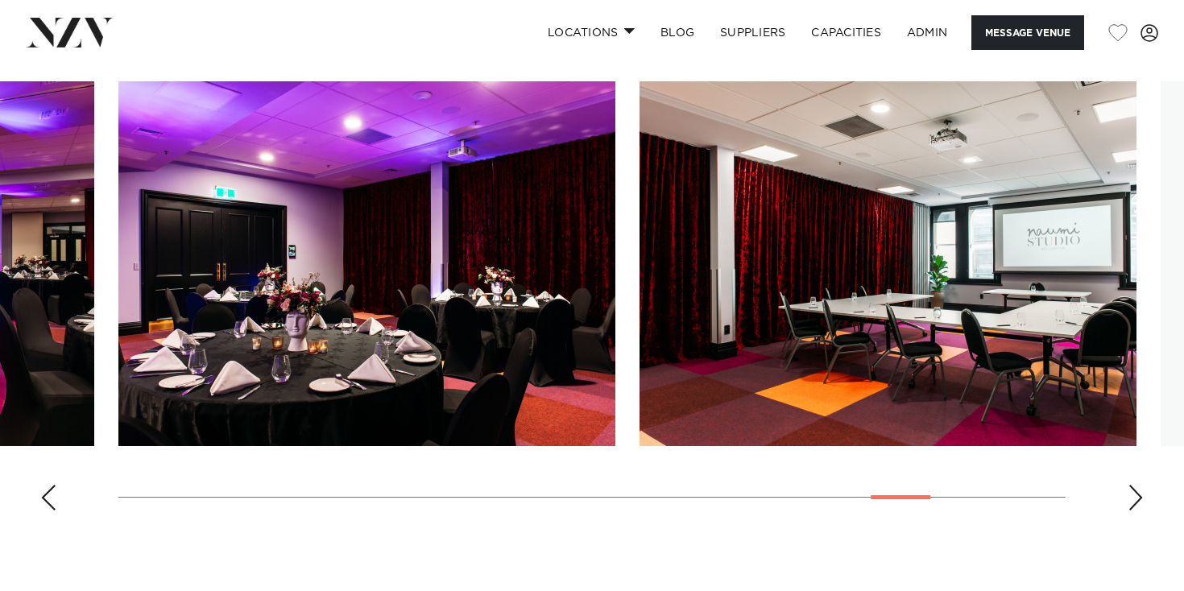
click at [1132, 497] on div "Next slide" at bounding box center [1135, 498] width 16 height 26
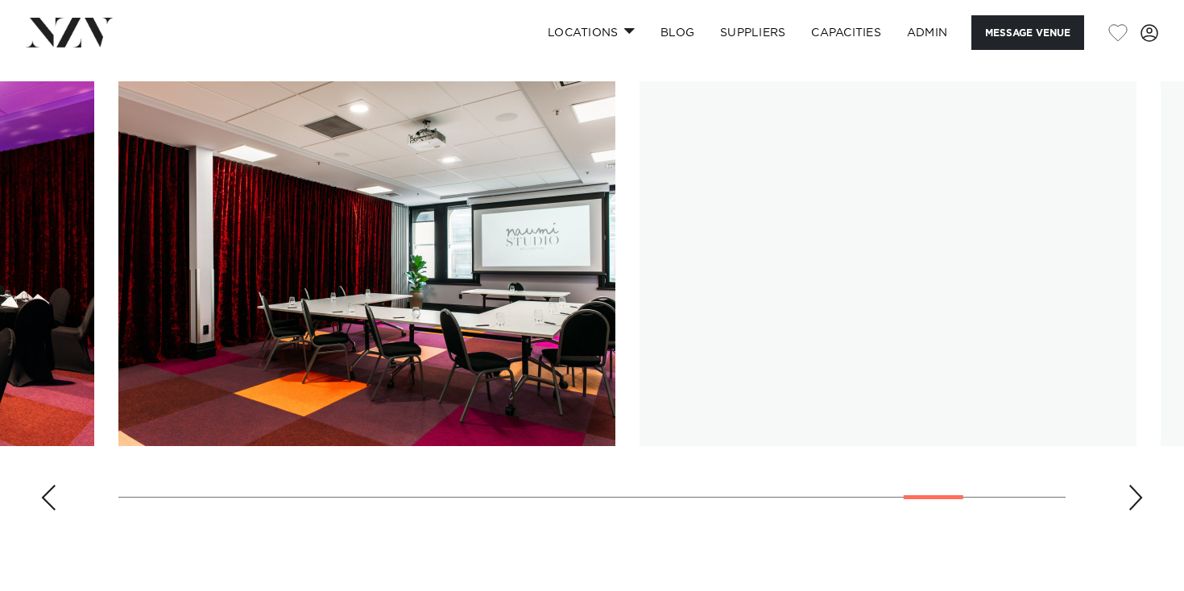
click at [1132, 497] on div "Next slide" at bounding box center [1135, 498] width 16 height 26
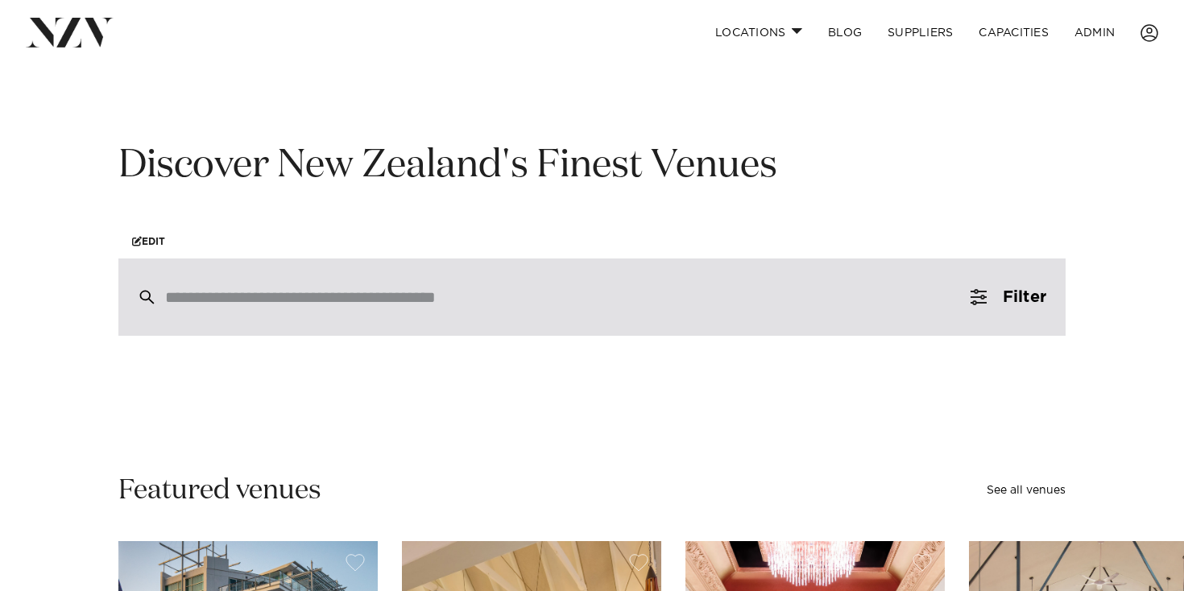
click at [371, 317] on div at bounding box center [591, 297] width 947 height 77
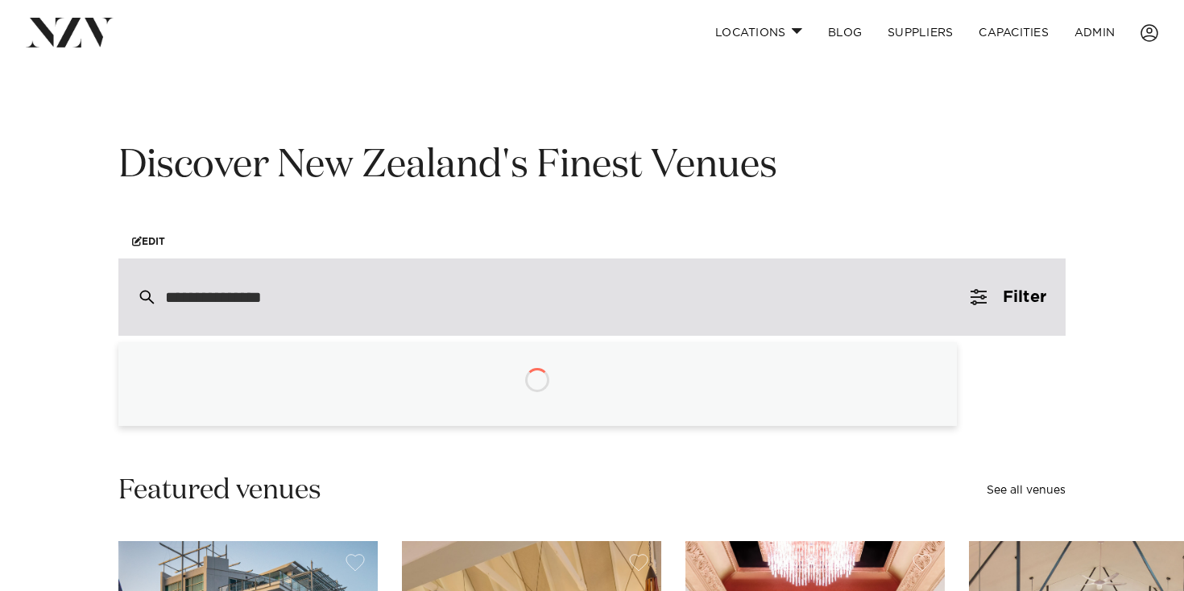
type input "**********"
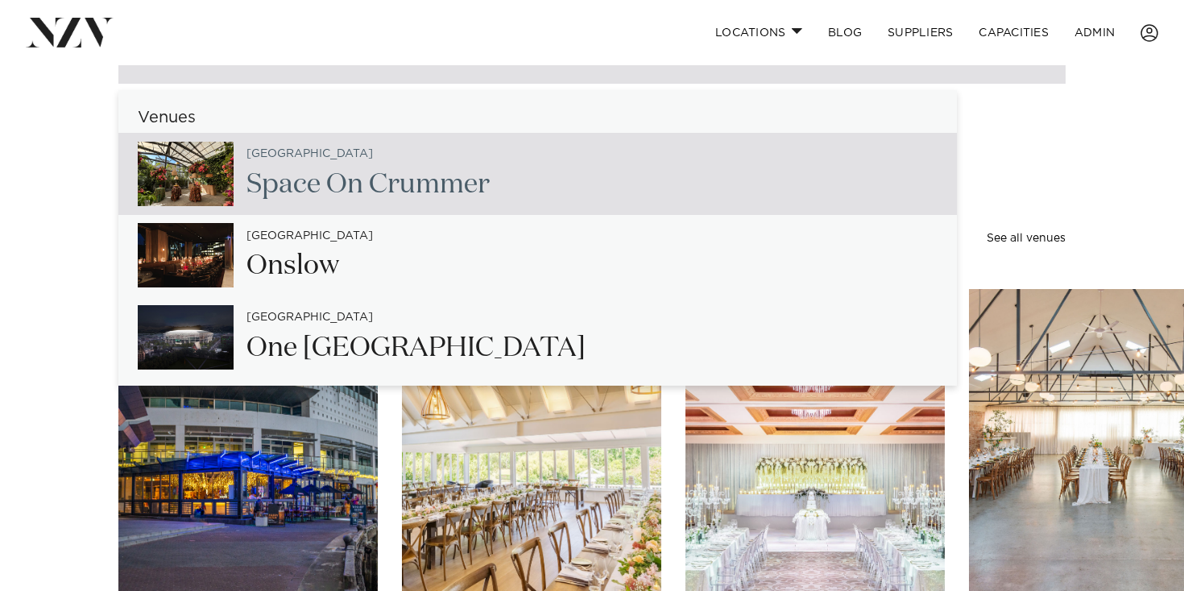
click at [362, 198] on span "On" at bounding box center [344, 184] width 37 height 27
type input "**********"
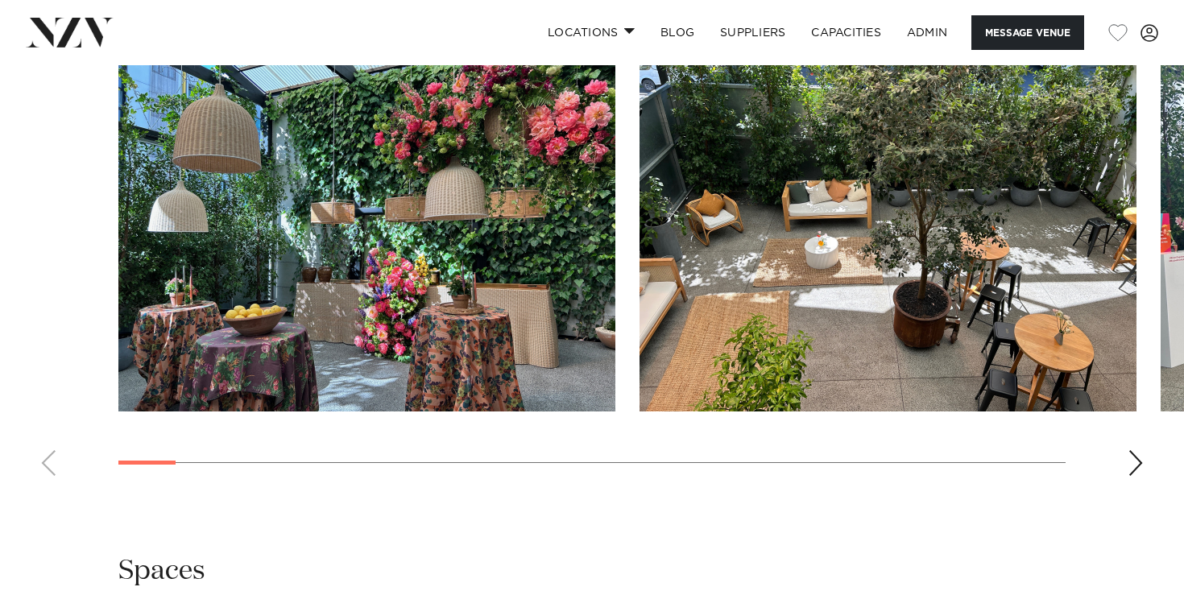
scroll to position [1561, 0]
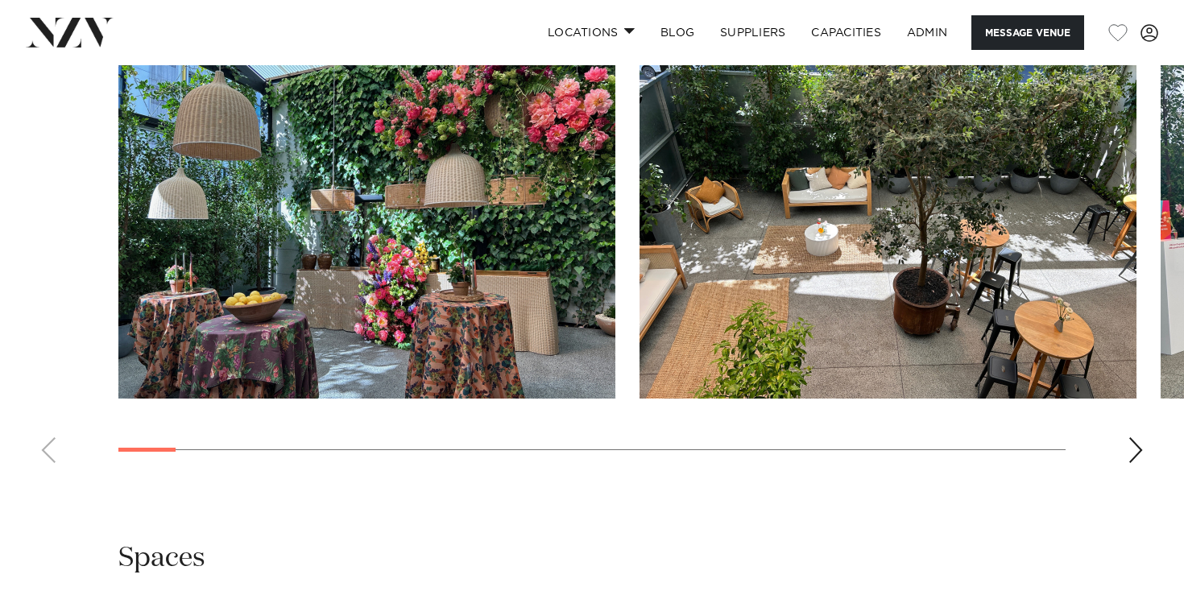
click at [1140, 458] on div "Next slide" at bounding box center [1135, 450] width 16 height 26
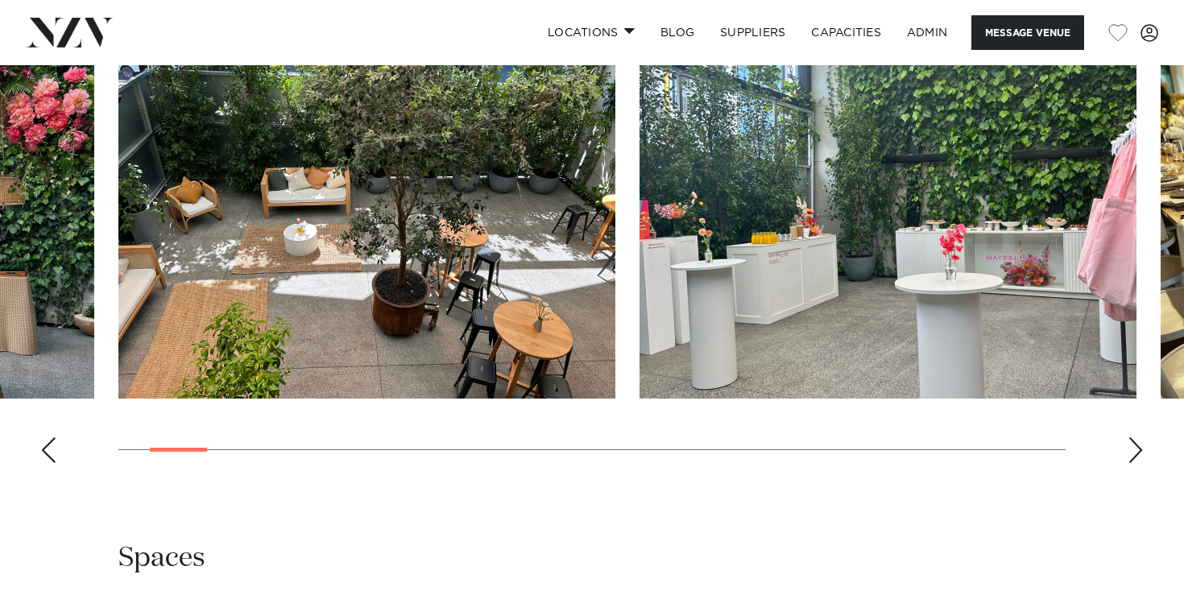
scroll to position [1532, 0]
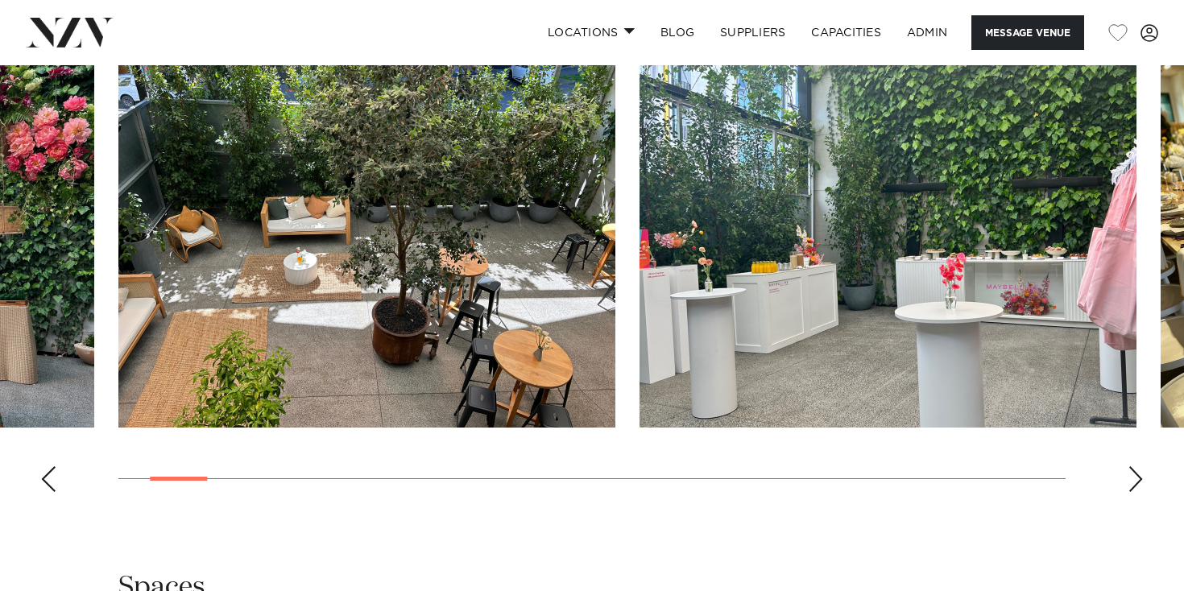
click at [1133, 469] on div "Next slide" at bounding box center [1135, 479] width 16 height 26
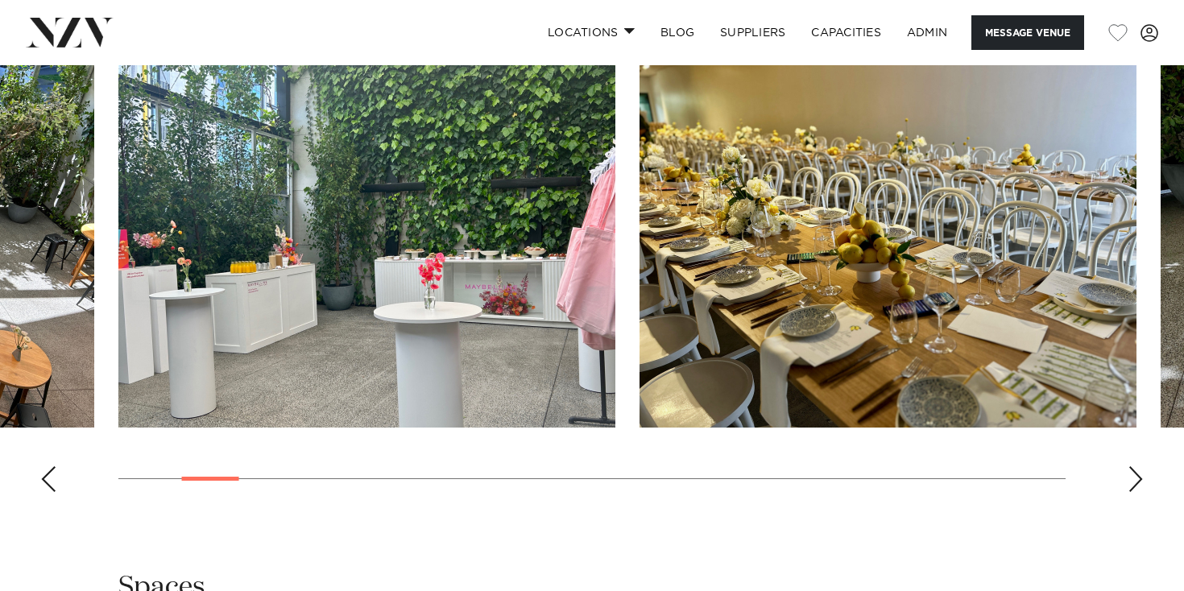
click at [1133, 469] on div "Next slide" at bounding box center [1135, 479] width 16 height 26
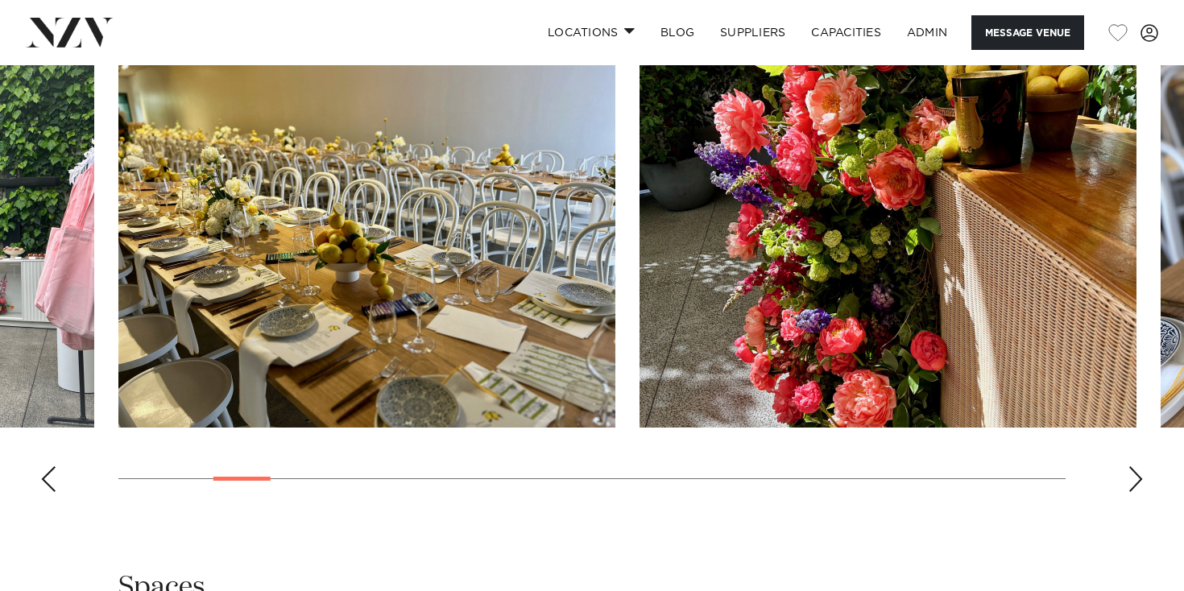
click at [1133, 469] on div "Next slide" at bounding box center [1135, 479] width 16 height 26
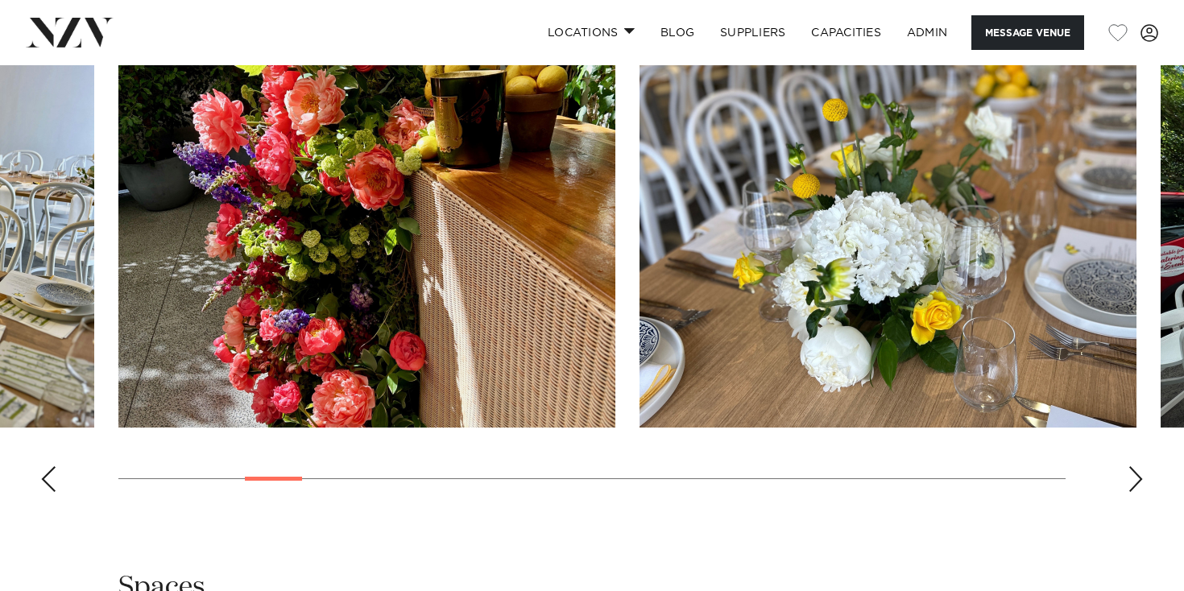
click at [1133, 469] on div "Next slide" at bounding box center [1135, 479] width 16 height 26
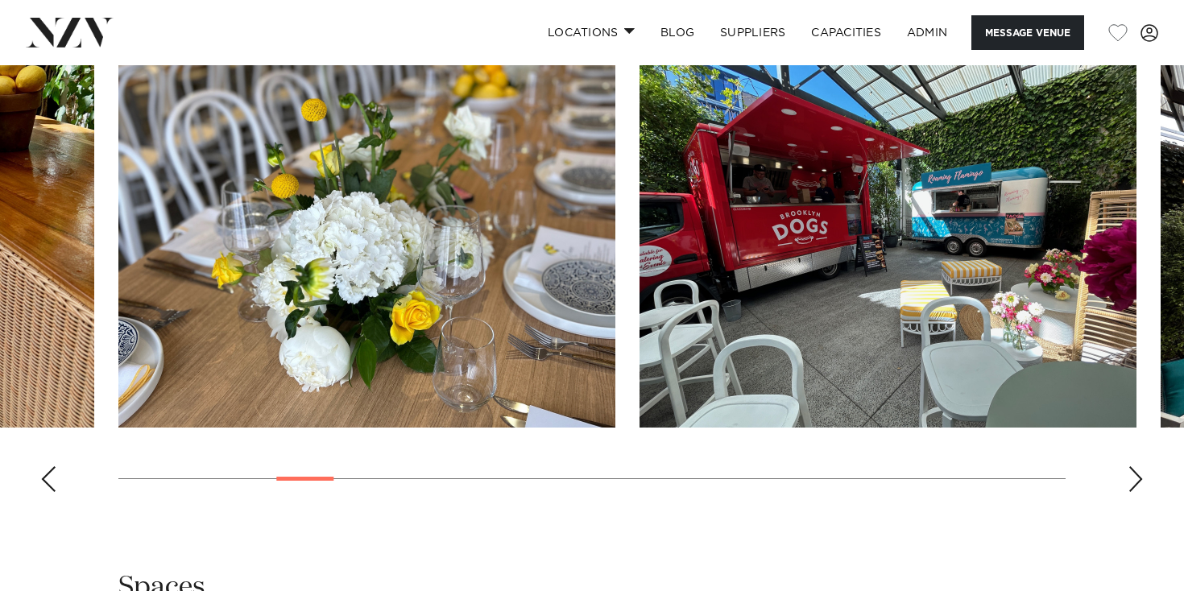
click at [93, 44] on img at bounding box center [70, 32] width 88 height 29
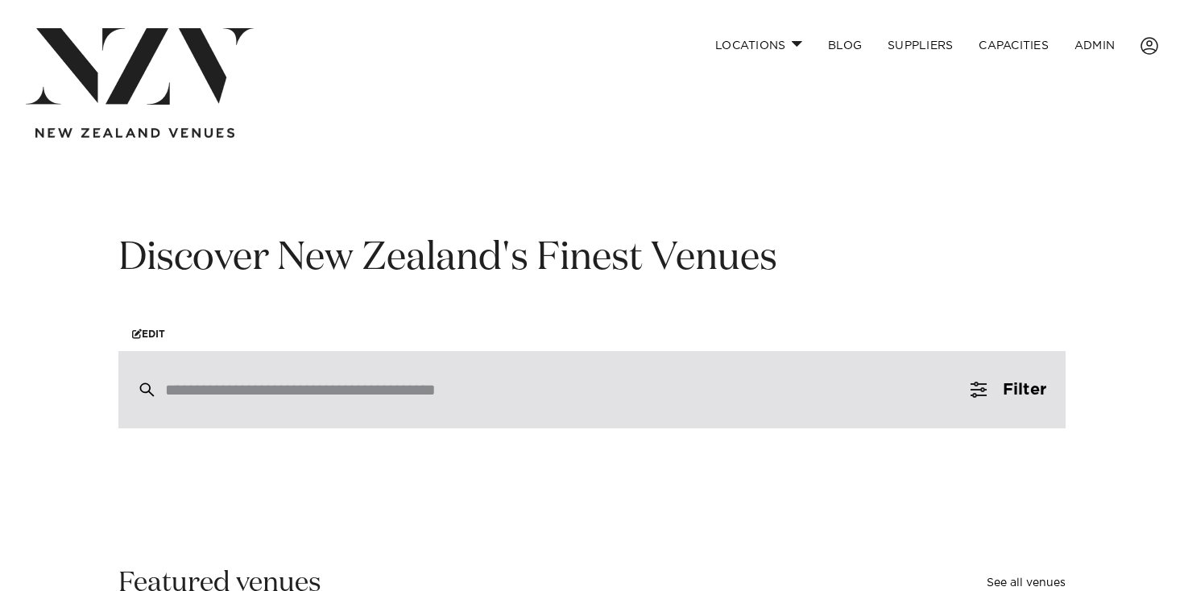
click at [350, 406] on div at bounding box center [591, 389] width 947 height 77
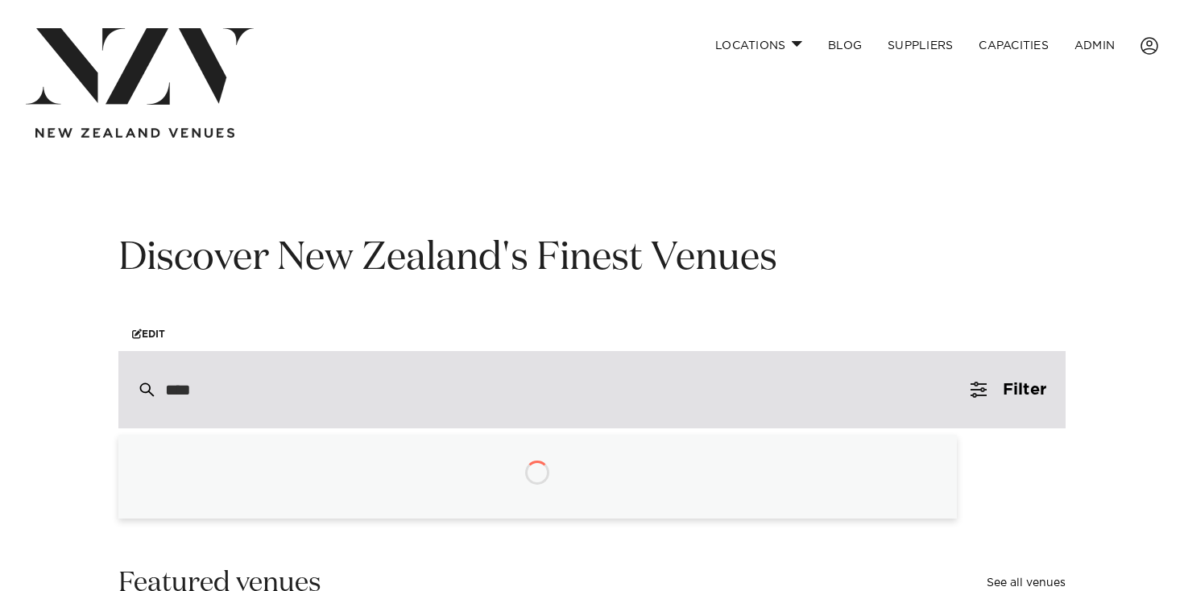
type input "*****"
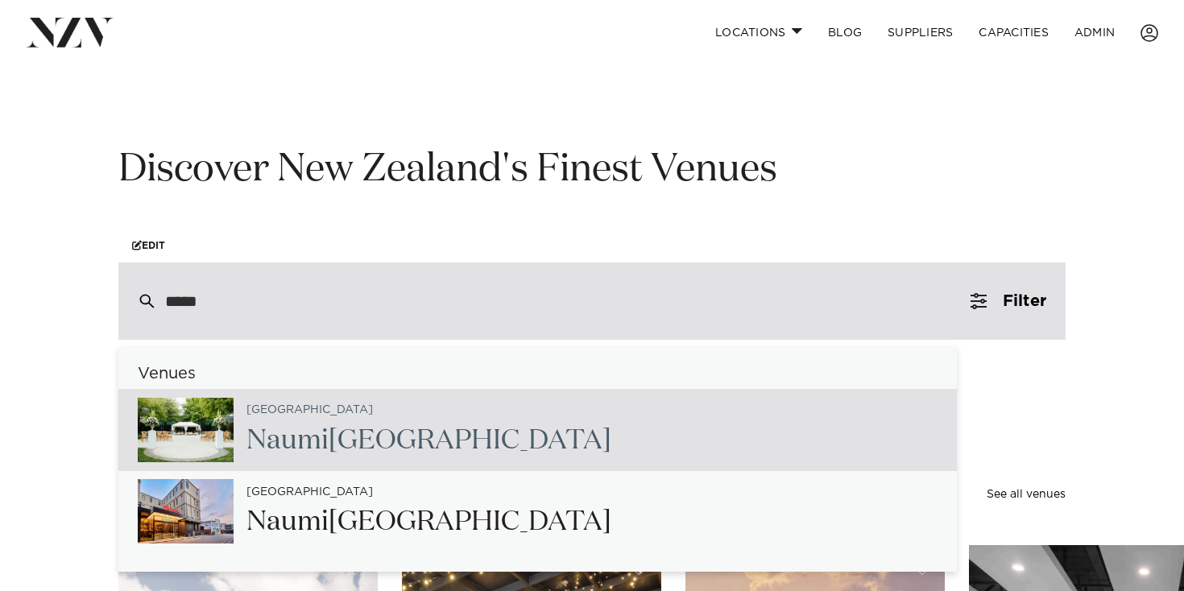
scroll to position [116, 0]
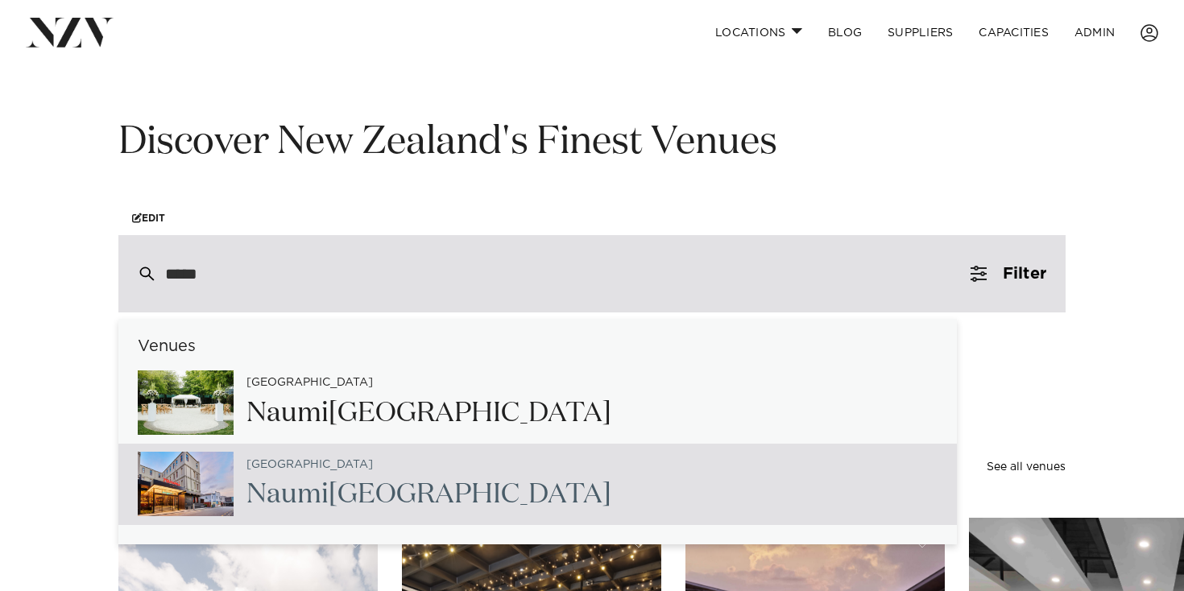
click at [412, 498] on h2 "Naumi Hotel Wellington" at bounding box center [428, 495] width 365 height 36
type input "**********"
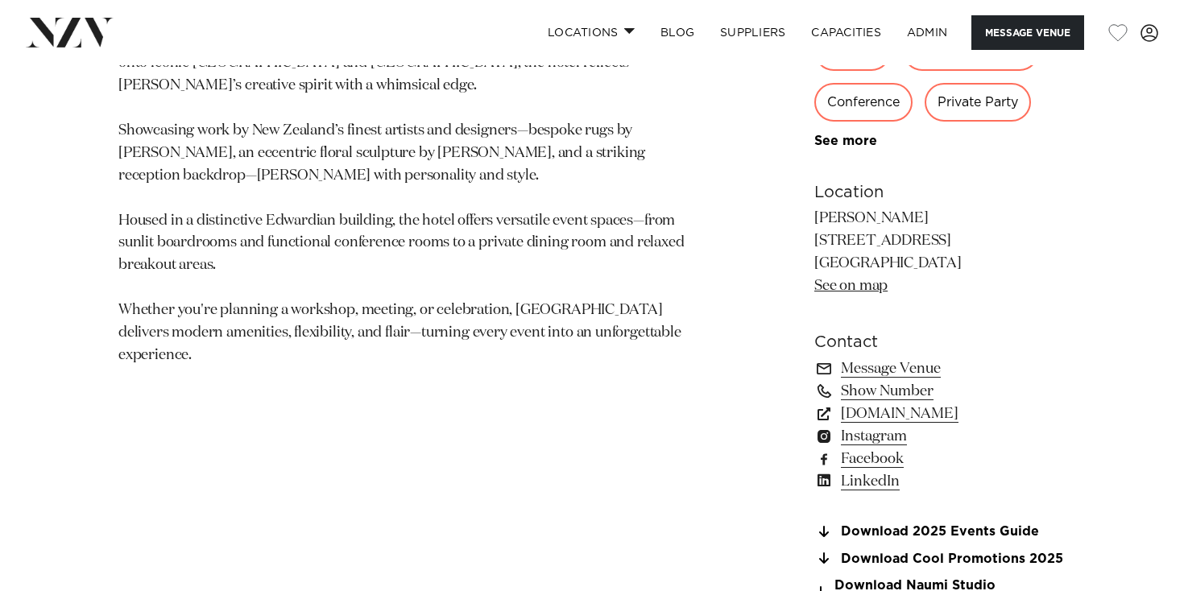
scroll to position [983, 0]
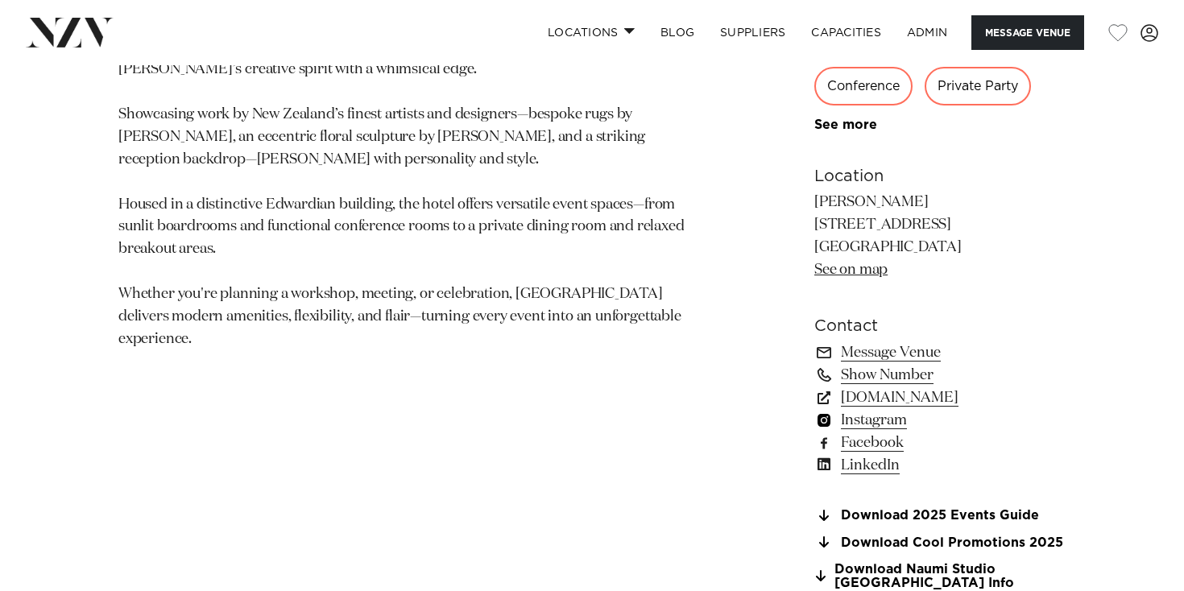
click at [863, 428] on link "Instagram" at bounding box center [939, 420] width 251 height 23
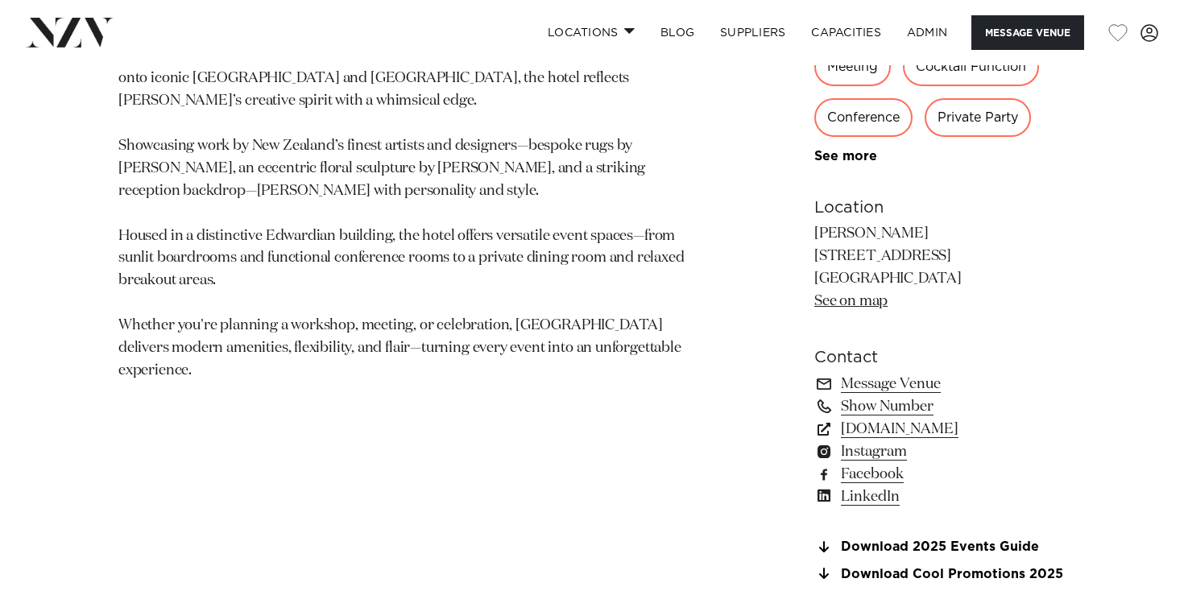
scroll to position [926, 0]
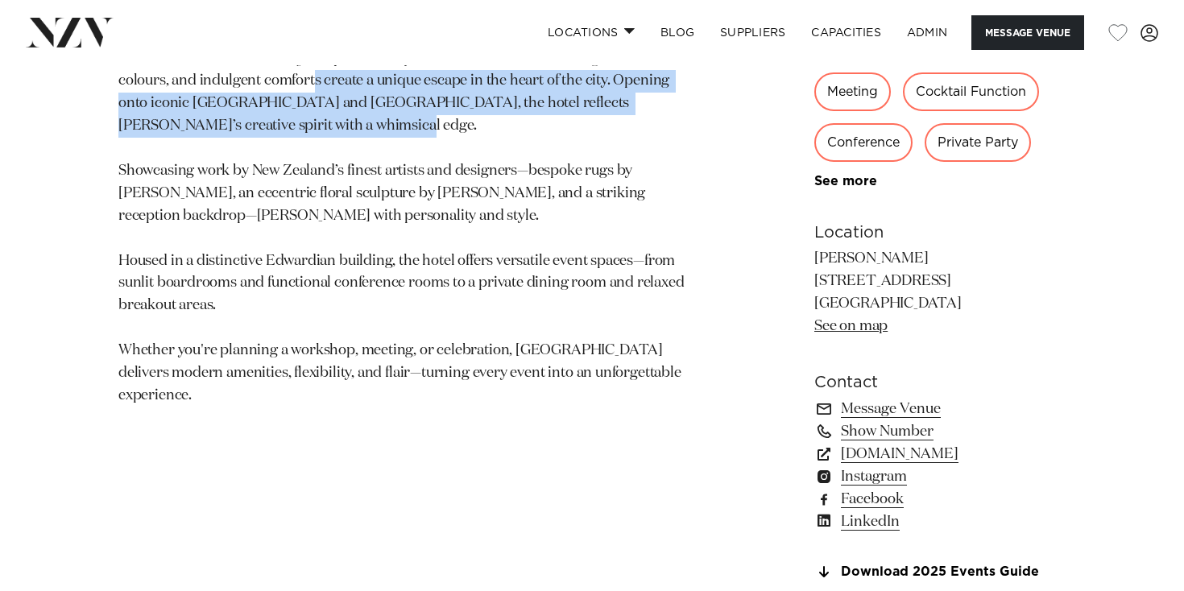
drag, startPoint x: 383, startPoint y: 168, endPoint x: 588, endPoint y: 204, distance: 208.4
click at [587, 204] on p "[GEOGRAPHIC_DATA] isn’t just a place to stay—it’s a destination. Bold design, v…" at bounding box center [408, 227] width 581 height 359
click at [588, 204] on p "[GEOGRAPHIC_DATA] isn’t just a place to stay—it’s a destination. Bold design, v…" at bounding box center [408, 227] width 581 height 359
drag, startPoint x: 405, startPoint y: 151, endPoint x: 580, endPoint y: 221, distance: 188.6
click at [580, 221] on p "[GEOGRAPHIC_DATA] isn’t just a place to stay—it’s a destination. Bold design, v…" at bounding box center [408, 227] width 581 height 359
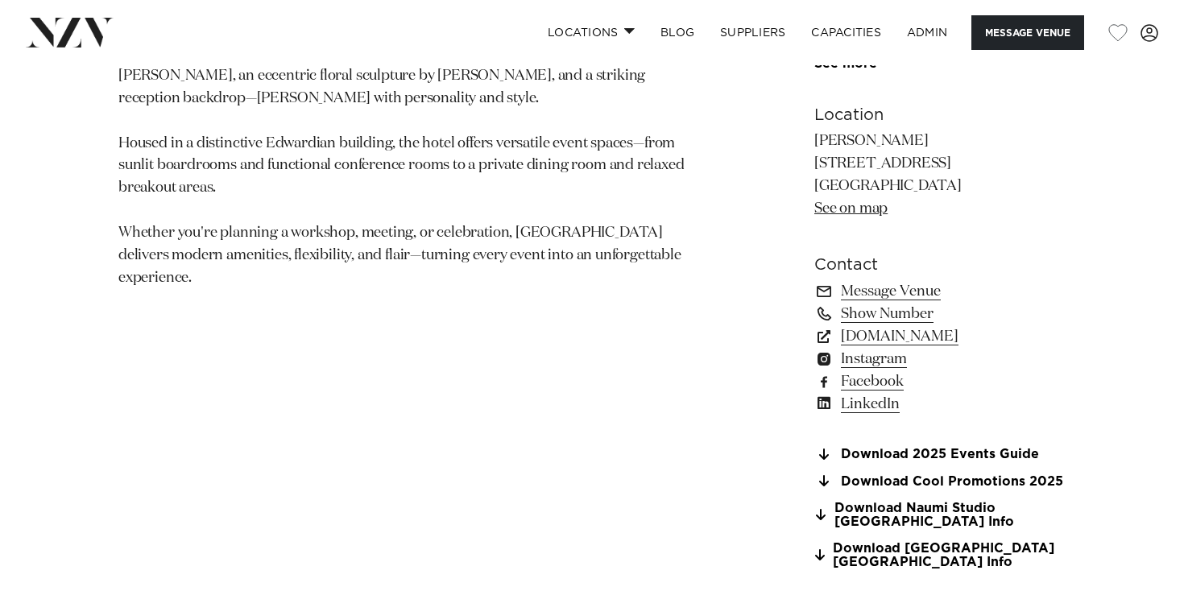
scroll to position [1049, 0]
